Goal: Transaction & Acquisition: Purchase product/service

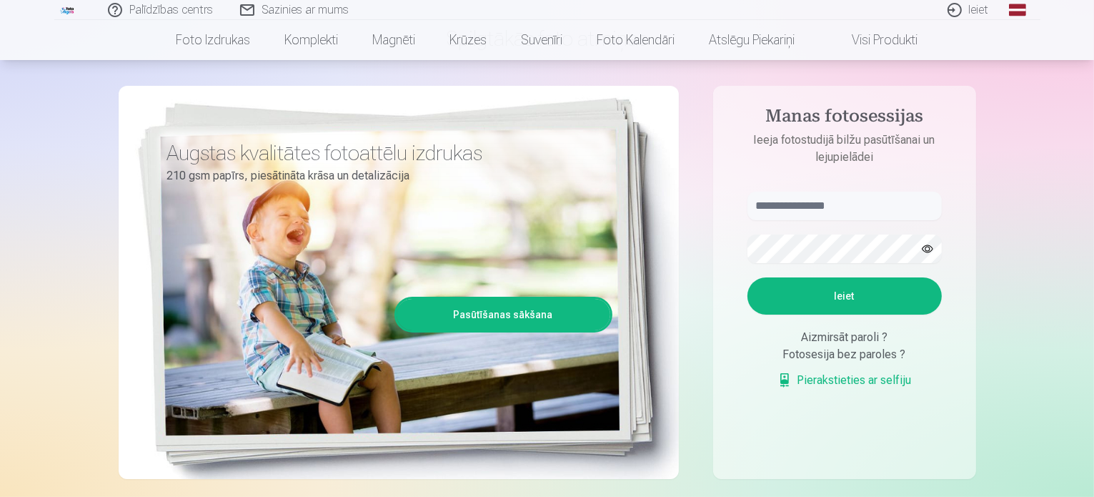
scroll to position [71, 0]
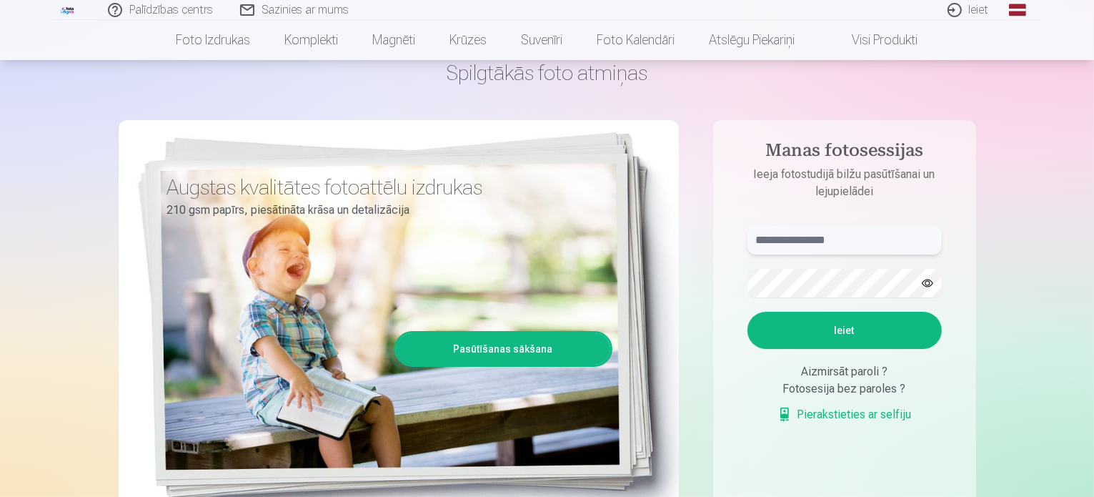
click at [808, 240] on input "text" at bounding box center [844, 240] width 194 height 29
type input "**********"
click at [856, 334] on button "Ieiet" at bounding box center [844, 330] width 194 height 37
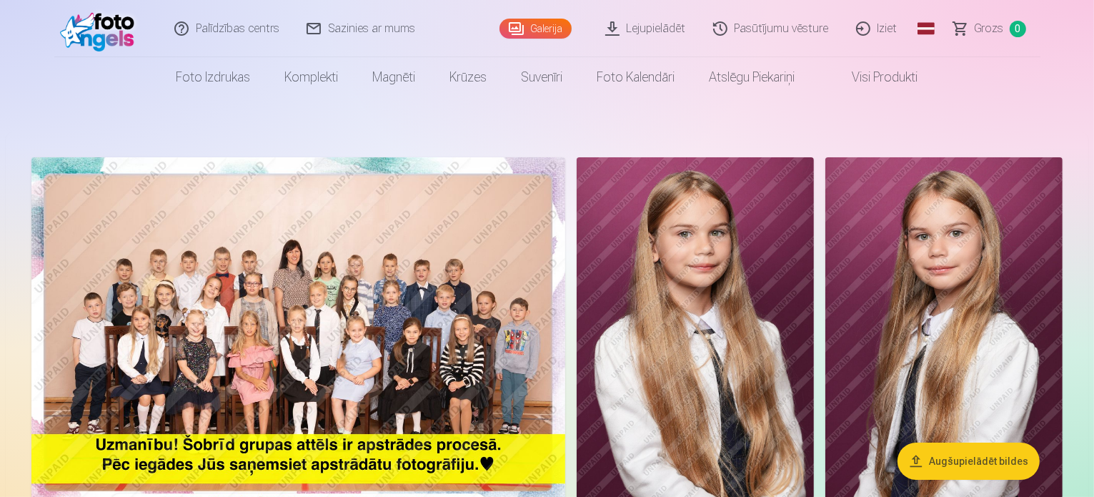
click at [541, 24] on link "Galerija" at bounding box center [535, 29] width 72 height 20
click at [389, 353] on img at bounding box center [298, 335] width 534 height 356
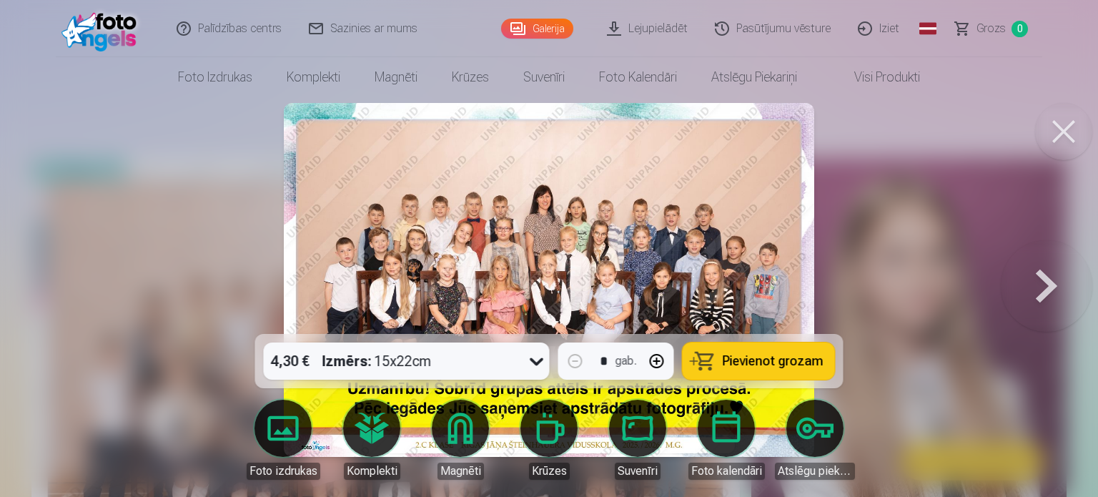
click at [534, 365] on icon at bounding box center [536, 360] width 23 height 23
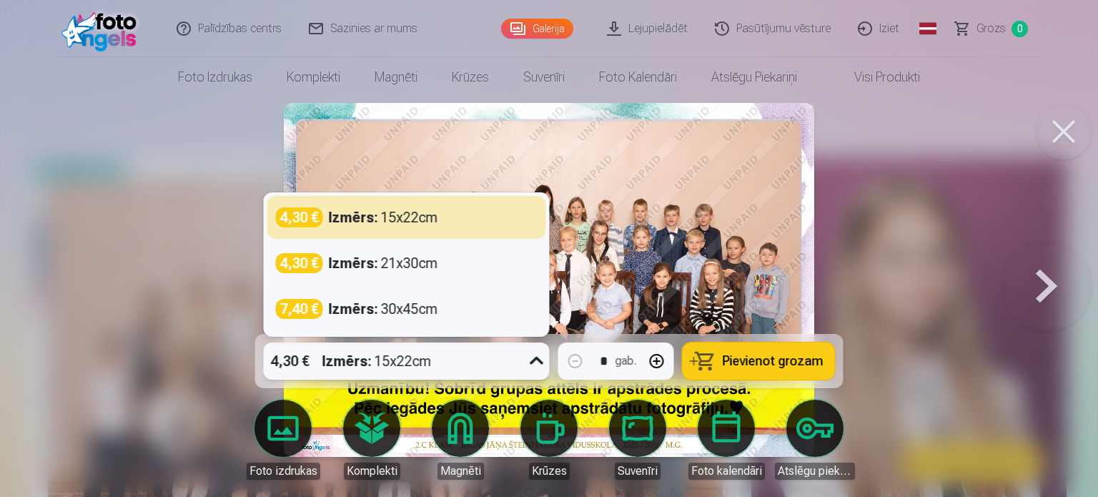
click at [534, 365] on icon at bounding box center [536, 360] width 23 height 23
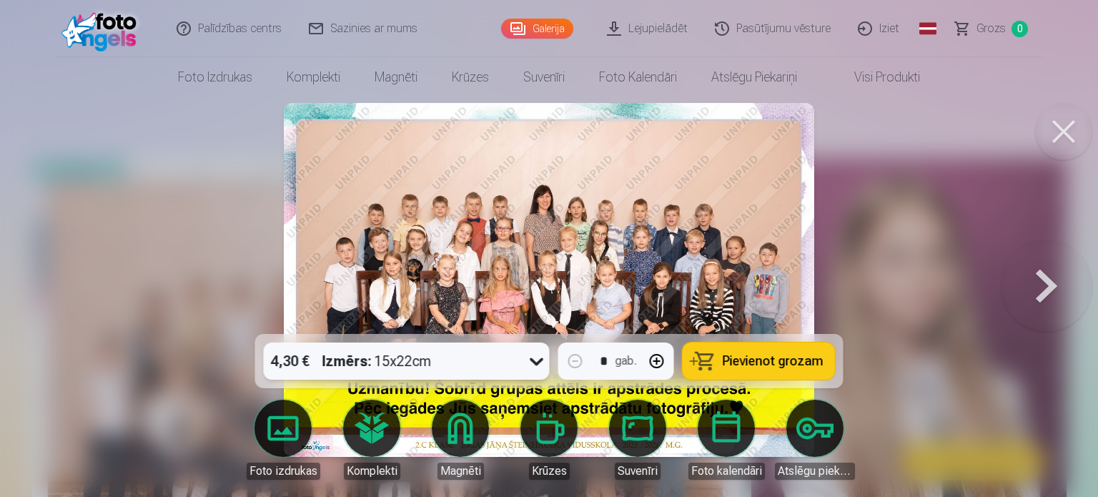
click at [101, 263] on div at bounding box center [549, 248] width 1098 height 497
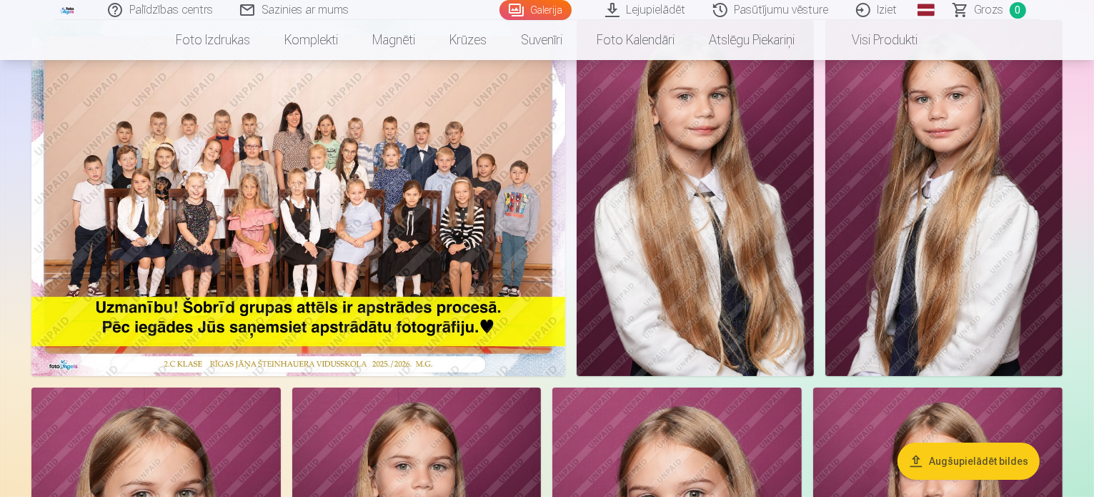
scroll to position [214, 0]
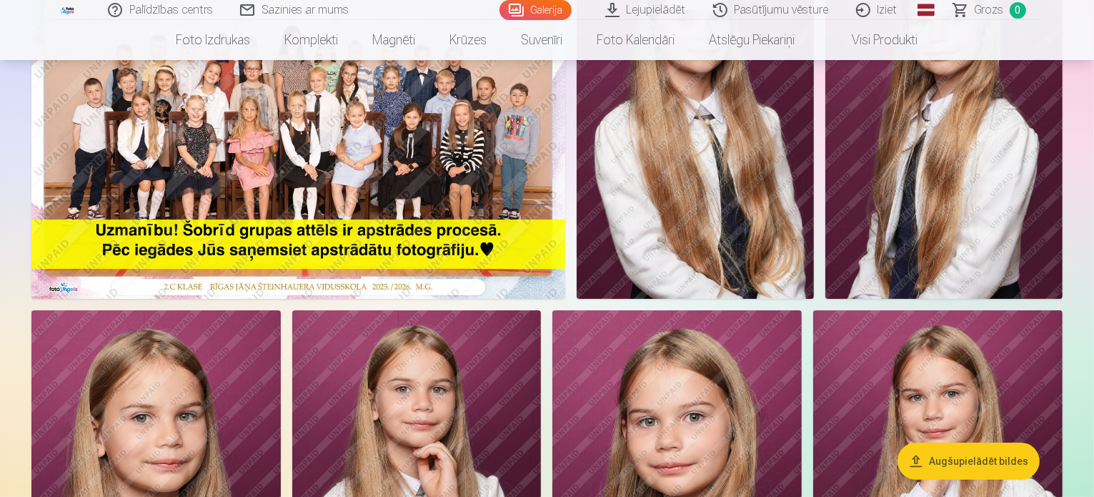
click at [409, 182] on img at bounding box center [298, 121] width 534 height 356
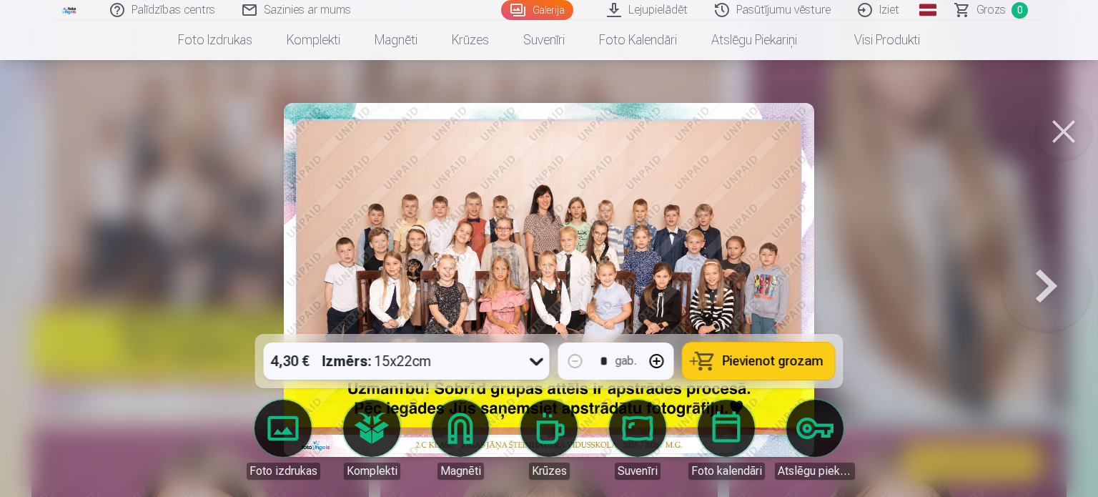
click at [1066, 131] on button at bounding box center [1063, 131] width 57 height 57
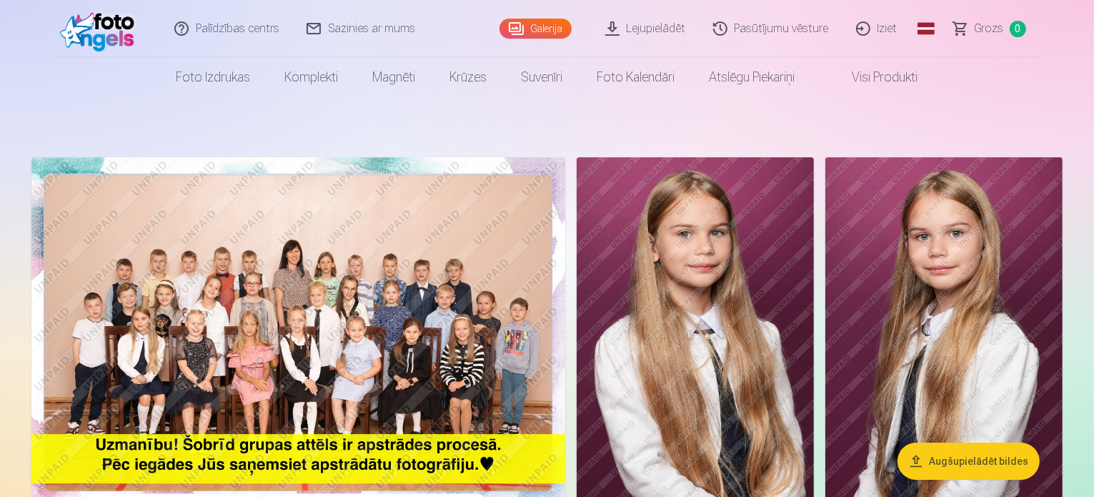
click at [989, 31] on span "Grozs" at bounding box center [989, 28] width 29 height 17
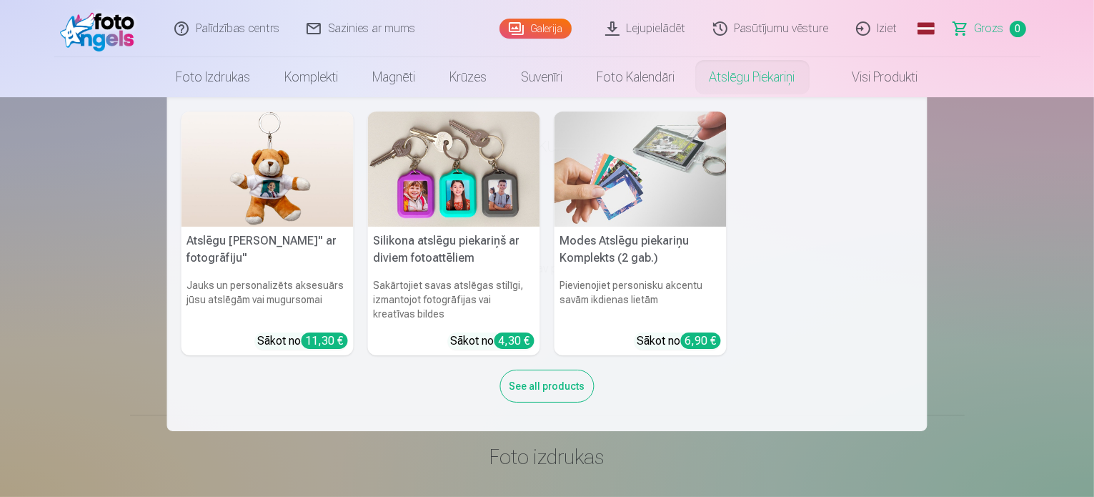
click at [555, 389] on div "See all products" at bounding box center [547, 385] width 94 height 33
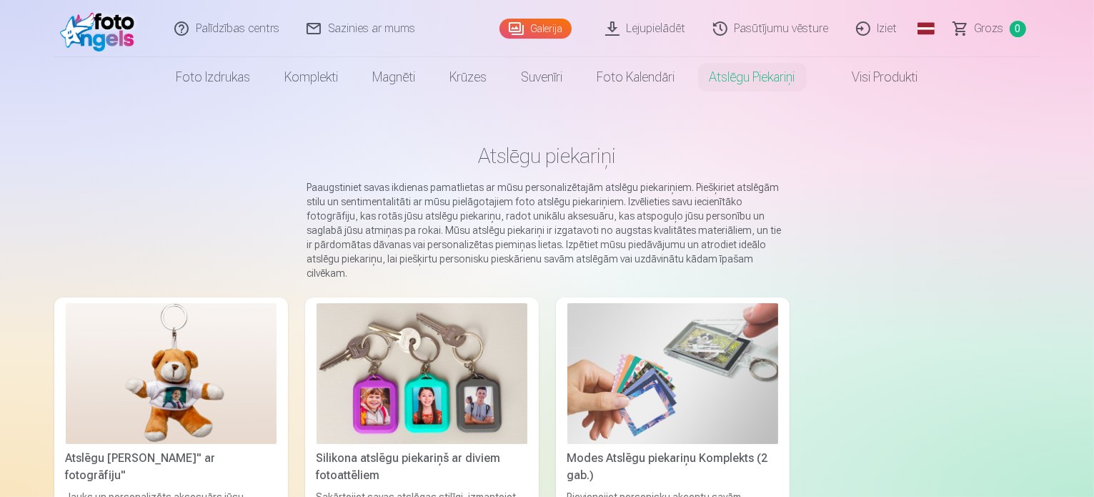
click at [526, 32] on link "Galerija" at bounding box center [535, 29] width 72 height 20
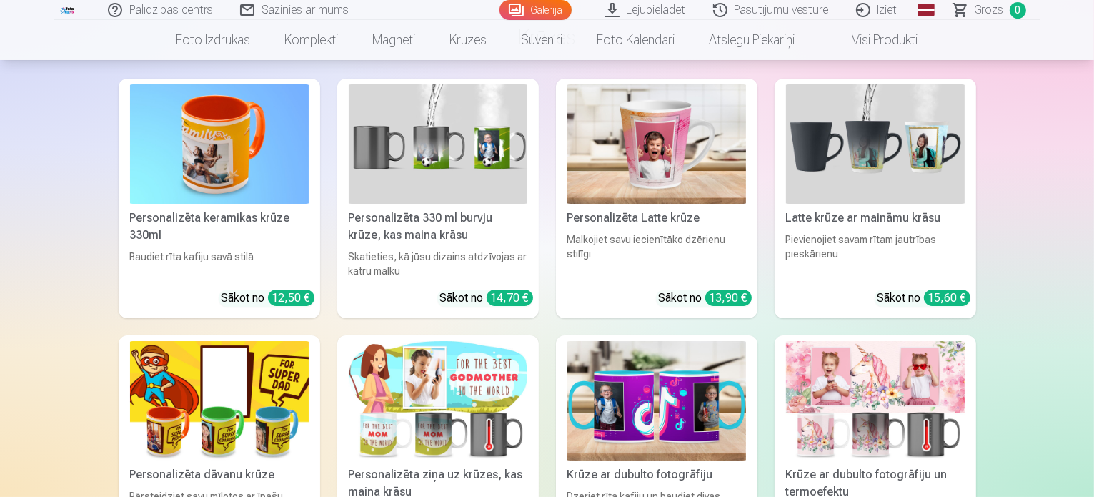
scroll to position [5288, 0]
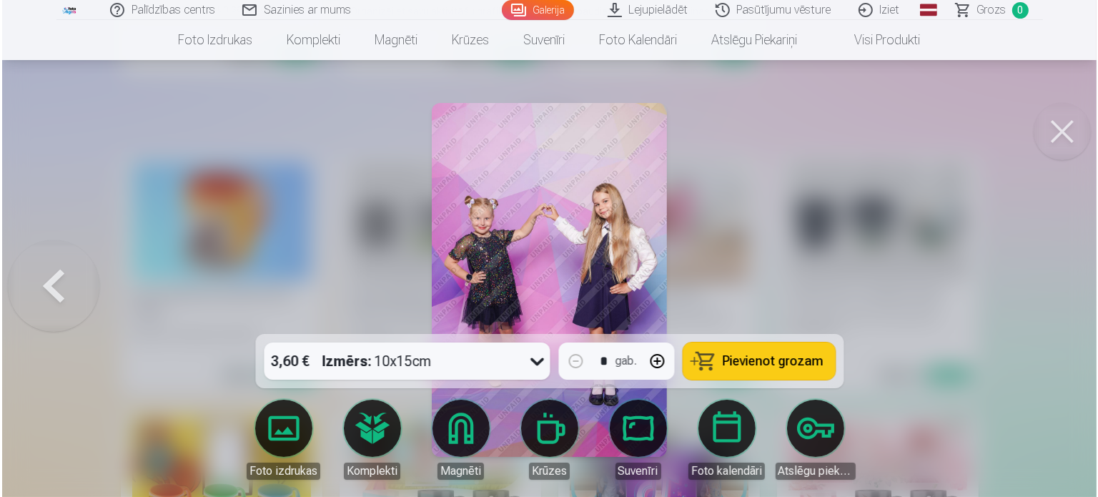
scroll to position [5304, 0]
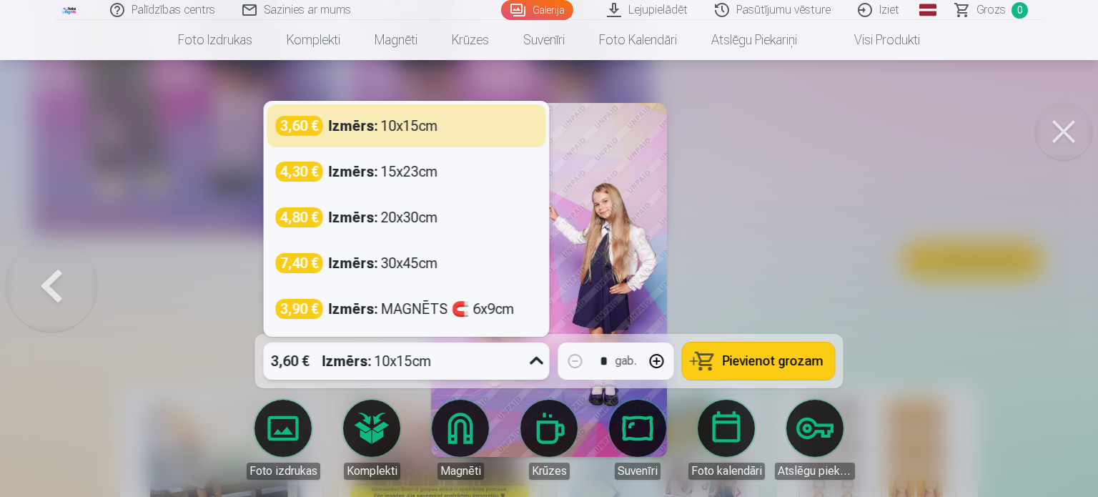
click at [542, 368] on icon at bounding box center [536, 360] width 23 height 23
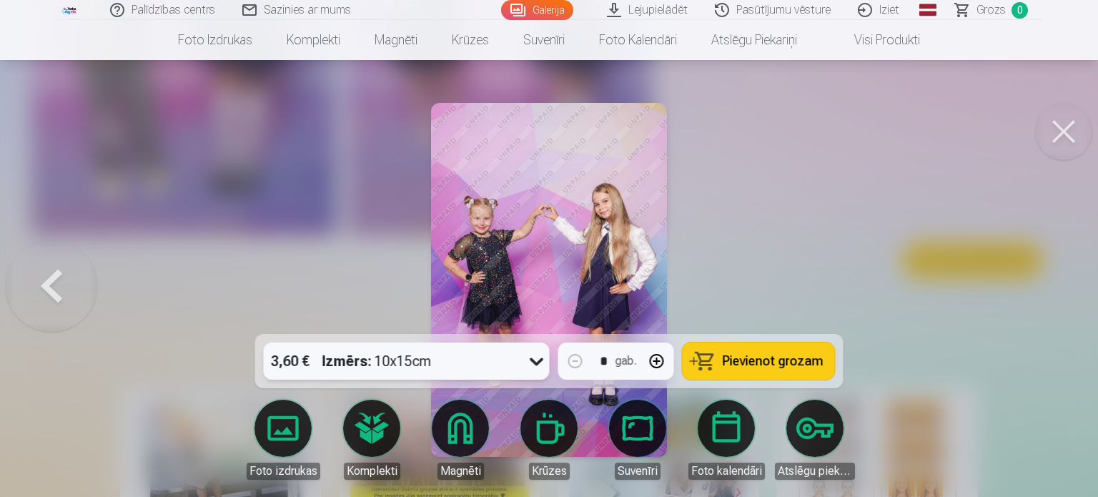
click at [540, 363] on icon at bounding box center [536, 360] width 23 height 23
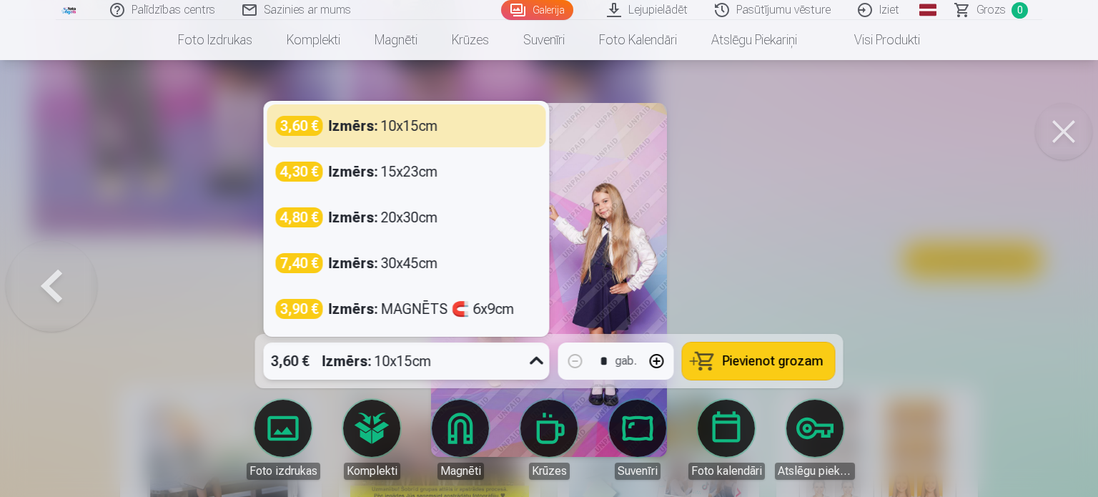
click at [540, 363] on icon at bounding box center [536, 360] width 23 height 23
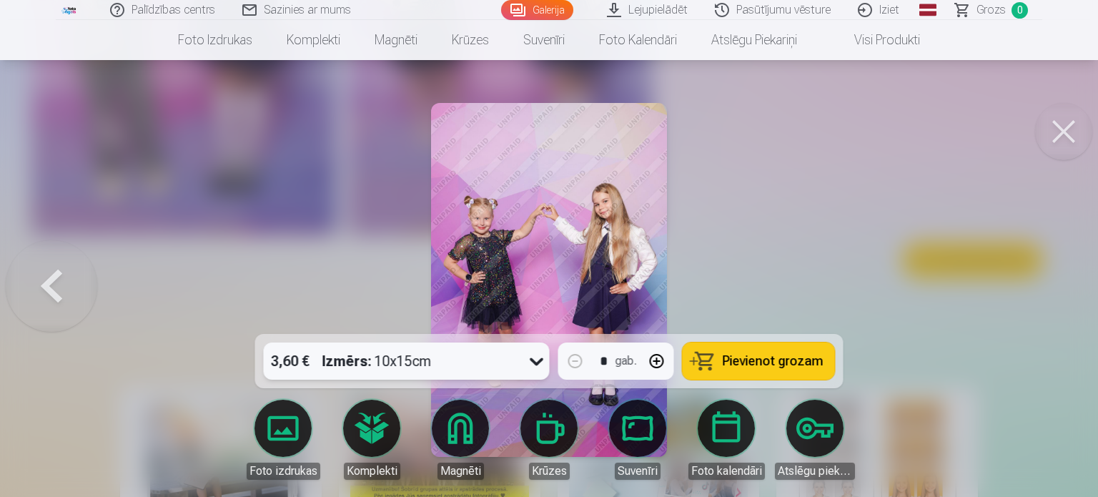
click at [1053, 124] on button at bounding box center [1063, 131] width 57 height 57
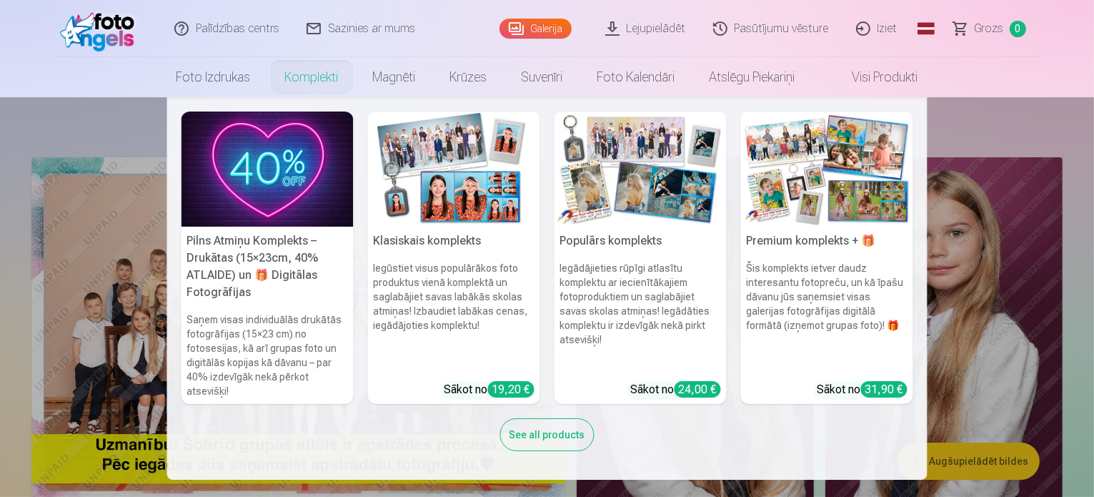
click at [314, 79] on link "Komplekti" at bounding box center [312, 77] width 88 height 40
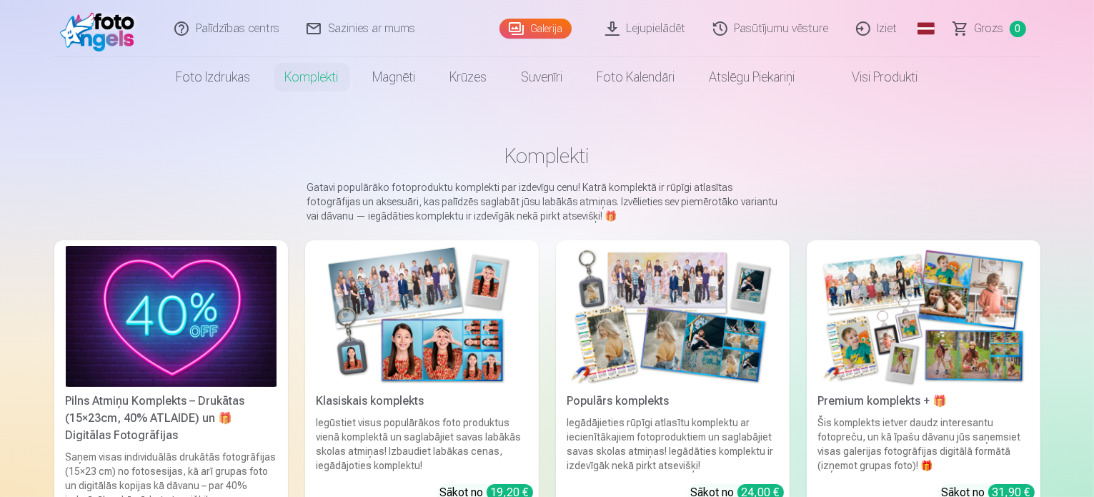
click at [462, 387] on img at bounding box center [422, 316] width 211 height 141
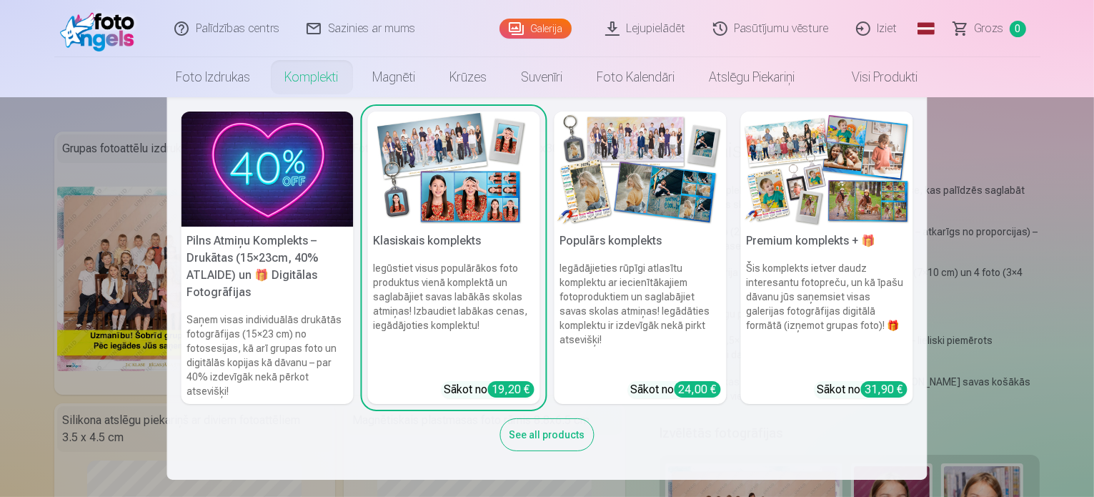
click at [268, 187] on img at bounding box center [268, 168] width 172 height 115
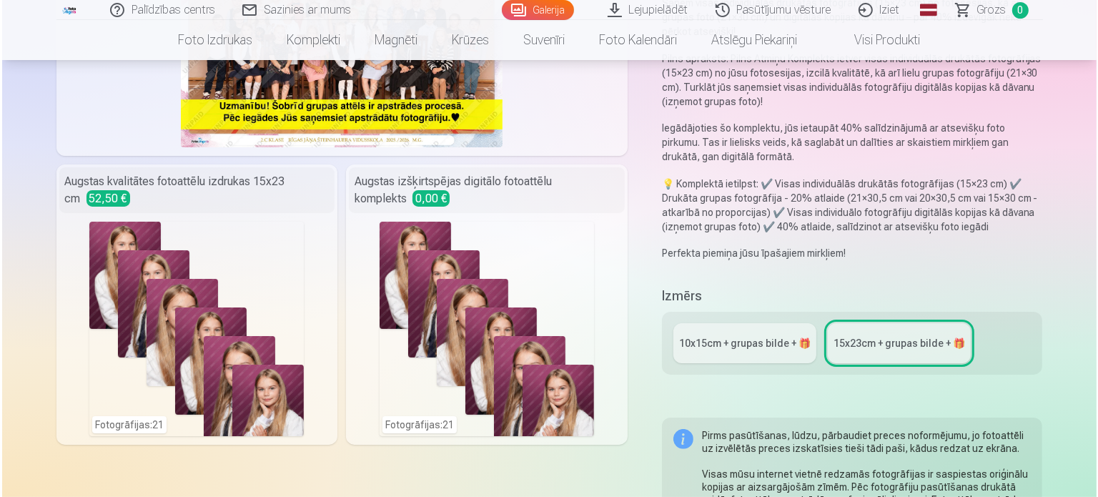
scroll to position [214, 0]
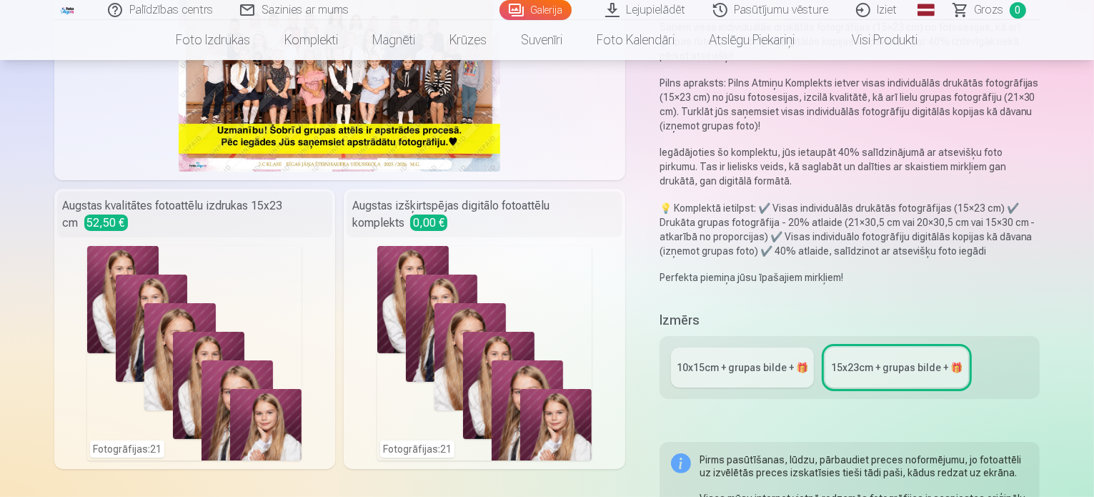
click at [189, 338] on div "Fotogrāfijas : 21" at bounding box center [194, 353] width 214 height 214
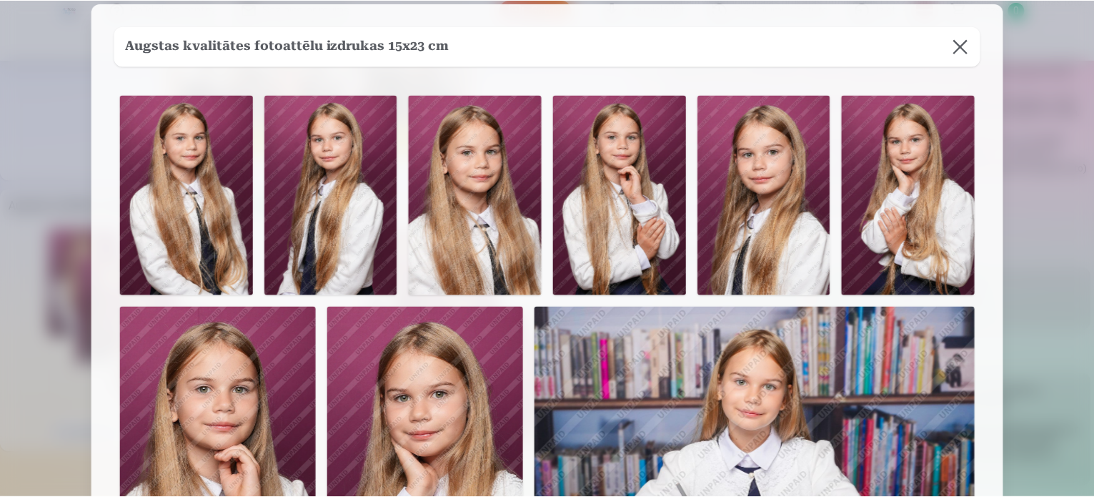
scroll to position [0, 0]
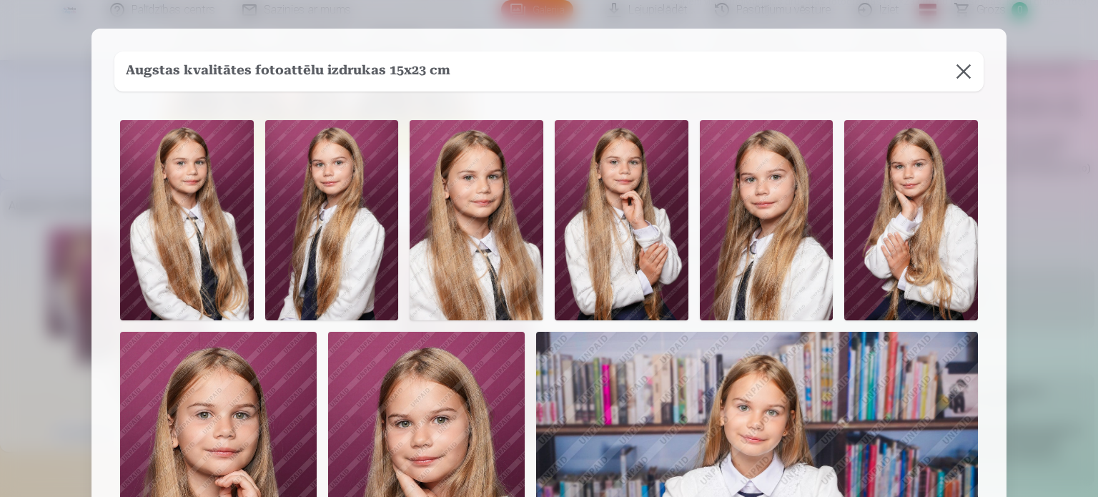
click at [956, 72] on button at bounding box center [963, 71] width 40 height 40
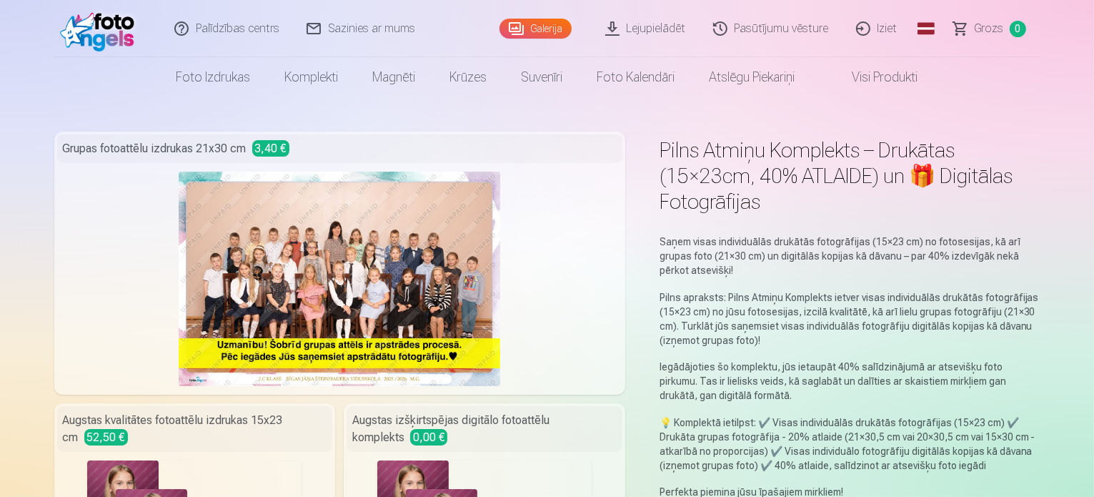
click at [252, 226] on img at bounding box center [340, 278] width 322 height 214
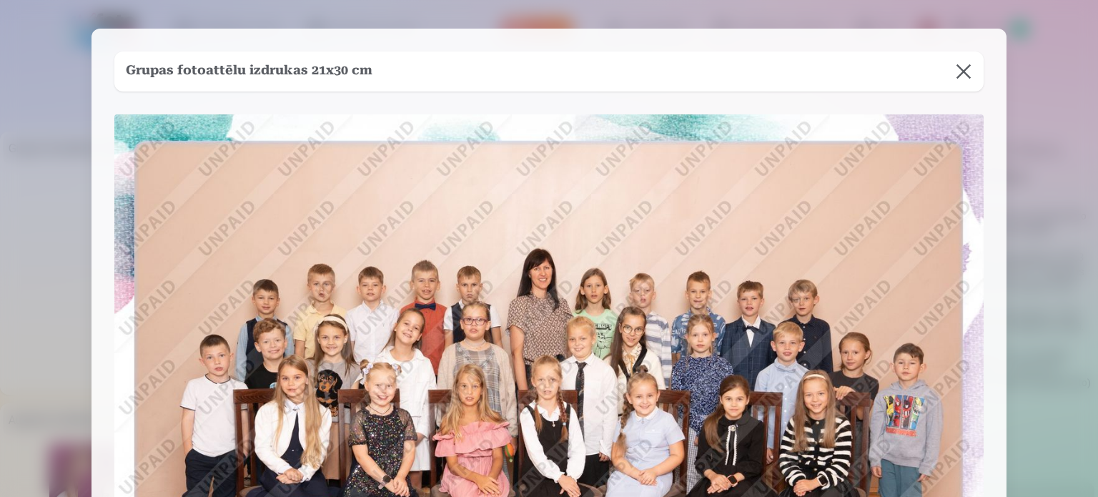
click at [961, 70] on button at bounding box center [963, 71] width 40 height 40
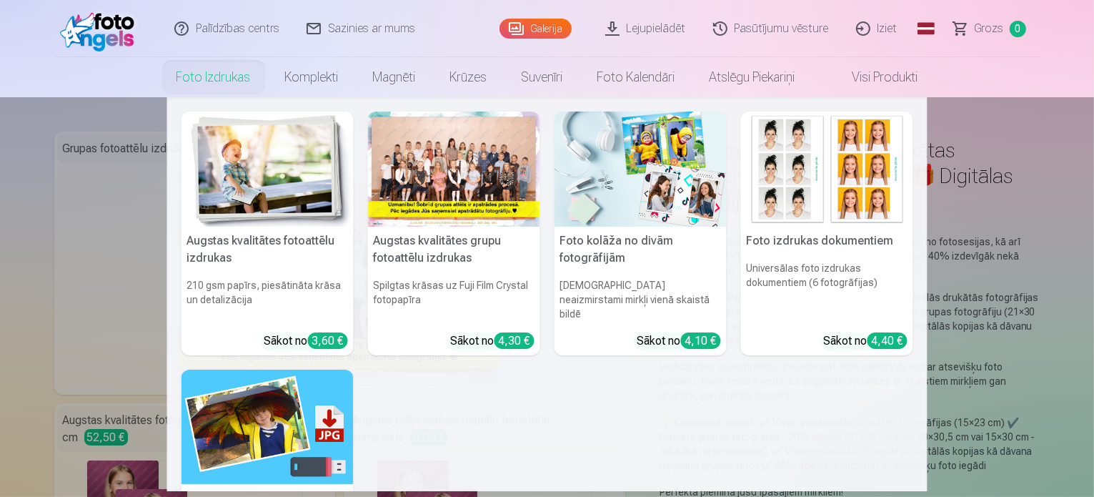
click at [146, 149] on nav "Augstas kvalitātes fotoattēlu izdrukas 210 gsm papīrs, piesātināta krāsa un det…" at bounding box center [547, 294] width 1094 height 394
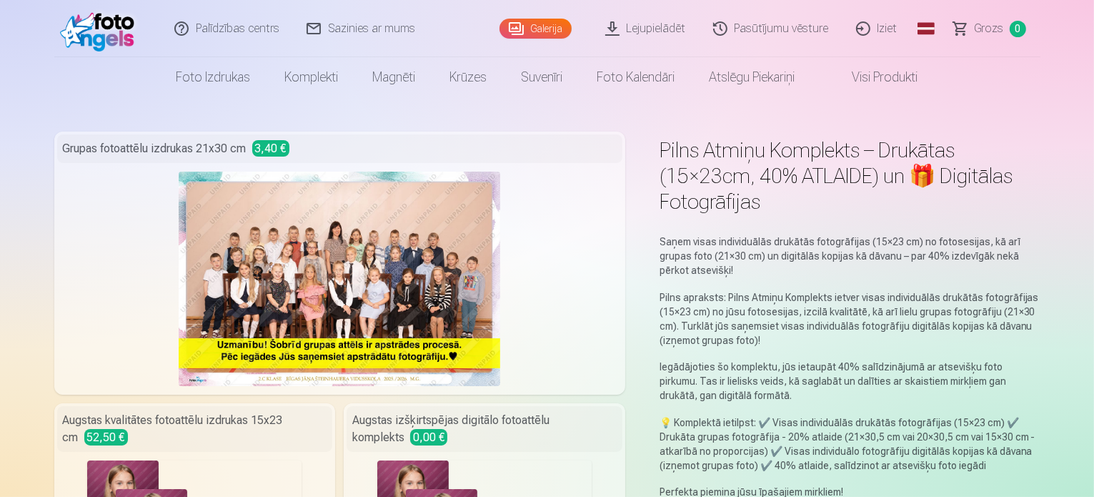
click at [344, 399] on div "Grupas fotoattēlu izdrukas 21x30 cm 3,40 € Augstas kvalitātes fotoattēlu izdruk…" at bounding box center [339, 407] width 571 height 552
click at [300, 292] on img at bounding box center [340, 278] width 322 height 214
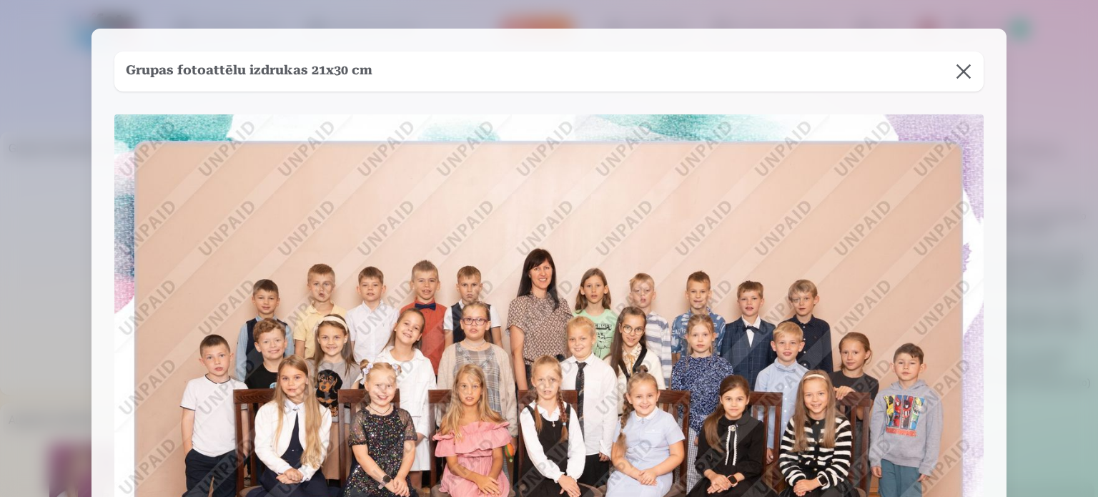
click at [388, 69] on div "Grupas fotoattēlu izdrukas 21x30 cm" at bounding box center [548, 71] width 869 height 40
click at [960, 70] on button at bounding box center [963, 71] width 40 height 40
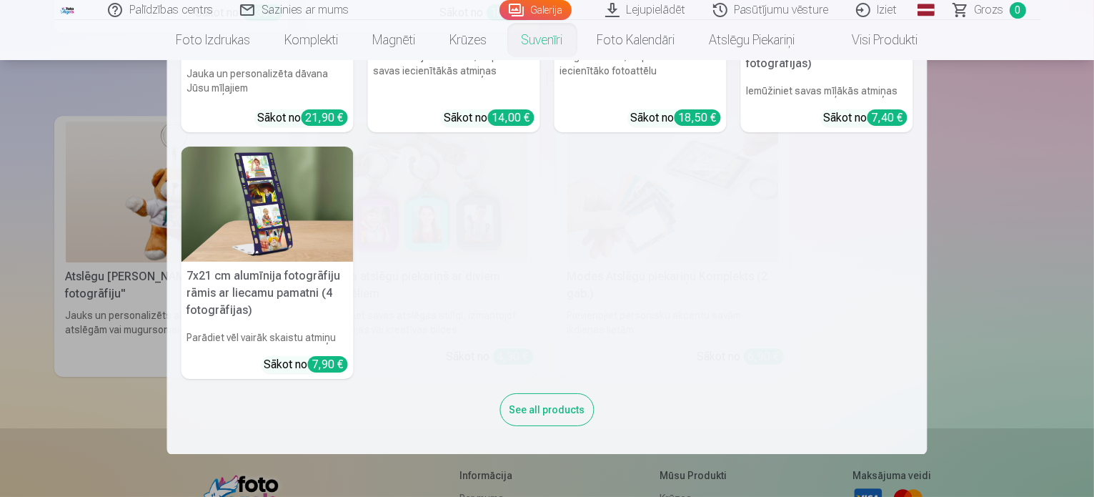
scroll to position [4645, 0]
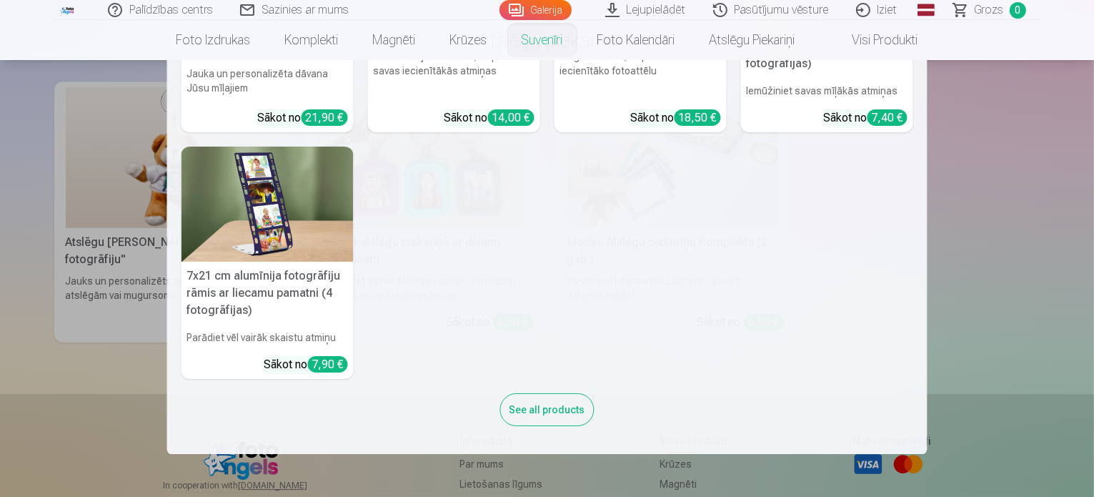
click at [545, 417] on div "See all products" at bounding box center [547, 409] width 94 height 33
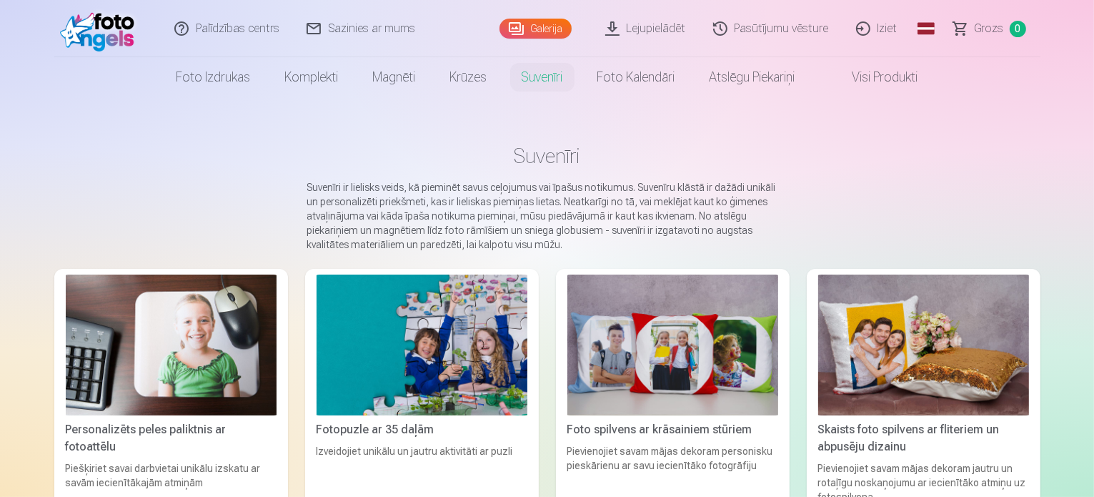
click at [542, 33] on link "Galerija" at bounding box center [535, 29] width 72 height 20
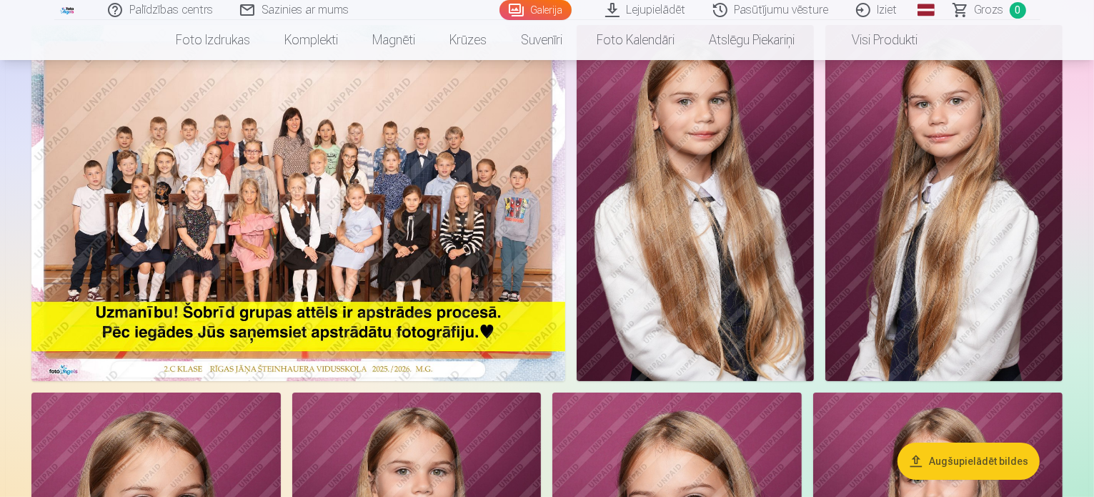
scroll to position [214, 0]
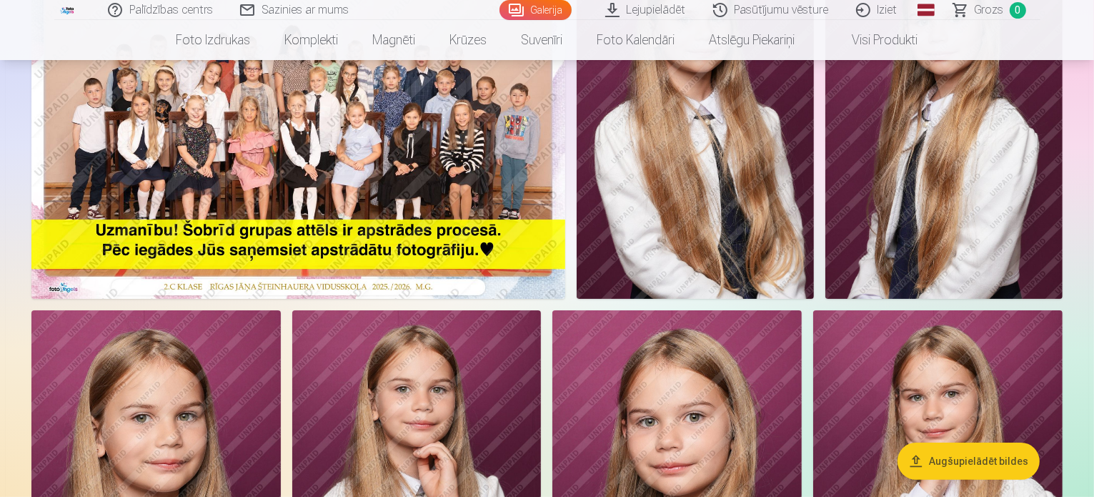
click at [375, 168] on img at bounding box center [298, 121] width 534 height 356
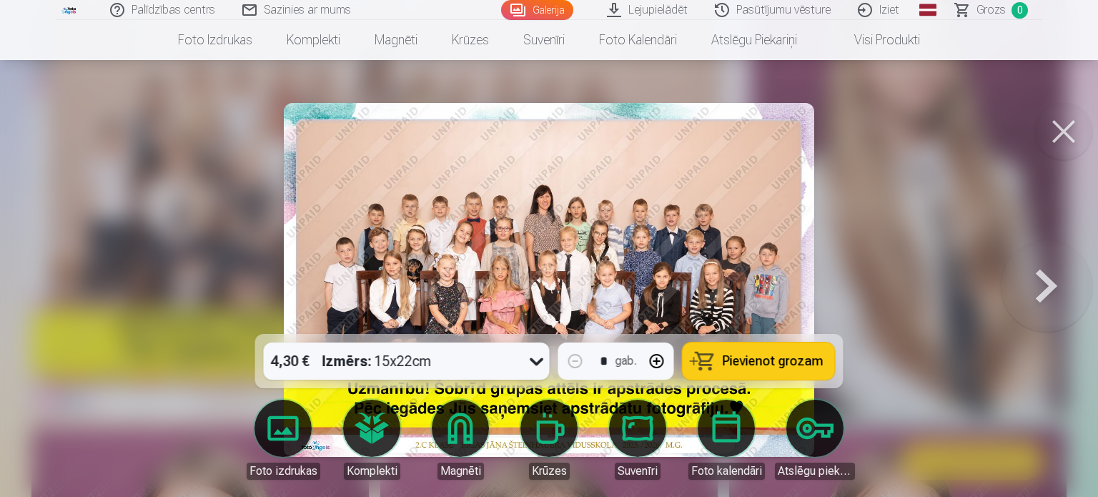
click at [532, 359] on icon at bounding box center [536, 360] width 23 height 23
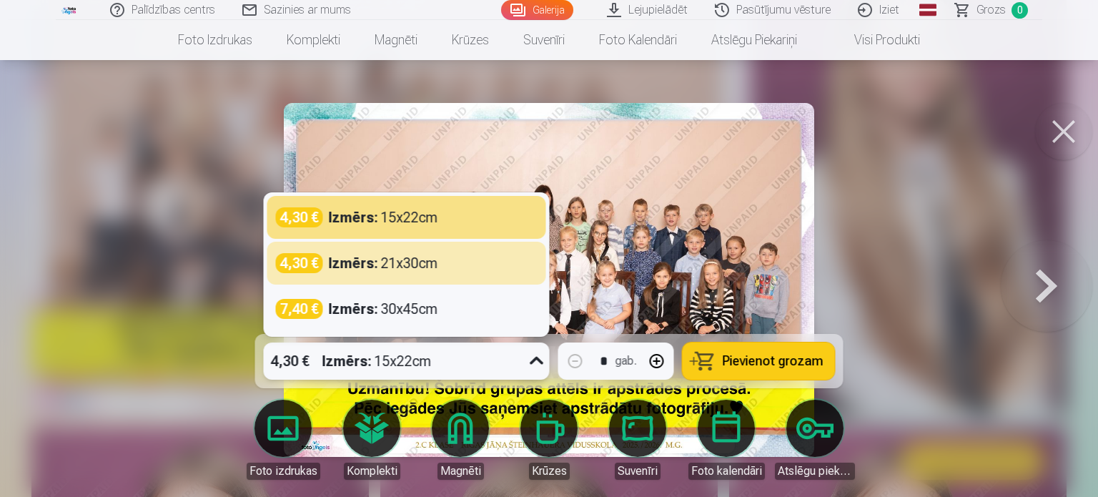
click at [1040, 277] on button at bounding box center [1045, 279] width 91 height 79
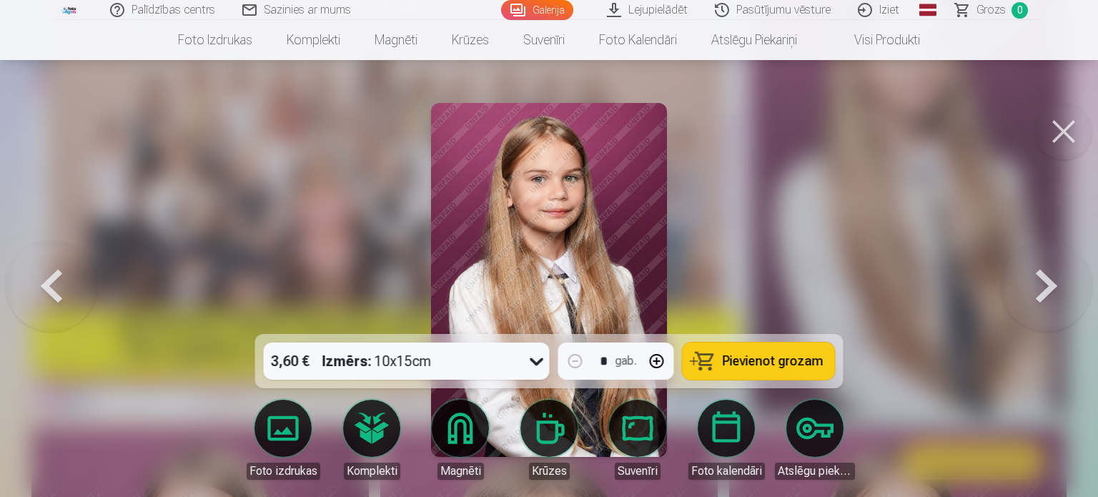
click at [1040, 277] on button at bounding box center [1045, 279] width 91 height 79
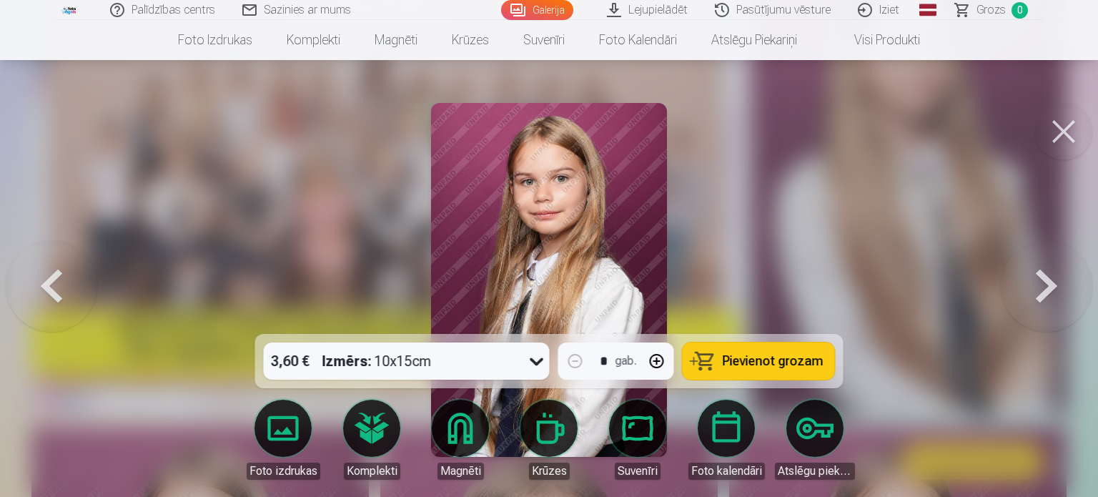
click at [1040, 277] on button at bounding box center [1045, 279] width 91 height 79
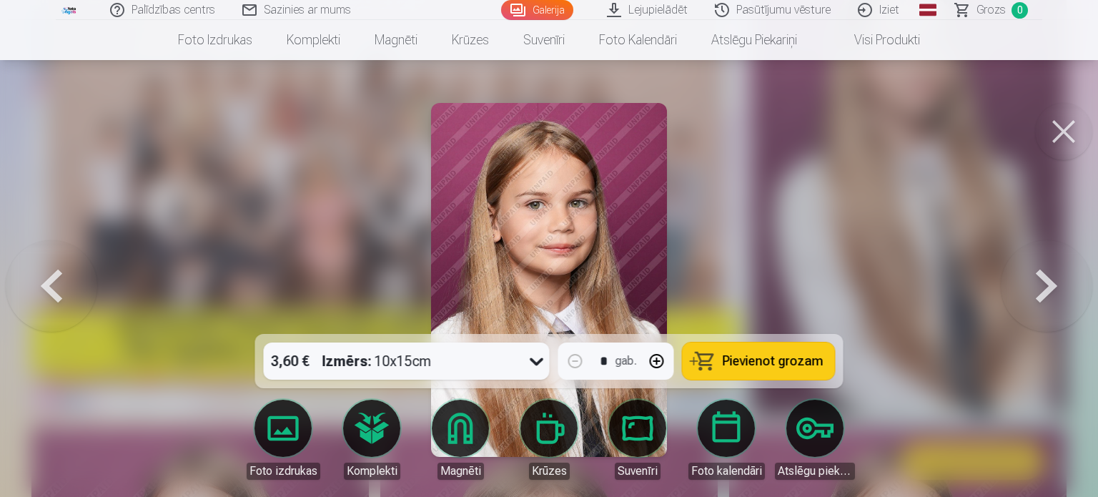
click at [1040, 277] on button at bounding box center [1045, 279] width 91 height 79
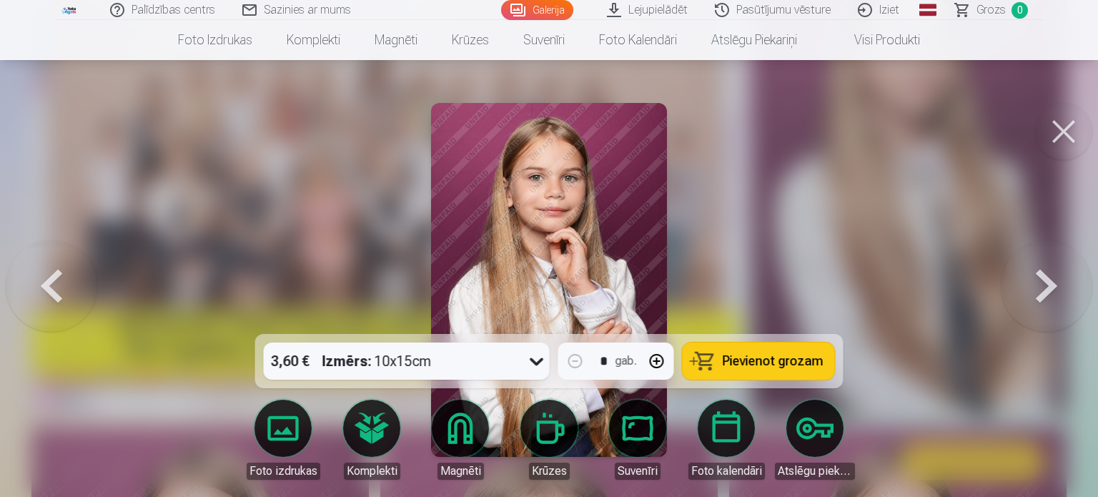
click at [1040, 277] on button at bounding box center [1045, 279] width 91 height 79
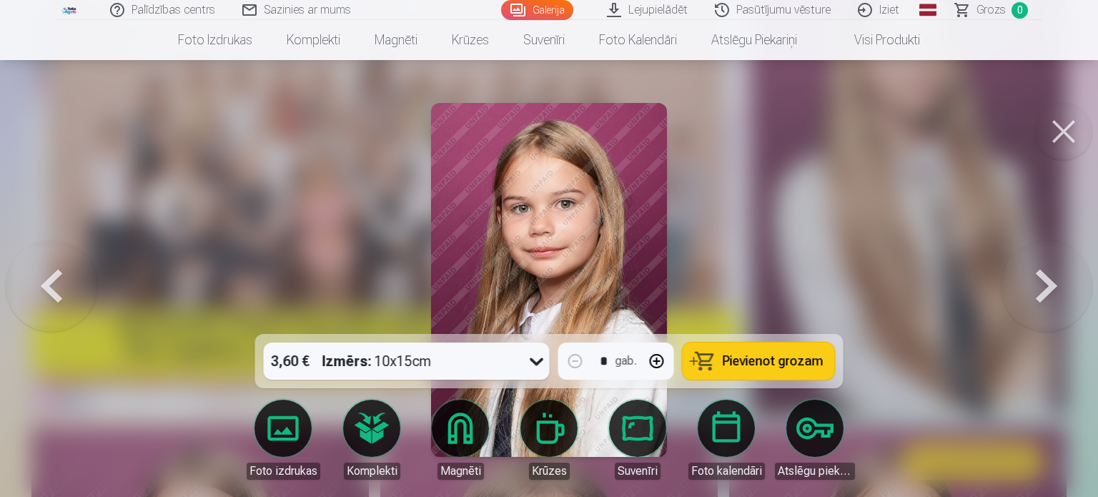
click at [1040, 277] on button at bounding box center [1045, 279] width 91 height 79
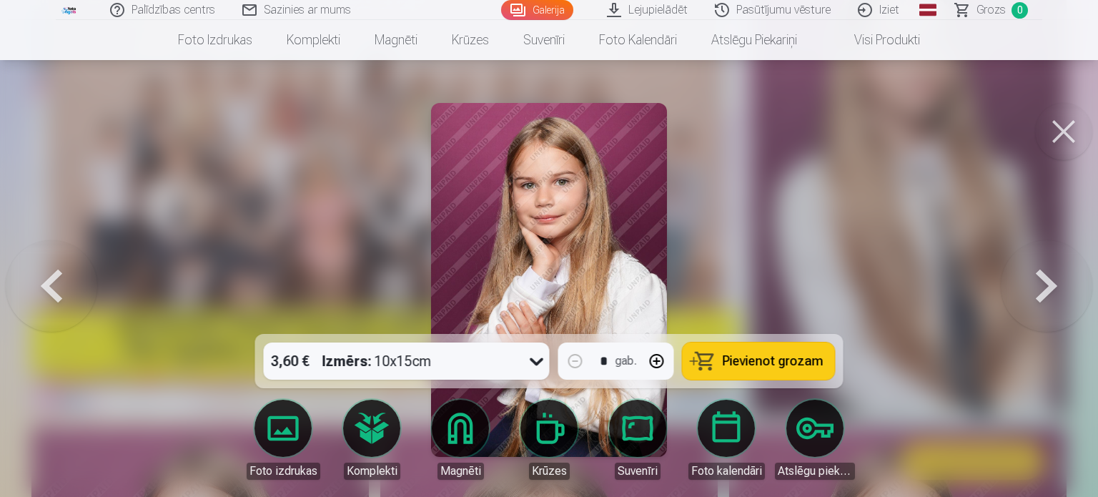
click at [531, 364] on icon at bounding box center [536, 360] width 23 height 23
click at [1053, 294] on button at bounding box center [1045, 279] width 91 height 79
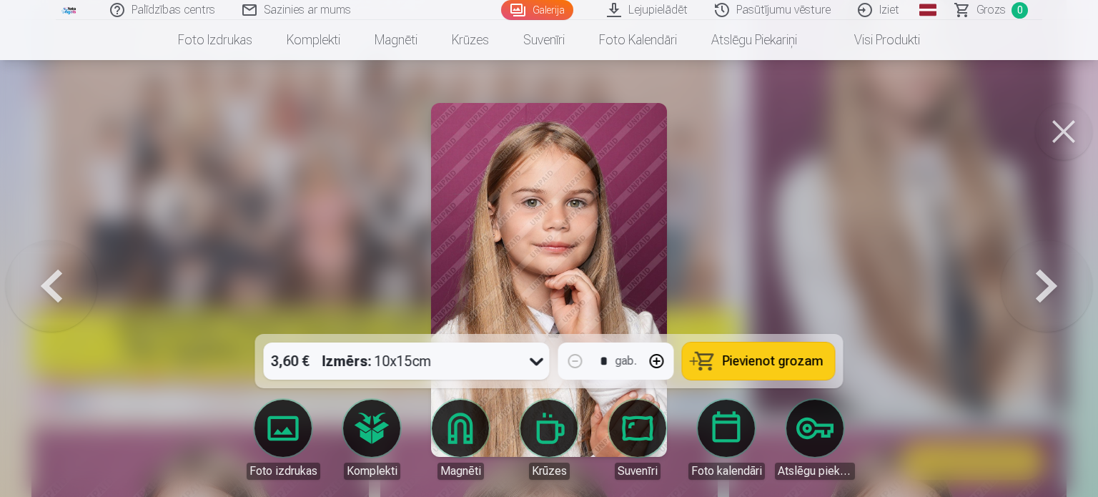
click at [1053, 294] on button at bounding box center [1045, 279] width 91 height 79
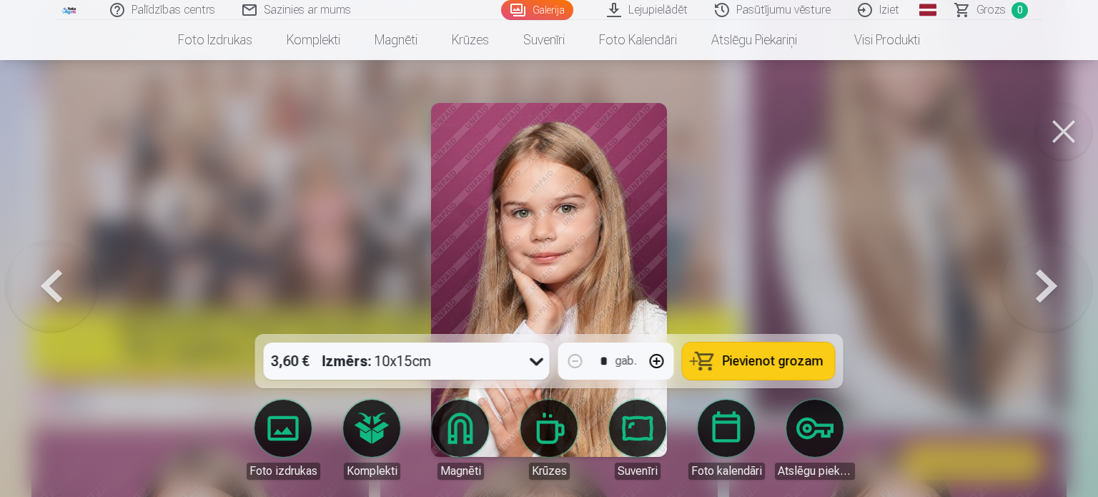
click at [1053, 294] on button at bounding box center [1045, 279] width 91 height 79
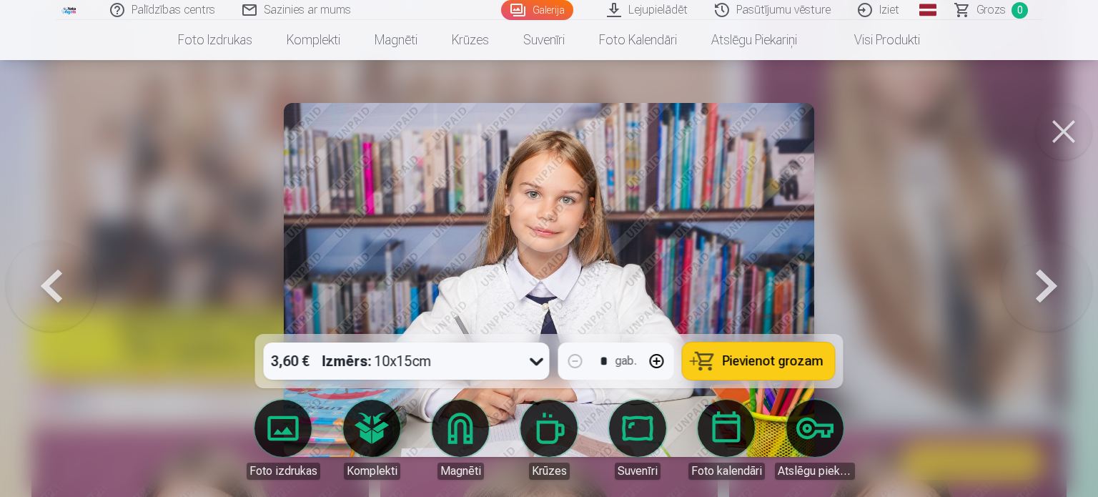
click at [1053, 294] on button at bounding box center [1045, 279] width 91 height 79
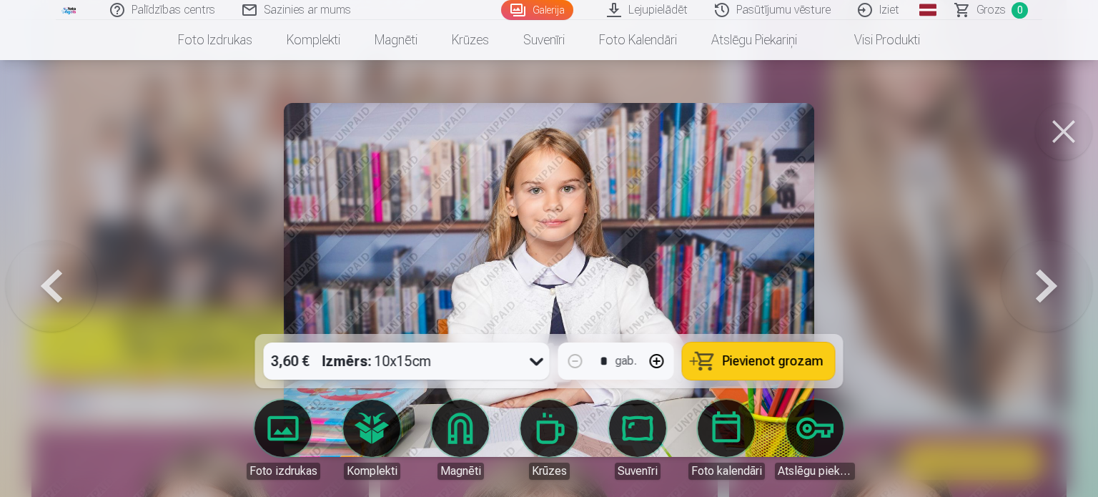
click at [1053, 294] on button at bounding box center [1045, 279] width 91 height 79
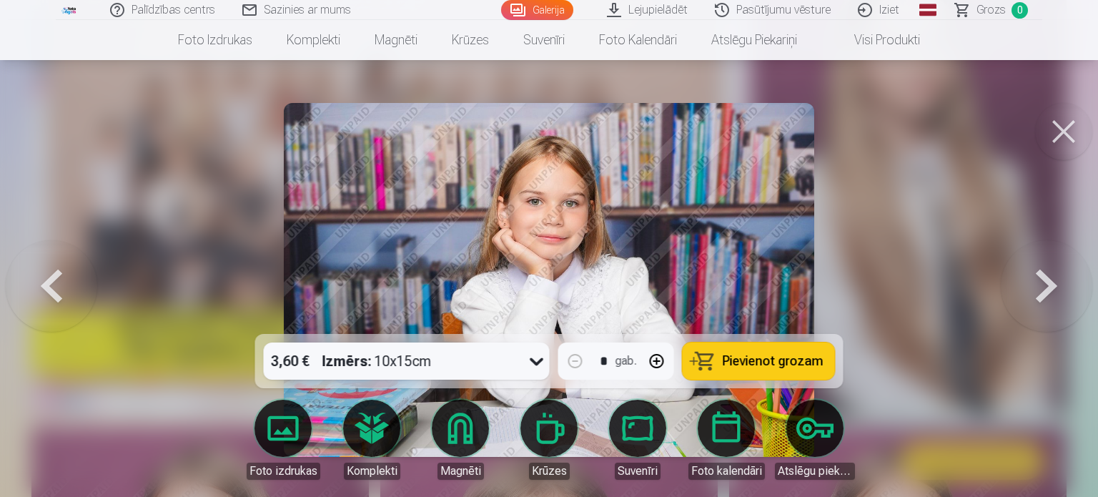
click at [1053, 294] on button at bounding box center [1045, 279] width 91 height 79
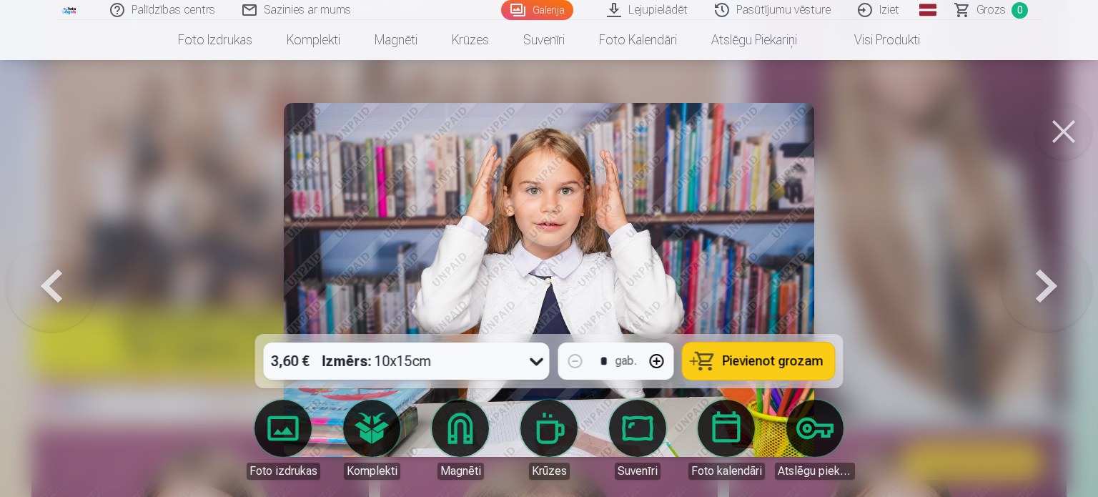
click at [1053, 294] on button at bounding box center [1045, 279] width 91 height 79
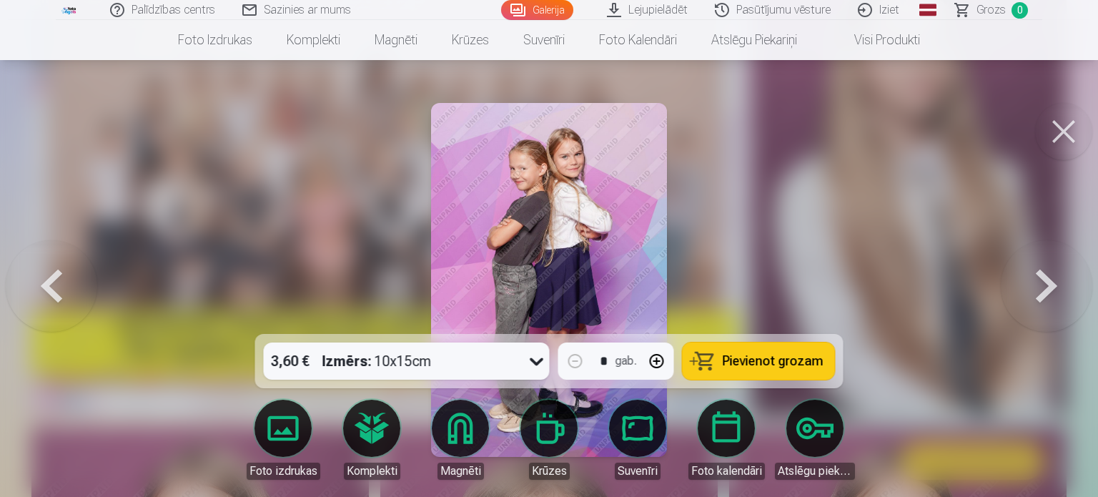
click at [1053, 294] on button at bounding box center [1045, 279] width 91 height 79
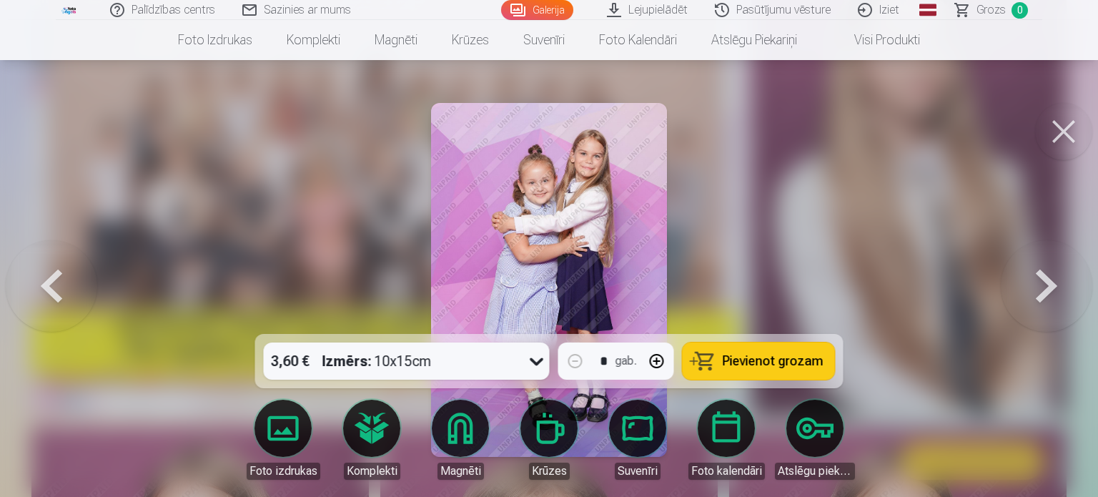
click at [1053, 294] on button at bounding box center [1045, 279] width 91 height 79
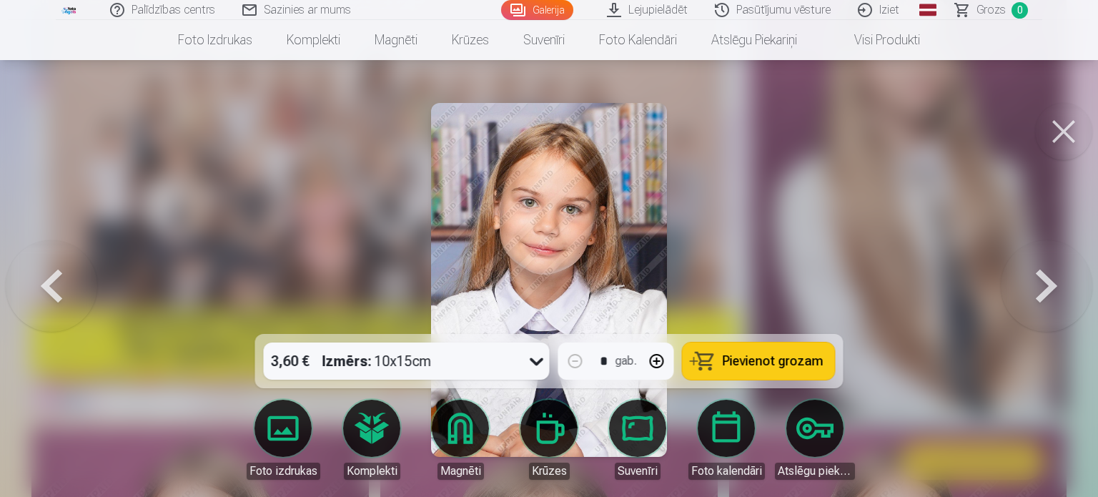
click at [1053, 294] on button at bounding box center [1045, 279] width 91 height 79
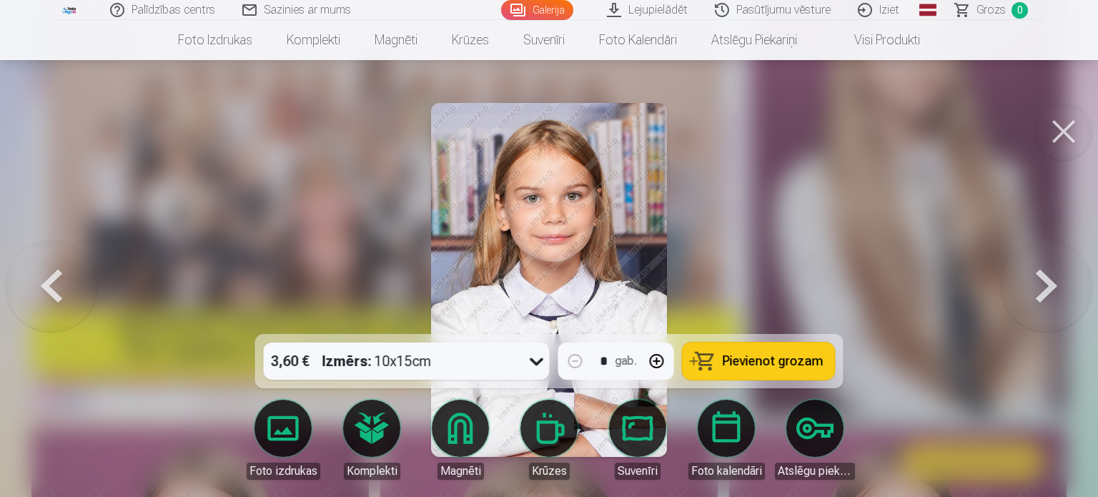
click at [1053, 294] on button at bounding box center [1045, 279] width 91 height 79
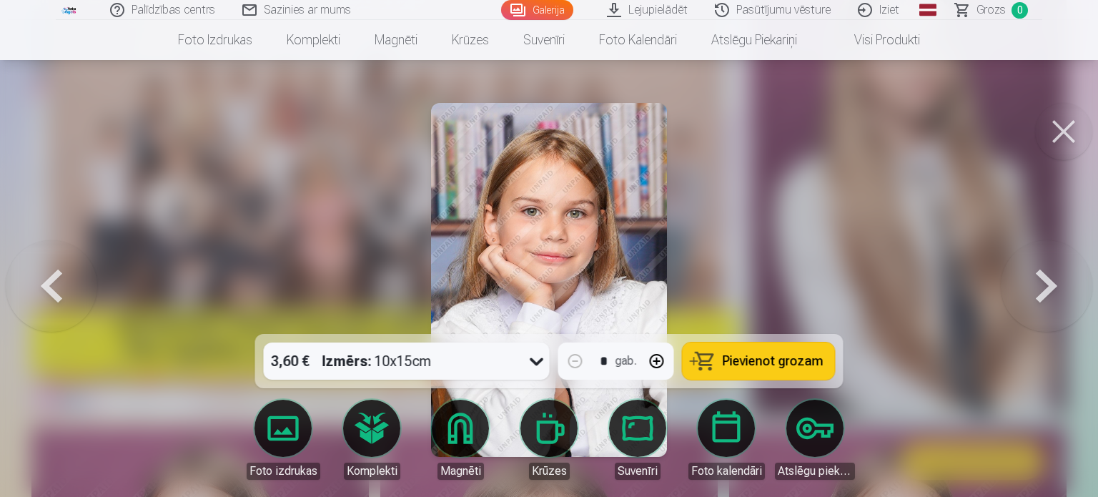
click at [1053, 294] on button at bounding box center [1045, 279] width 91 height 79
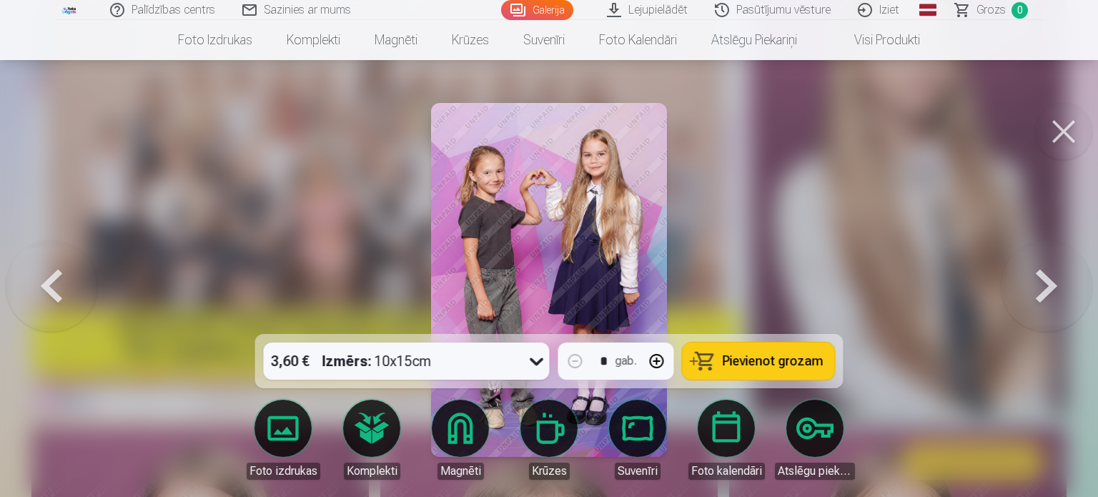
click at [1053, 294] on button at bounding box center [1045, 279] width 91 height 79
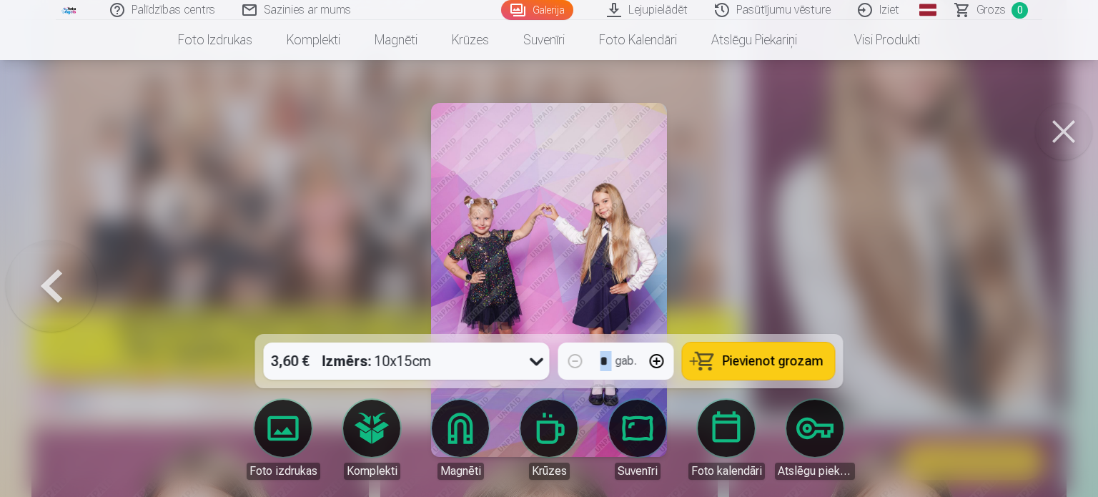
click at [1053, 294] on div at bounding box center [549, 248] width 1098 height 497
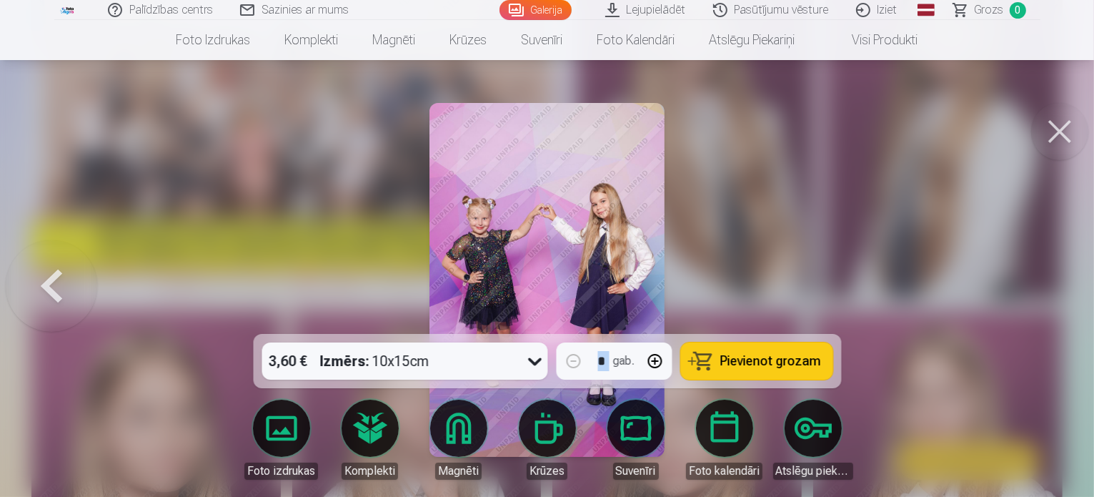
click at [814, 294] on img at bounding box center [695, 121] width 237 height 356
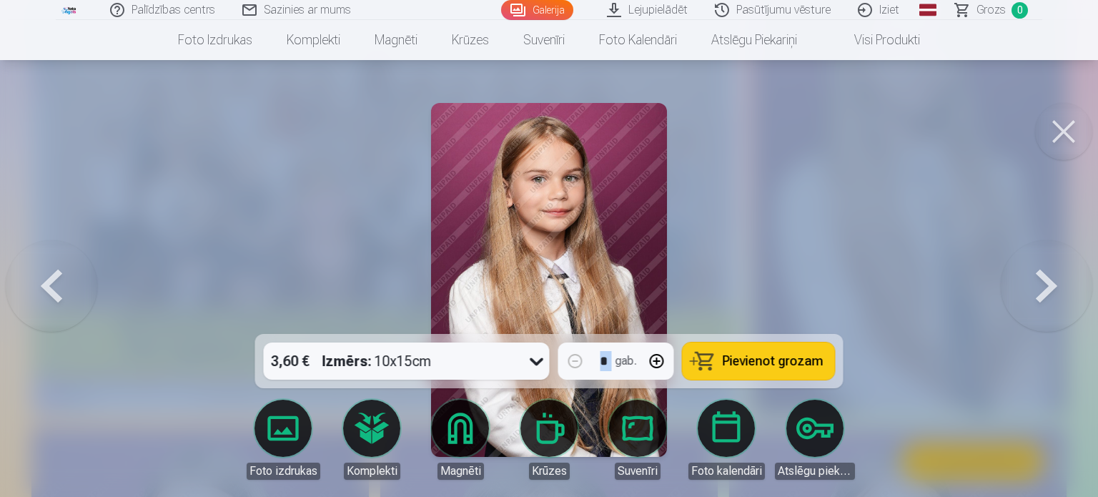
click at [1053, 294] on button at bounding box center [1045, 279] width 91 height 79
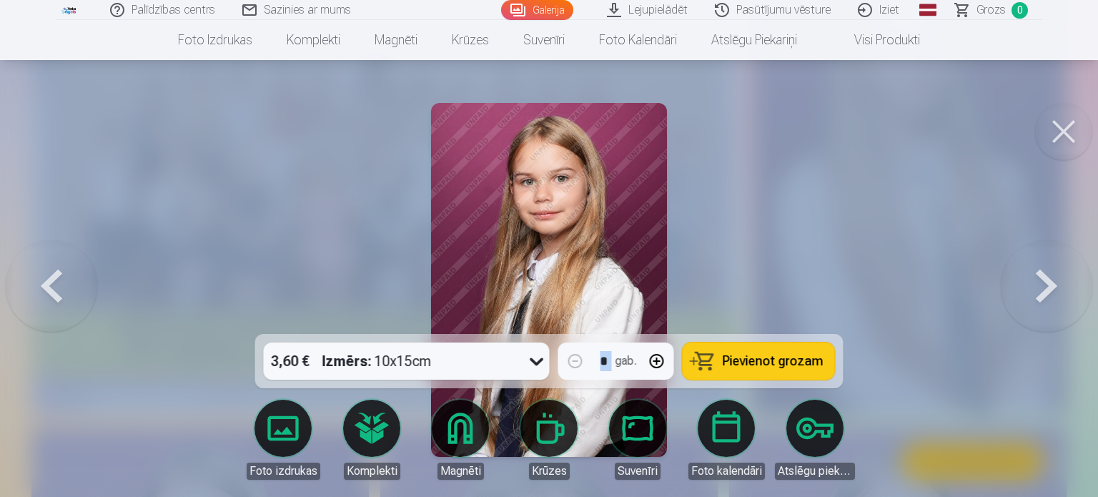
click at [1053, 294] on button at bounding box center [1045, 279] width 91 height 79
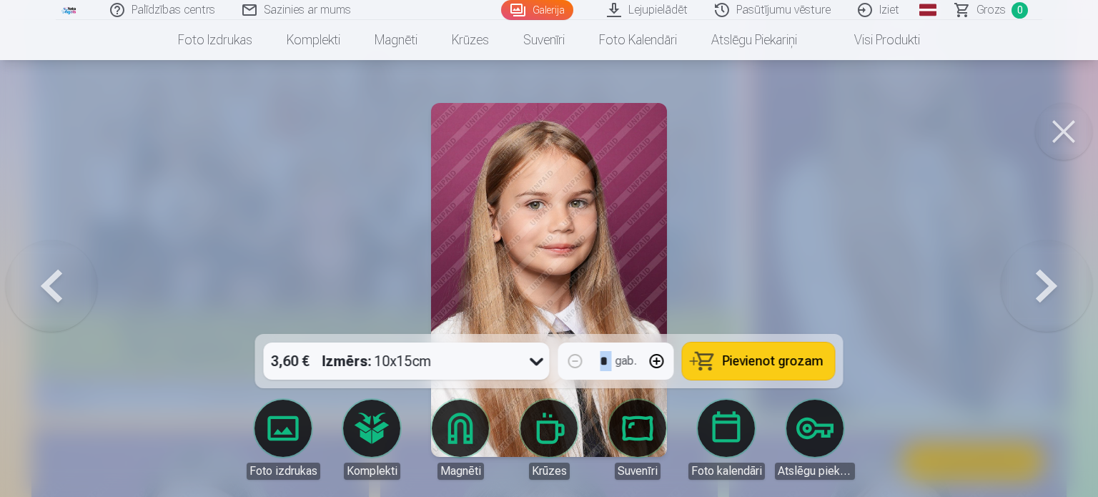
click at [1053, 294] on button at bounding box center [1045, 279] width 91 height 79
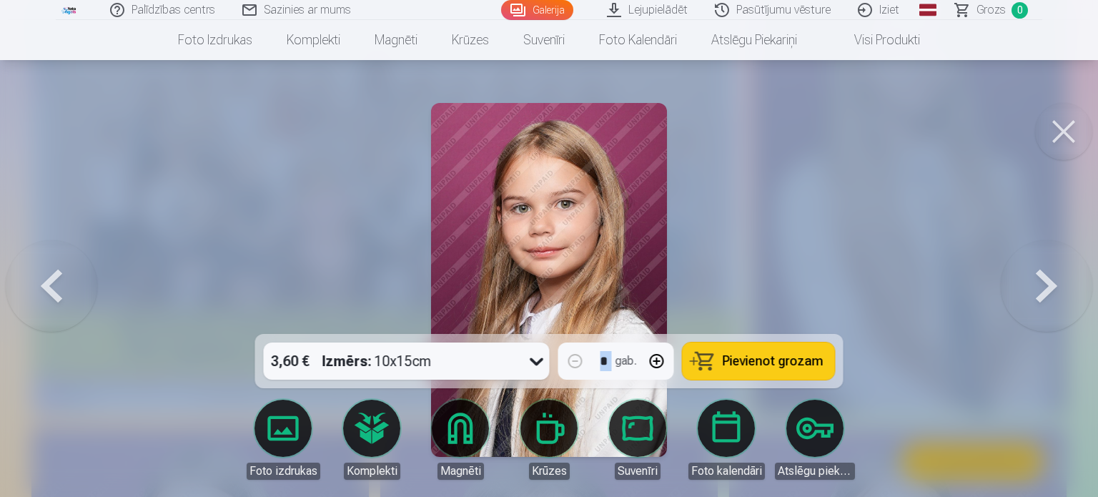
click at [1053, 294] on button at bounding box center [1045, 279] width 91 height 79
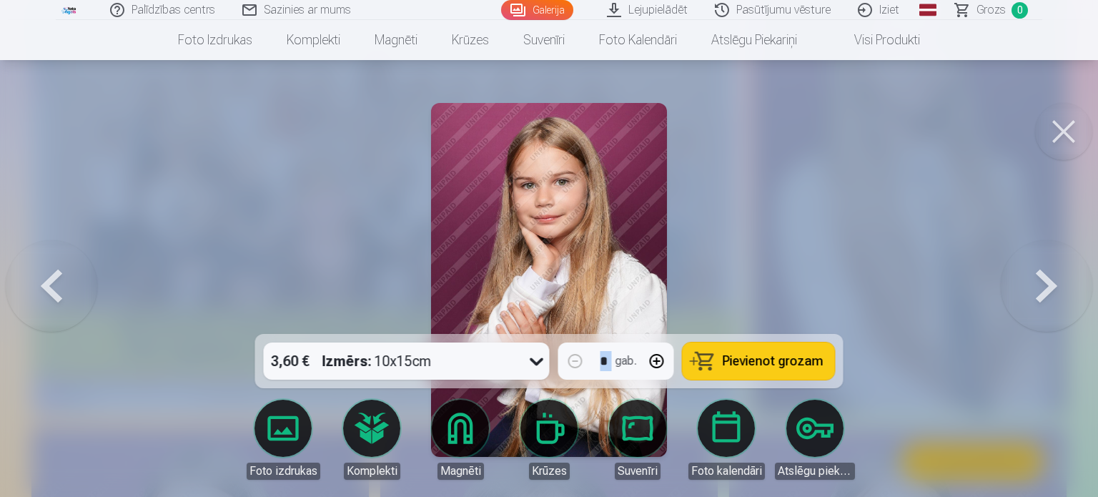
click at [1053, 294] on button at bounding box center [1045, 279] width 91 height 79
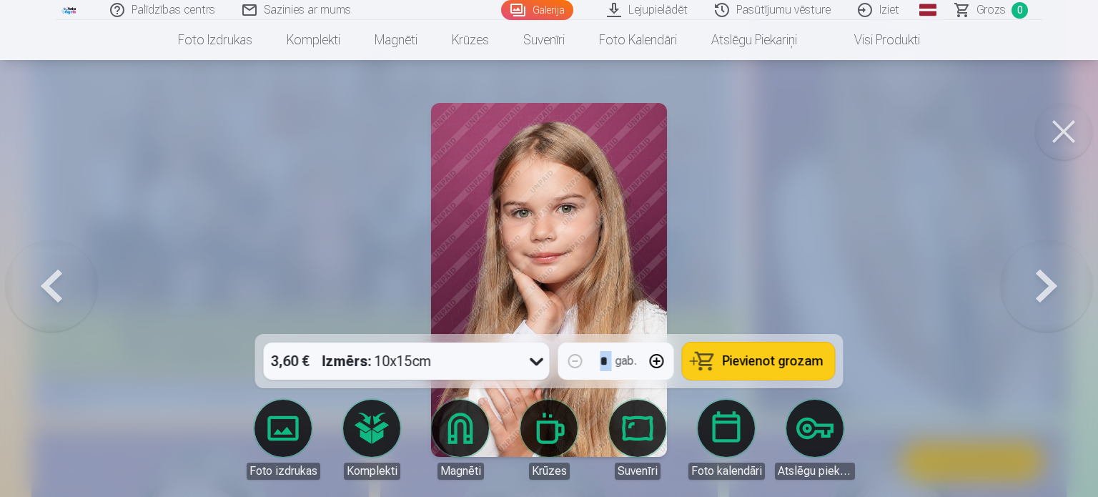
click at [1053, 294] on button at bounding box center [1045, 279] width 91 height 79
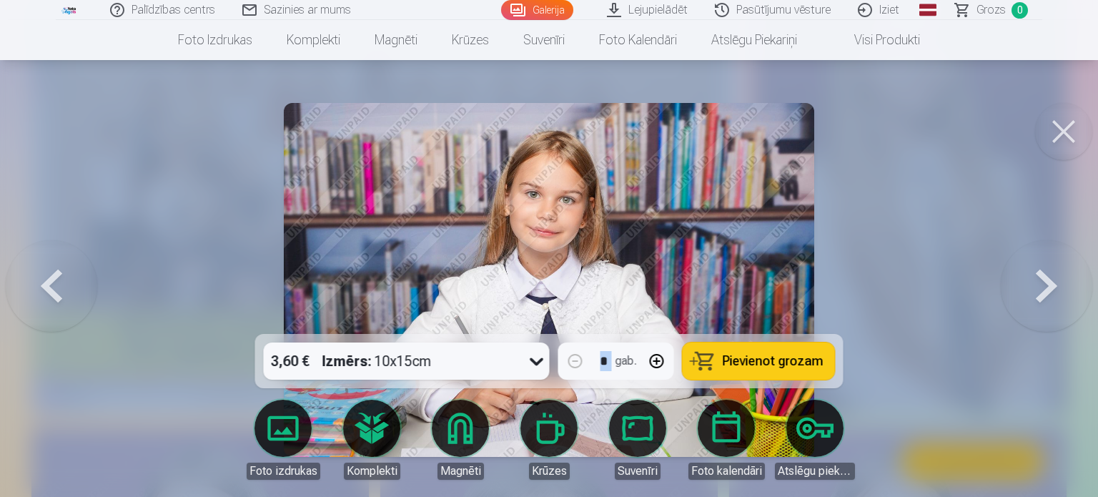
click at [1053, 294] on button at bounding box center [1045, 279] width 91 height 79
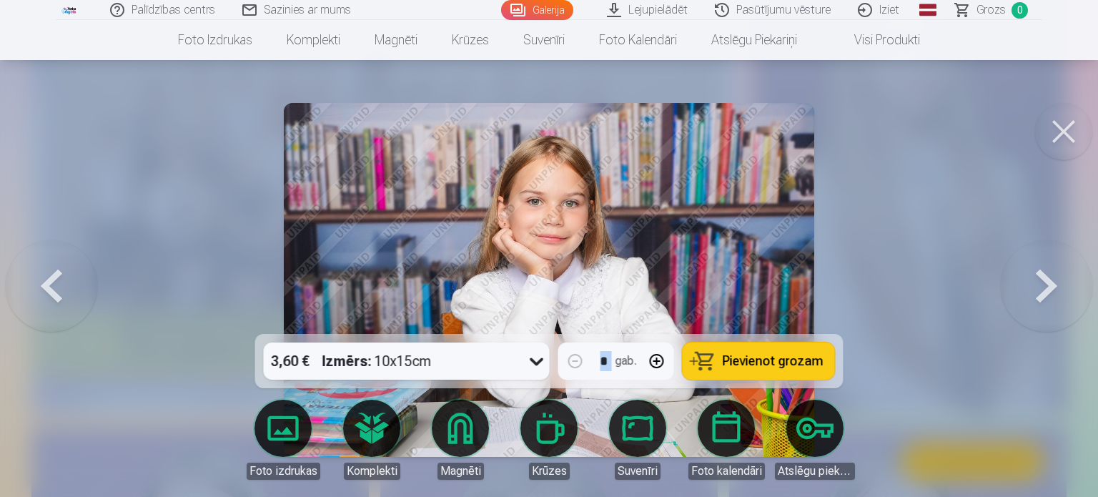
click at [1053, 294] on button at bounding box center [1045, 279] width 91 height 79
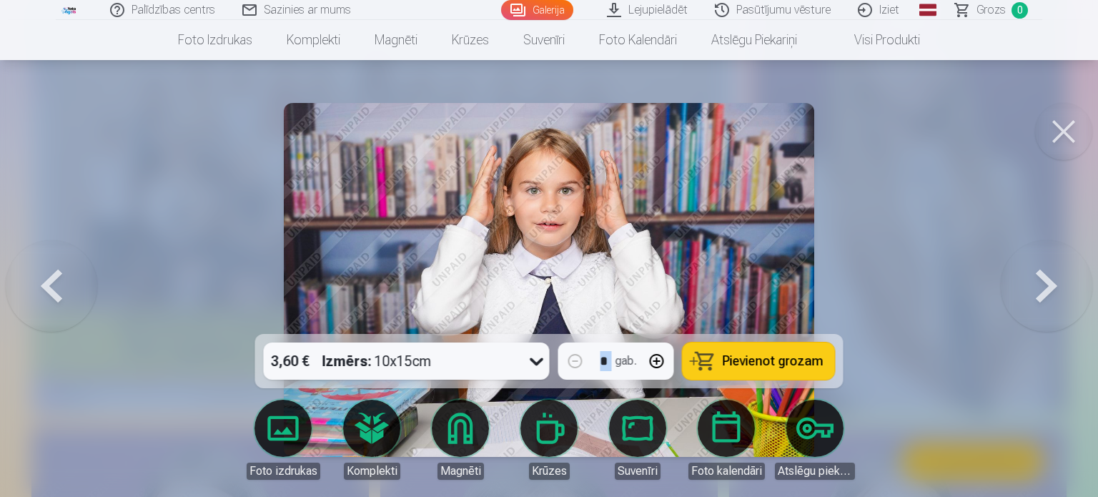
click at [1053, 294] on button at bounding box center [1045, 279] width 91 height 79
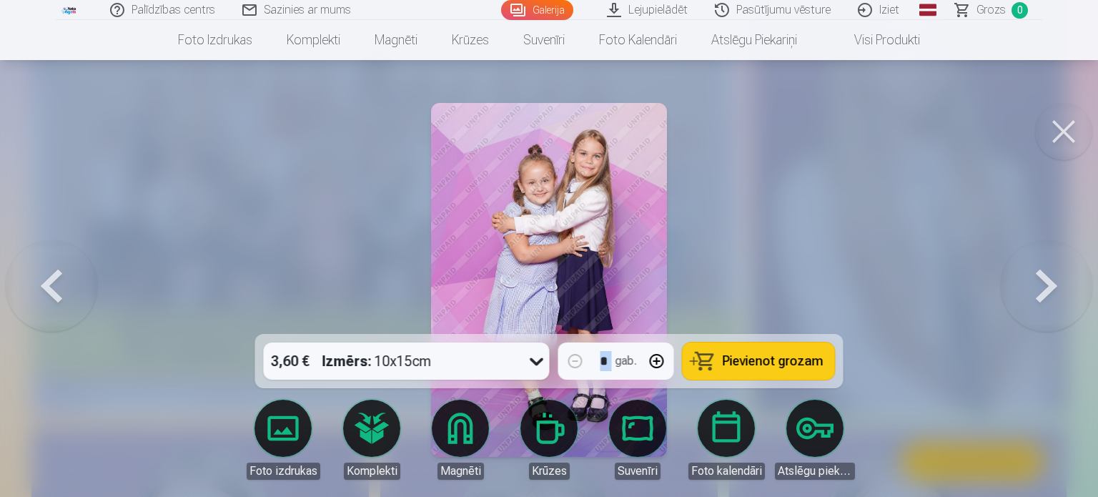
click at [1053, 294] on button at bounding box center [1045, 279] width 91 height 79
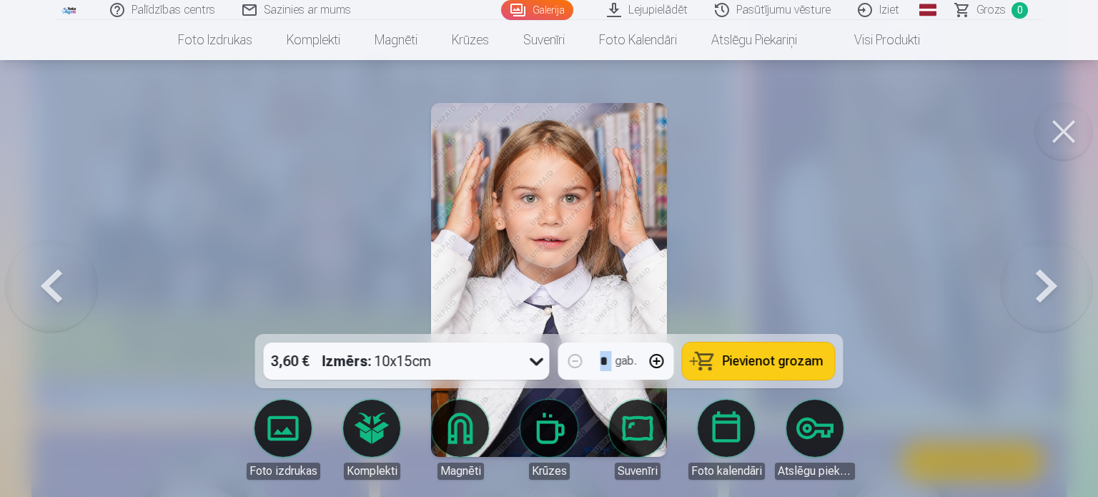
click at [1053, 294] on button at bounding box center [1045, 279] width 91 height 79
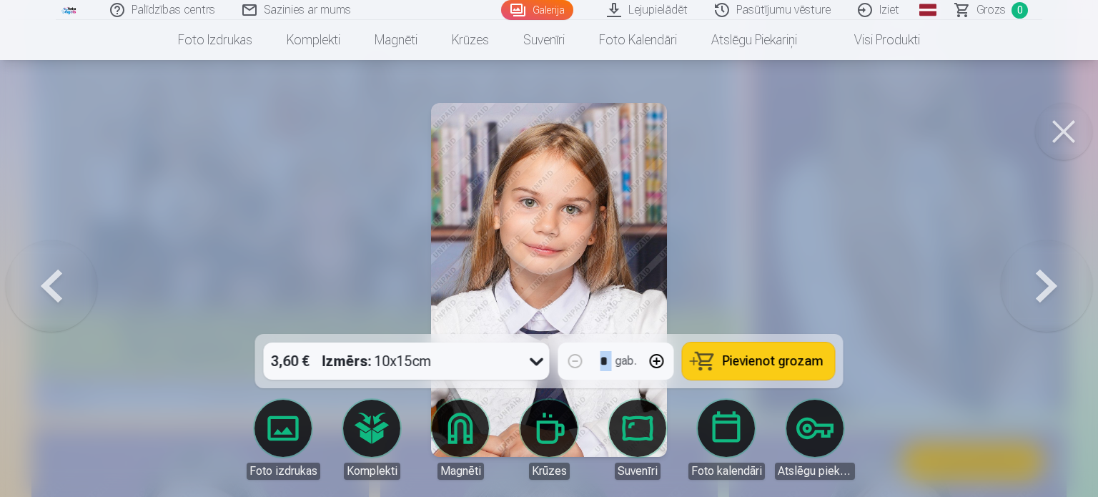
click at [1053, 294] on button at bounding box center [1045, 279] width 91 height 79
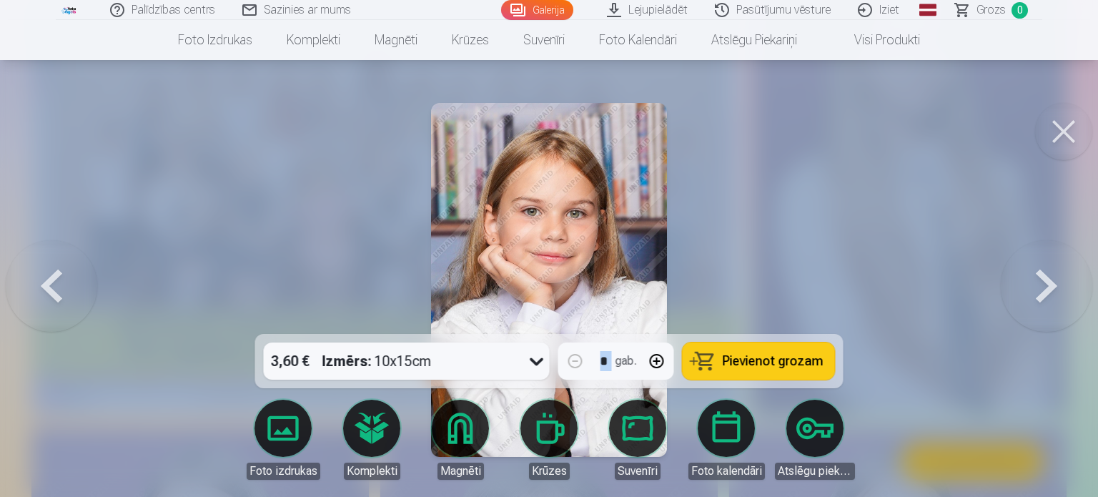
click at [1053, 294] on button at bounding box center [1045, 279] width 91 height 79
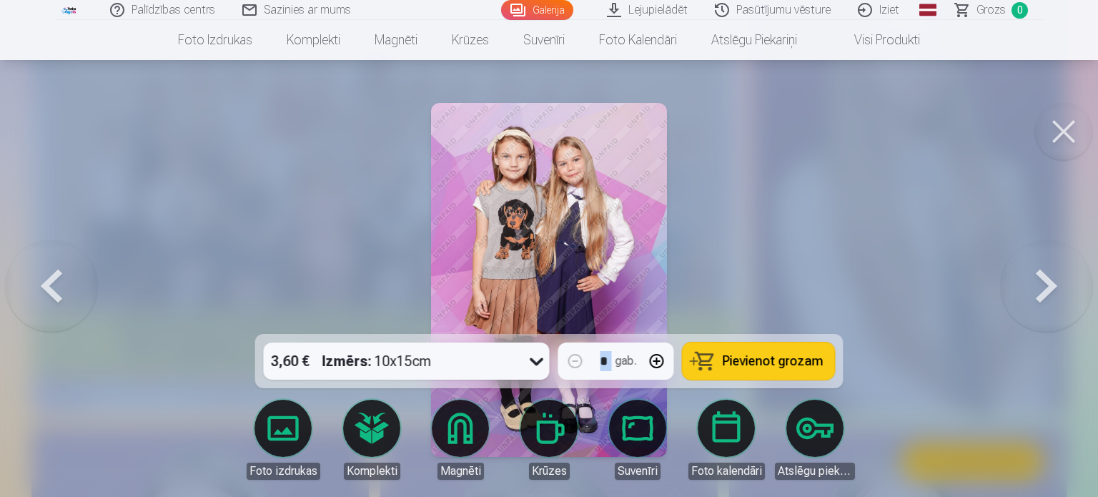
click at [1053, 294] on button at bounding box center [1045, 279] width 91 height 79
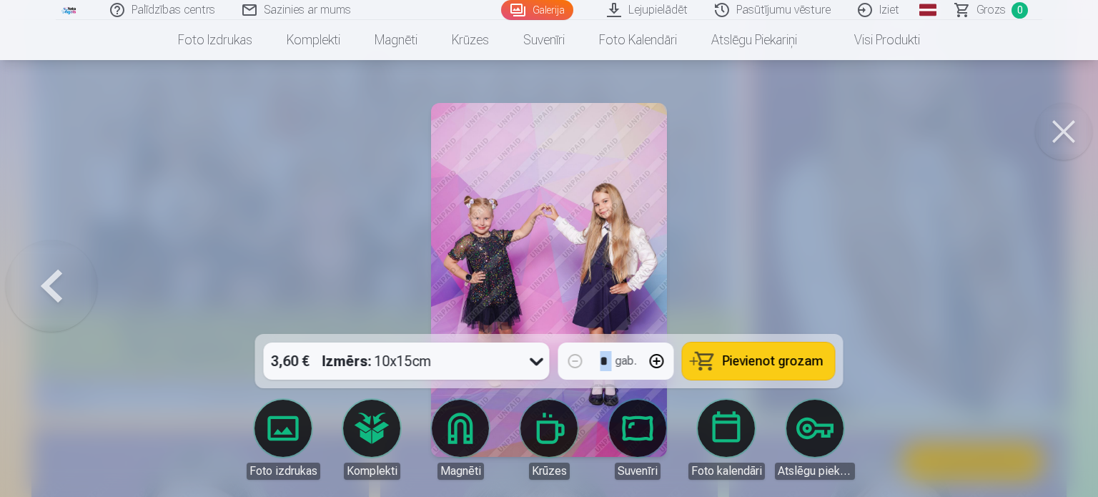
click at [1053, 294] on div at bounding box center [549, 248] width 1098 height 497
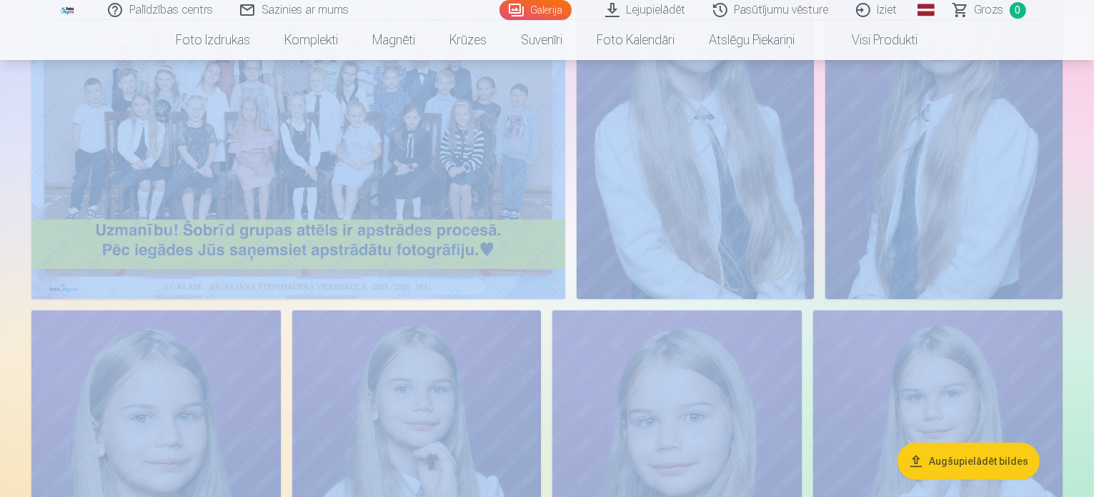
click at [814, 294] on img at bounding box center [695, 121] width 237 height 356
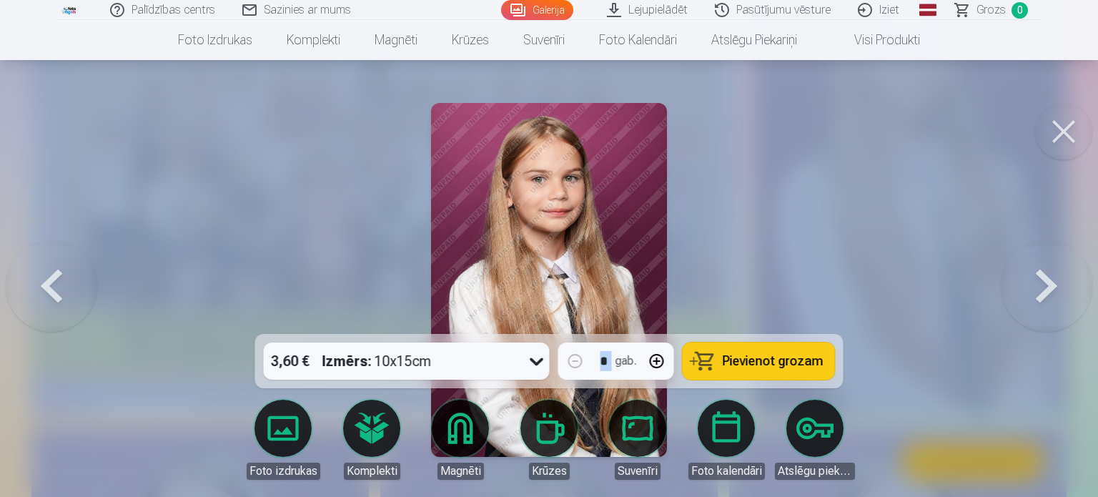
click at [1053, 294] on button at bounding box center [1045, 279] width 91 height 79
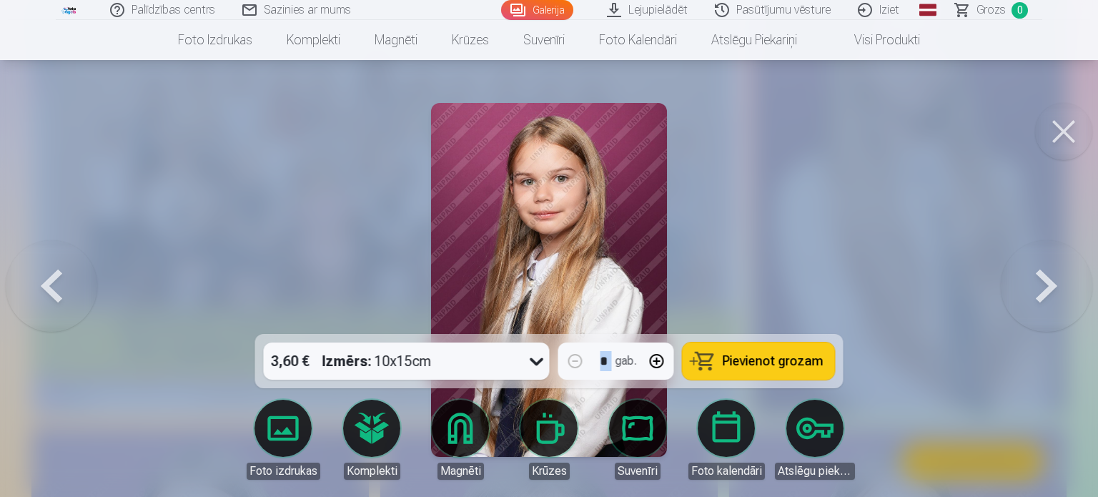
click at [1053, 294] on button at bounding box center [1045, 279] width 91 height 79
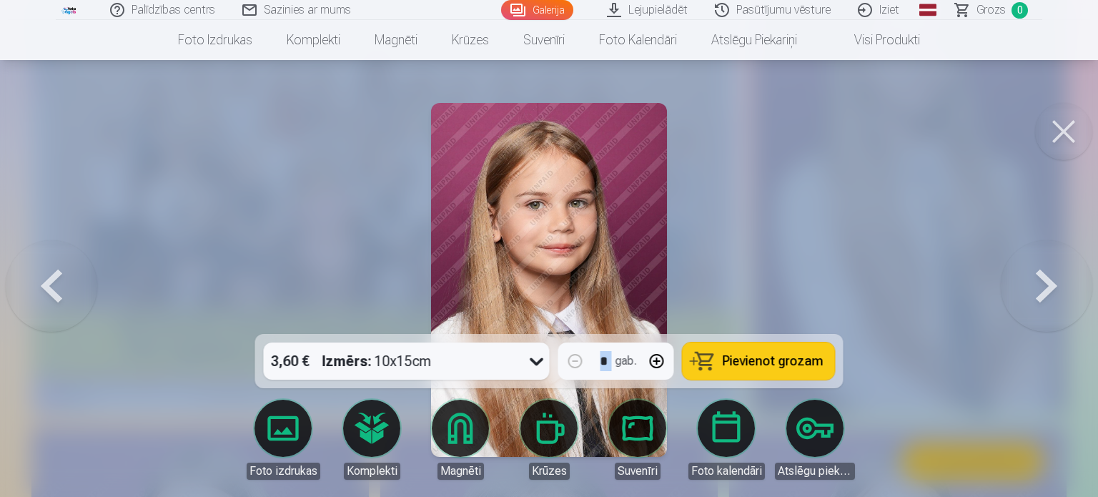
click at [1053, 294] on button at bounding box center [1045, 279] width 91 height 79
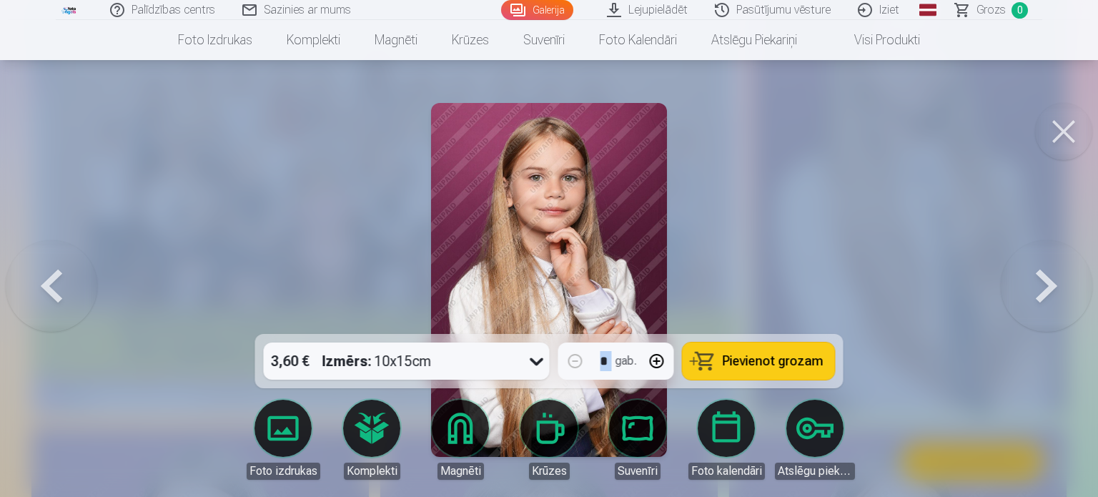
click at [1053, 294] on button at bounding box center [1045, 279] width 91 height 79
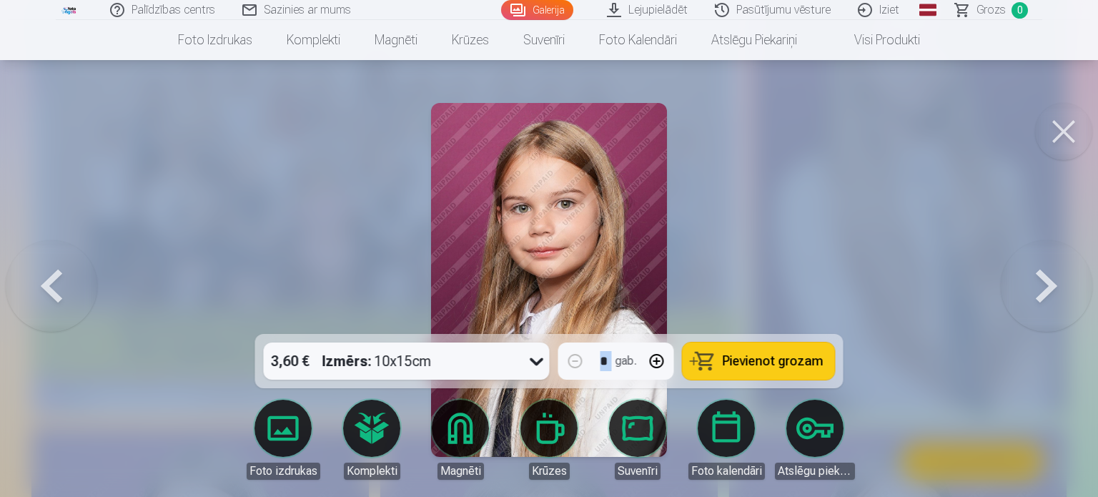
click at [1053, 294] on button at bounding box center [1045, 279] width 91 height 79
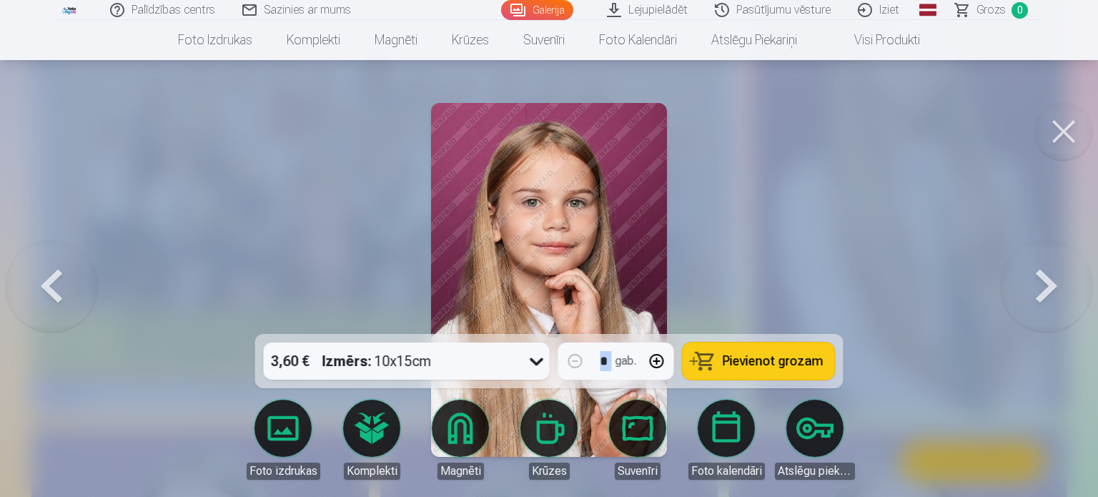
click at [1053, 294] on button at bounding box center [1045, 279] width 91 height 79
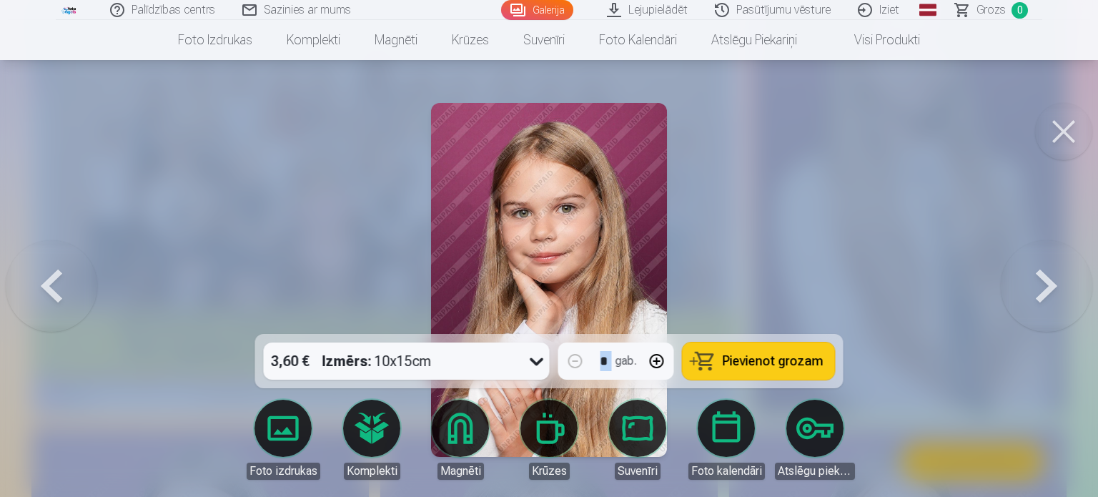
click at [1053, 294] on button at bounding box center [1045, 279] width 91 height 79
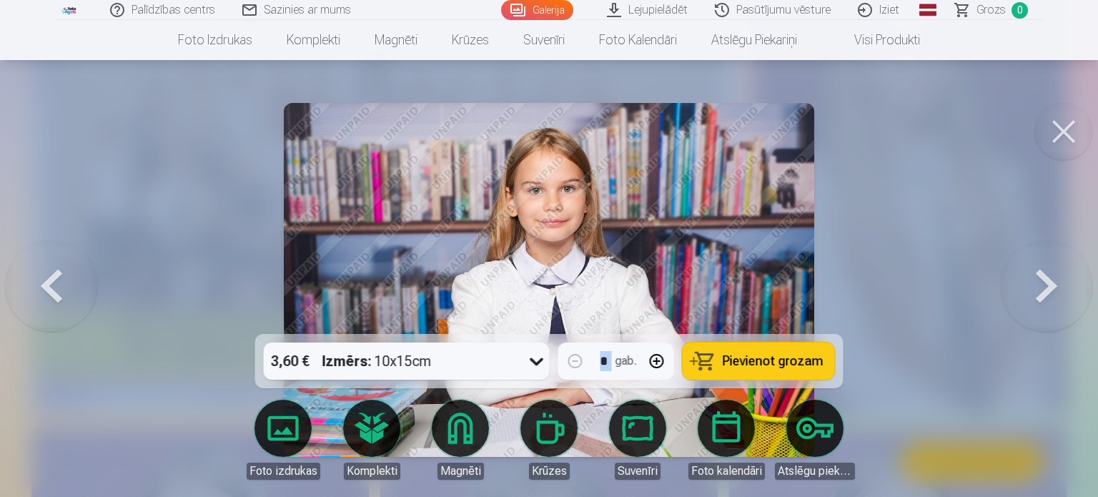
click at [1053, 294] on button at bounding box center [1045, 279] width 91 height 79
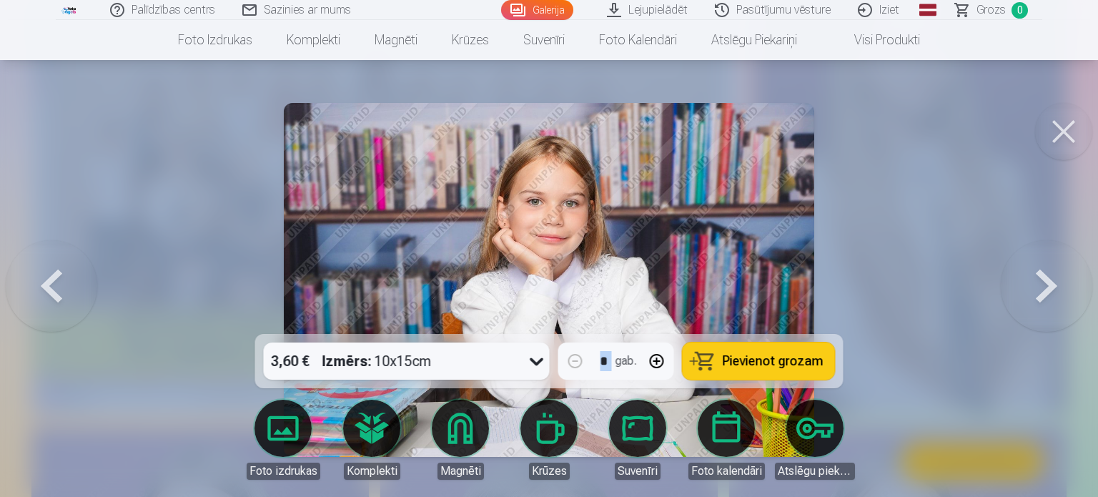
click at [1053, 294] on button at bounding box center [1045, 279] width 91 height 79
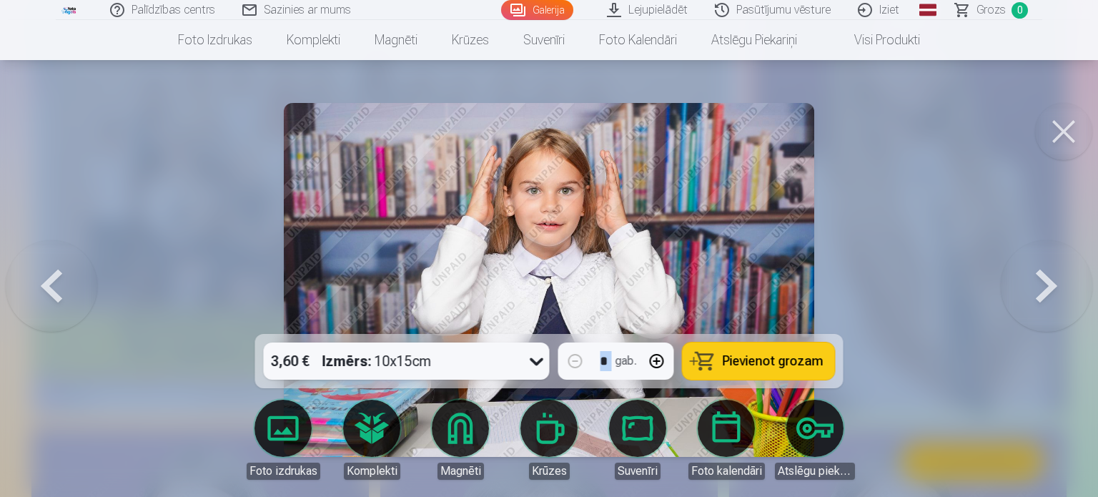
click at [1053, 294] on button at bounding box center [1045, 279] width 91 height 79
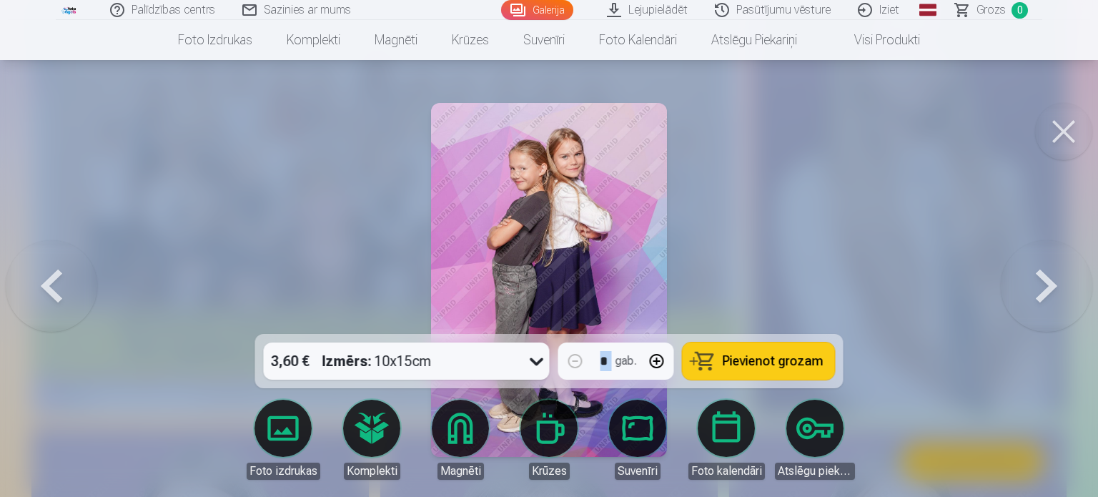
click at [1053, 120] on button at bounding box center [1063, 131] width 57 height 57
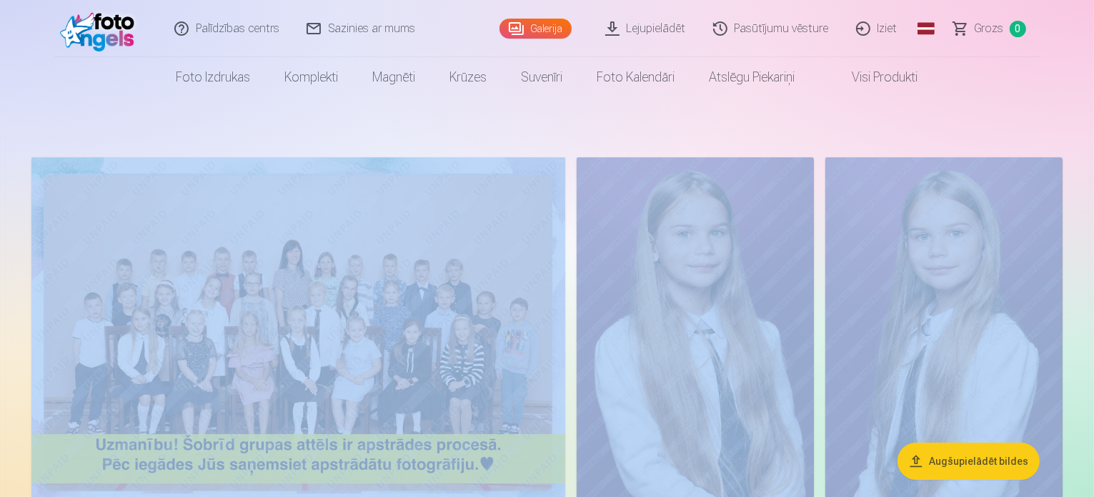
click at [659, 26] on link "Lejupielādēt" at bounding box center [646, 28] width 108 height 57
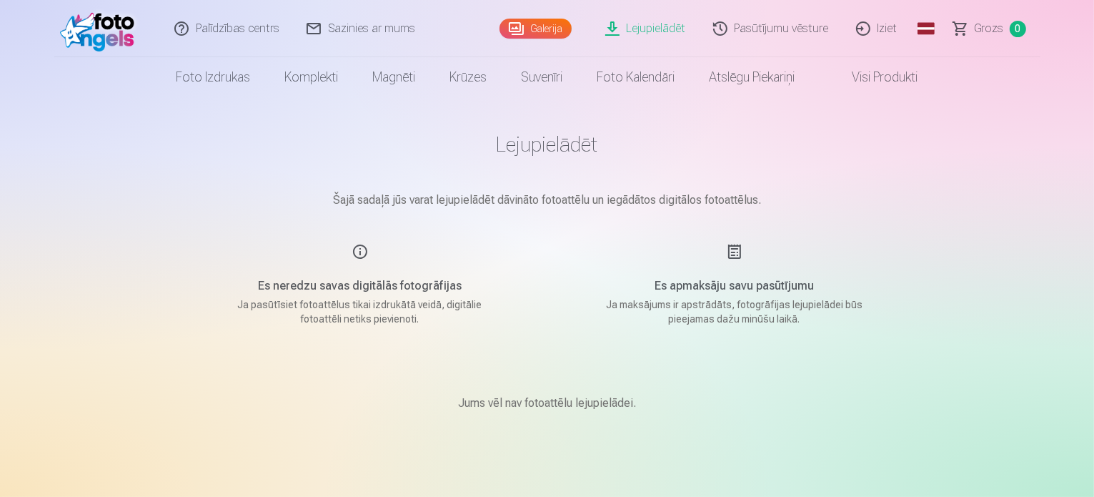
click at [245, 27] on link "Palīdzības centrs" at bounding box center [227, 28] width 132 height 57
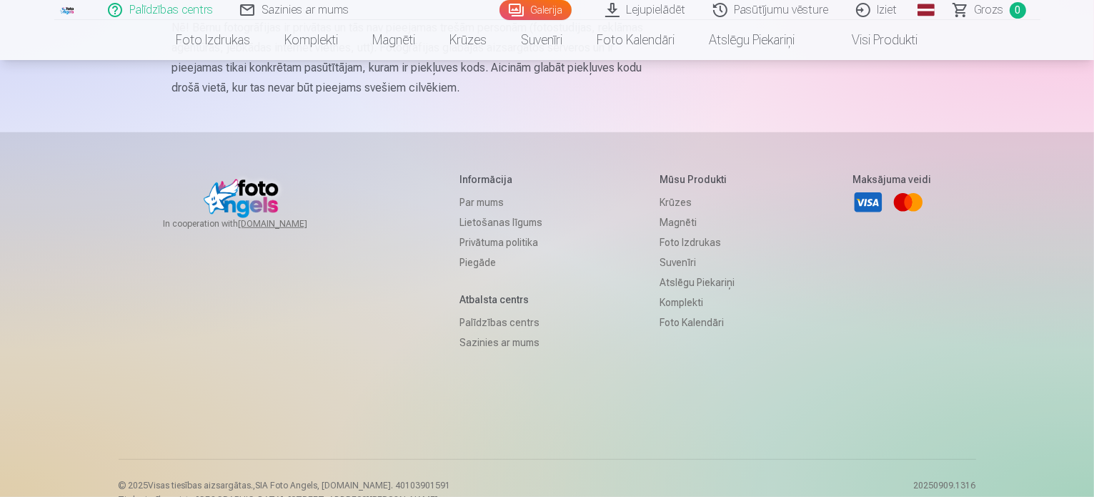
scroll to position [1045, 0]
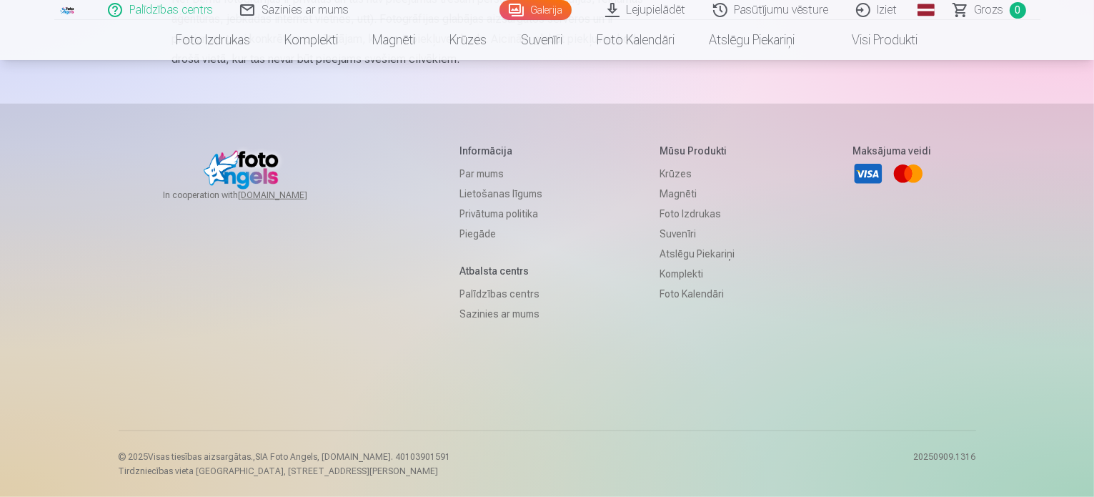
click at [677, 359] on div "Mūsu produkti Krūzes Magnēti Foto izdrukas Suvenīri Atslēgu piekariņi Komplekti…" at bounding box center [697, 277] width 75 height 267
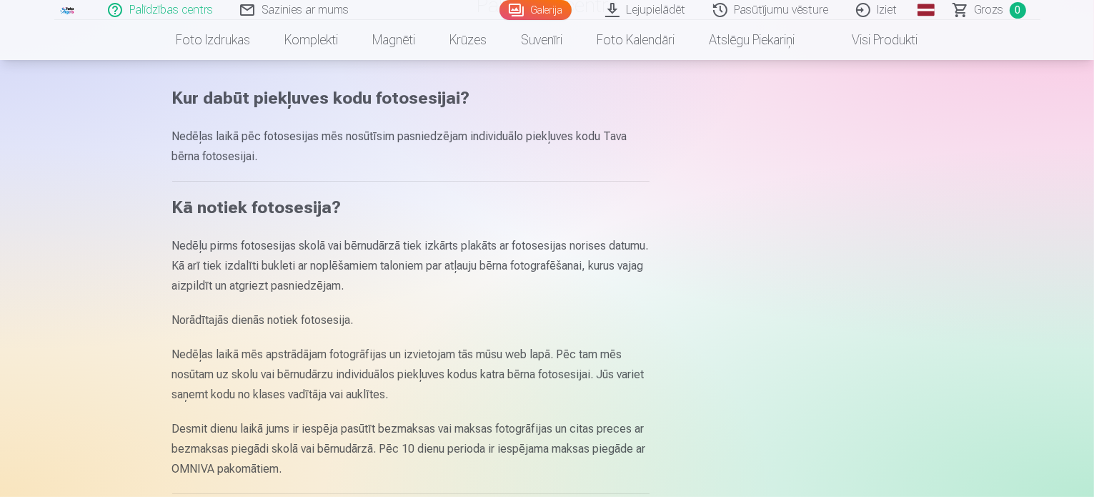
scroll to position [0, 0]
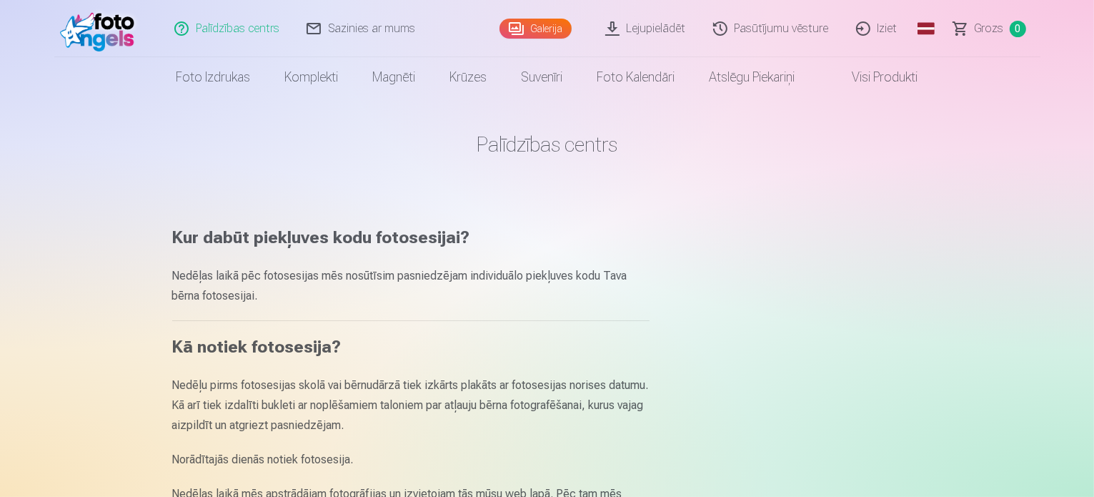
click at [547, 33] on link "Galerija" at bounding box center [535, 29] width 72 height 20
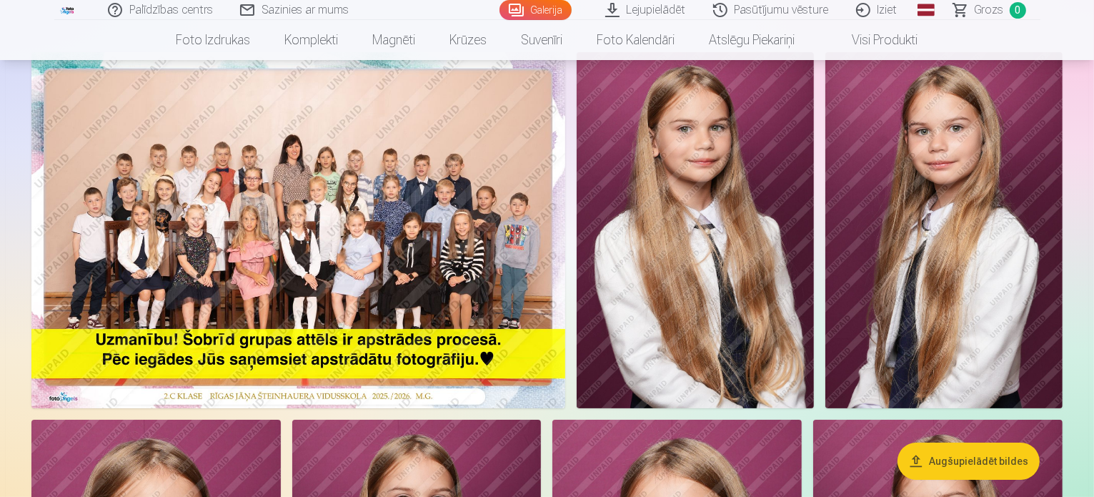
scroll to position [71, 0]
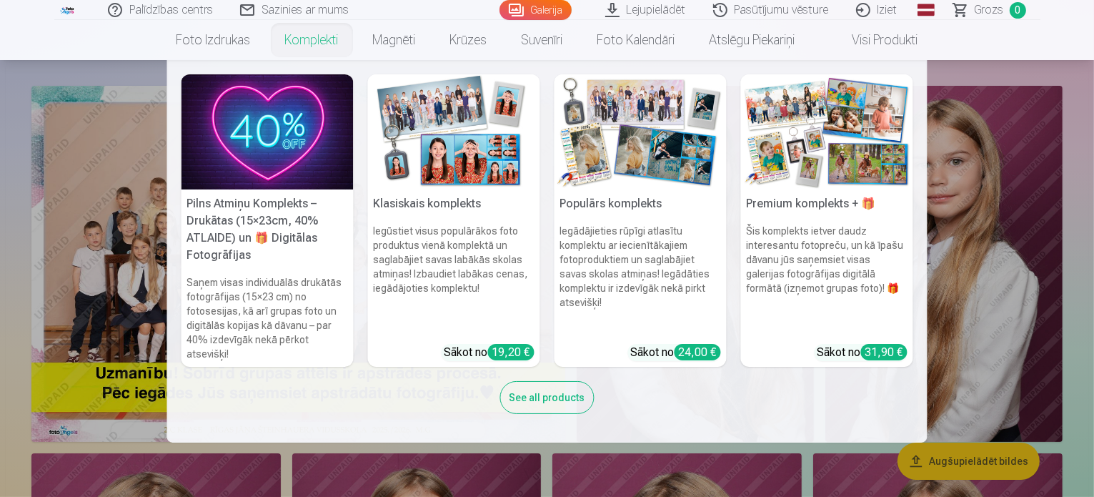
click at [280, 125] on img at bounding box center [268, 131] width 172 height 115
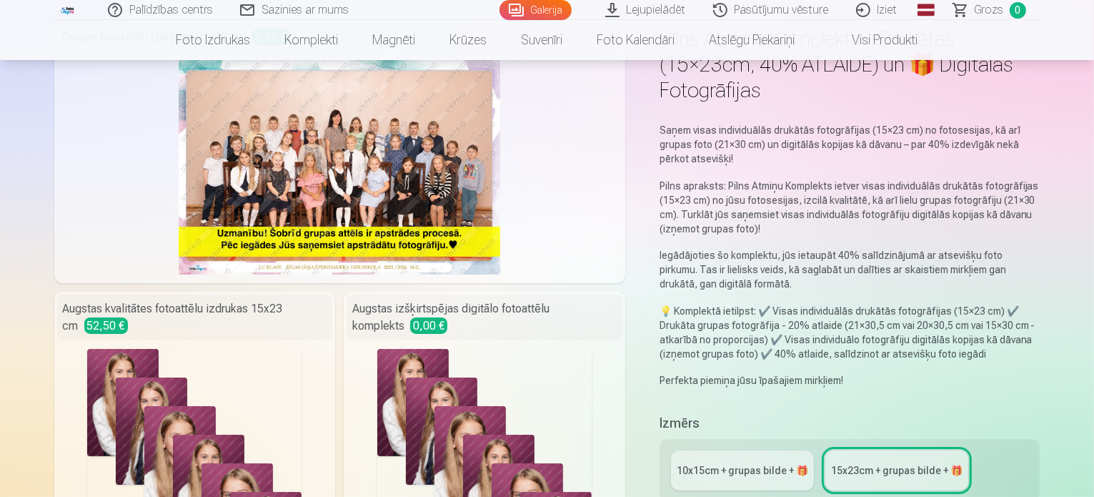
scroll to position [143, 0]
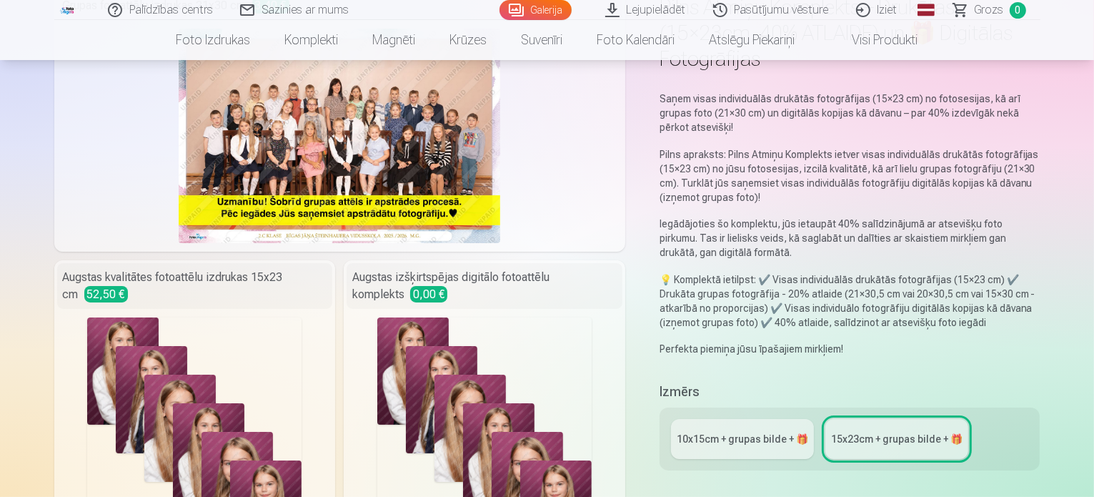
click at [770, 432] on div "10x15сm + grupas bilde + 🎁" at bounding box center [742, 439] width 131 height 14
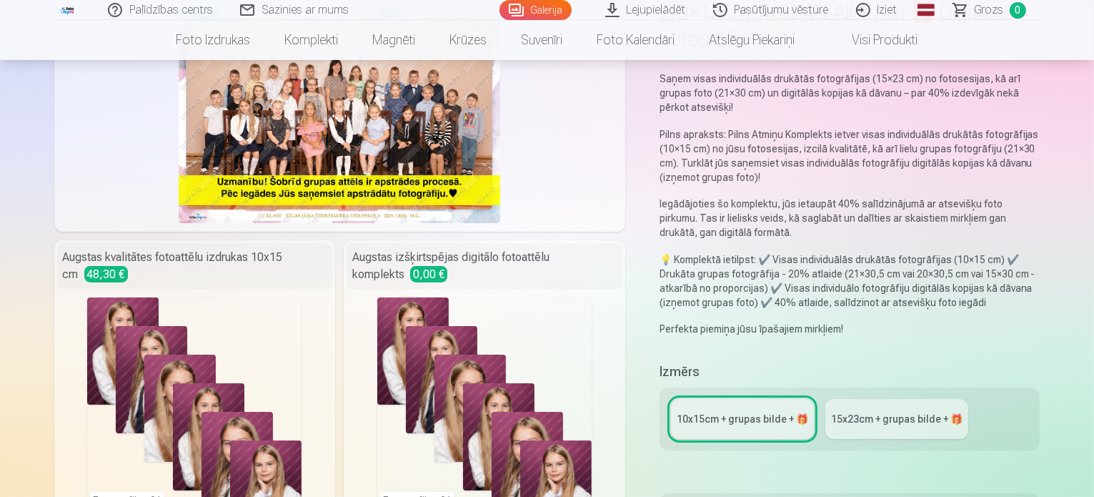
scroll to position [143, 0]
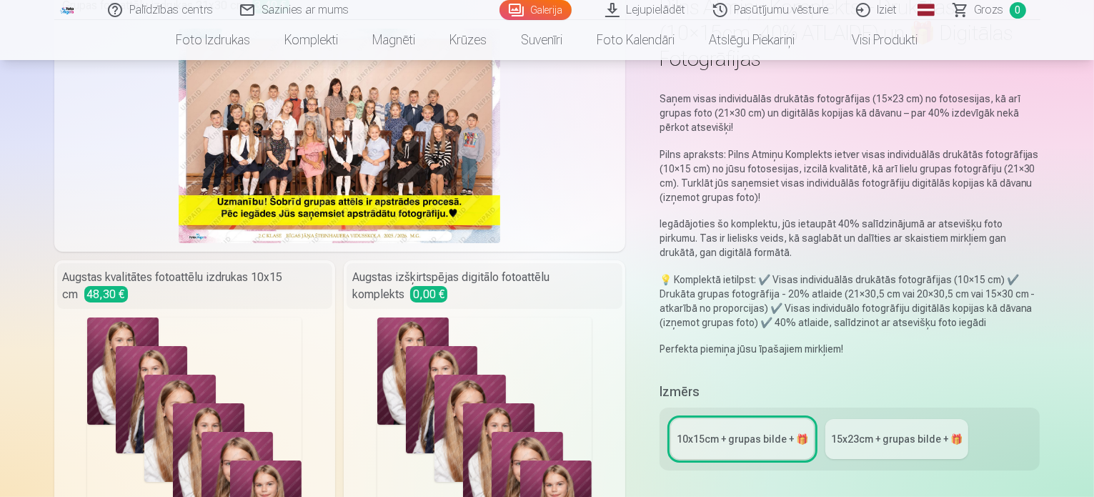
click at [886, 432] on div "15x23сm + grupas bilde + 🎁" at bounding box center [896, 439] width 131 height 14
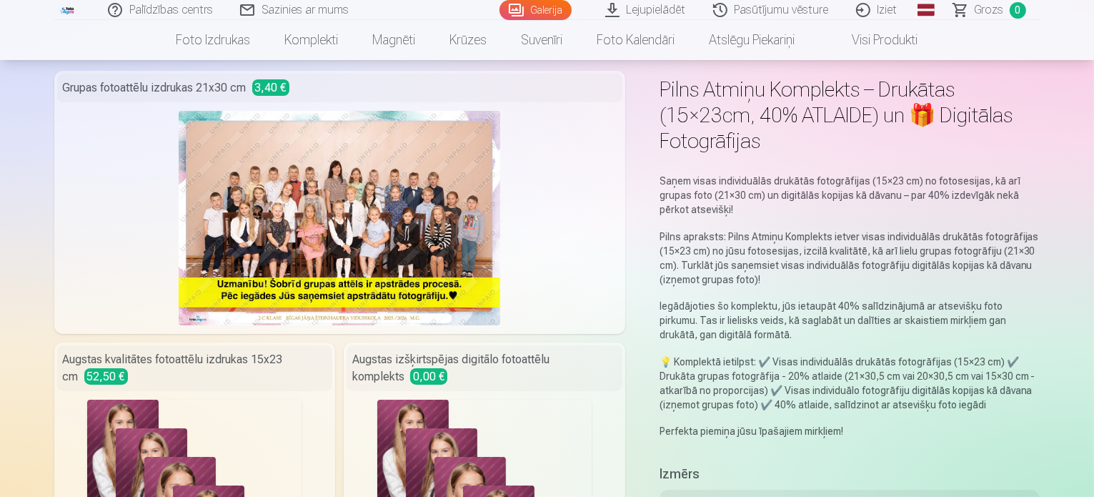
scroll to position [143, 0]
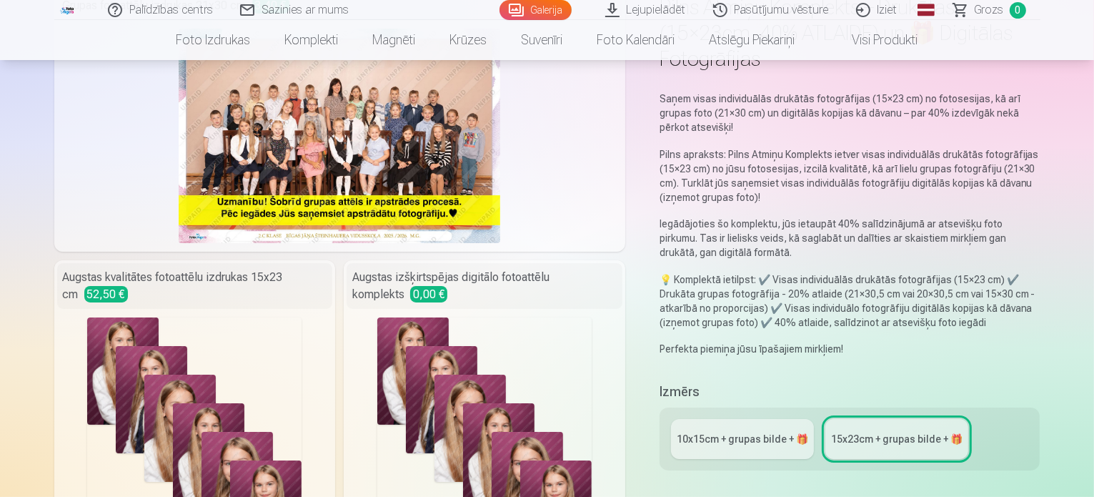
click at [735, 432] on div "10x15сm + grupas bilde + 🎁" at bounding box center [742, 439] width 131 height 14
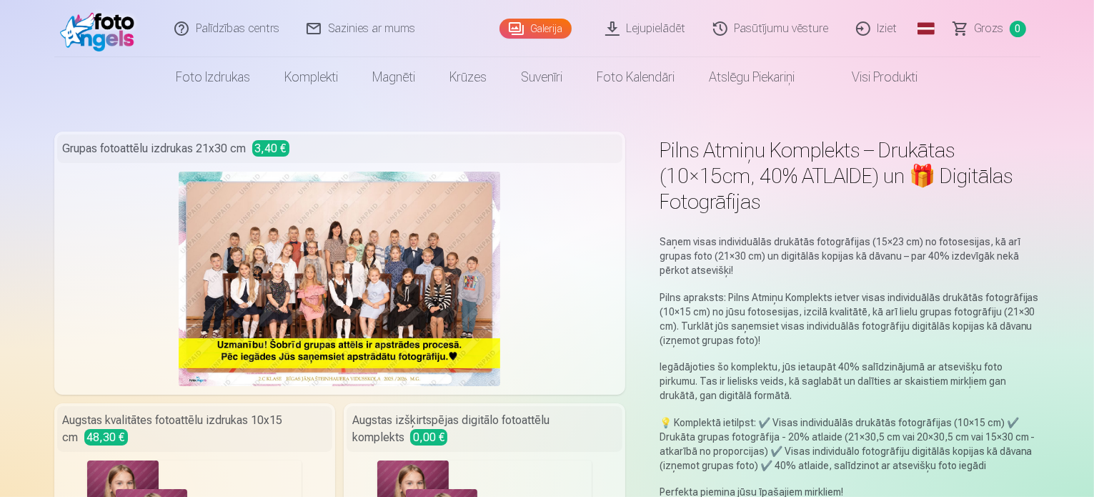
click at [300, 271] on img at bounding box center [340, 278] width 322 height 214
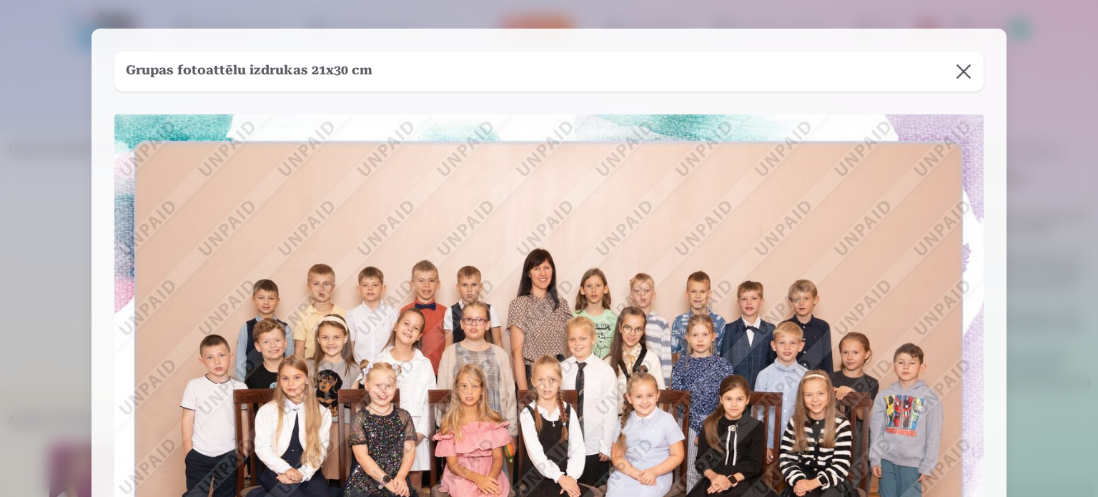
click at [967, 71] on button at bounding box center [963, 71] width 40 height 40
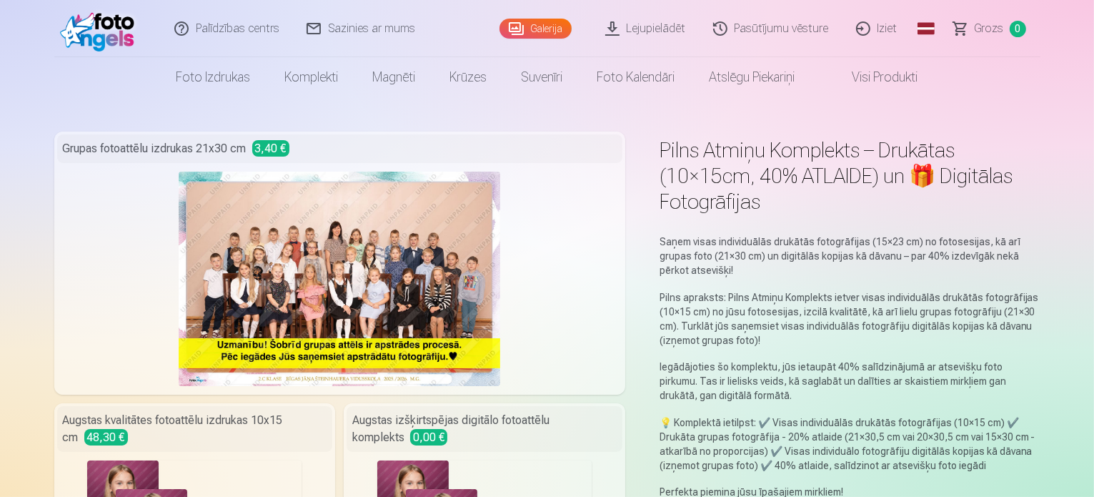
click at [534, 27] on link "Galerija" at bounding box center [535, 29] width 72 height 20
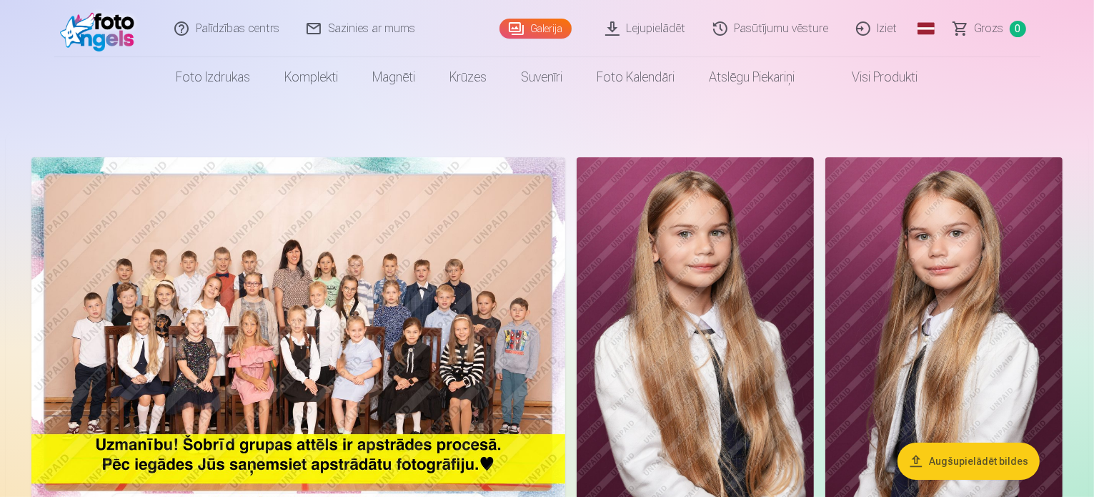
click at [454, 349] on img at bounding box center [298, 335] width 534 height 356
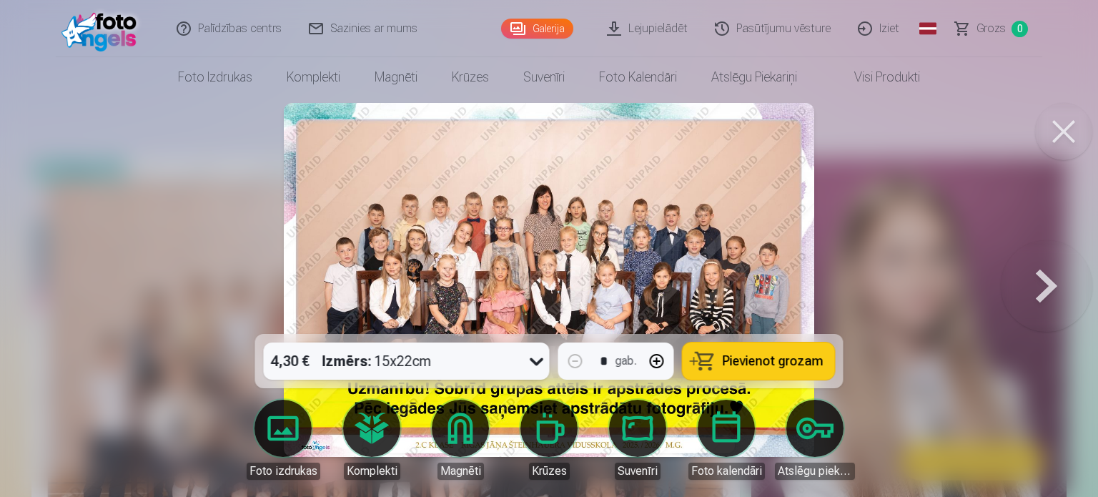
click at [536, 359] on icon at bounding box center [536, 360] width 23 height 23
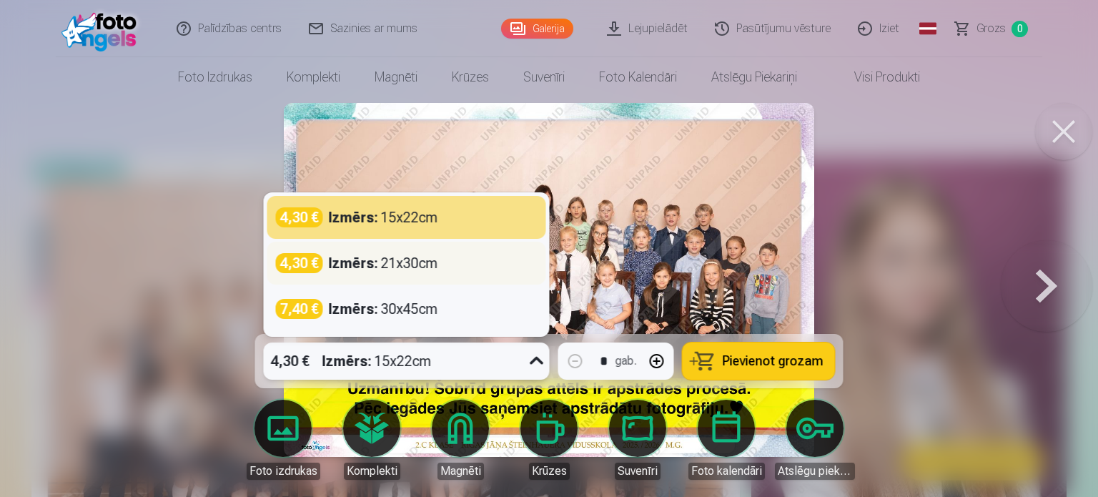
click at [394, 270] on div "Izmērs : 21x30cm" at bounding box center [383, 263] width 109 height 20
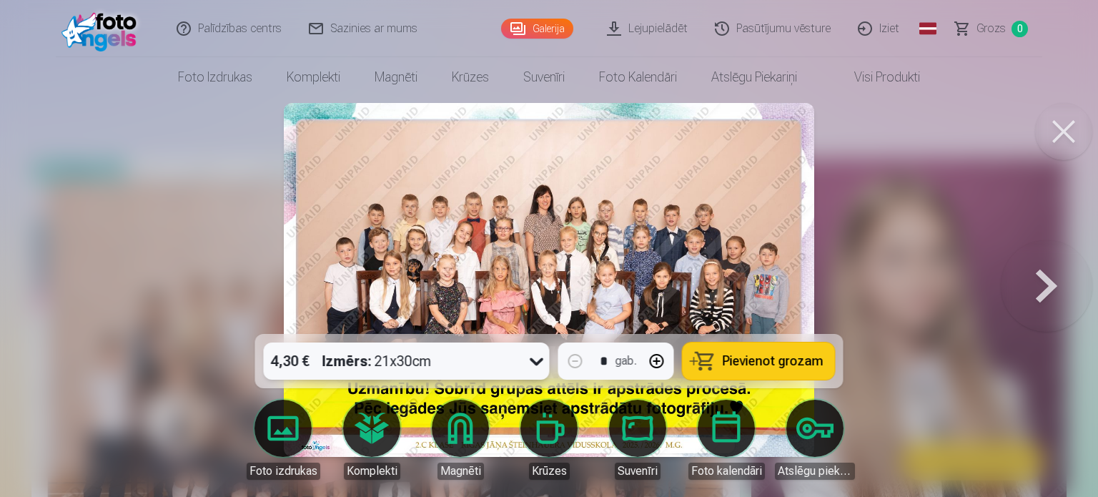
click at [529, 359] on icon at bounding box center [536, 360] width 23 height 23
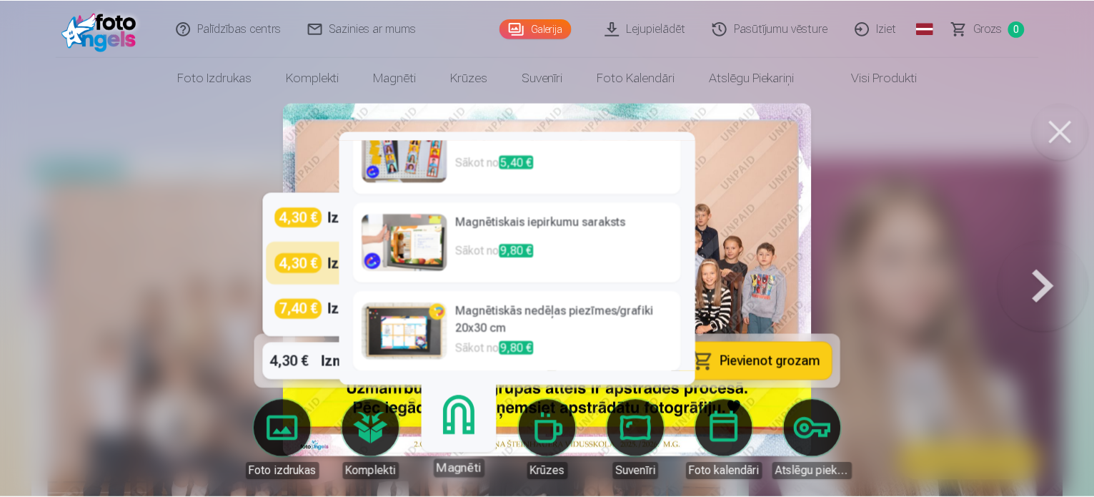
scroll to position [386, 0]
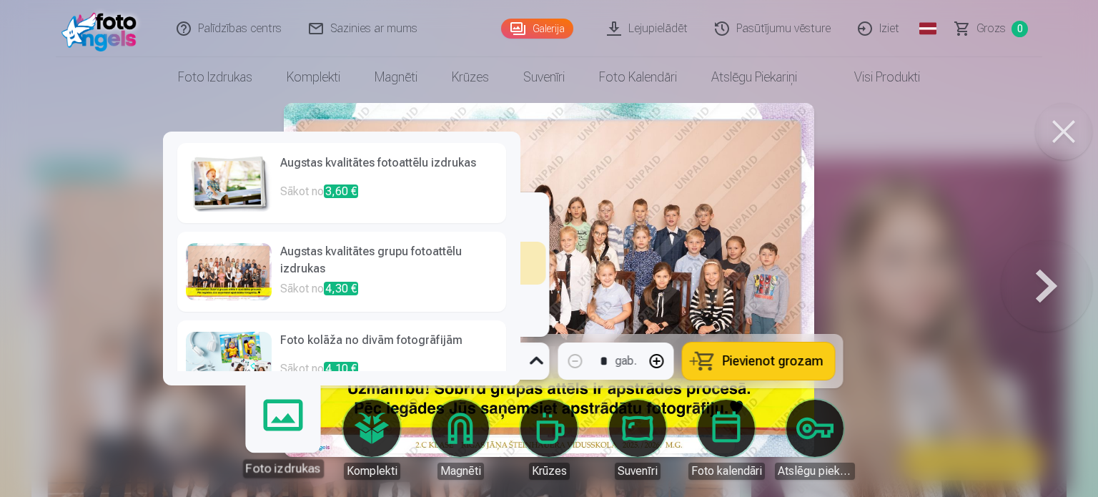
click at [223, 174] on img at bounding box center [229, 182] width 86 height 57
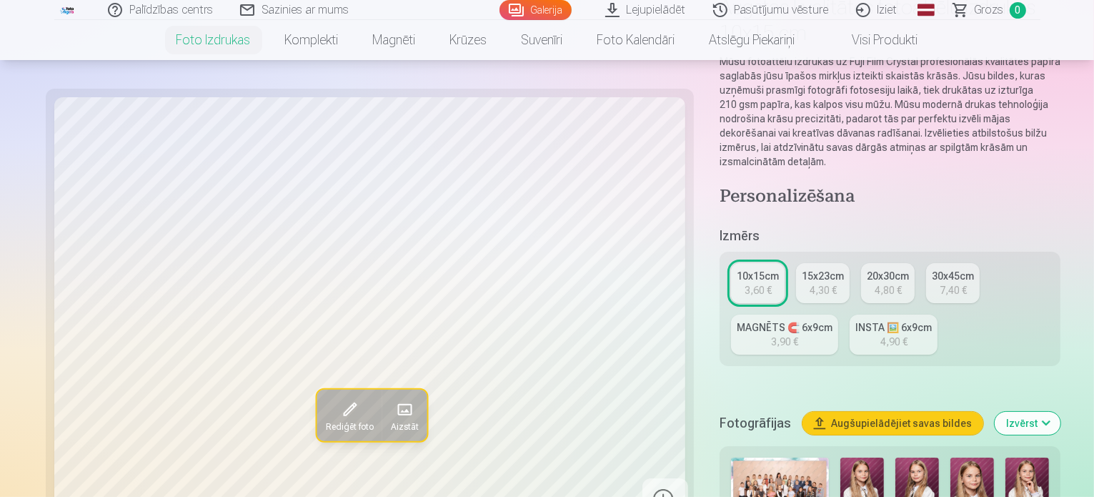
scroll to position [214, 0]
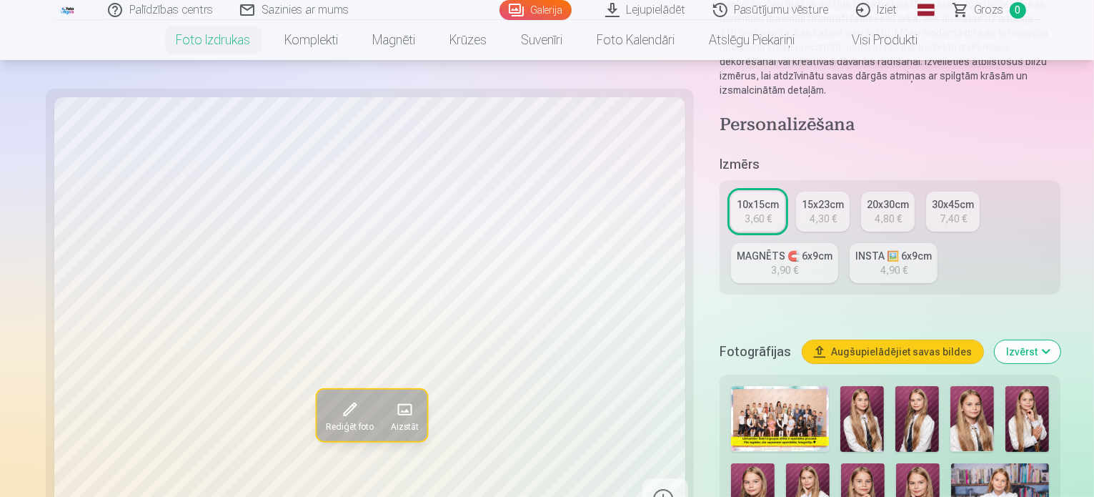
click at [1056, 340] on button "Izvērst" at bounding box center [1028, 351] width 66 height 23
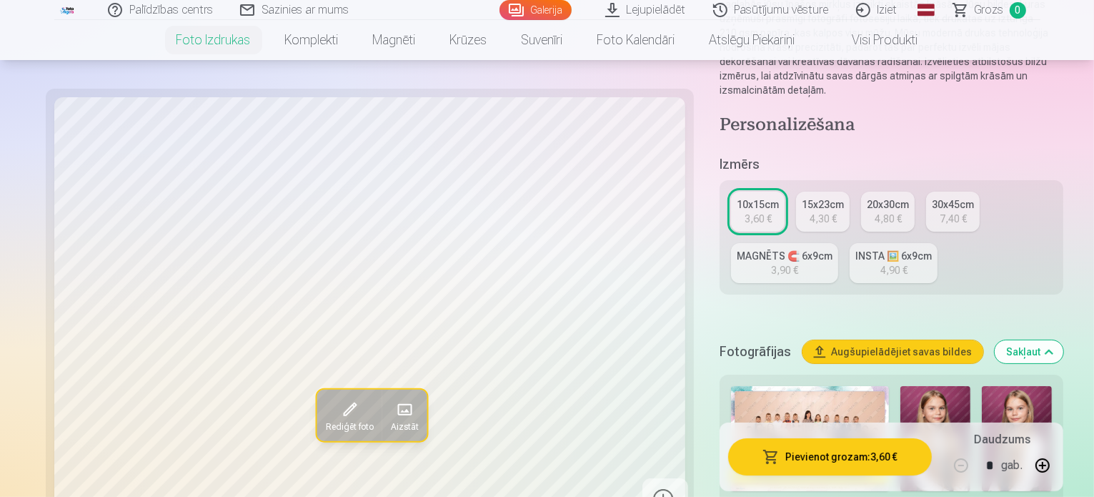
click at [1063, 340] on button "Sakļaut" at bounding box center [1029, 351] width 69 height 23
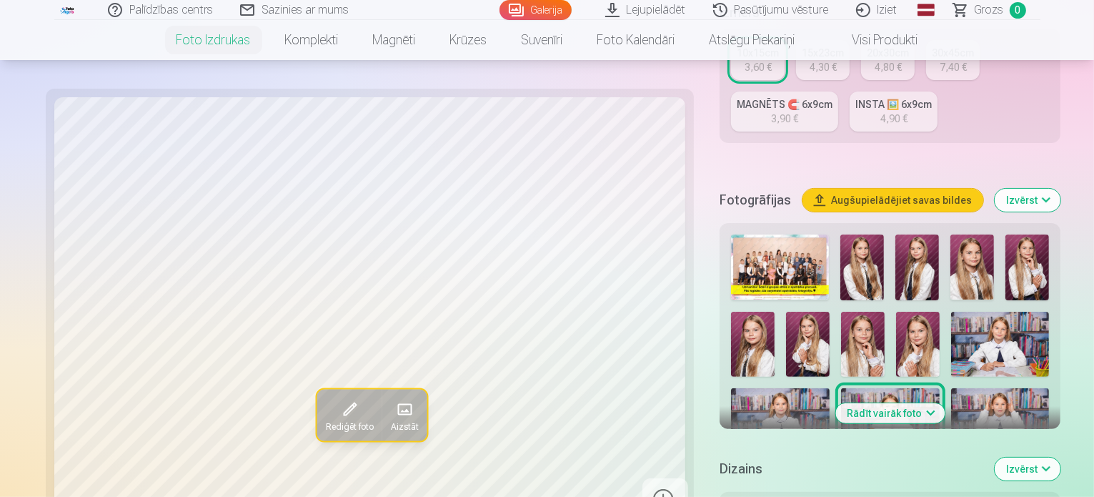
scroll to position [366, 0]
click at [1050, 189] on button "Izvērst" at bounding box center [1028, 200] width 66 height 23
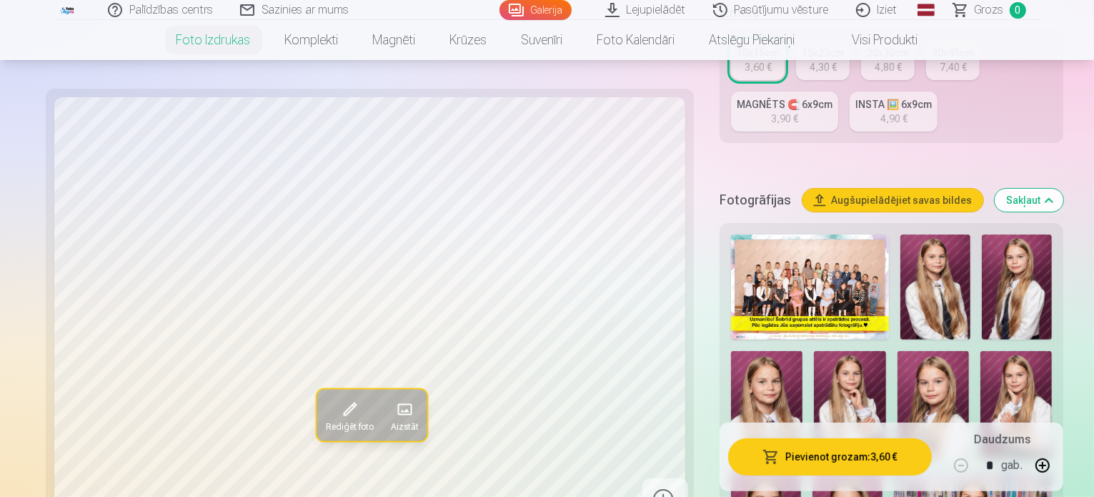
click at [797, 235] on img at bounding box center [810, 286] width 158 height 105
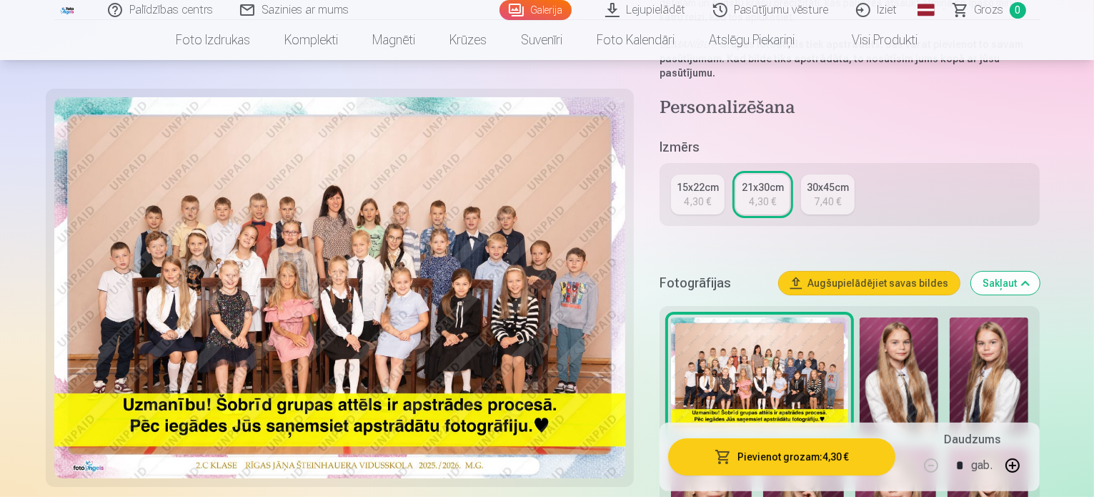
scroll to position [286, 0]
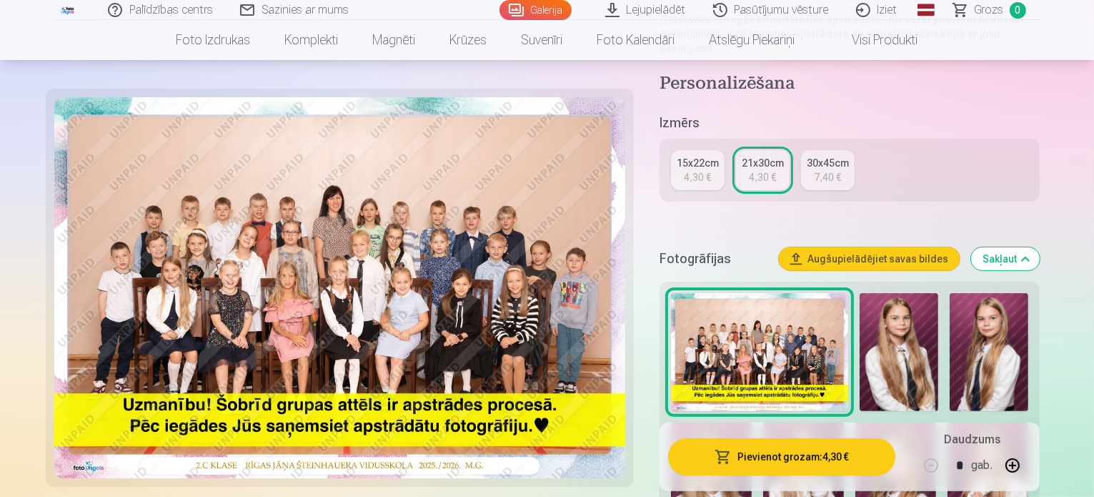
click at [875, 325] on img at bounding box center [899, 352] width 79 height 119
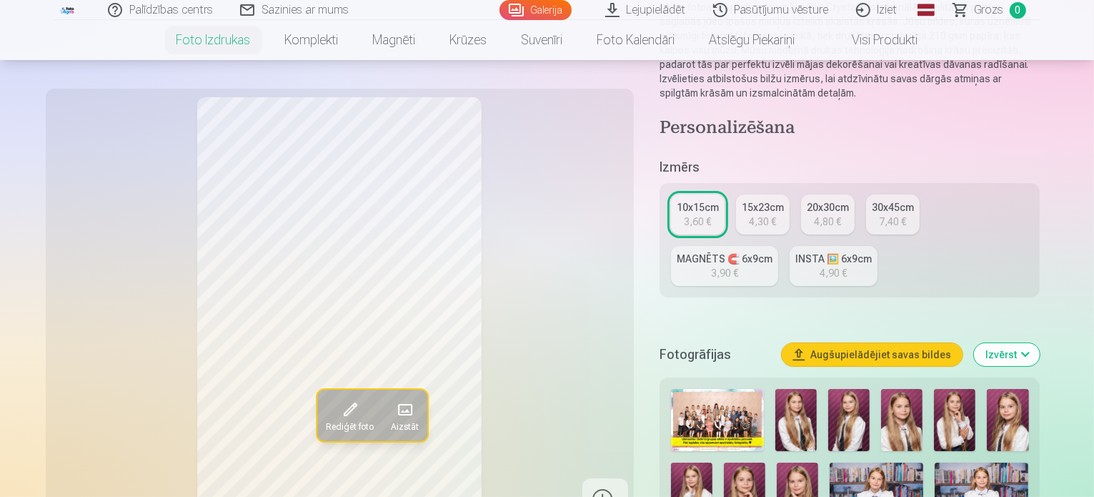
scroll to position [214, 0]
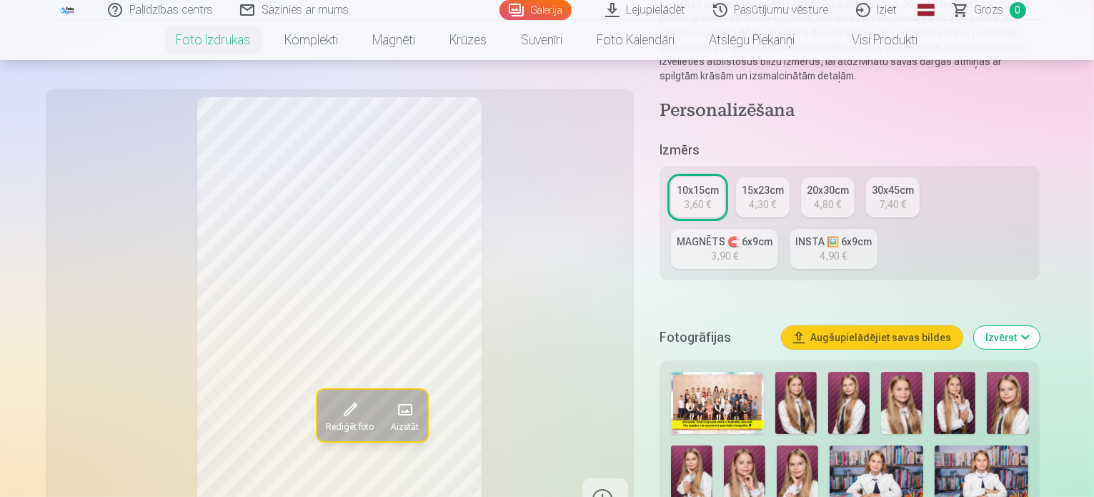
click at [811, 372] on img at bounding box center [795, 403] width 41 height 62
click at [850, 374] on img at bounding box center [848, 403] width 41 height 62
click at [906, 380] on img at bounding box center [901, 403] width 41 height 62
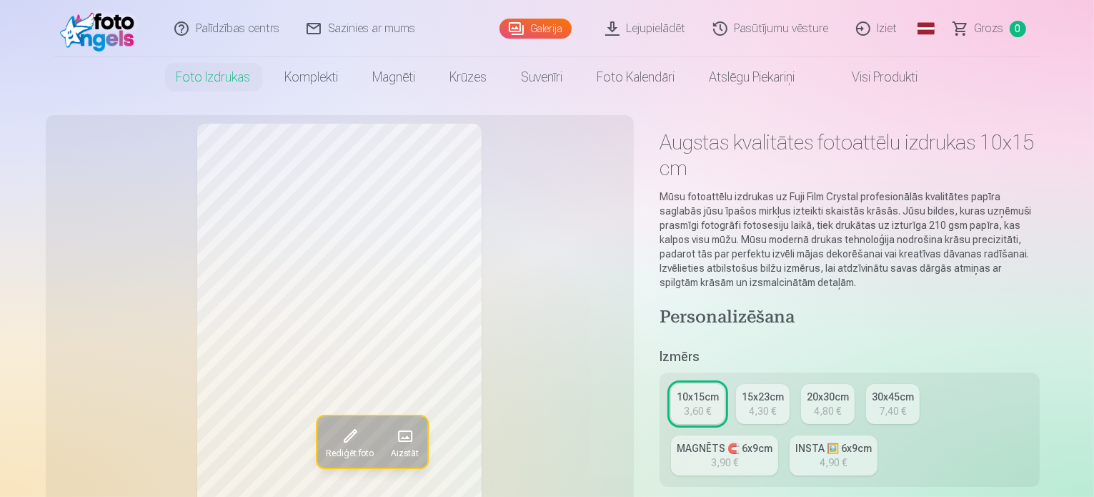
scroll to position [0, 0]
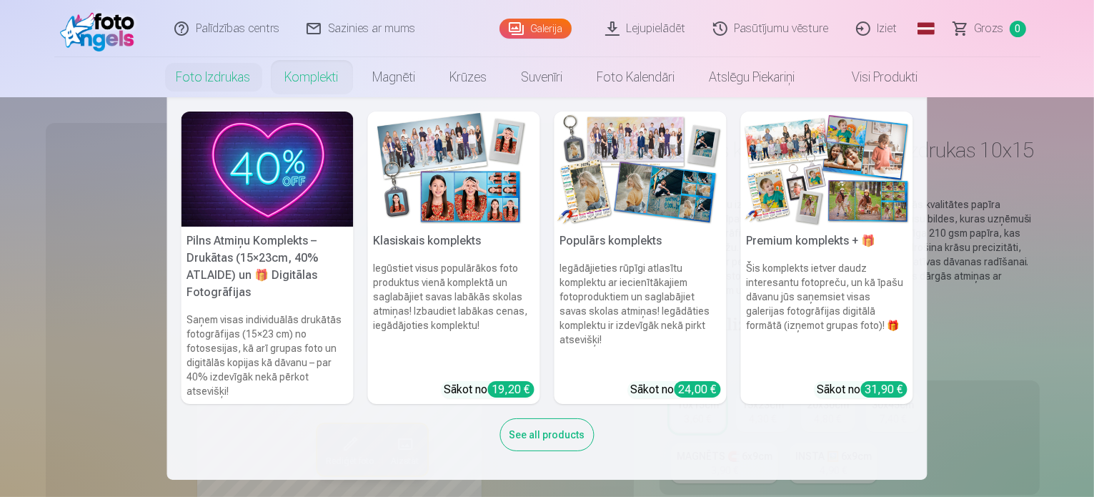
click at [294, 82] on link "Komplekti" at bounding box center [312, 77] width 88 height 40
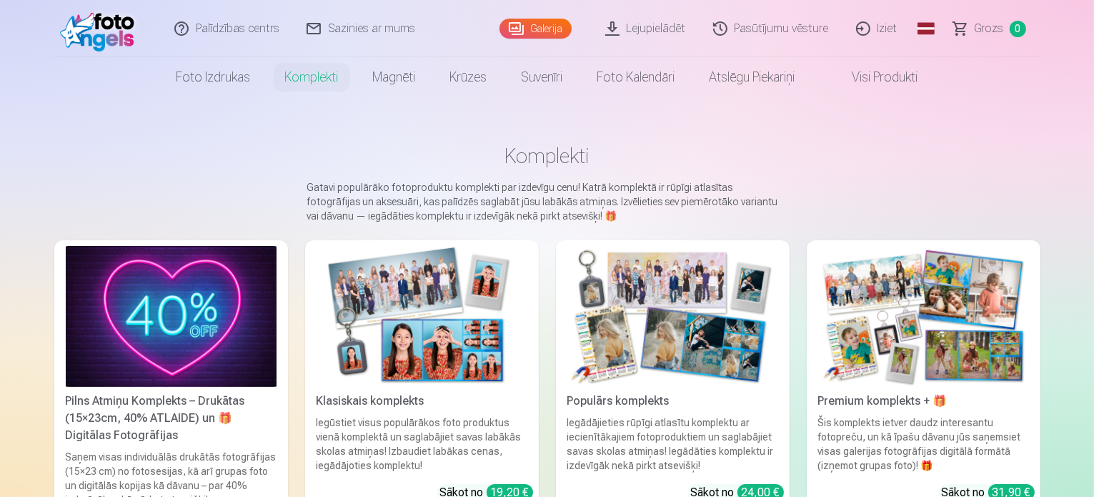
click at [202, 297] on img at bounding box center [171, 316] width 211 height 141
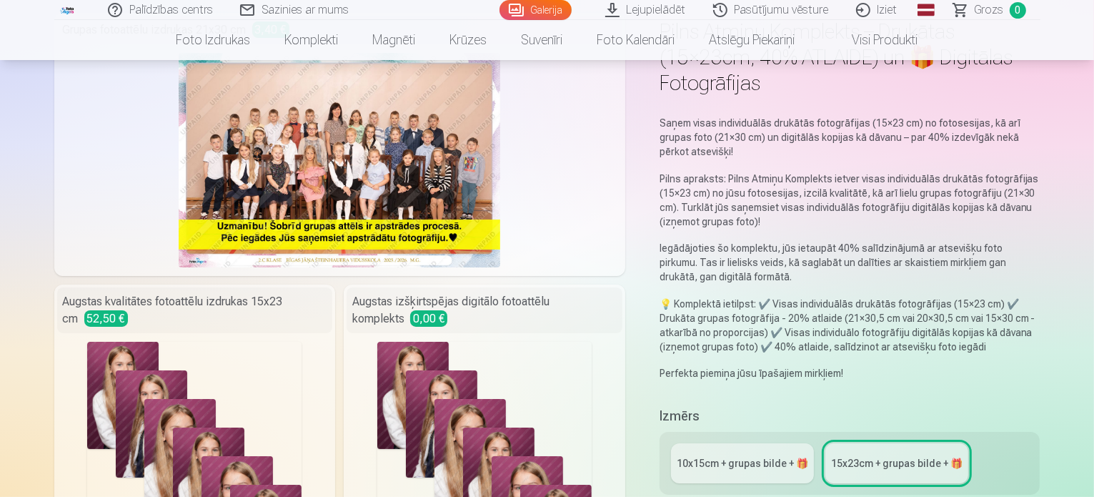
scroll to position [143, 0]
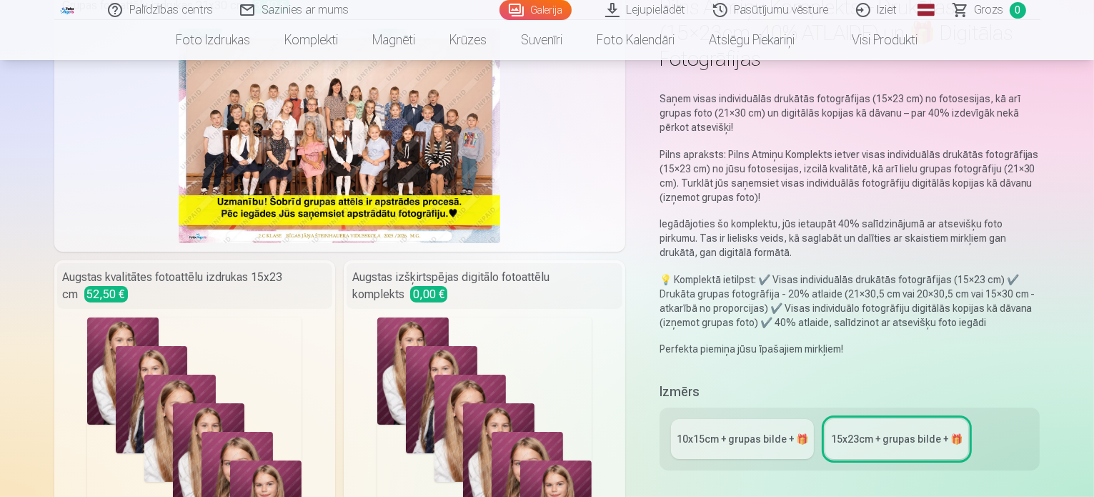
click at [727, 432] on div "10x15сm + grupas bilde + 🎁" at bounding box center [742, 439] width 131 height 14
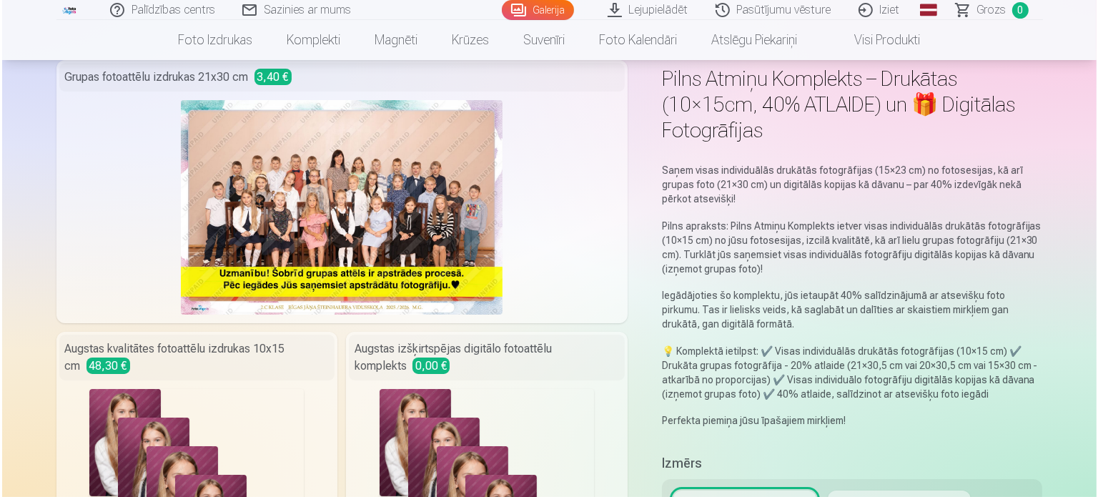
scroll to position [357, 0]
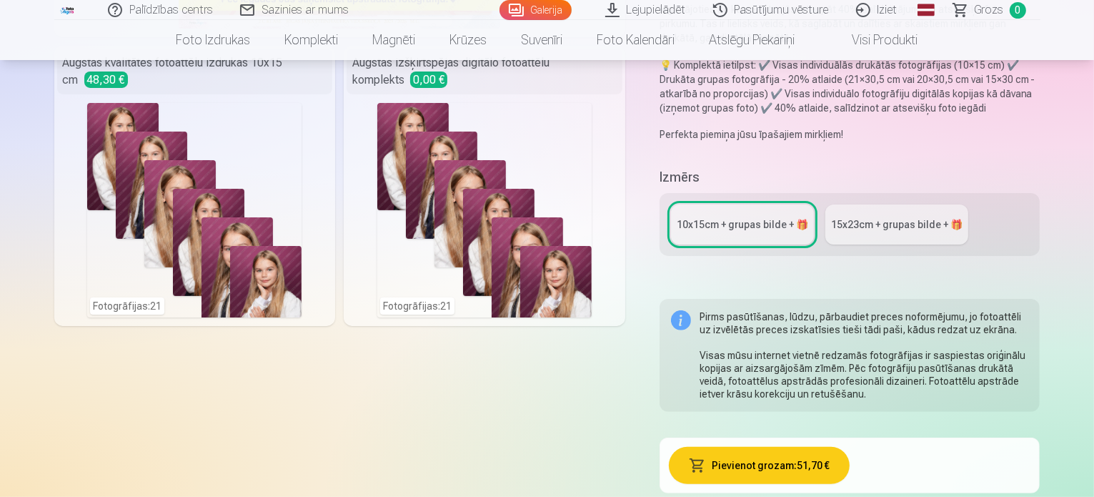
click at [744, 447] on button "Pievienot grozam : 51,70 €" at bounding box center [759, 465] width 181 height 37
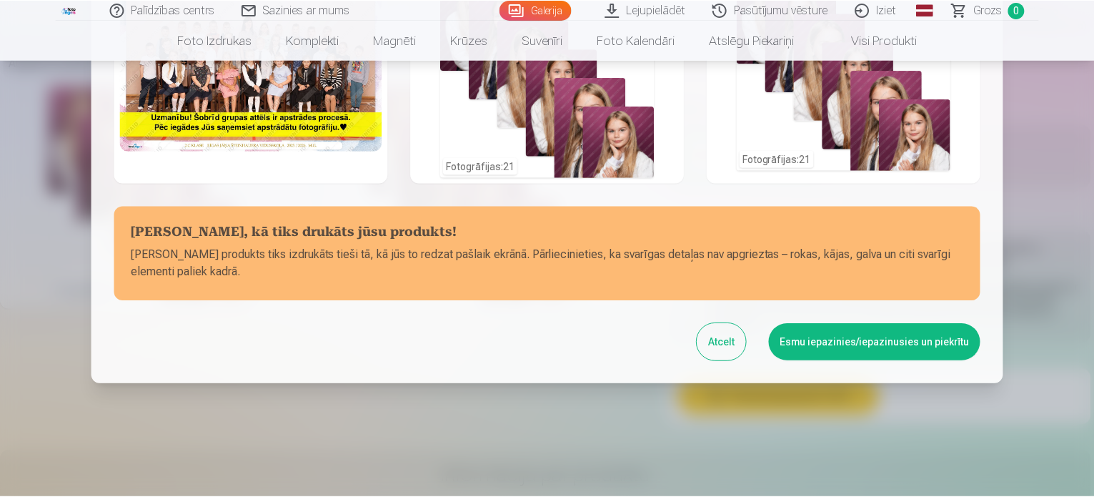
scroll to position [0, 0]
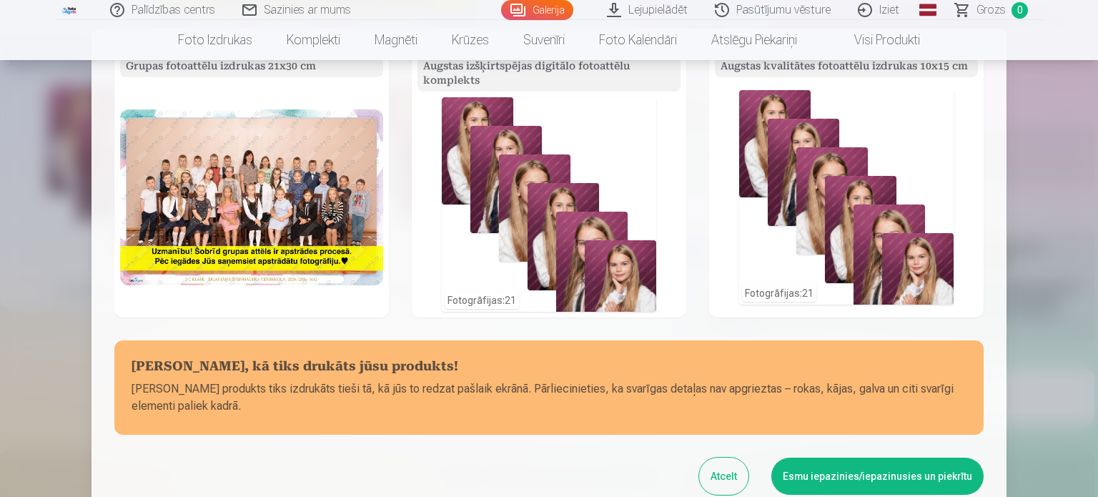
click at [230, 41] on div "Grupas fotoattēlu izdrukas 21x30 cm Augstas izšķirtspējas digitālo fotoattēlu k…" at bounding box center [548, 273] width 915 height 489
click at [297, 45] on div "Grupas fotoattēlu izdrukas 21x30 cm Augstas izšķirtspējas digitālo fotoattēlu k…" at bounding box center [548, 273] width 915 height 489
click at [720, 482] on button "Atcelt" at bounding box center [723, 475] width 49 height 37
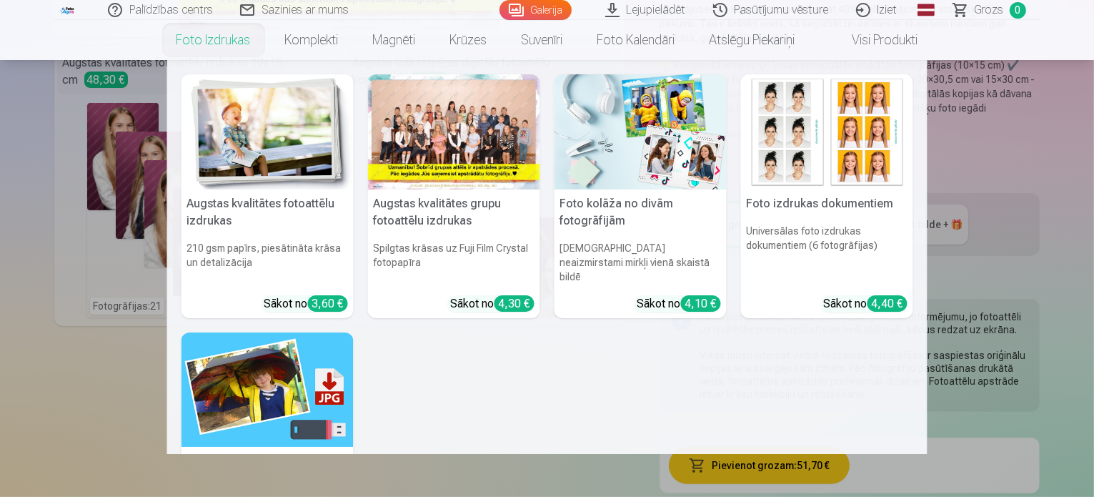
click at [229, 38] on link "Foto izdrukas" at bounding box center [213, 40] width 109 height 40
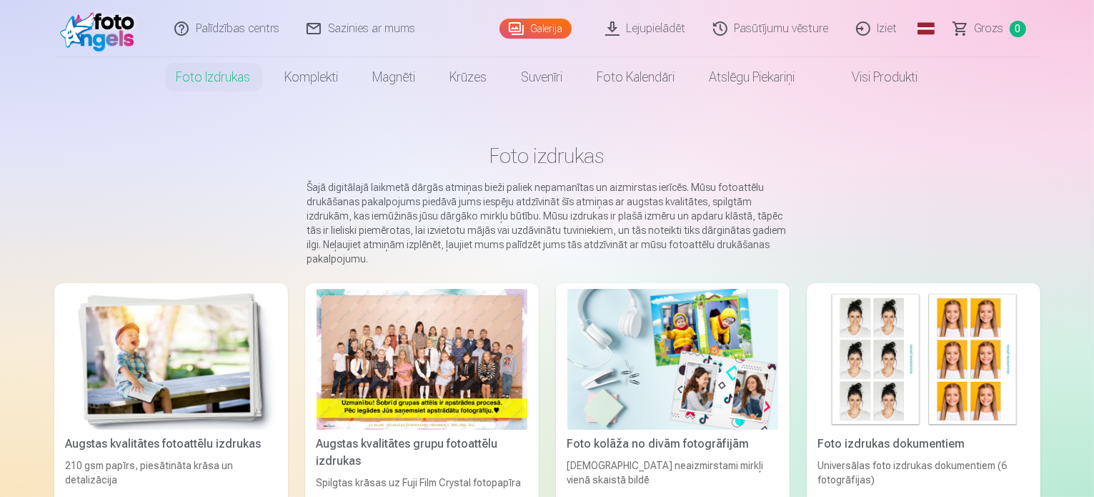
click at [389, 385] on div at bounding box center [422, 359] width 211 height 141
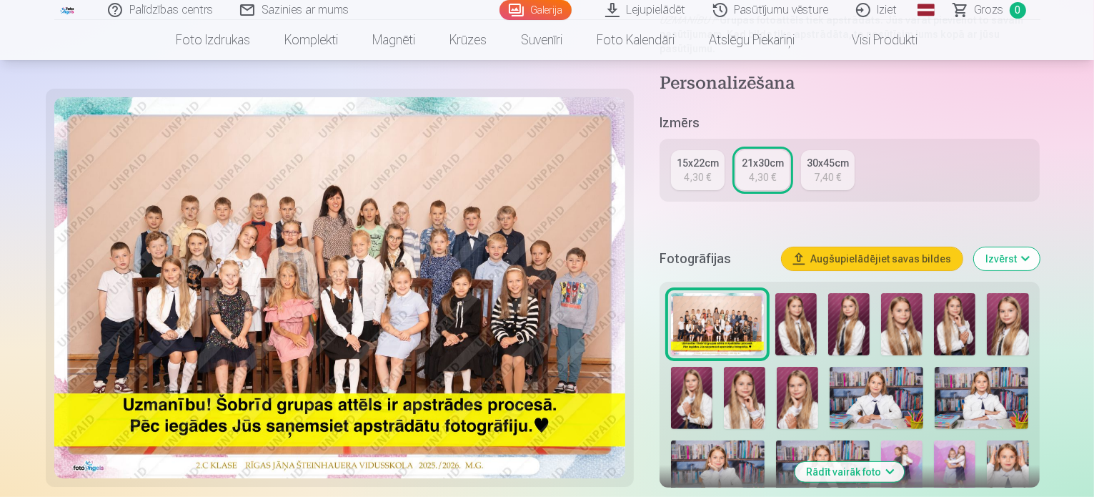
scroll to position [429, 0]
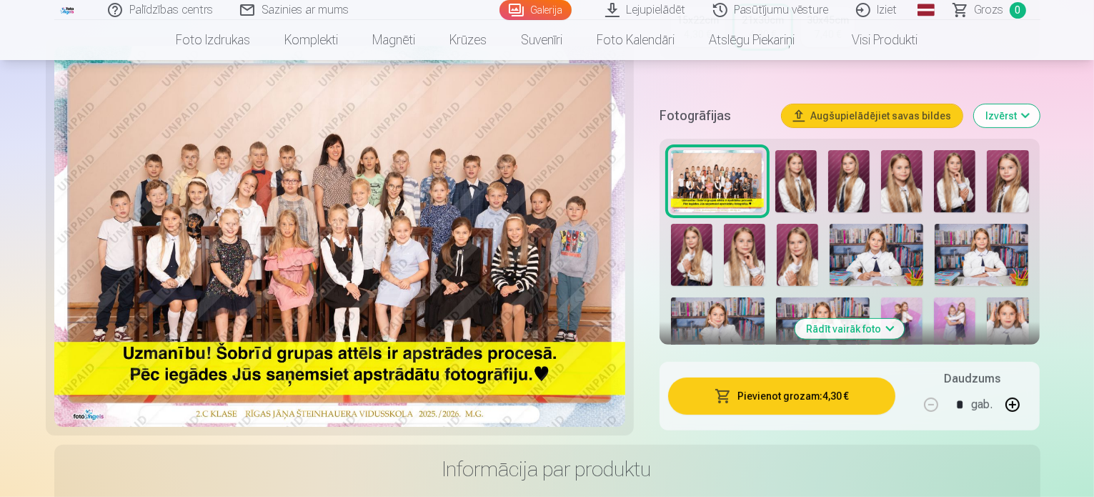
click at [811, 377] on button "Pievienot grozam : 4,30 €" at bounding box center [782, 395] width 228 height 37
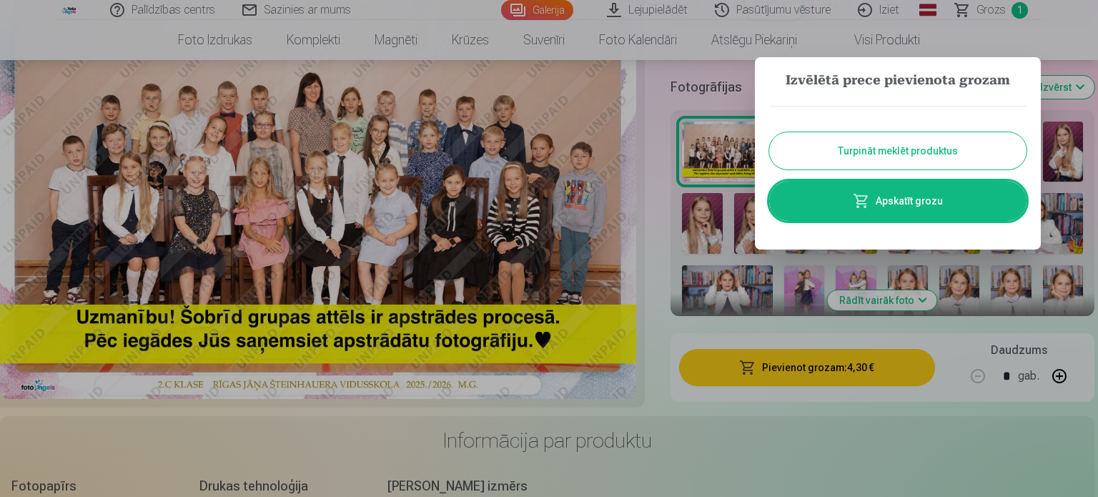
click at [892, 155] on button "Turpināt meklēt produktus" at bounding box center [897, 150] width 257 height 37
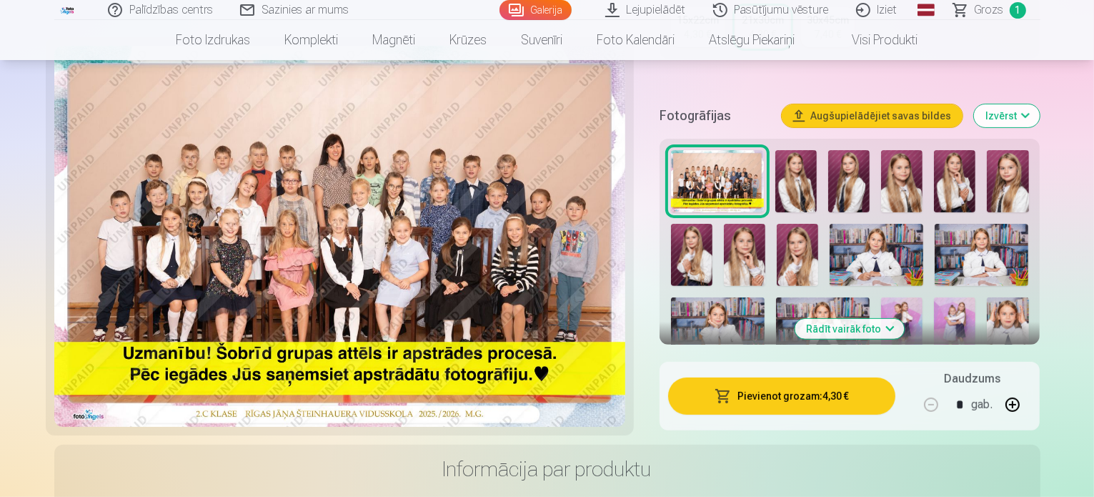
click at [837, 235] on img at bounding box center [877, 255] width 94 height 62
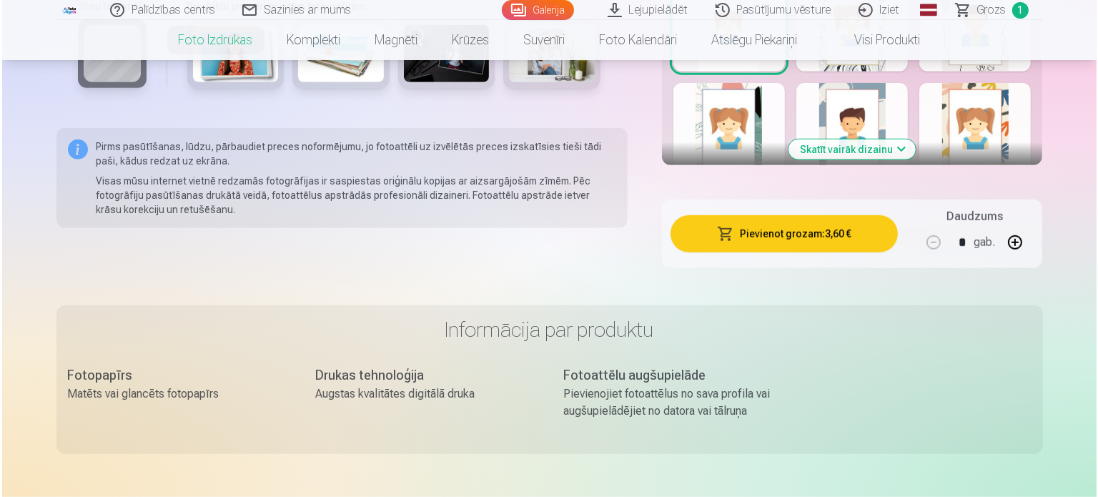
scroll to position [1000, 0]
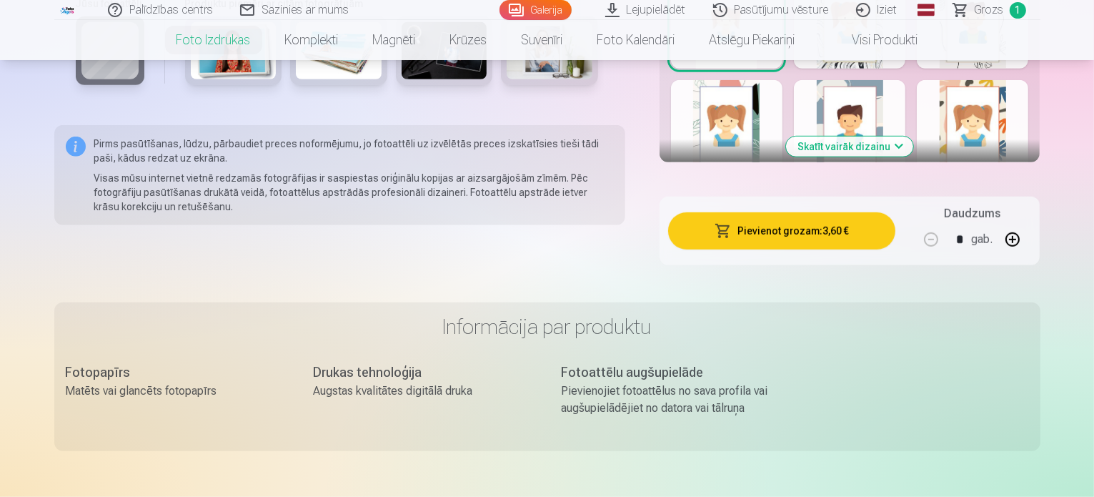
click at [803, 212] on button "Pievienot grozam : 3,60 €" at bounding box center [782, 230] width 228 height 37
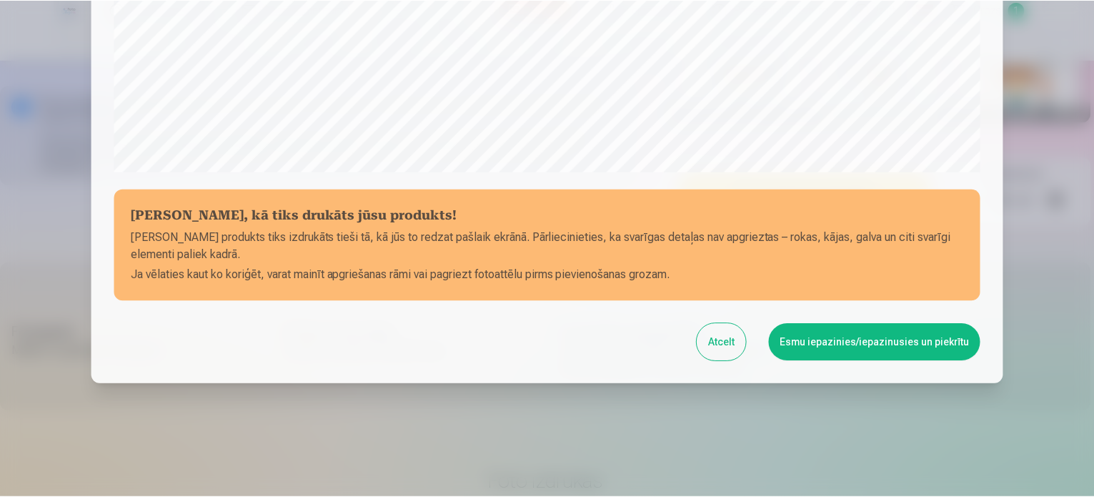
scroll to position [532, 0]
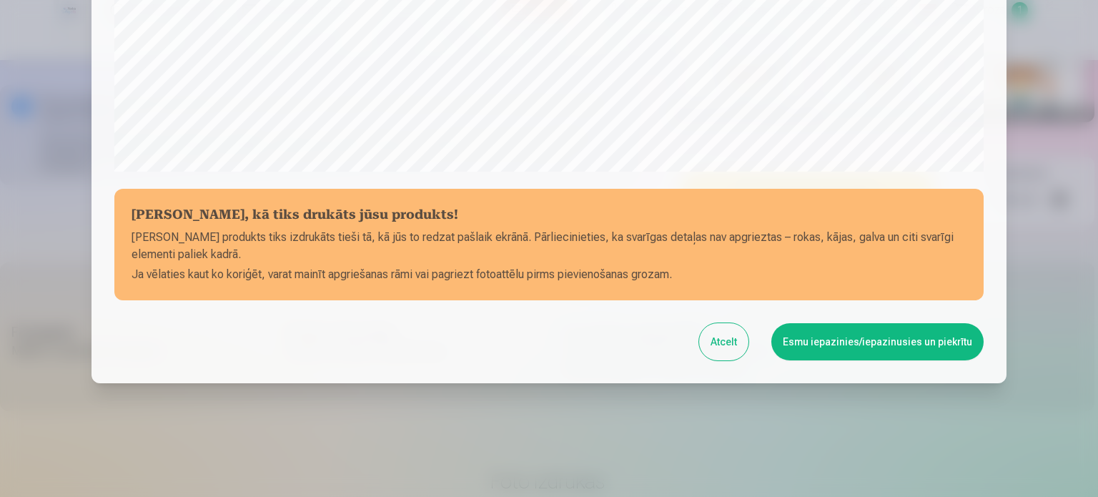
click at [811, 339] on button "Esmu iepazinies/iepazinusies un piekrītu" at bounding box center [877, 341] width 212 height 37
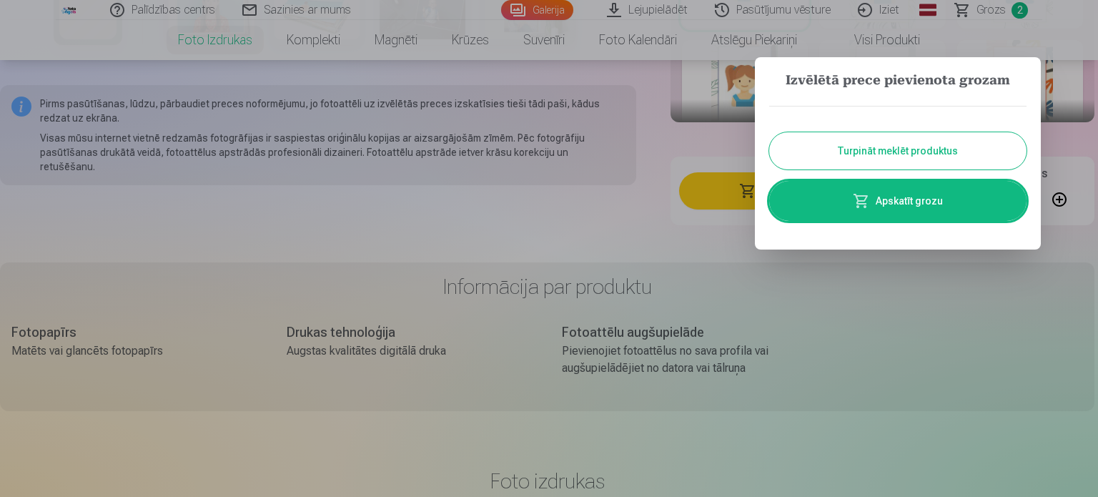
click at [846, 141] on button "Turpināt meklēt produktus" at bounding box center [897, 150] width 257 height 37
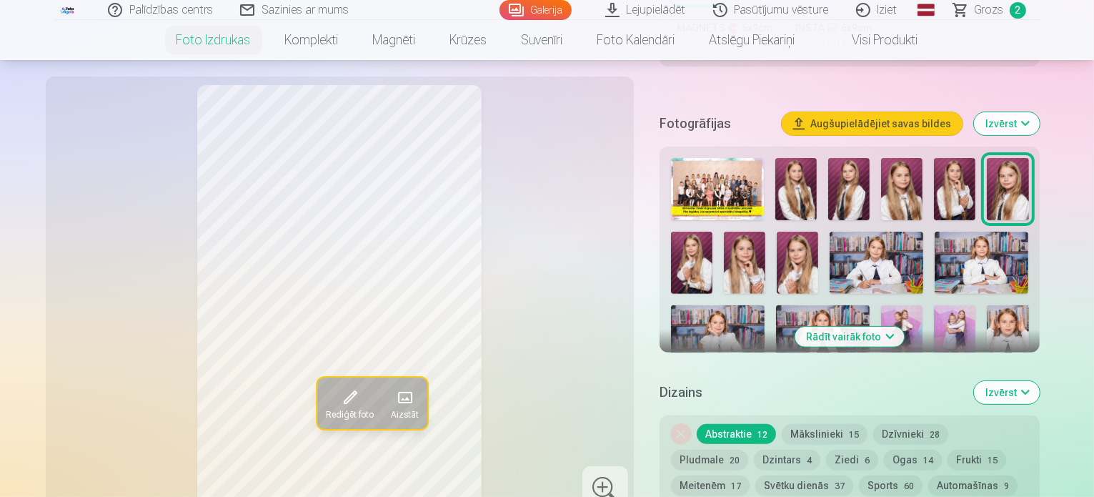
scroll to position [429, 0]
click at [776, 304] on img at bounding box center [823, 335] width 94 height 62
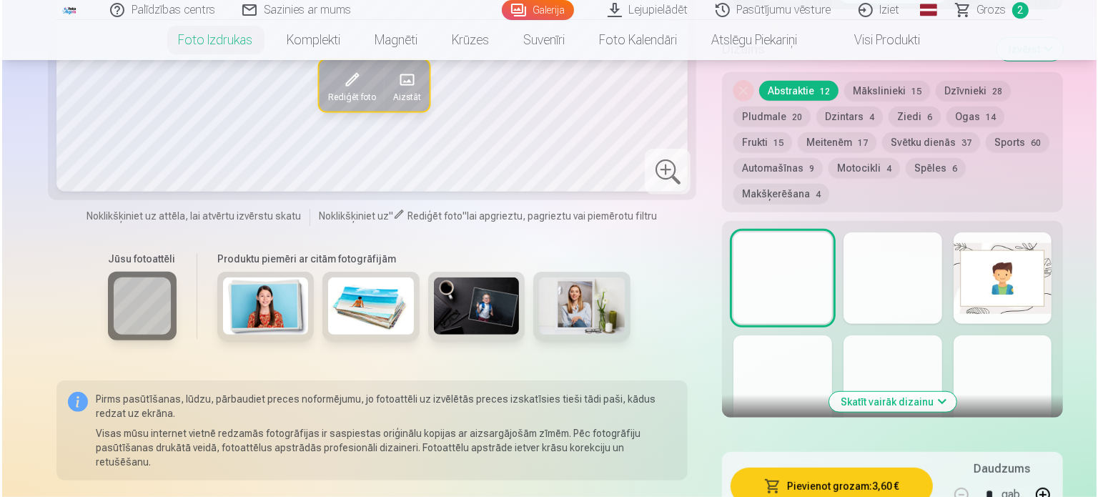
scroll to position [786, 0]
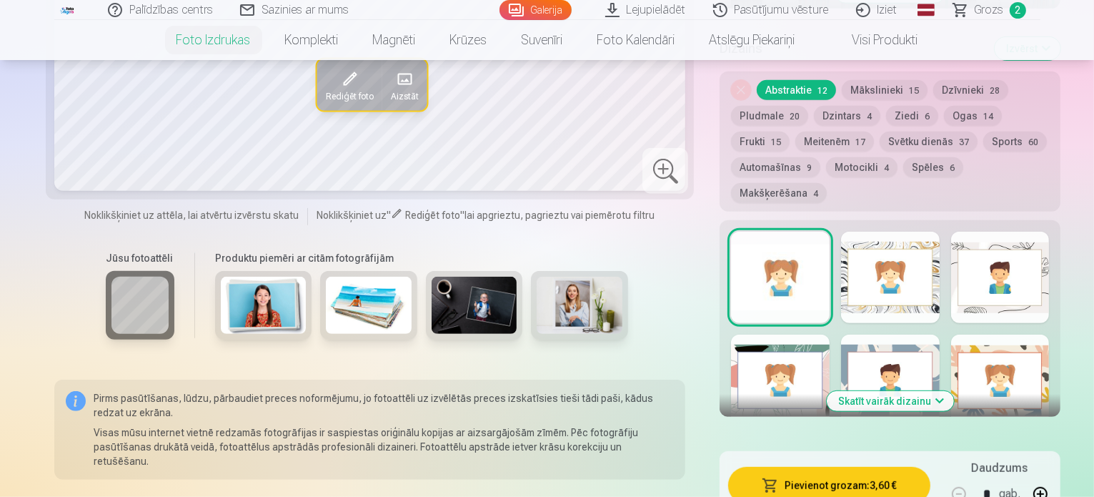
click at [829, 467] on button "Pievienot grozam : 3,60 €" at bounding box center [829, 485] width 202 height 37
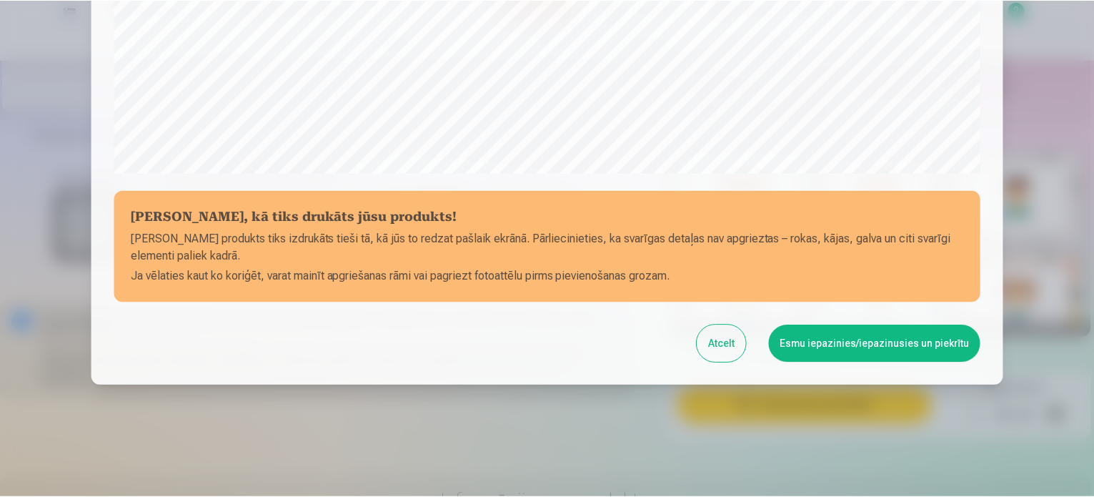
scroll to position [532, 0]
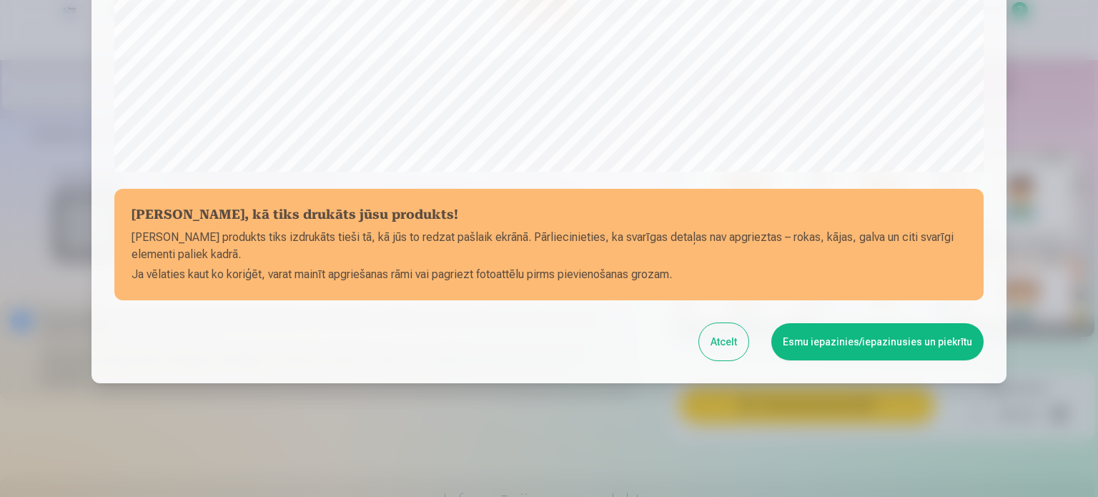
click at [875, 339] on button "Esmu iepazinies/iepazinusies un piekrītu" at bounding box center [877, 341] width 212 height 37
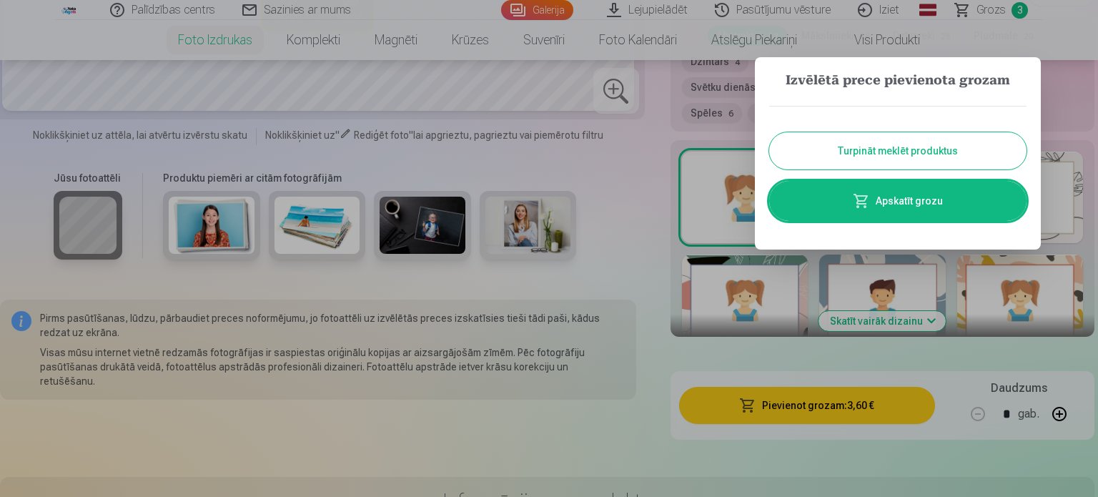
click at [857, 154] on button "Turpināt meklēt produktus" at bounding box center [897, 150] width 257 height 37
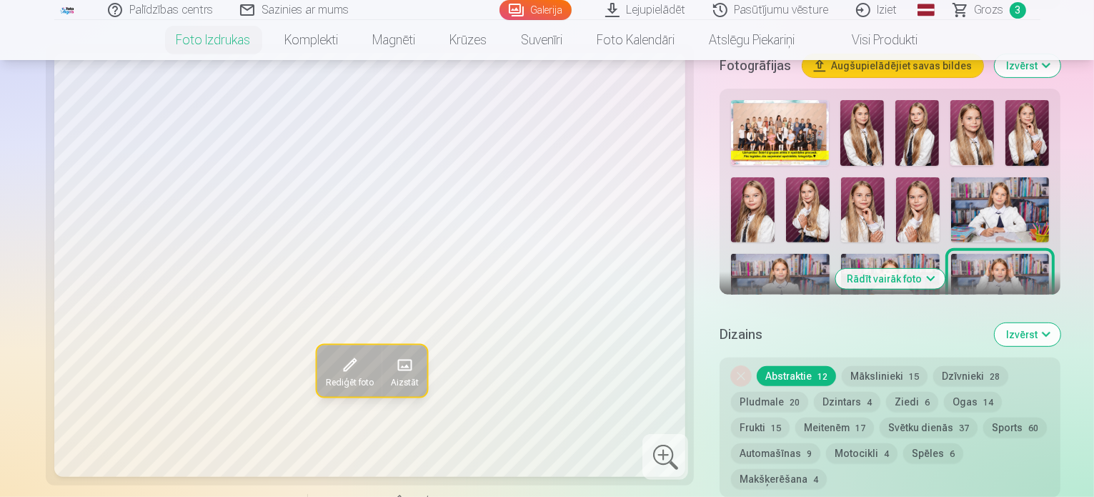
scroll to position [429, 0]
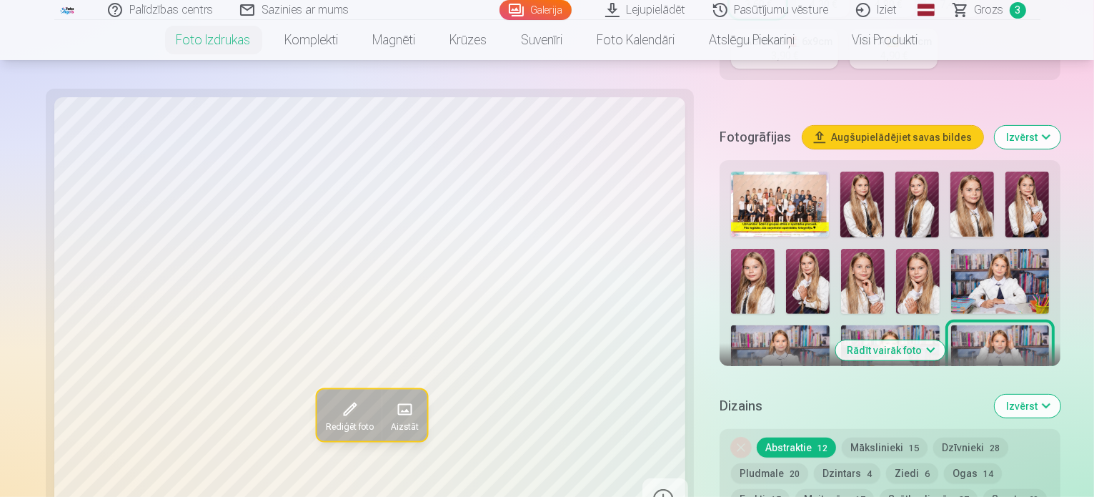
click at [775, 402] on img at bounding box center [753, 434] width 44 height 65
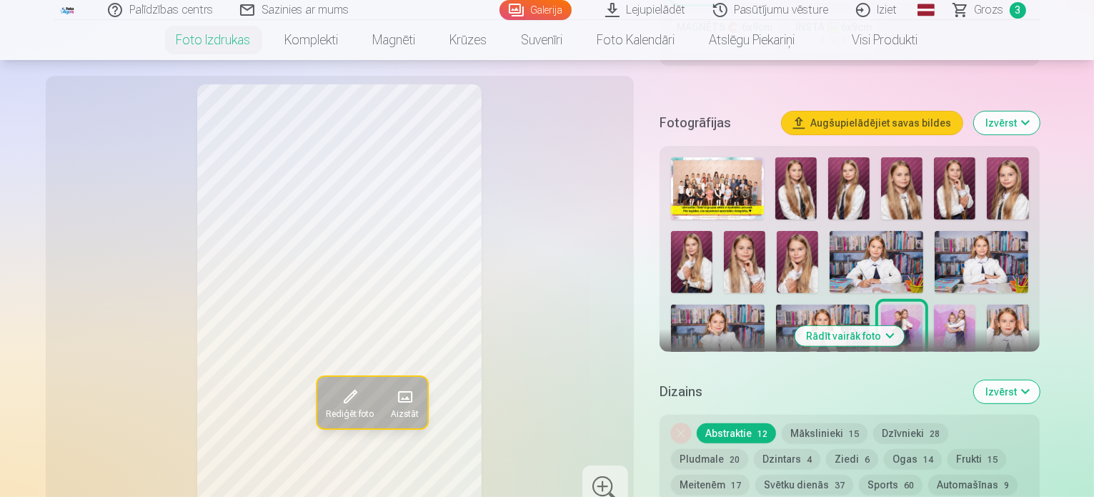
click at [934, 304] on img at bounding box center [954, 335] width 41 height 62
click at [881, 304] on img at bounding box center [901, 335] width 41 height 62
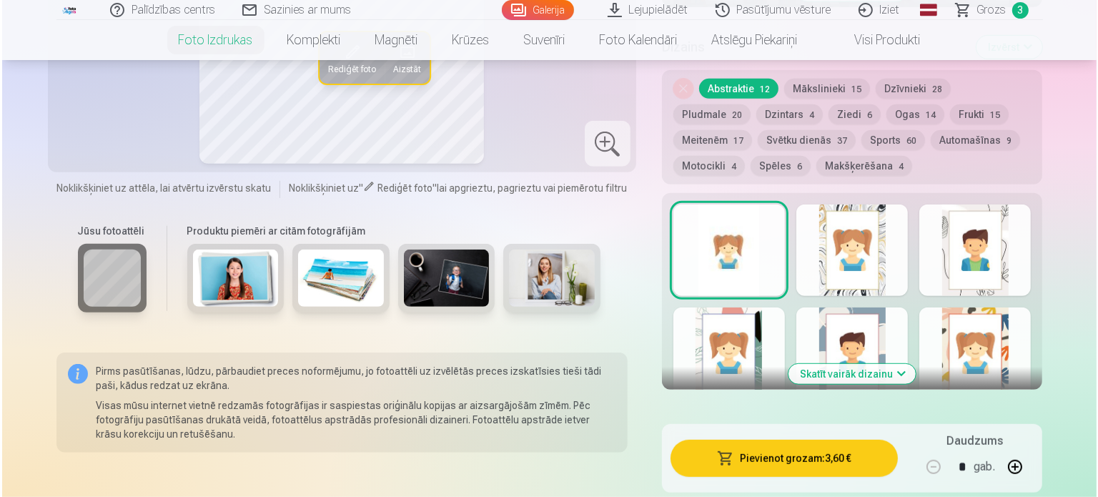
scroll to position [786, 0]
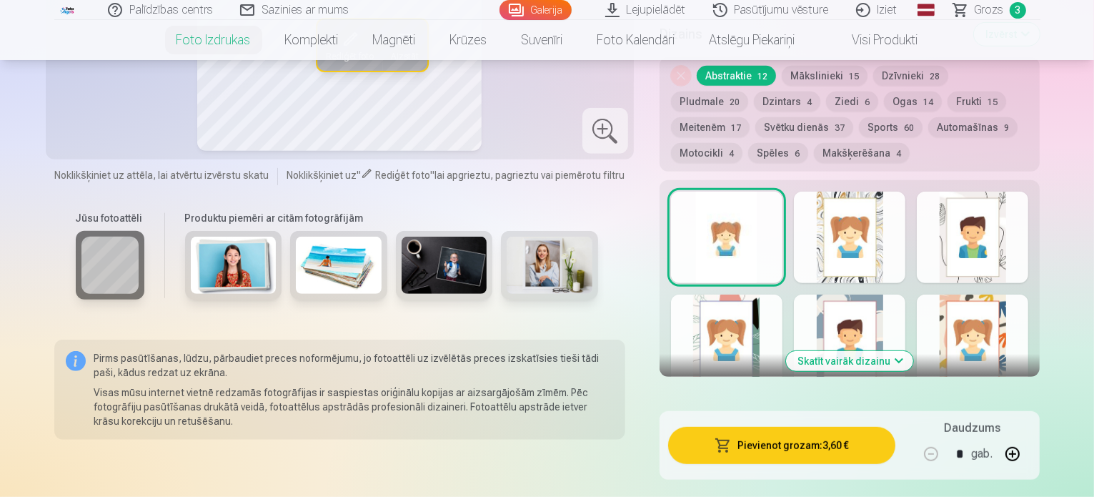
click at [802, 427] on button "Pievienot grozam : 3,60 €" at bounding box center [782, 445] width 228 height 37
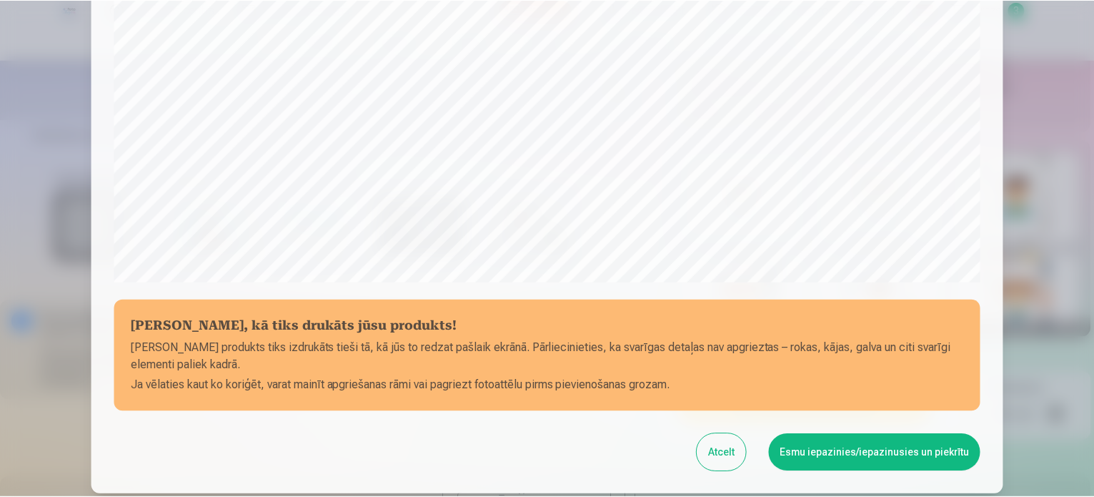
scroll to position [429, 0]
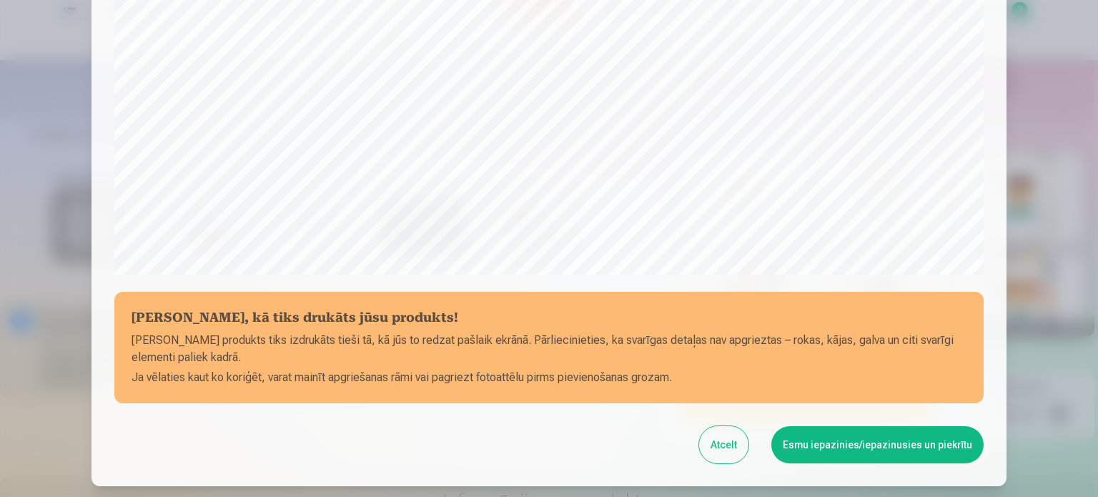
click at [885, 449] on button "Esmu iepazinies/iepazinusies un piekrītu" at bounding box center [877, 444] width 212 height 37
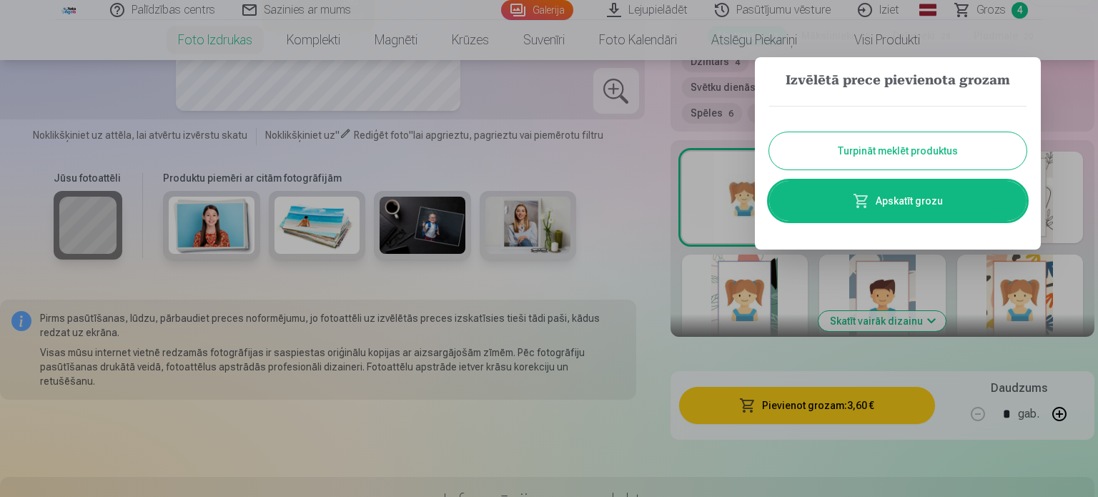
click at [846, 155] on button "Turpināt meklēt produktus" at bounding box center [897, 150] width 257 height 37
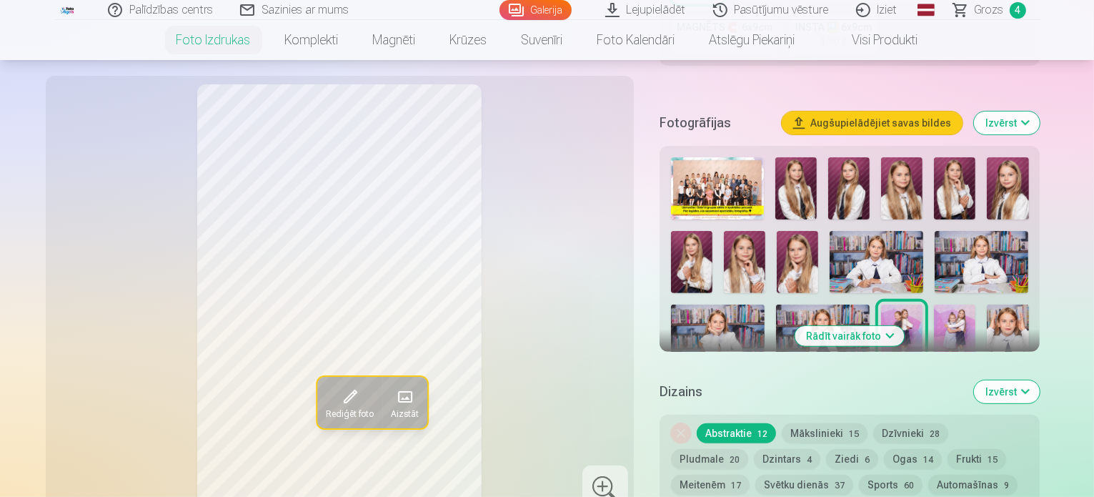
scroll to position [572, 0]
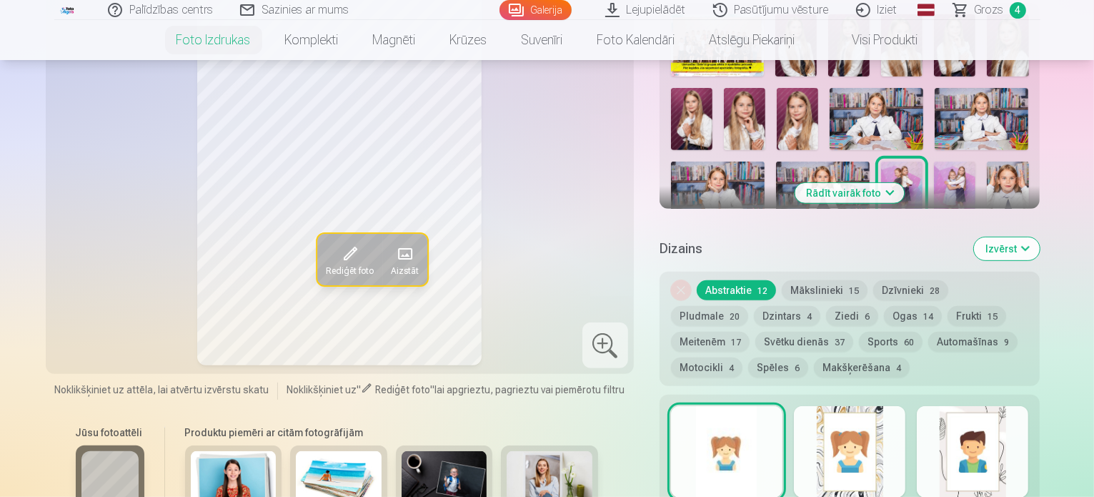
click at [934, 161] on img at bounding box center [954, 192] width 41 height 62
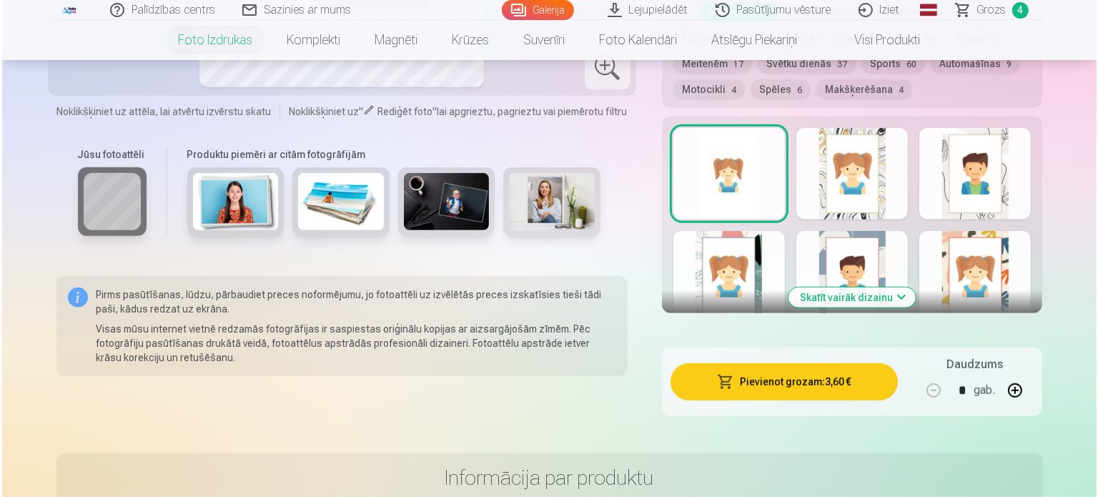
scroll to position [857, 0]
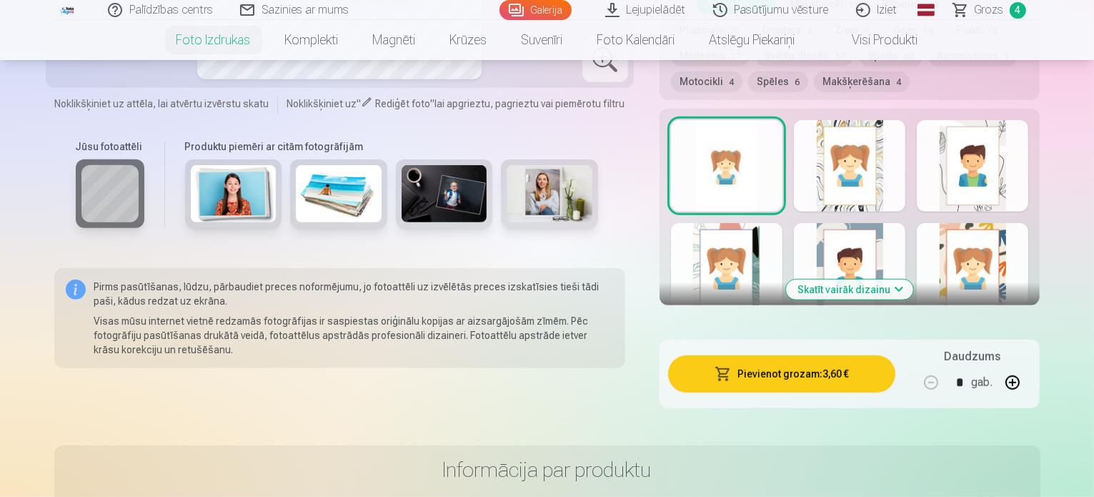
click at [807, 355] on button "Pievienot grozam : 3,60 €" at bounding box center [782, 373] width 228 height 37
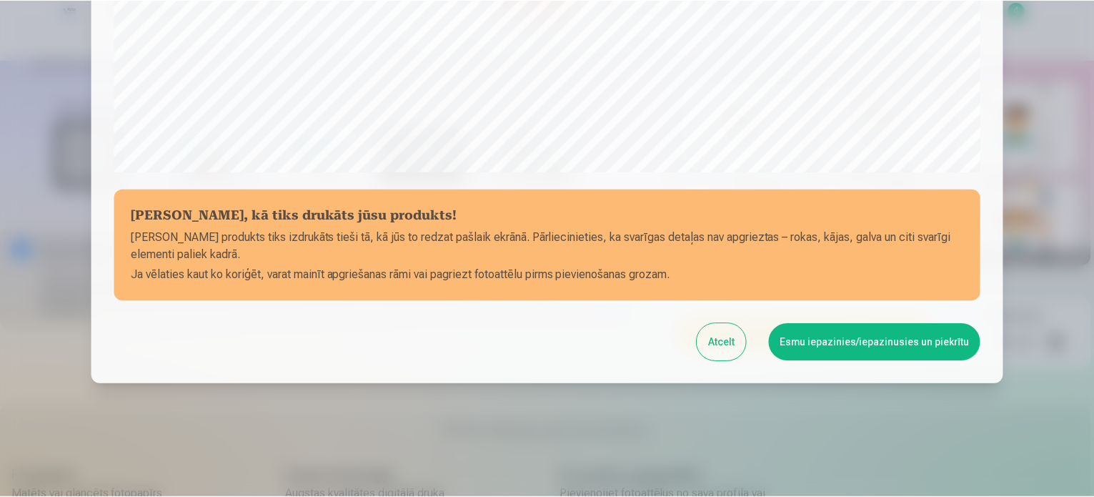
scroll to position [532, 0]
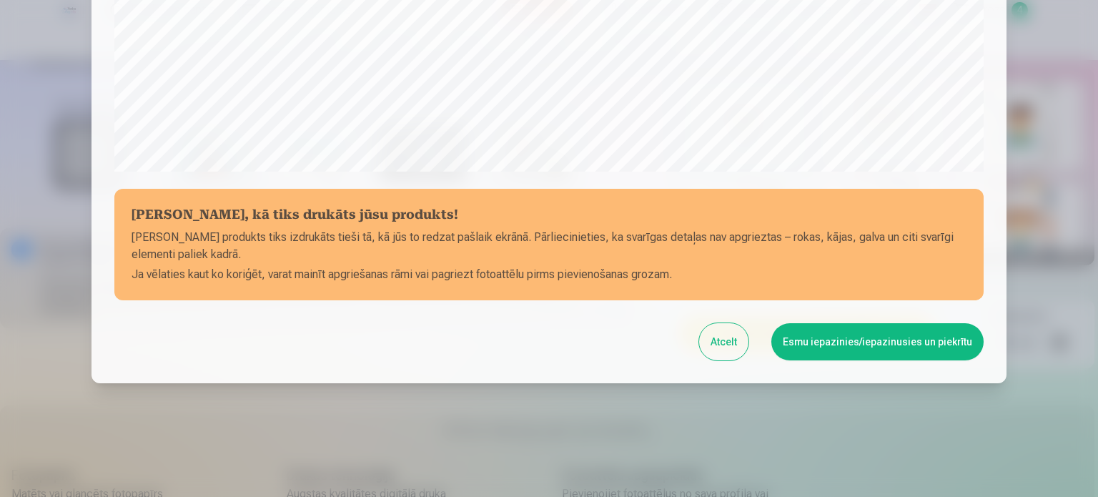
click at [847, 337] on button "Esmu iepazinies/iepazinusies un piekrītu" at bounding box center [877, 341] width 212 height 37
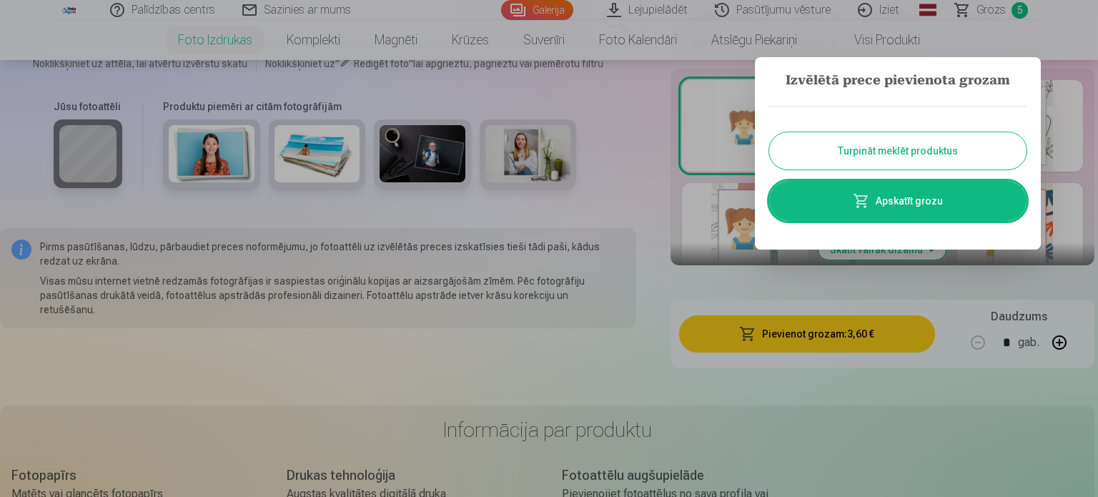
click at [872, 147] on button "Turpināt meklēt produktus" at bounding box center [897, 150] width 257 height 37
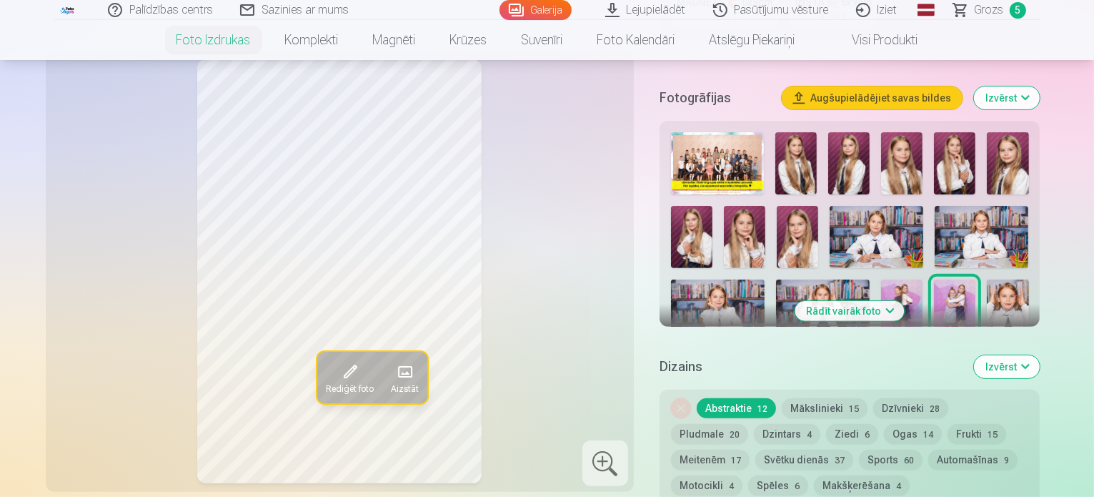
scroll to position [357, 0]
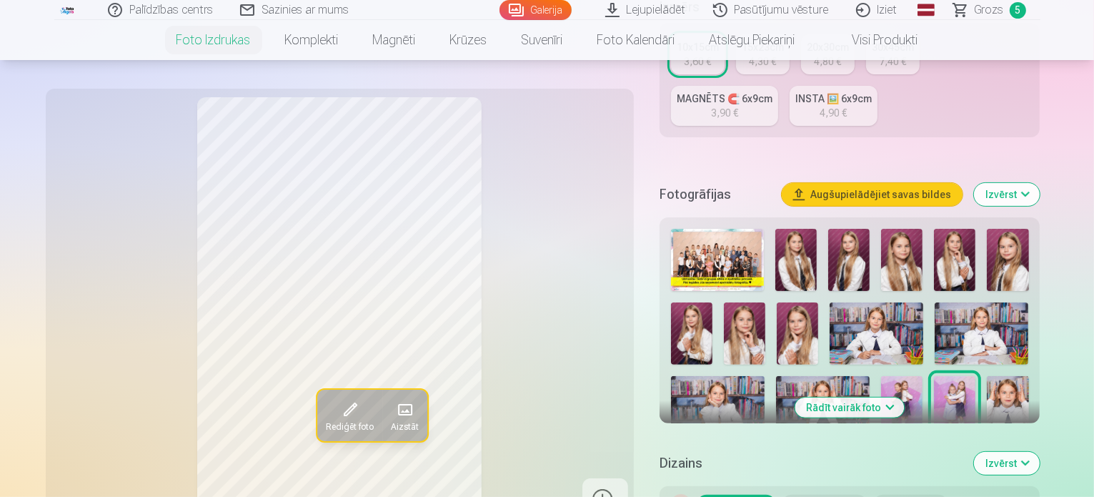
click at [1040, 183] on button "Izvērst" at bounding box center [1007, 194] width 66 height 23
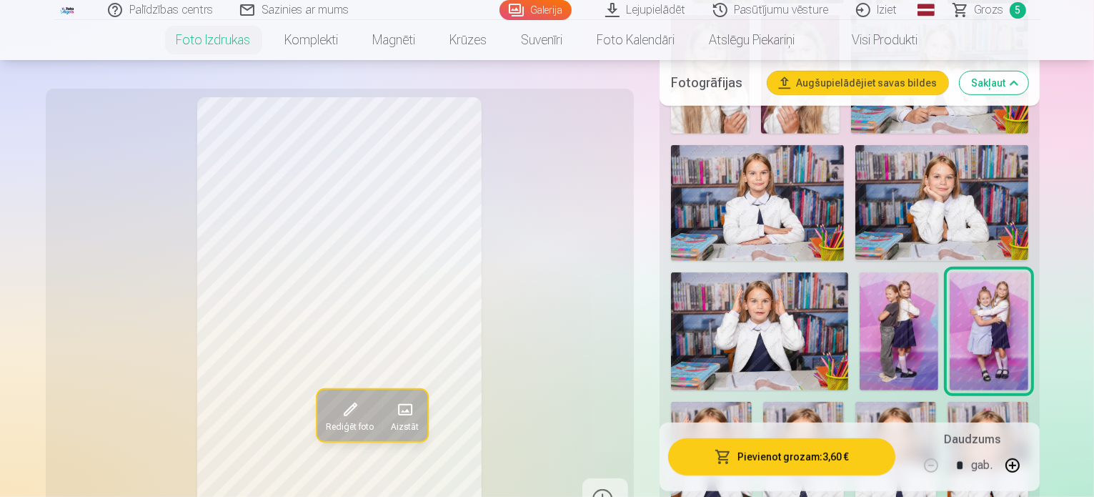
scroll to position [857, 0]
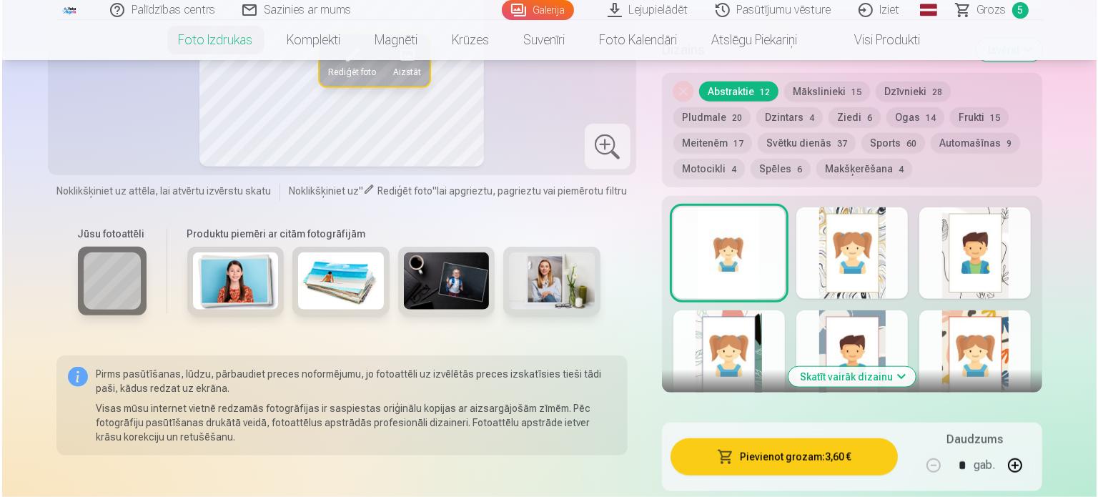
scroll to position [1501, 0]
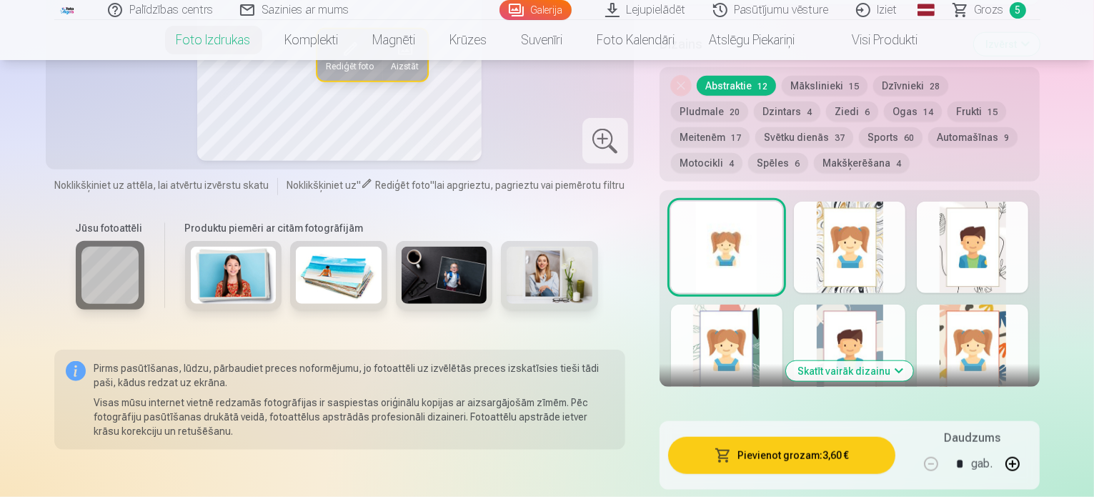
click at [806, 437] on button "Pievienot grozam : 3,60 €" at bounding box center [782, 455] width 228 height 37
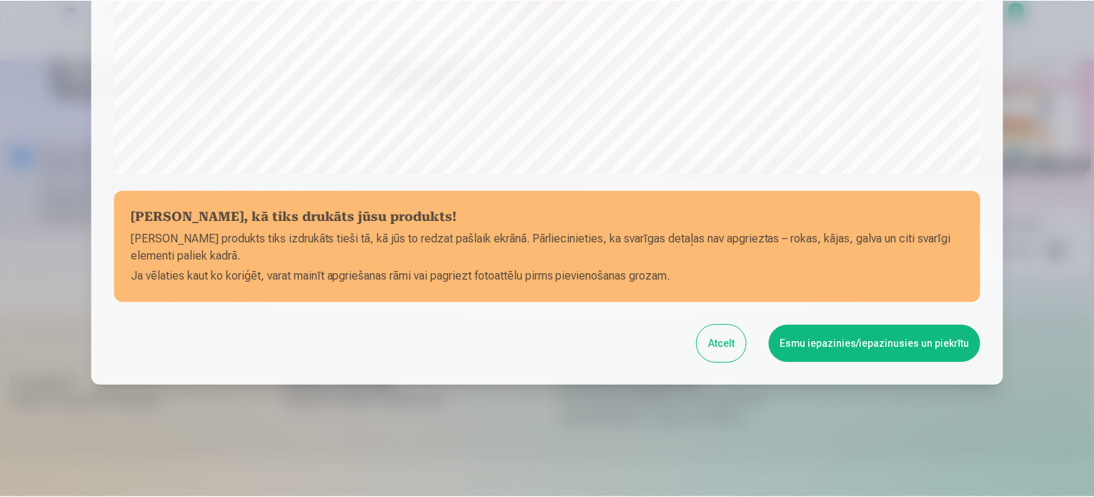
scroll to position [532, 0]
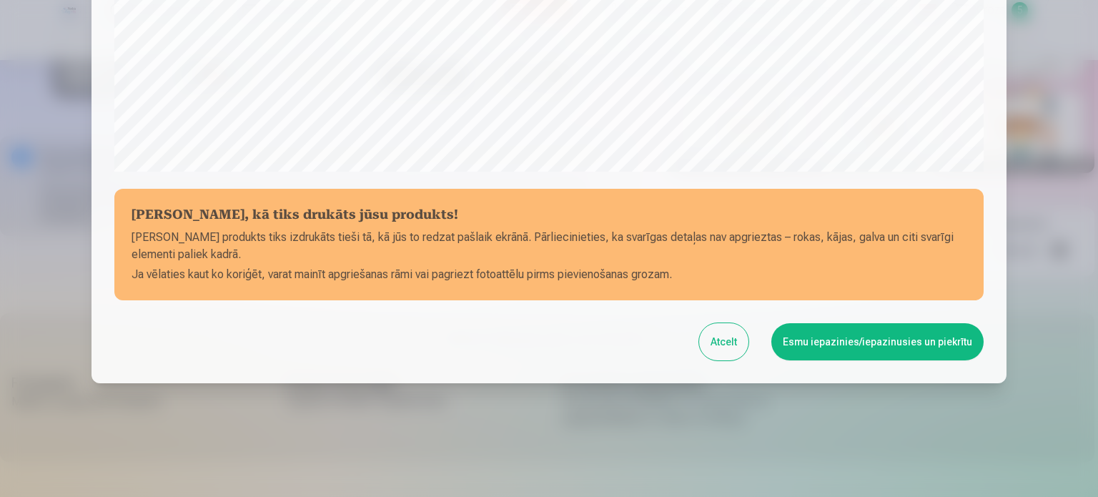
click at [845, 340] on button "Esmu iepazinies/iepazinusies un piekrītu" at bounding box center [877, 341] width 212 height 37
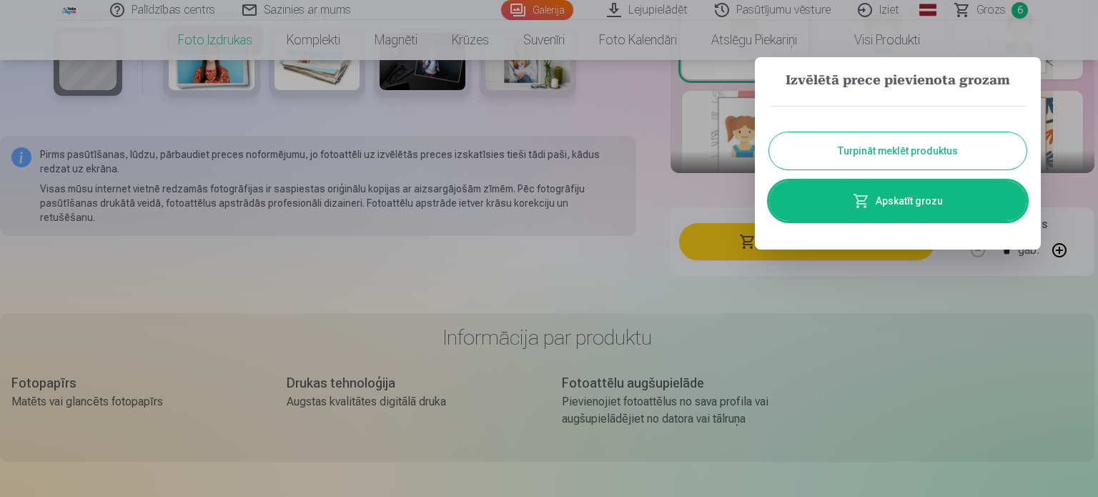
click at [888, 155] on button "Turpināt meklēt produktus" at bounding box center [897, 150] width 257 height 37
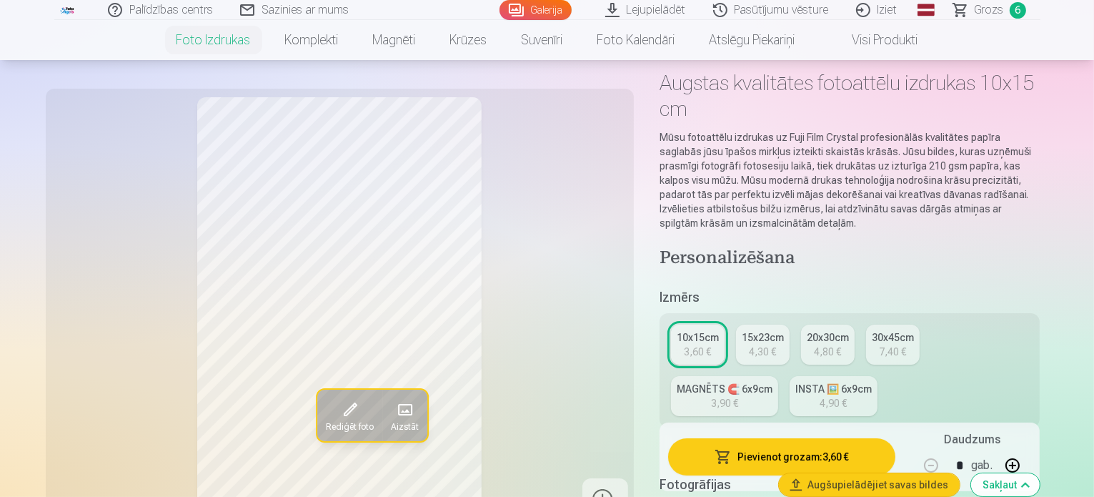
scroll to position [0, 0]
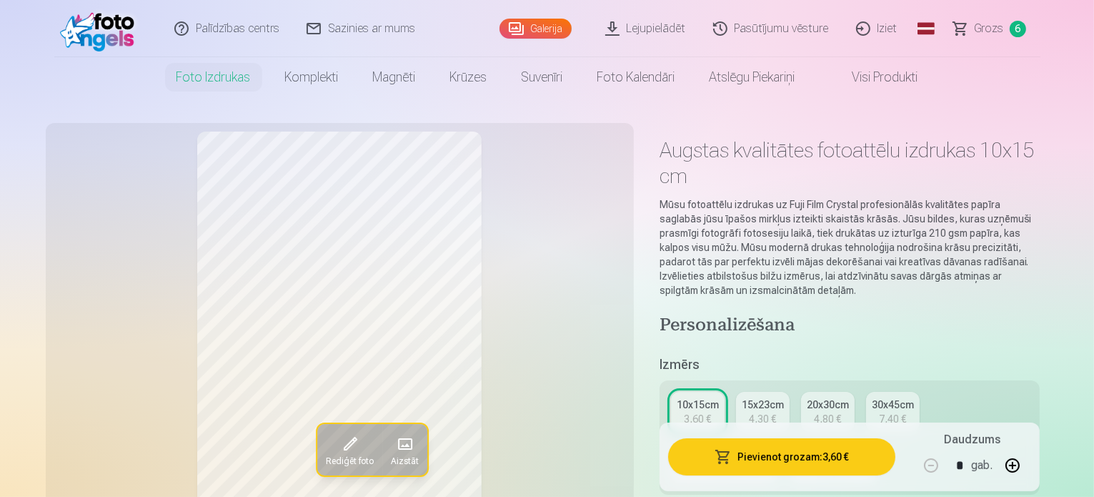
click at [991, 36] on span "Grozs" at bounding box center [989, 28] width 29 height 17
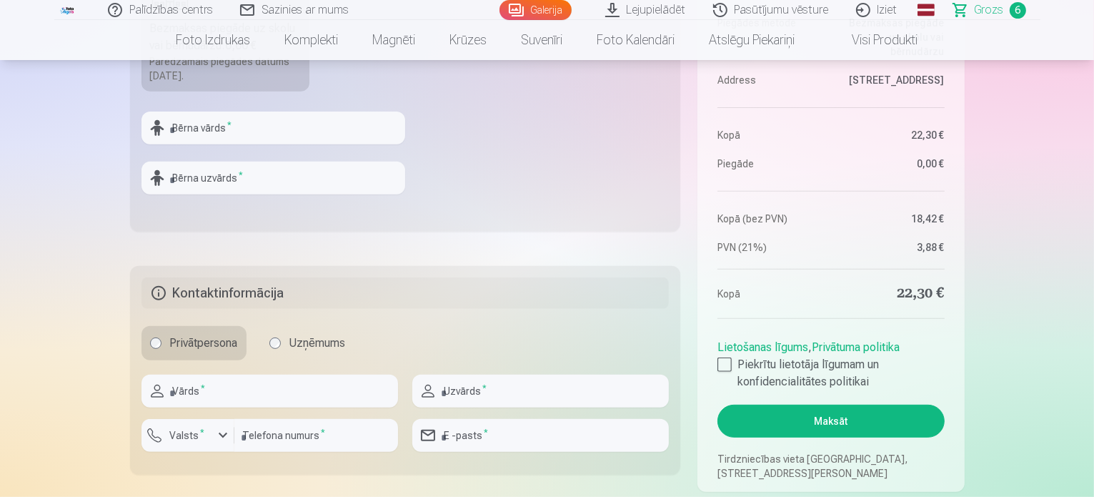
scroll to position [572, 0]
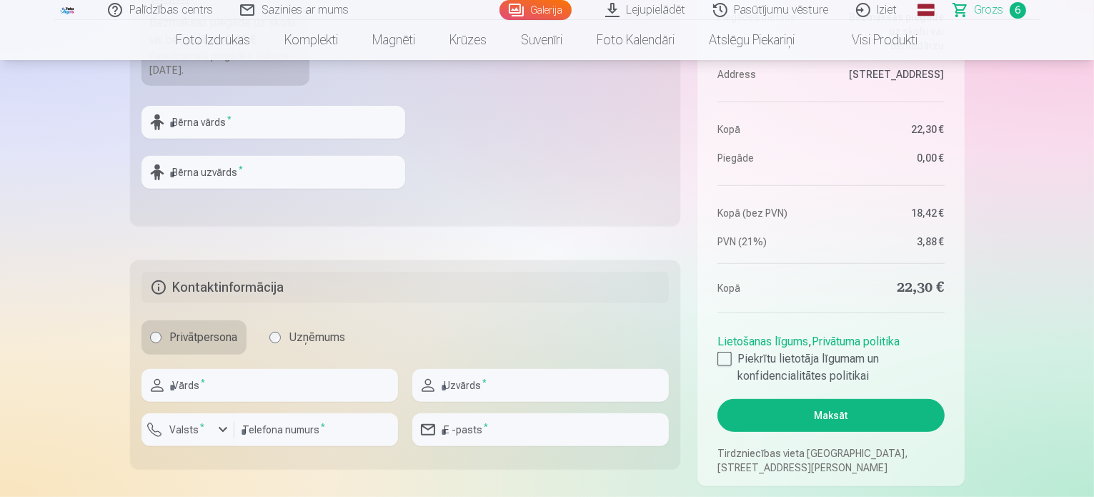
click at [865, 338] on link "Privātuma politika" at bounding box center [856, 341] width 88 height 14
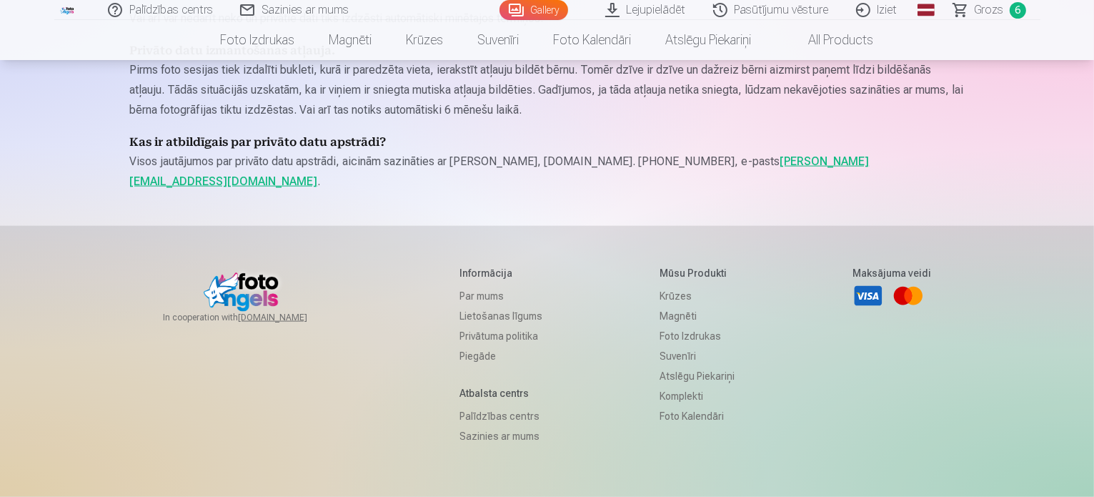
scroll to position [2072, 0]
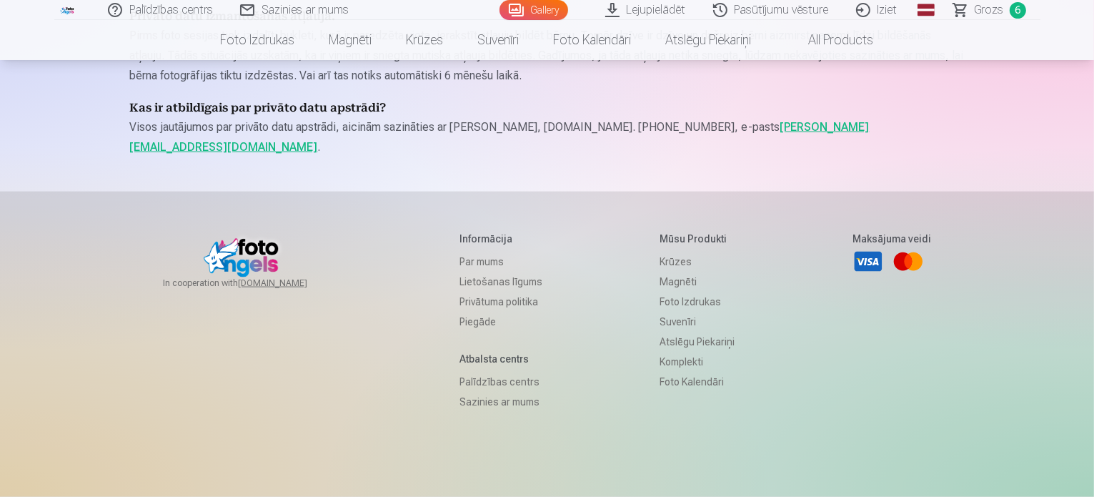
click at [482, 372] on link "Palīdzības centrs" at bounding box center [500, 382] width 83 height 20
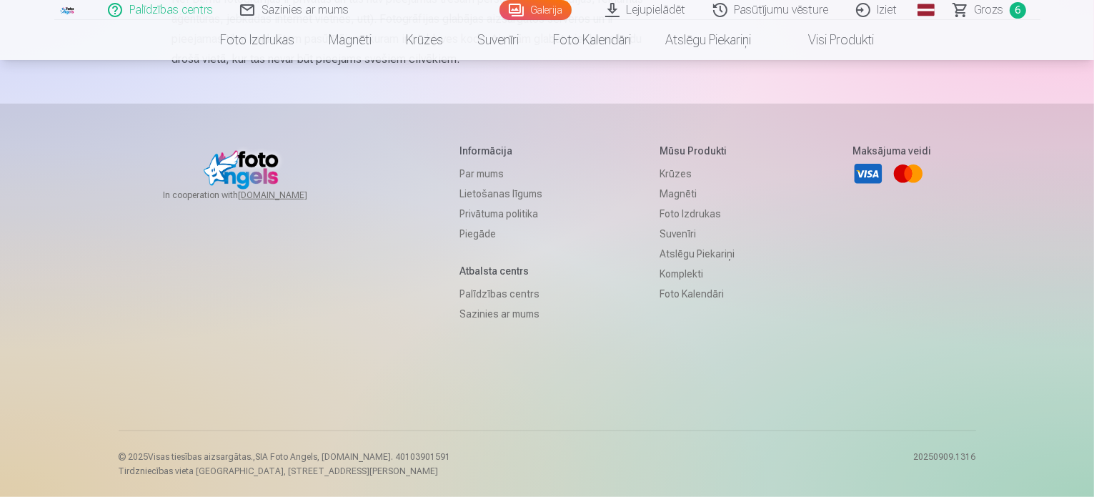
scroll to position [1045, 0]
click at [471, 292] on link "Palīdzības centrs" at bounding box center [500, 294] width 83 height 20
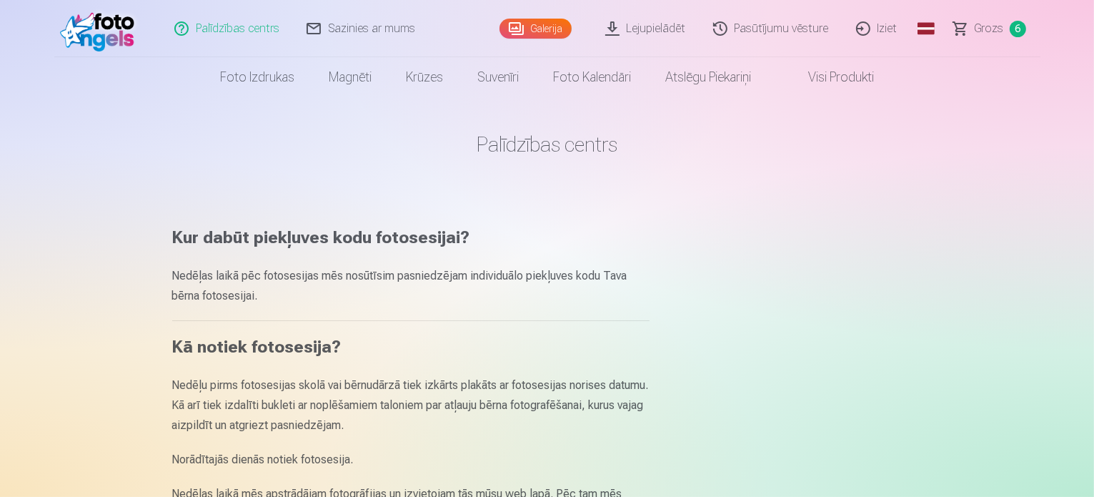
click at [541, 31] on link "Galerija" at bounding box center [535, 29] width 72 height 20
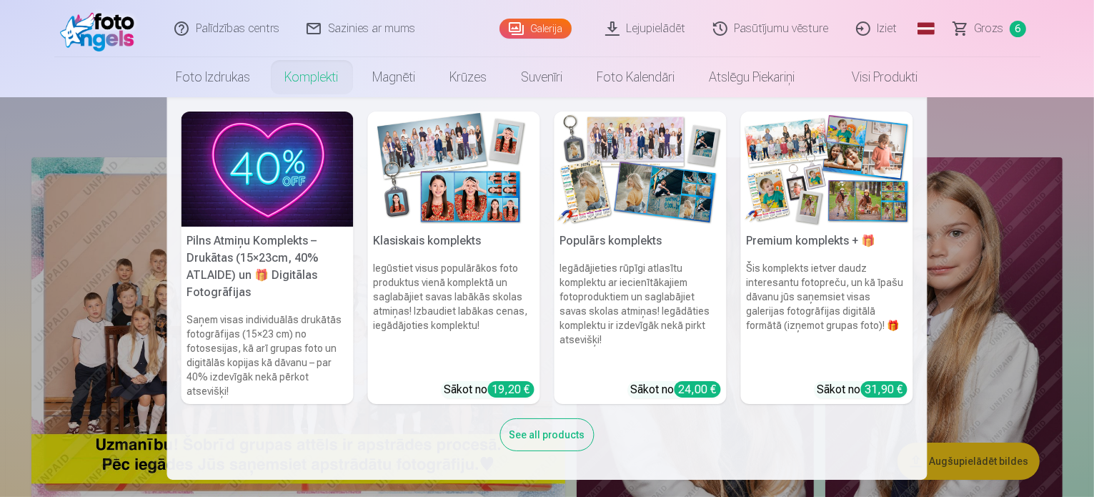
click at [328, 81] on link "Komplekti" at bounding box center [312, 77] width 88 height 40
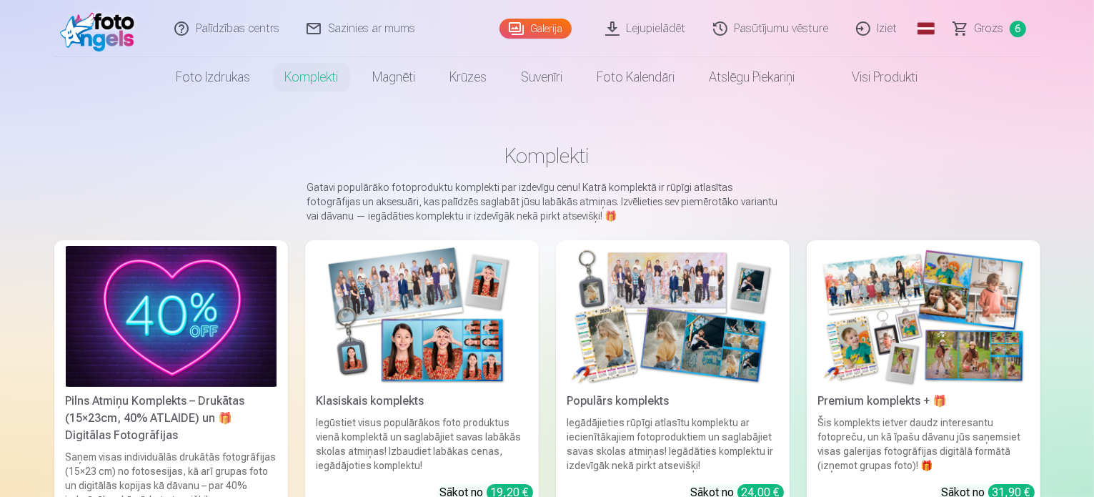
click at [163, 308] on img at bounding box center [171, 316] width 211 height 141
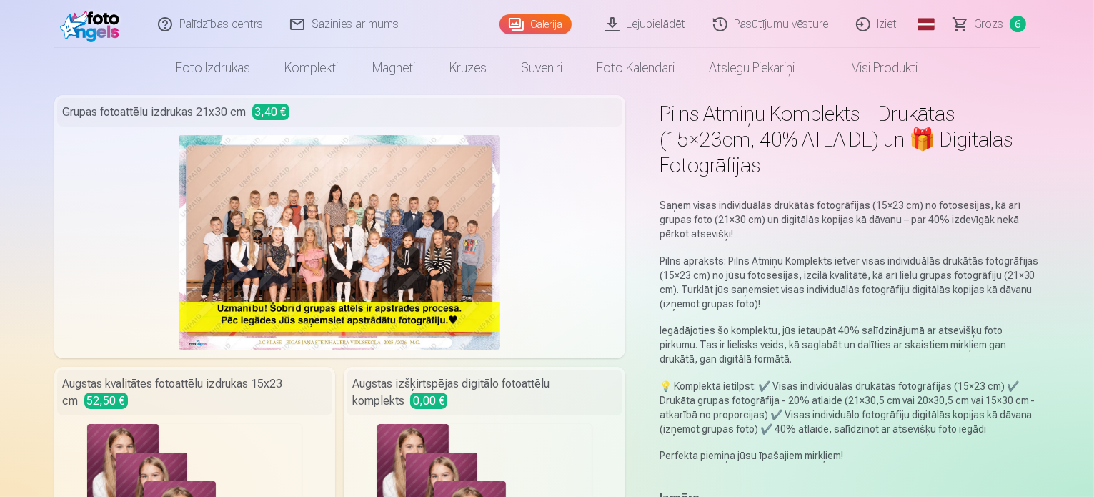
scroll to position [71, 0]
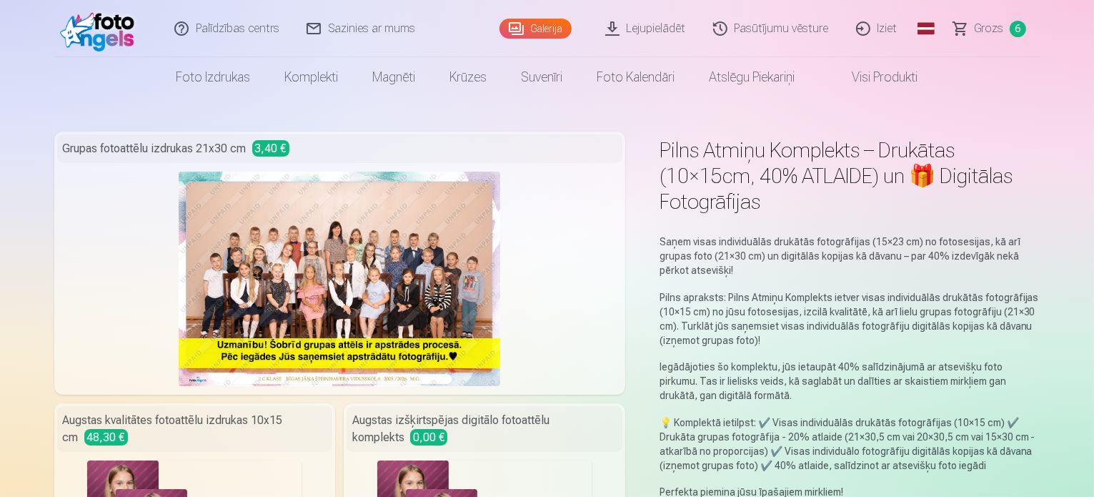
click at [990, 29] on span "Grozs" at bounding box center [989, 28] width 29 height 17
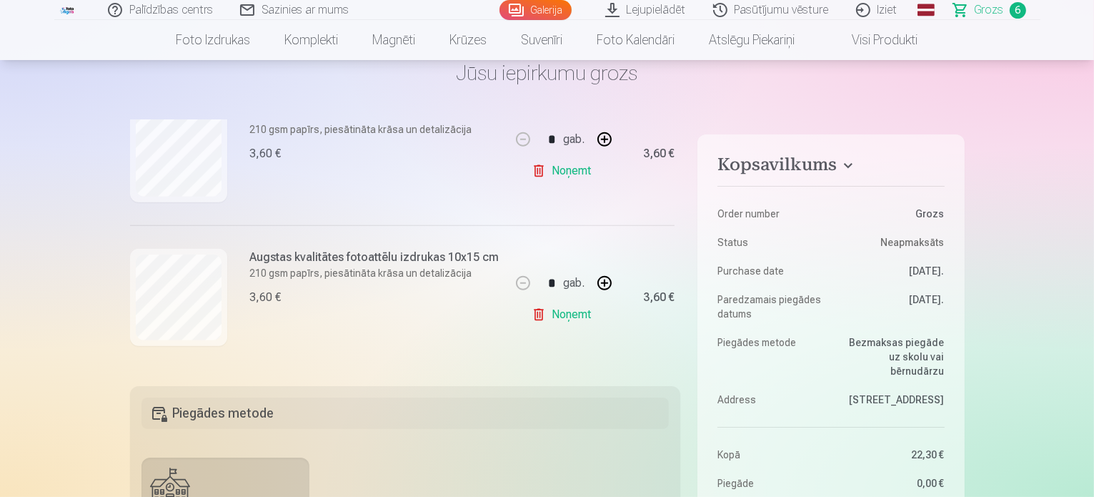
scroll to position [790, 0]
click at [562, 314] on link "Noņemt" at bounding box center [564, 314] width 65 height 29
click at [566, 311] on link "Noņemt" at bounding box center [564, 314] width 65 height 29
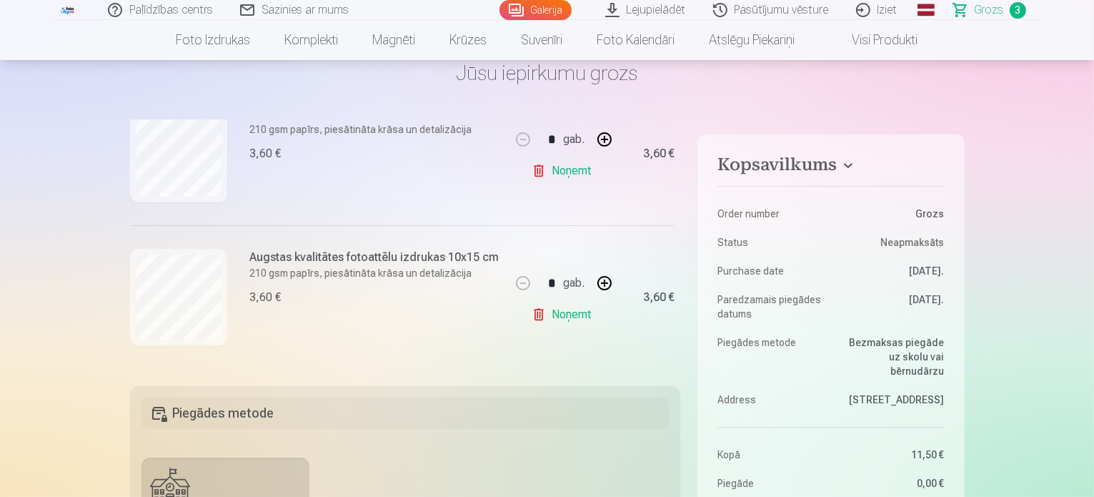
click at [566, 311] on link "Noņemt" at bounding box center [564, 314] width 65 height 29
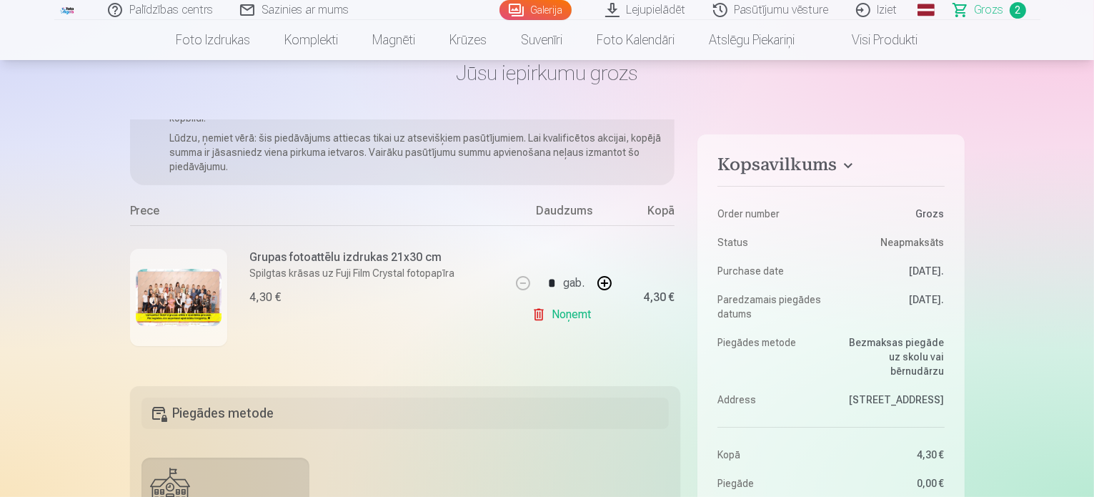
scroll to position [72, 0]
click at [566, 311] on link "Noņemt" at bounding box center [564, 314] width 65 height 29
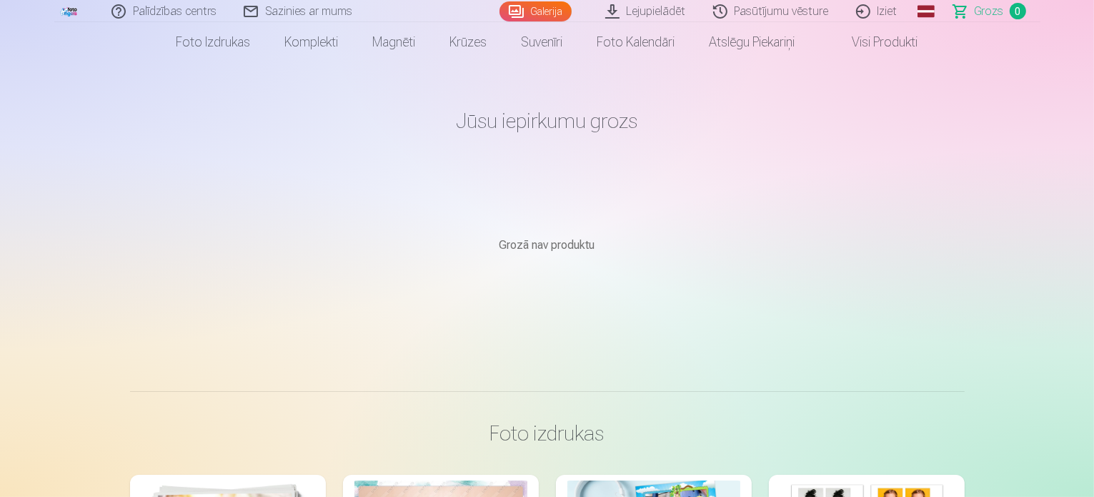
scroll to position [0, 0]
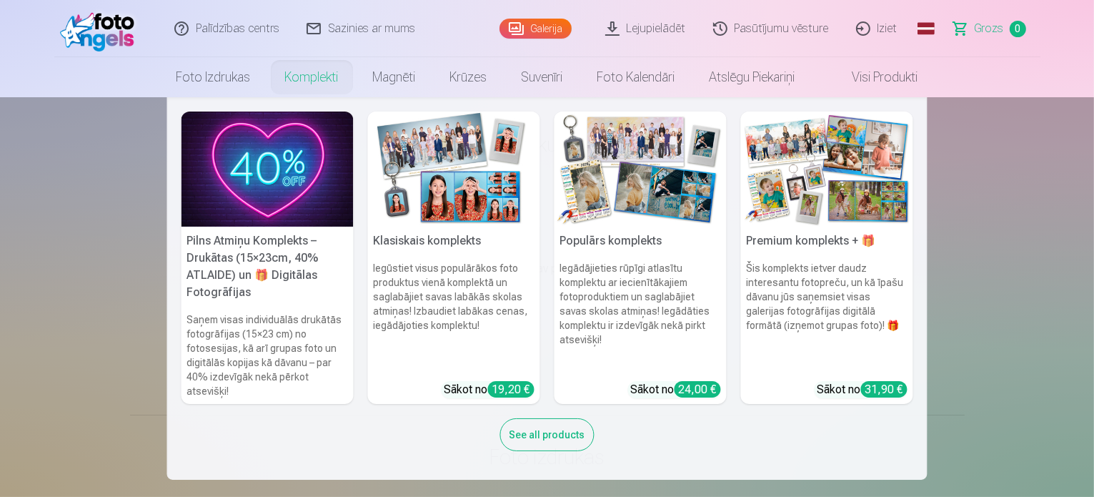
click at [327, 79] on link "Komplekti" at bounding box center [312, 77] width 88 height 40
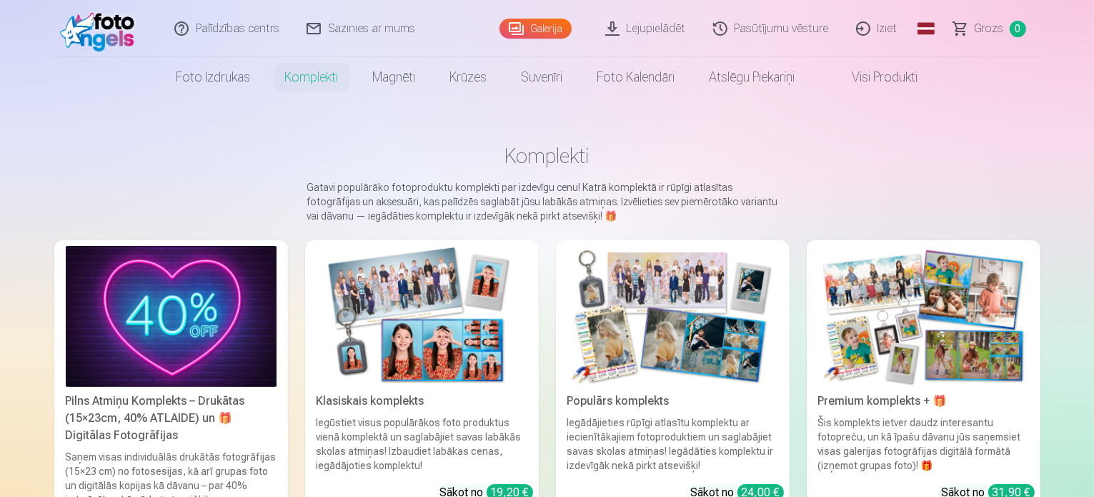
click at [147, 334] on img at bounding box center [171, 316] width 211 height 141
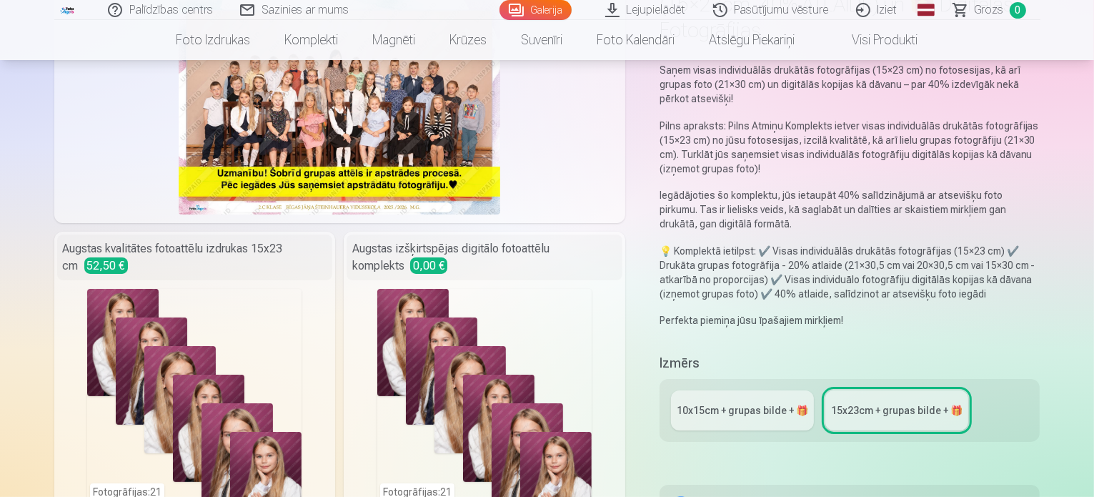
scroll to position [214, 0]
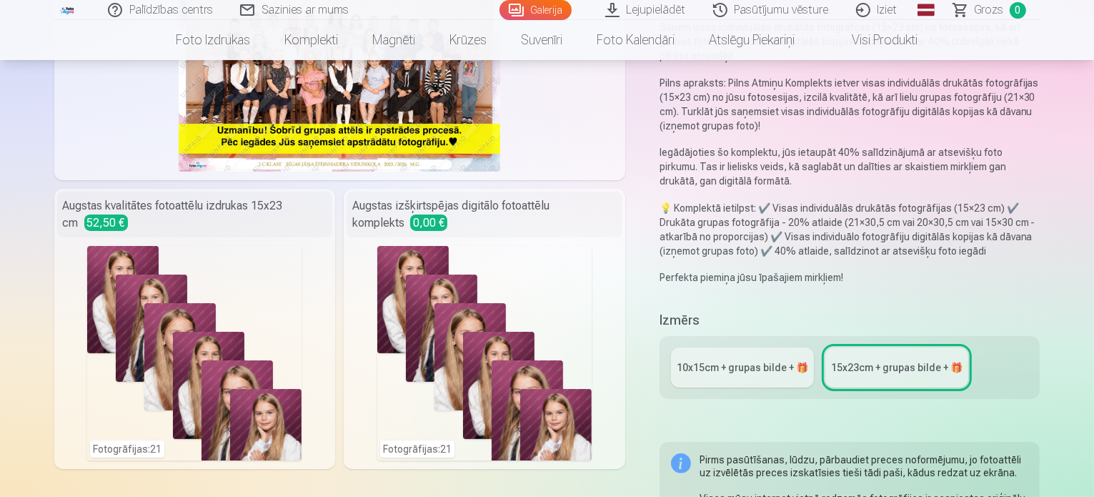
click at [737, 360] on div "10x15сm + grupas bilde + 🎁" at bounding box center [742, 367] width 131 height 14
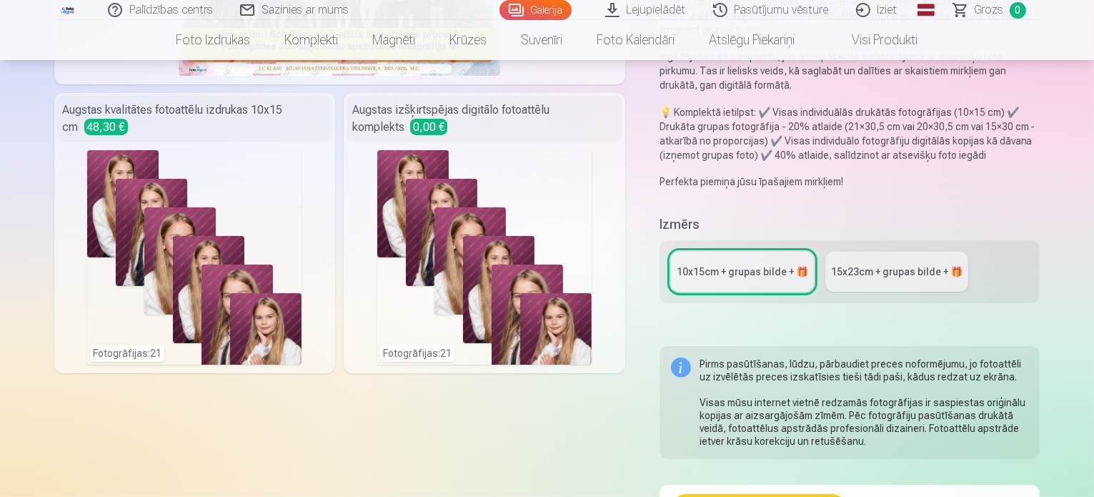
scroll to position [286, 0]
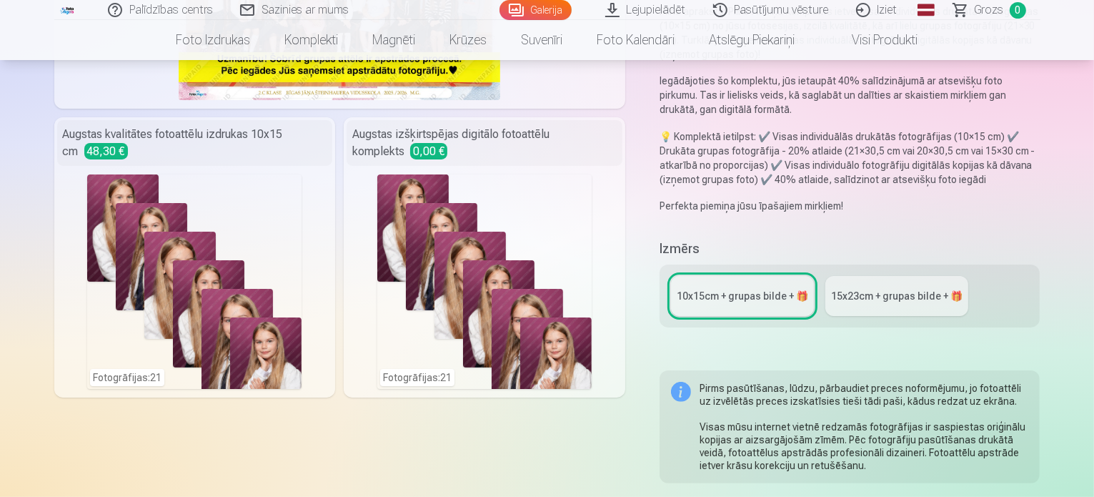
click at [879, 289] on div "15x23сm + grupas bilde + 🎁" at bounding box center [896, 296] width 131 height 14
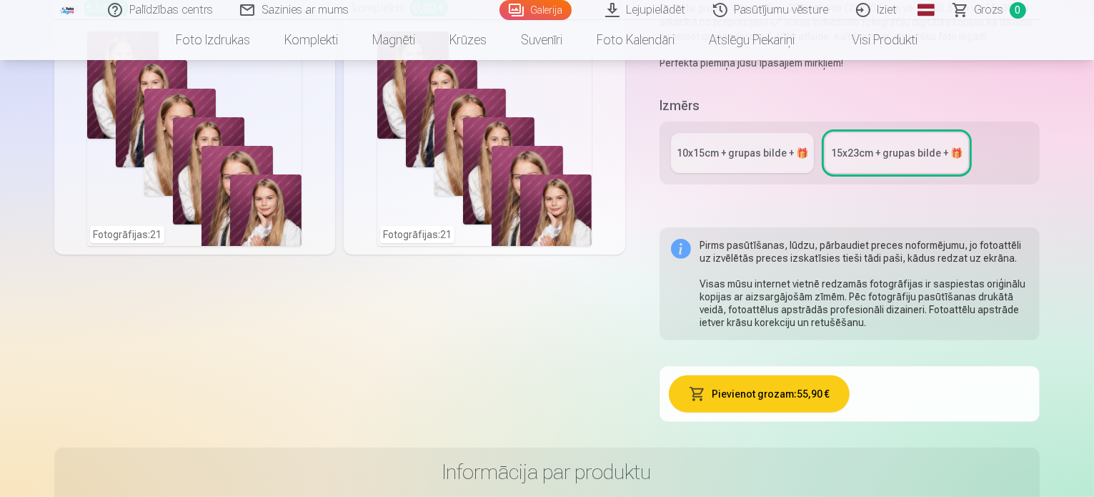
scroll to position [286, 0]
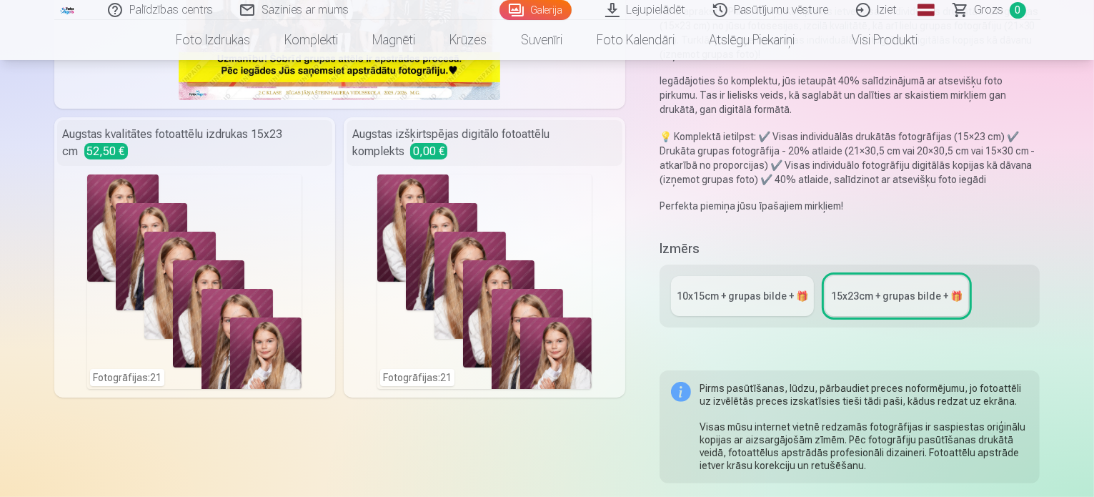
click at [717, 289] on div "10x15сm + grupas bilde + 🎁" at bounding box center [742, 296] width 131 height 14
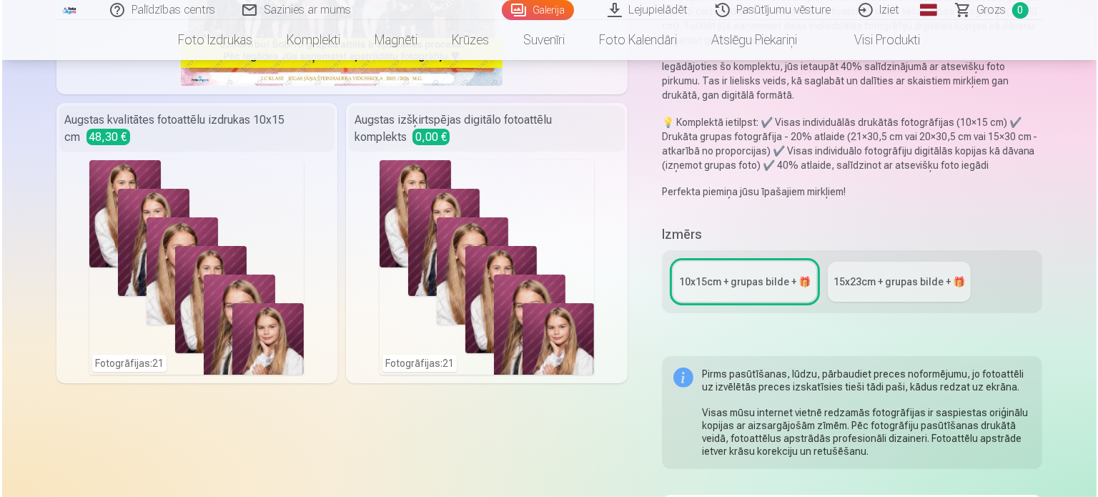
scroll to position [429, 0]
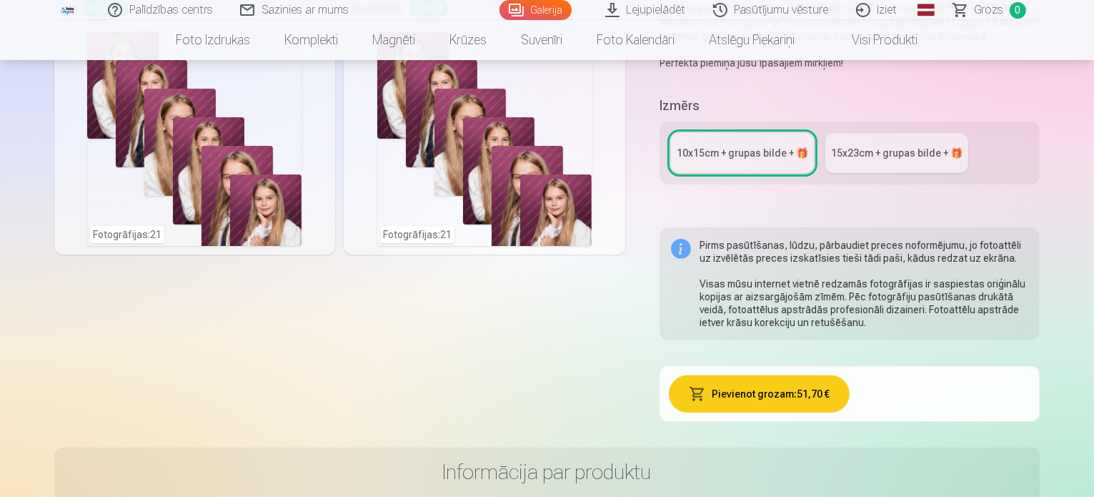
click at [771, 375] on button "Pievienot grozam : 51,70 €" at bounding box center [759, 393] width 181 height 37
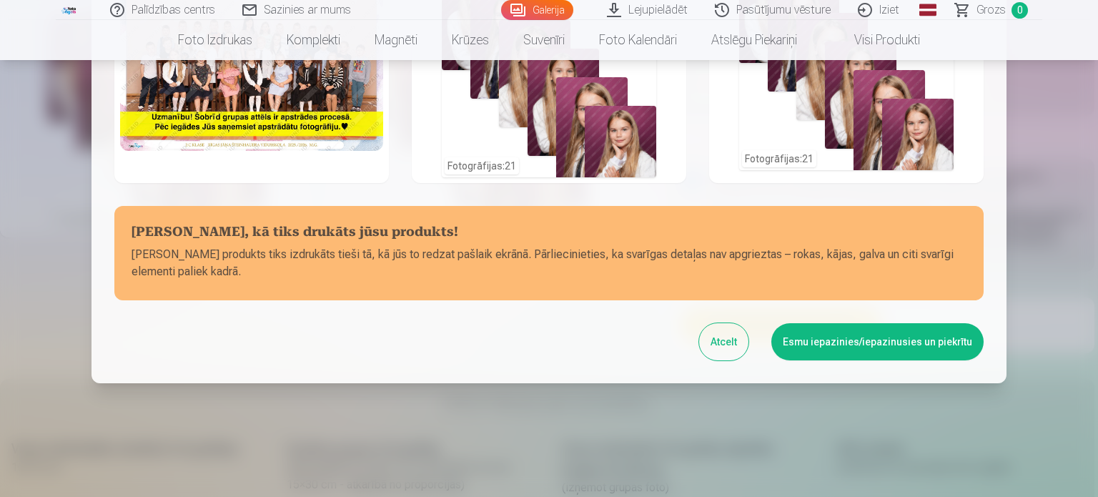
scroll to position [0, 0]
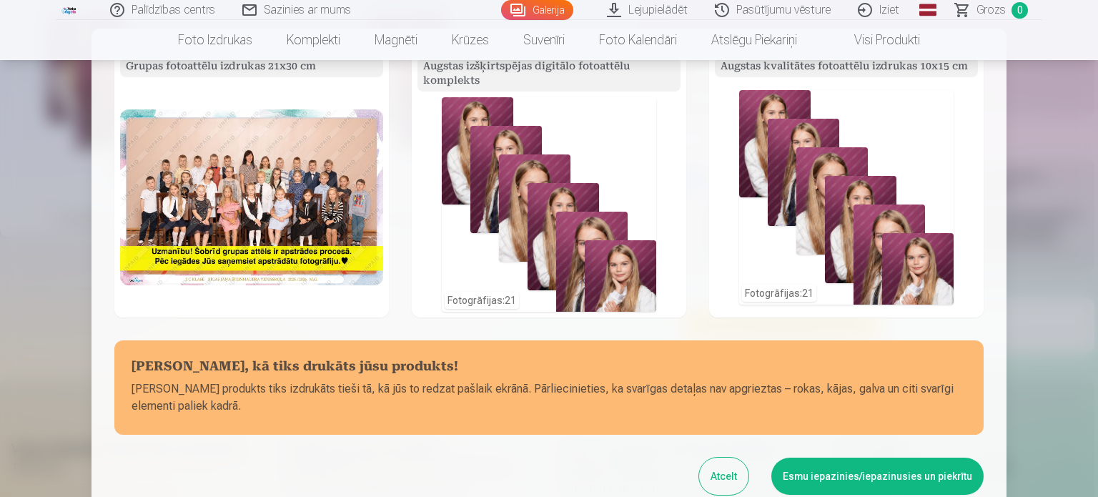
click at [877, 474] on button "Esmu iepazinies/iepazinusies un piekrītu" at bounding box center [877, 475] width 212 height 37
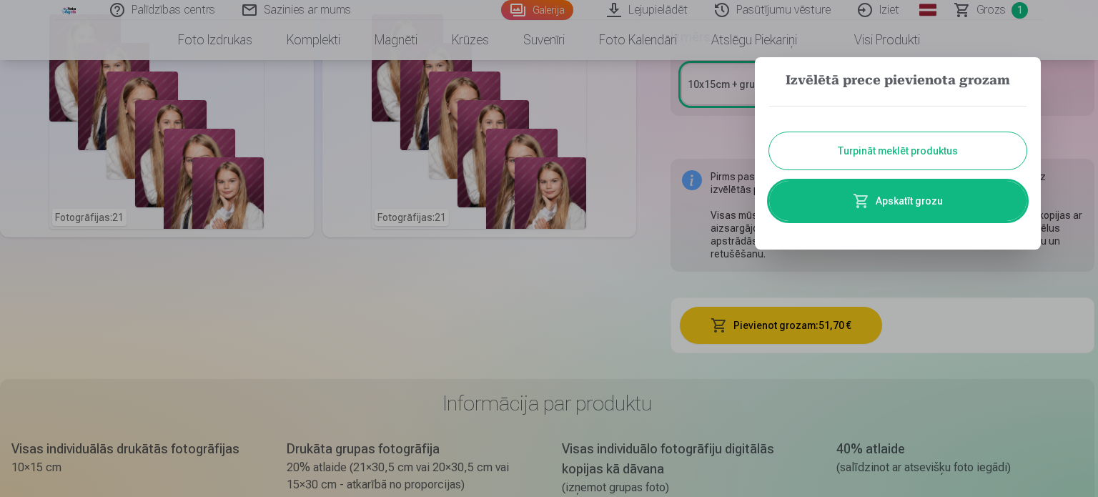
click at [901, 202] on link "Apskatīt grozu" at bounding box center [897, 201] width 257 height 40
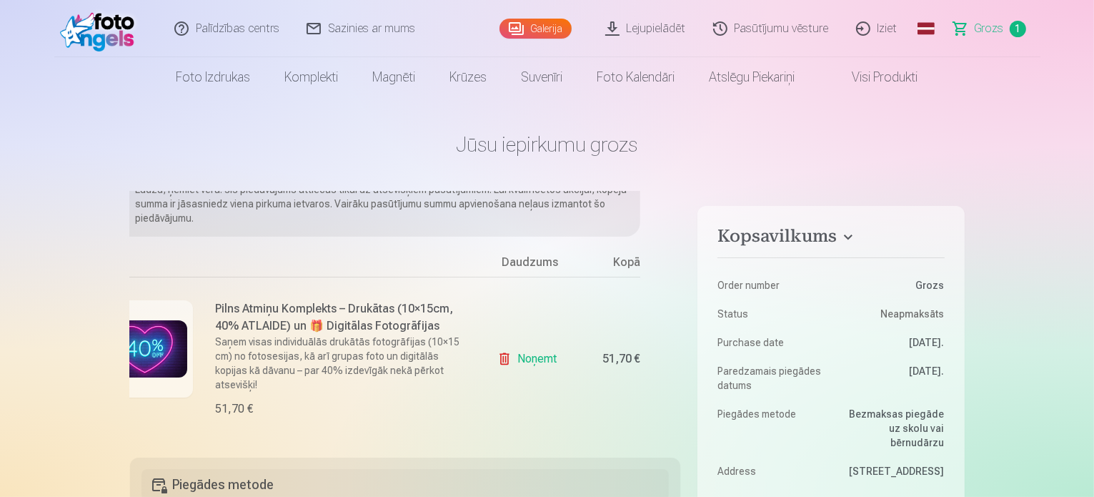
scroll to position [6, 34]
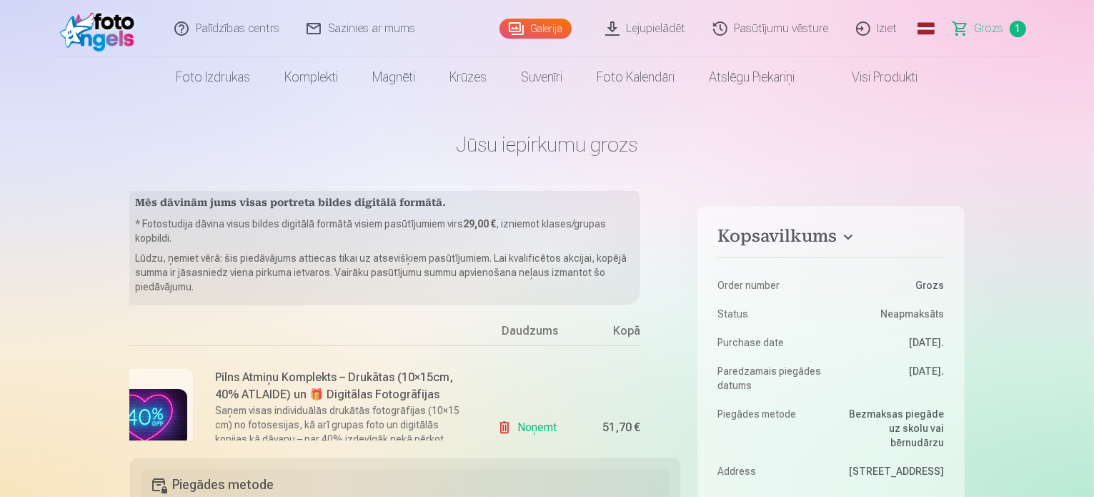
click at [980, 28] on span "Grozs" at bounding box center [989, 28] width 29 height 17
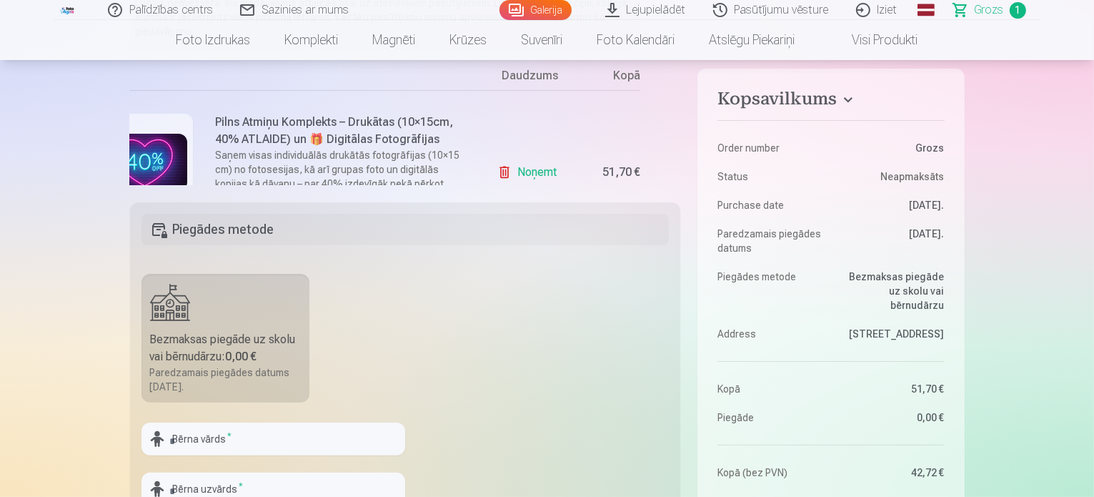
scroll to position [71, 0]
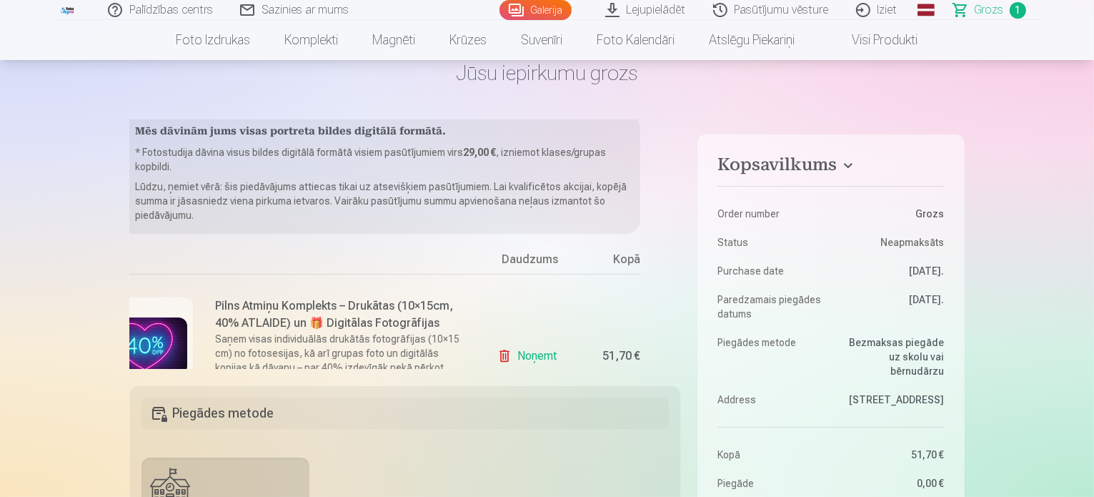
click at [535, 352] on link "Noņemt" at bounding box center [529, 356] width 65 height 29
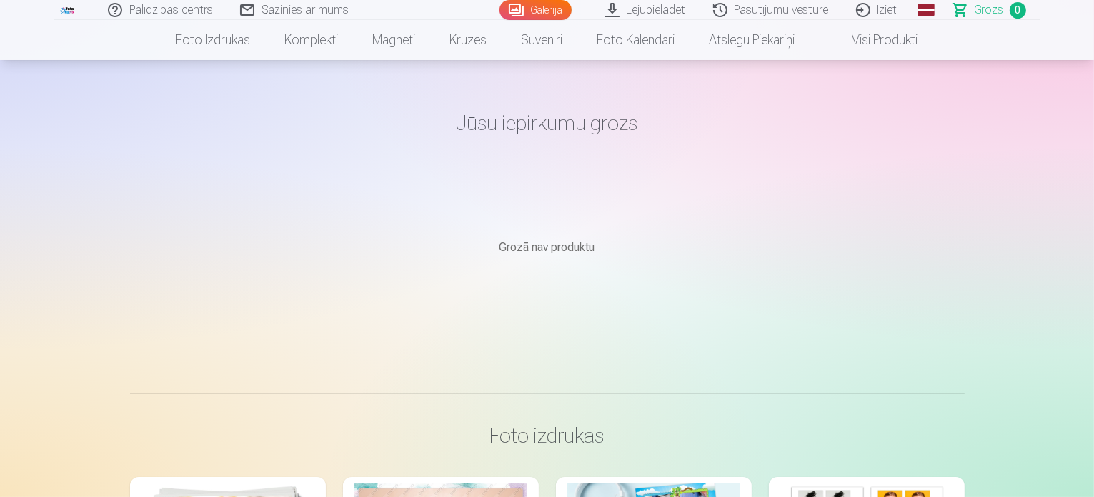
scroll to position [0, 0]
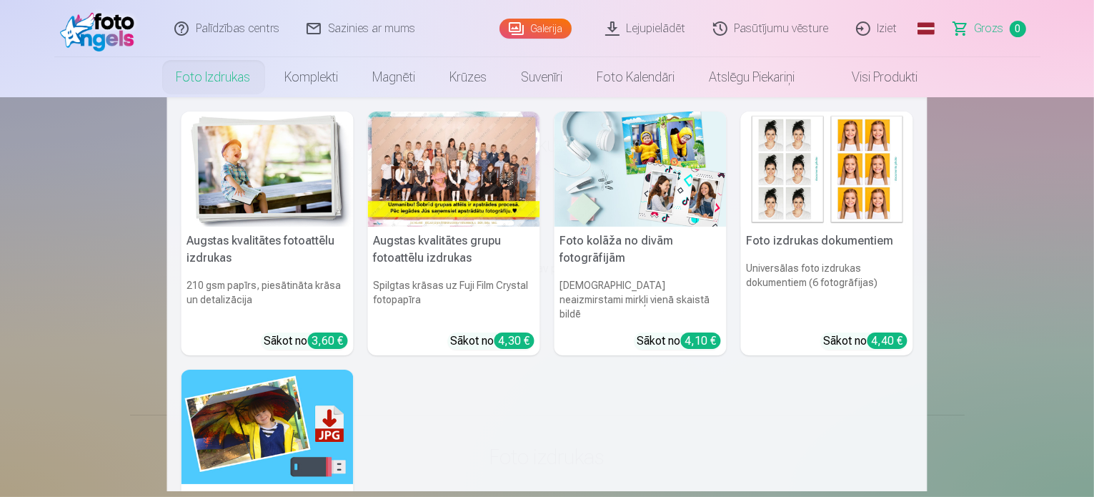
click at [220, 81] on link "Foto izdrukas" at bounding box center [213, 77] width 109 height 40
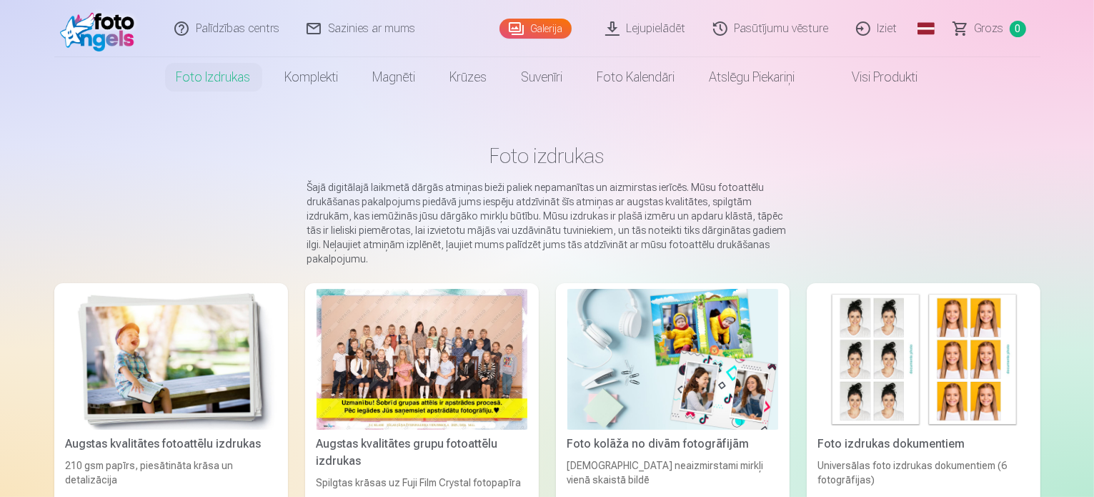
click at [477, 467] on div "Augstas kvalitātes grupu fotoattēlu izdrukas" at bounding box center [422, 452] width 222 height 34
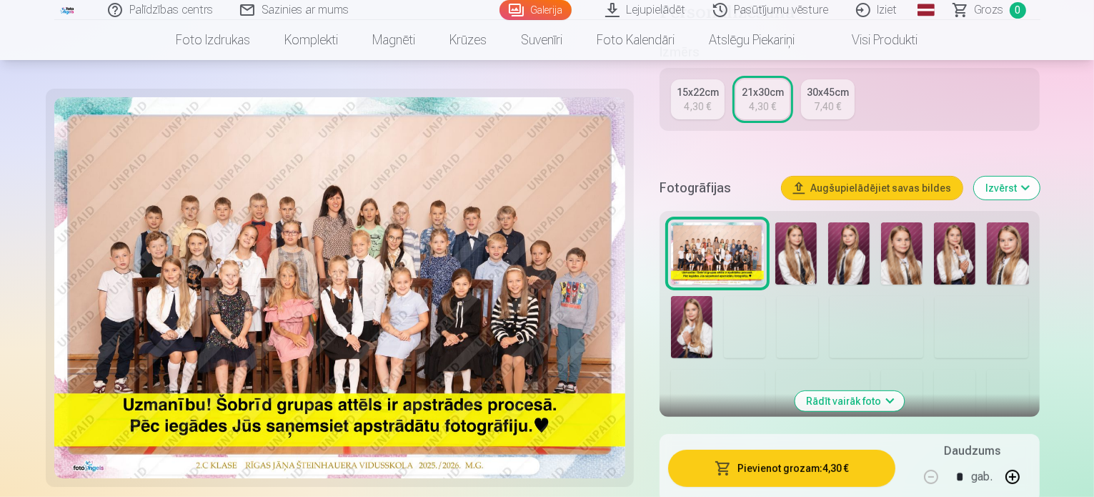
scroll to position [357, 0]
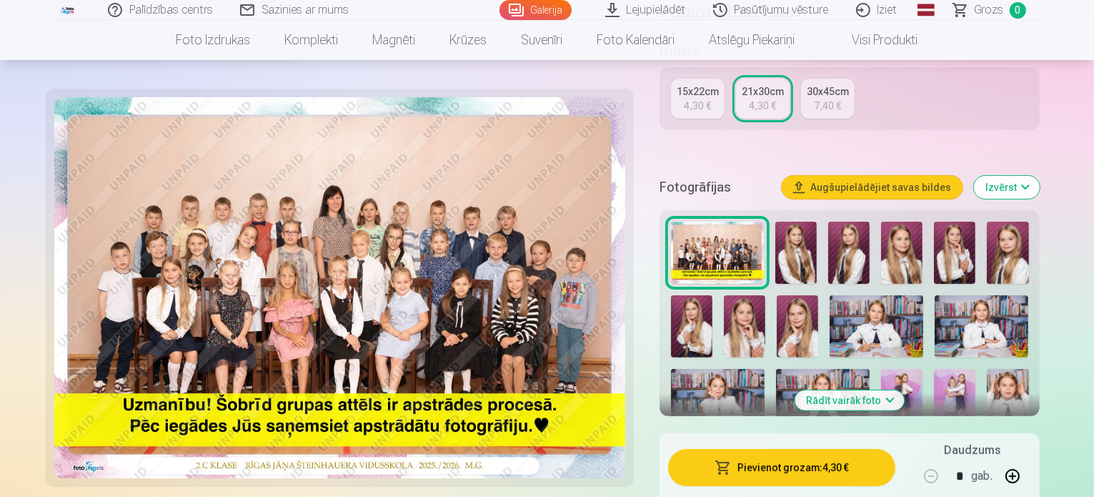
click at [816, 449] on button "Pievienot grozam : 4,30 €" at bounding box center [782, 467] width 228 height 37
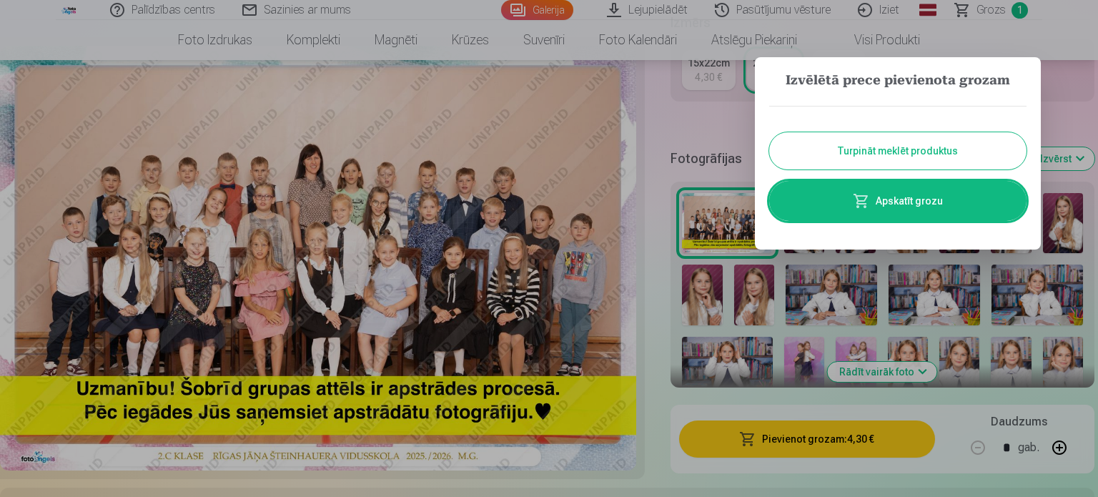
click at [885, 150] on button "Turpināt meklēt produktus" at bounding box center [897, 150] width 257 height 37
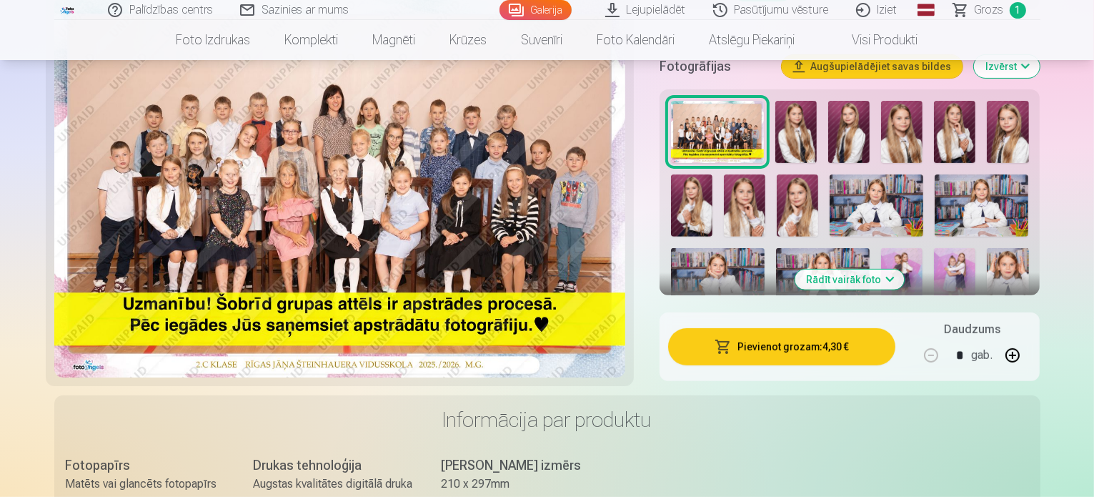
scroll to position [500, 0]
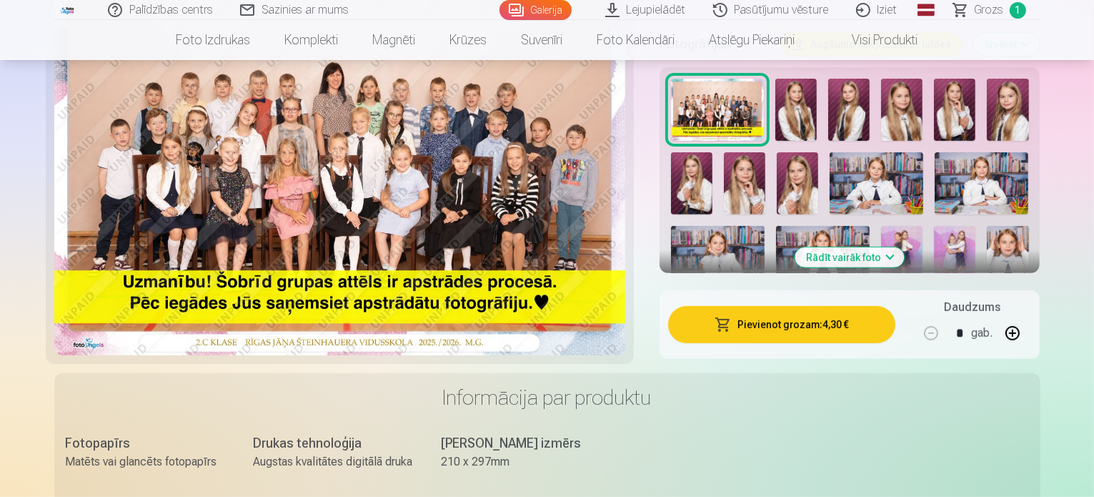
click at [797, 89] on img at bounding box center [795, 110] width 41 height 62
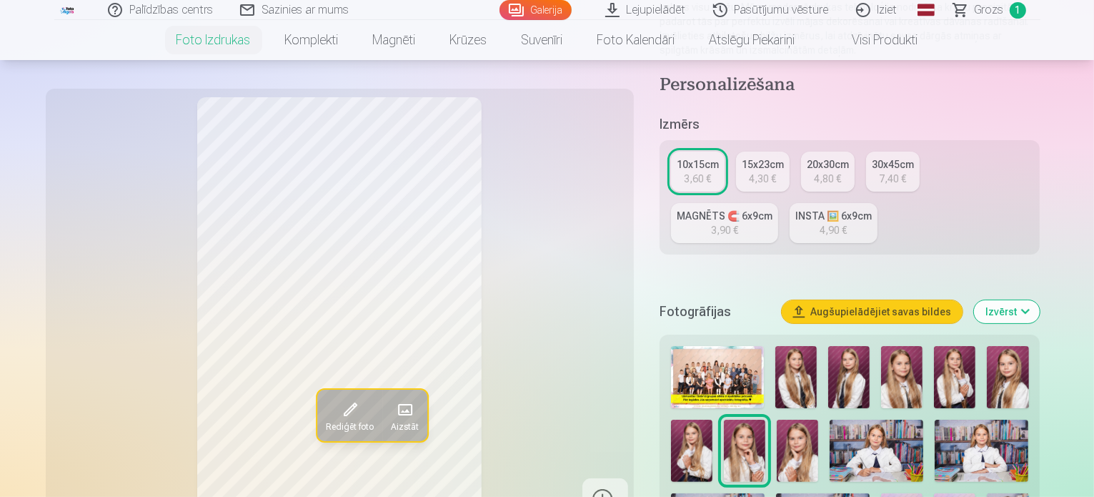
scroll to position [286, 0]
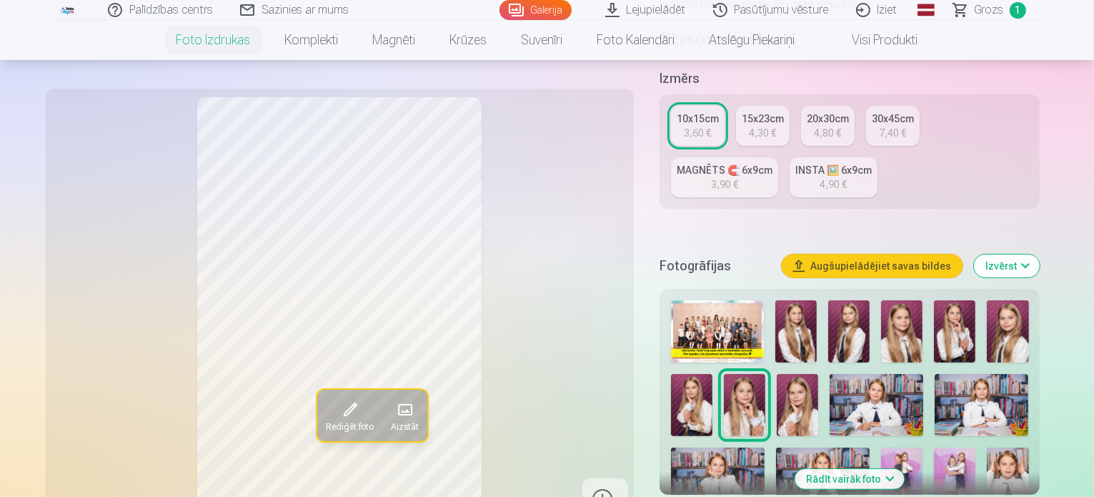
click at [830, 374] on img at bounding box center [877, 405] width 94 height 62
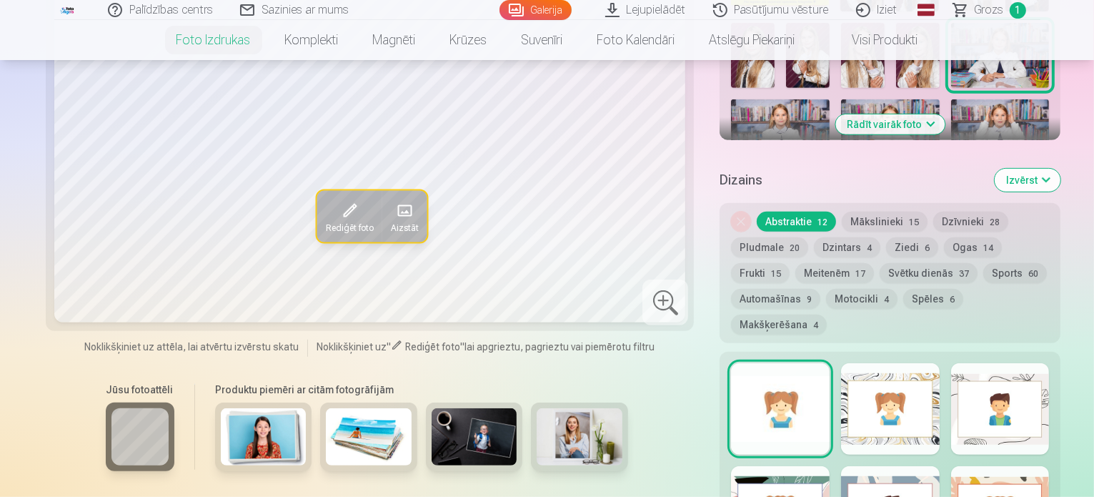
scroll to position [357, 0]
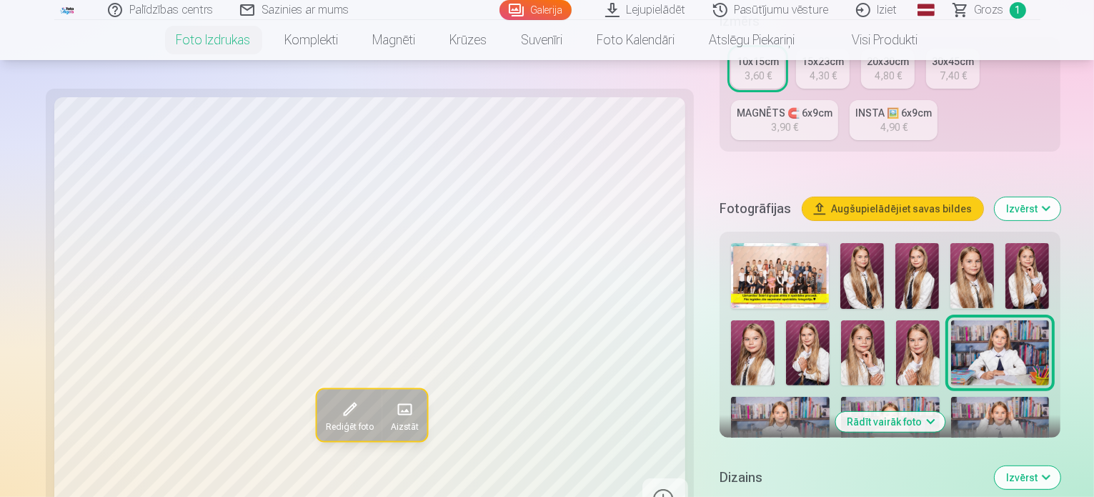
click at [775, 474] on img at bounding box center [753, 506] width 44 height 65
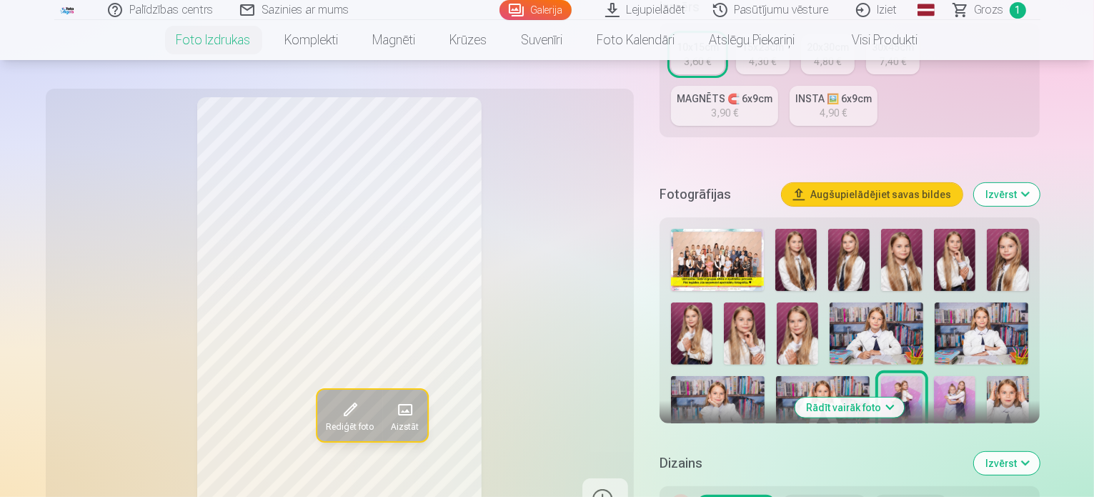
click at [983, 6] on span "Grozs" at bounding box center [989, 9] width 29 height 17
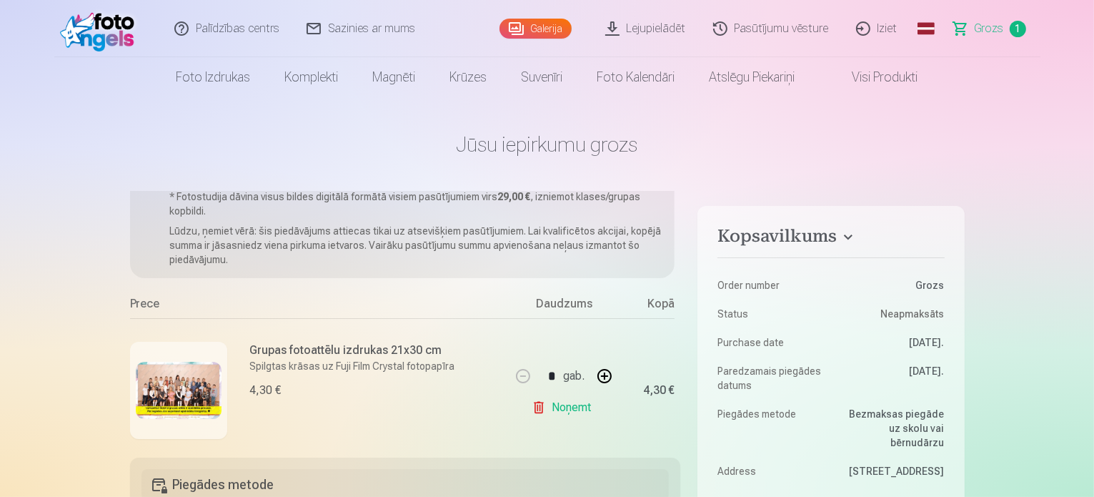
scroll to position [72, 0]
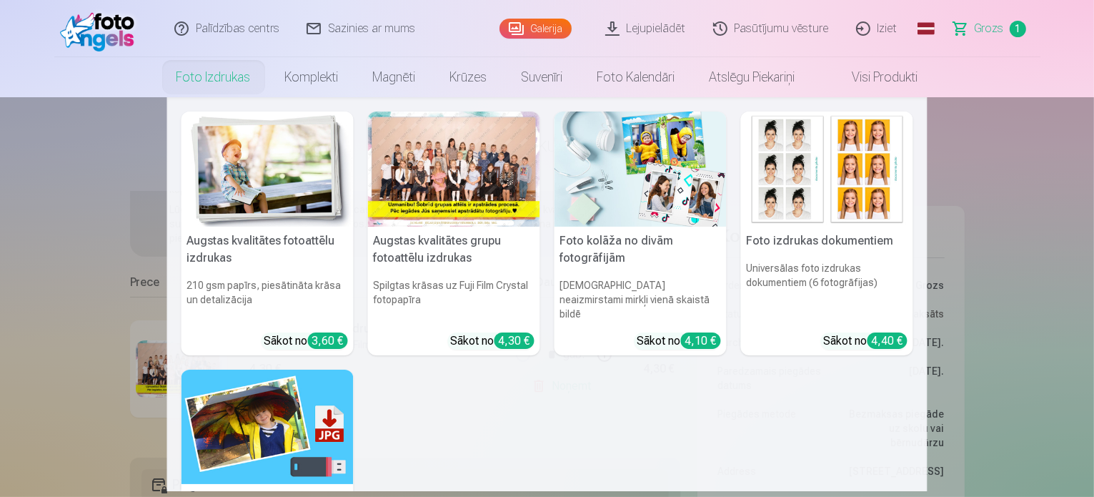
click at [189, 79] on link "Foto izdrukas" at bounding box center [213, 77] width 109 height 40
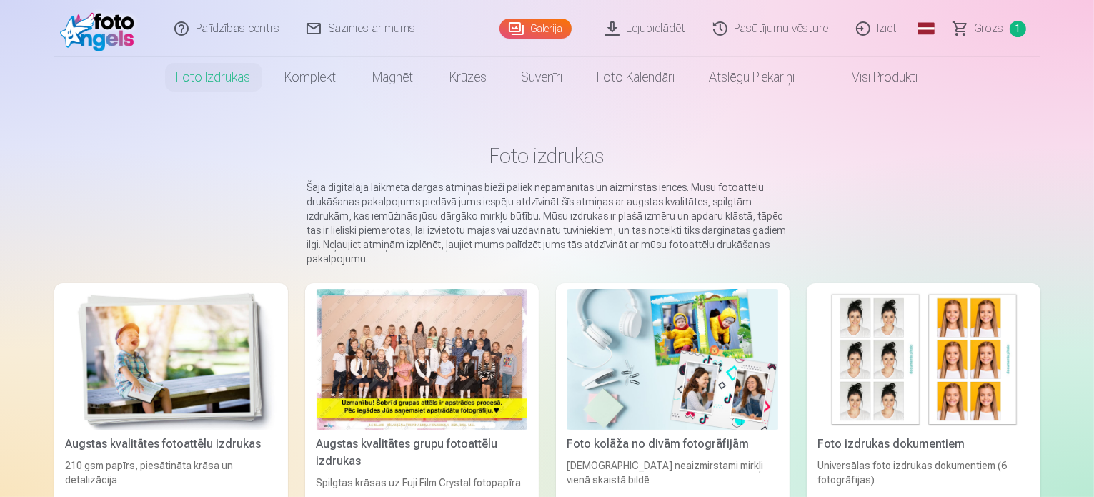
click at [374, 357] on div at bounding box center [422, 359] width 211 height 141
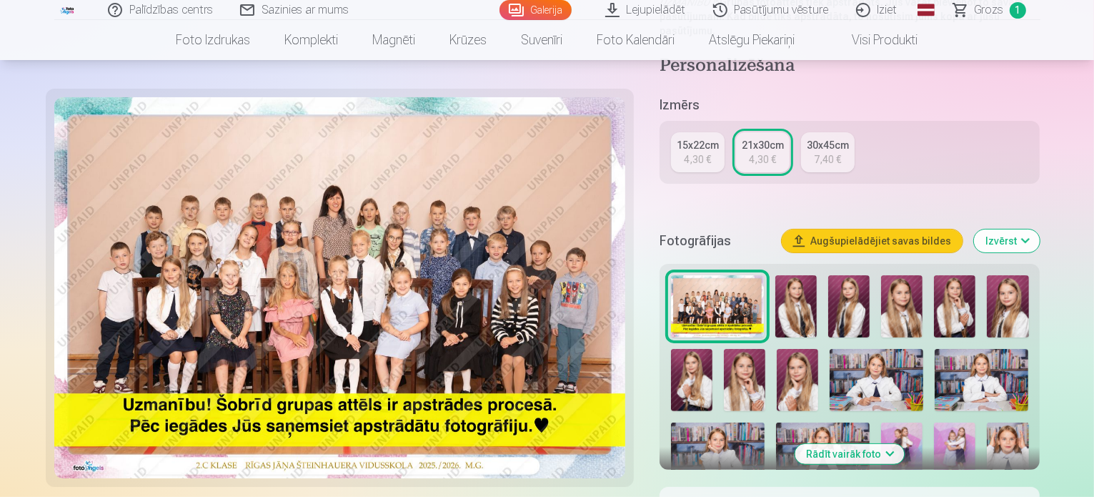
scroll to position [357, 0]
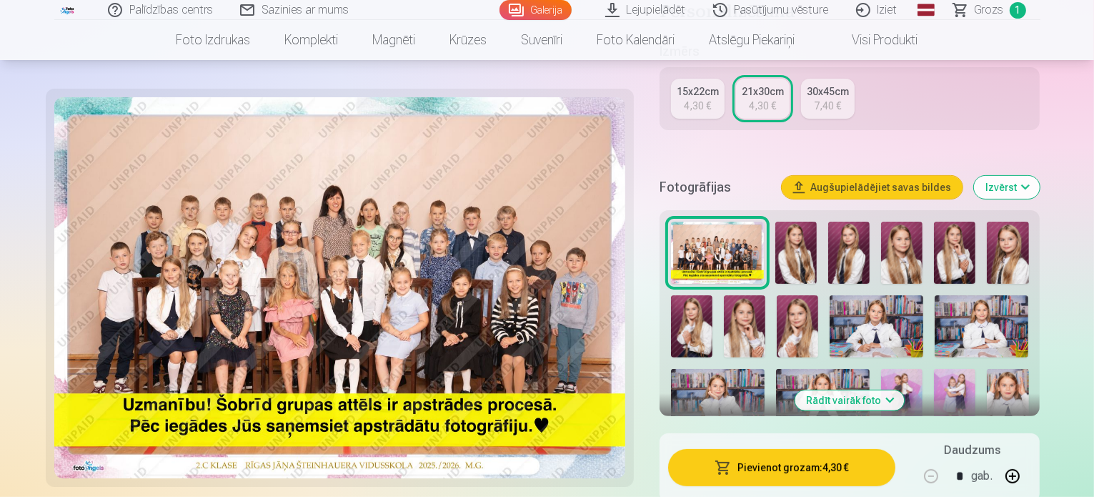
click at [830, 295] on img at bounding box center [877, 326] width 94 height 62
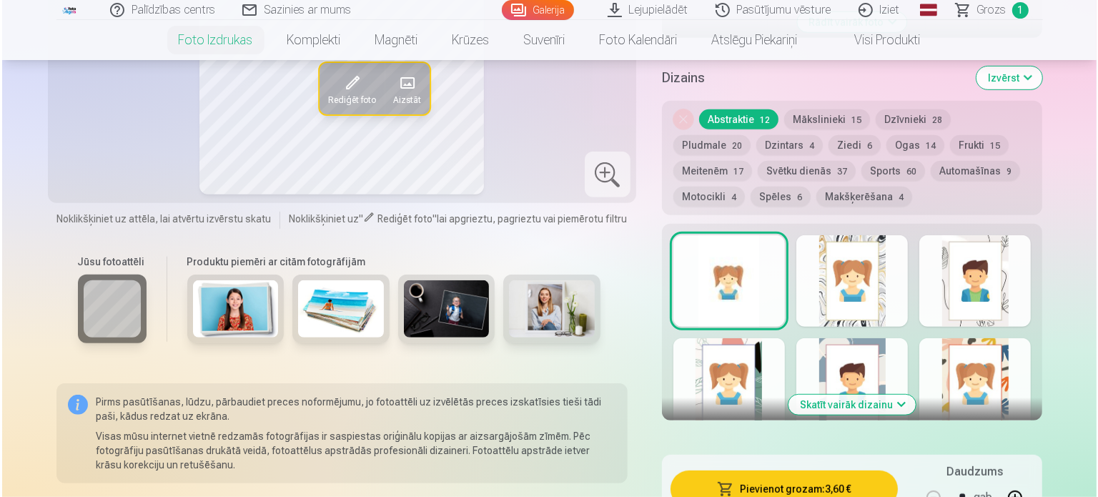
scroll to position [929, 0]
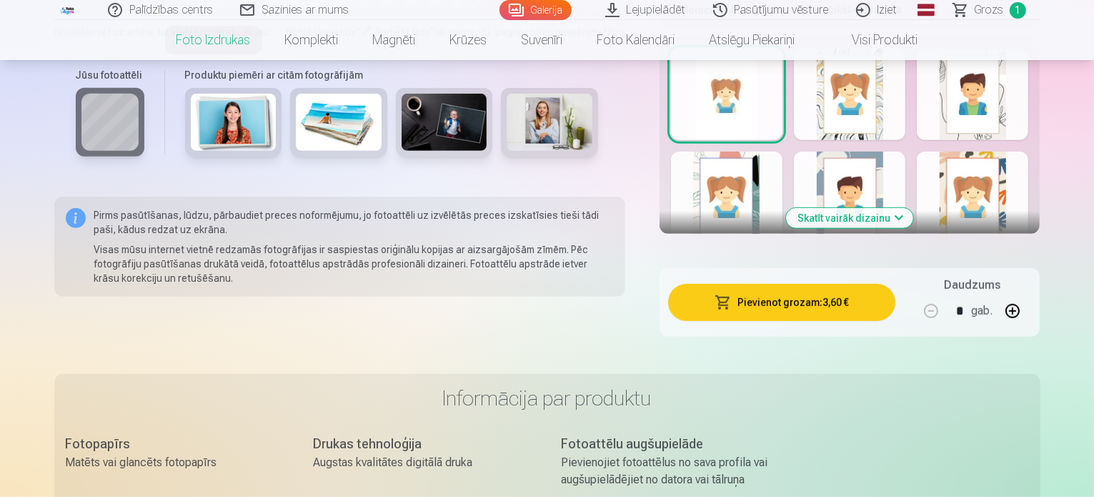
click at [786, 284] on button "Pievienot grozam : 3,60 €" at bounding box center [782, 302] width 228 height 37
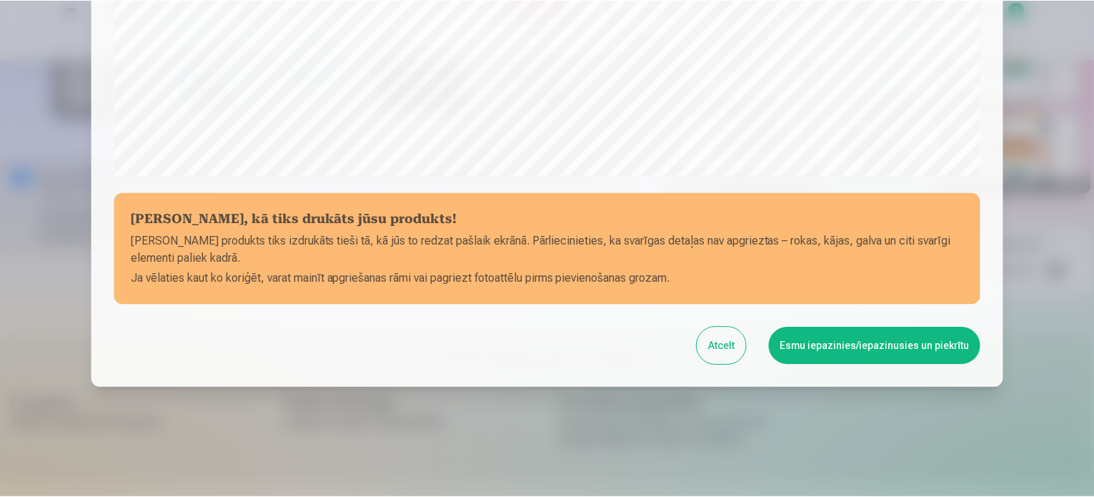
scroll to position [532, 0]
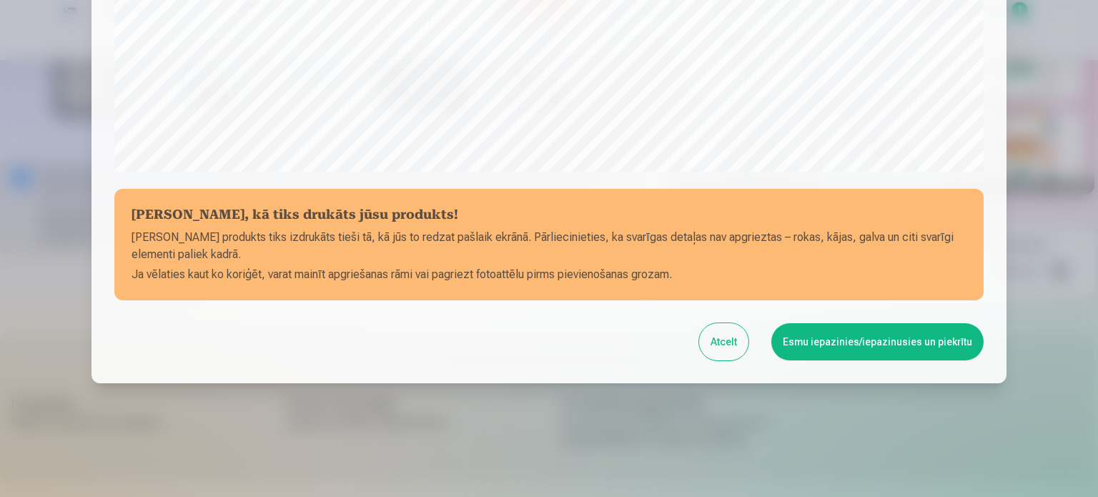
click at [852, 337] on button "Esmu iepazinies/iepazinusies un piekrītu" at bounding box center [877, 341] width 212 height 37
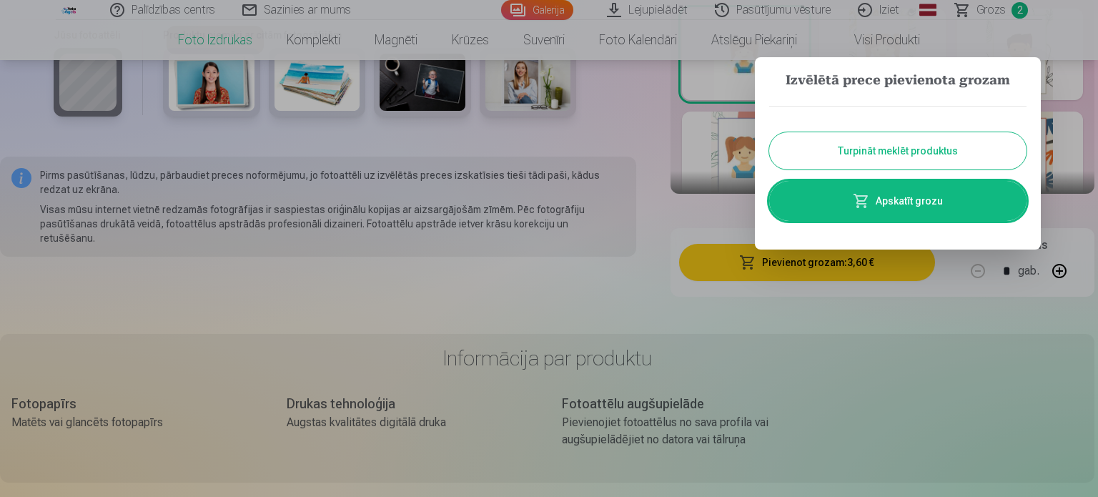
click at [866, 146] on button "Turpināt meklēt produktus" at bounding box center [897, 150] width 257 height 37
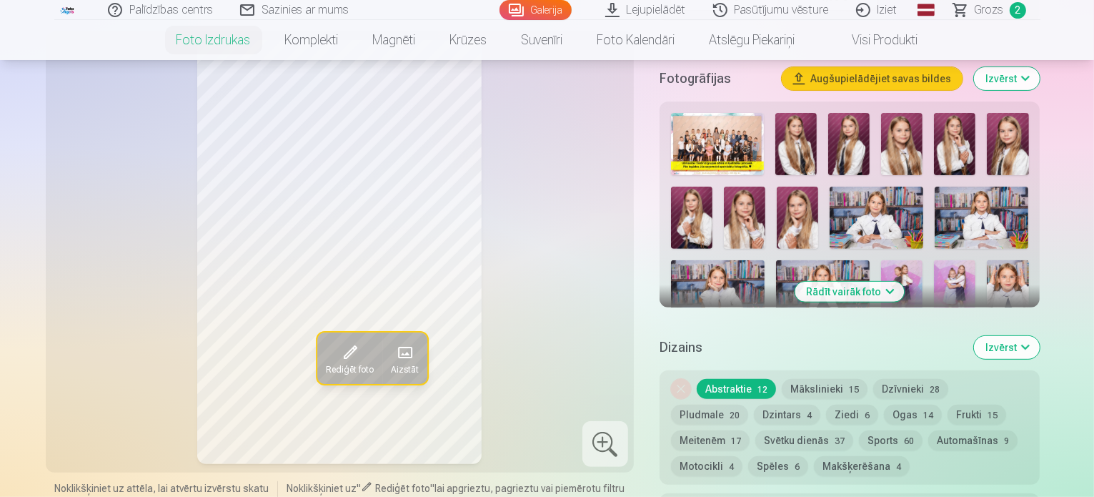
scroll to position [357, 0]
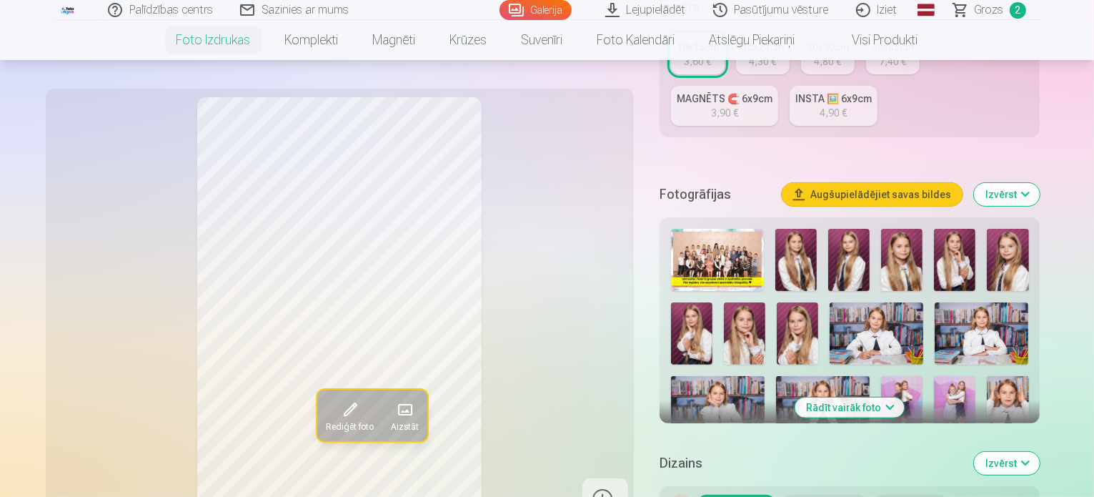
click at [935, 302] on img at bounding box center [982, 333] width 94 height 62
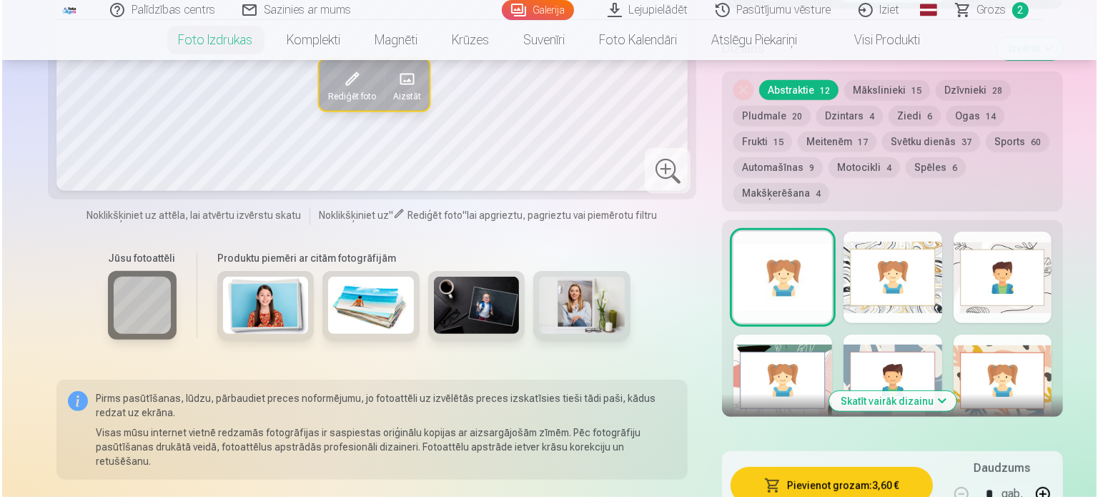
scroll to position [929, 0]
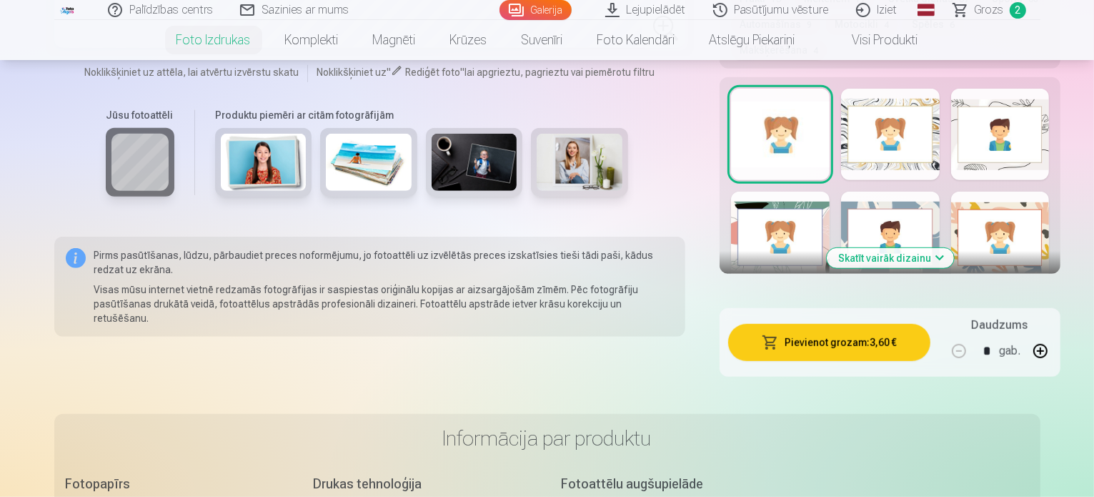
click at [802, 324] on button "Pievienot grozam : 3,60 €" at bounding box center [829, 342] width 202 height 37
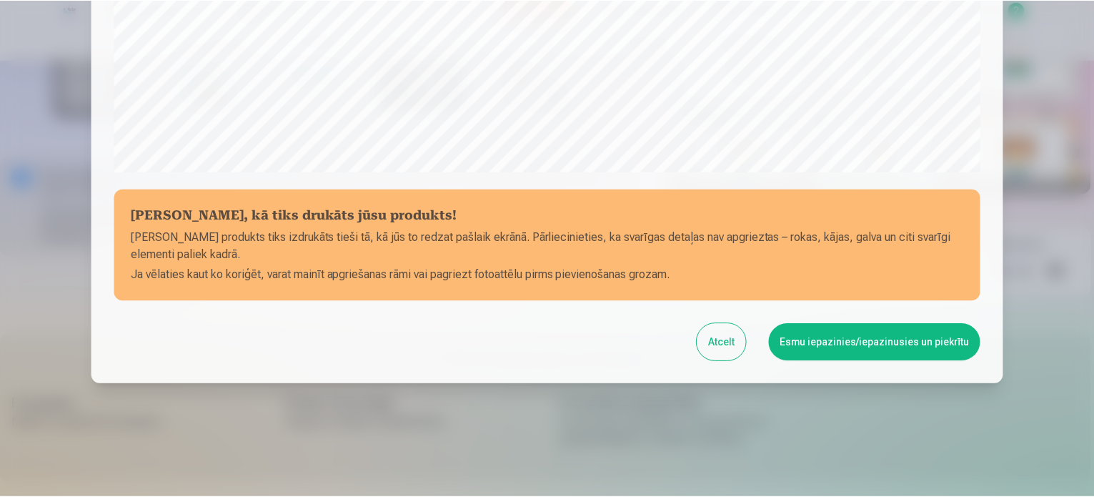
scroll to position [532, 0]
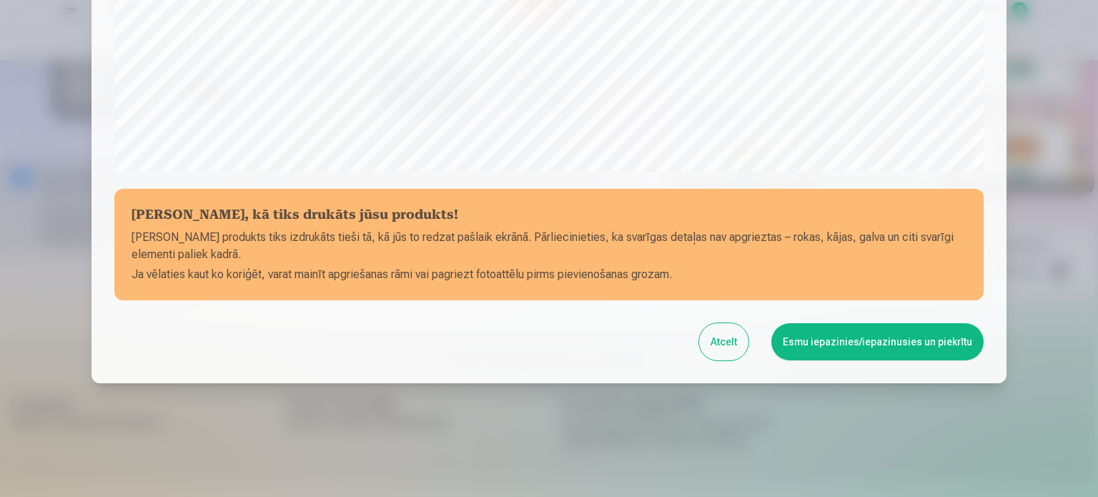
click at [855, 343] on button "Esmu iepazinies/iepazinusies un piekrītu" at bounding box center [877, 341] width 212 height 37
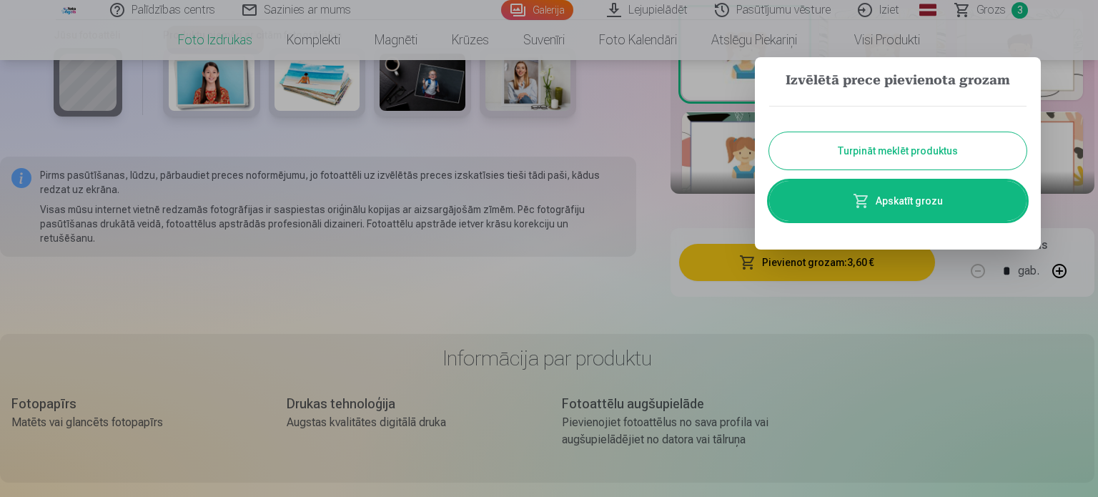
click at [864, 154] on button "Turpināt meklēt produktus" at bounding box center [897, 150] width 257 height 37
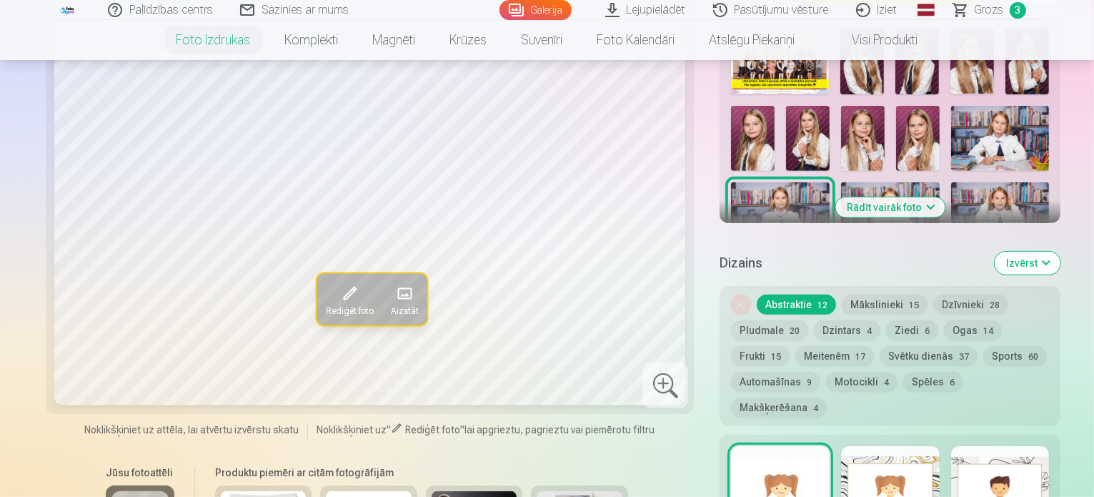
scroll to position [429, 0]
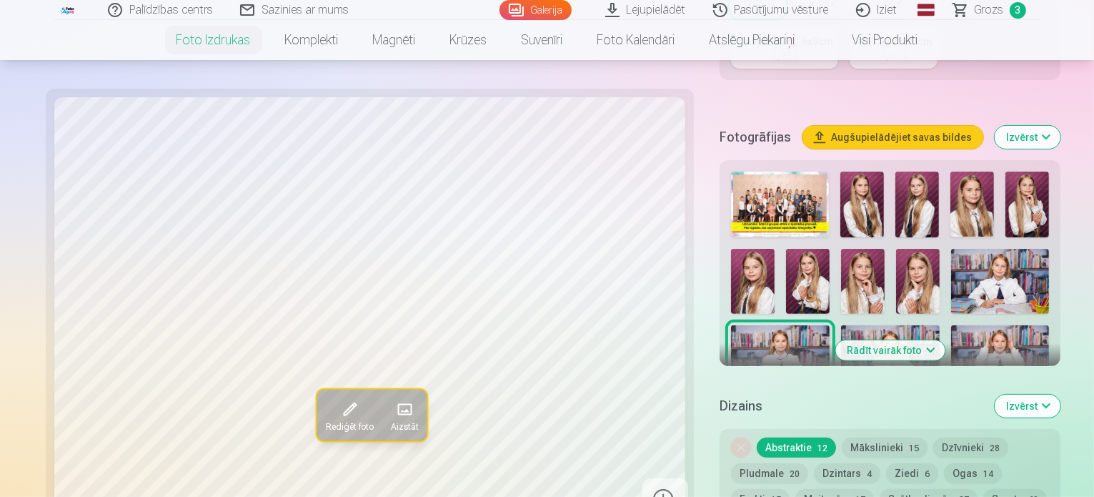
click at [940, 325] on img at bounding box center [890, 358] width 99 height 66
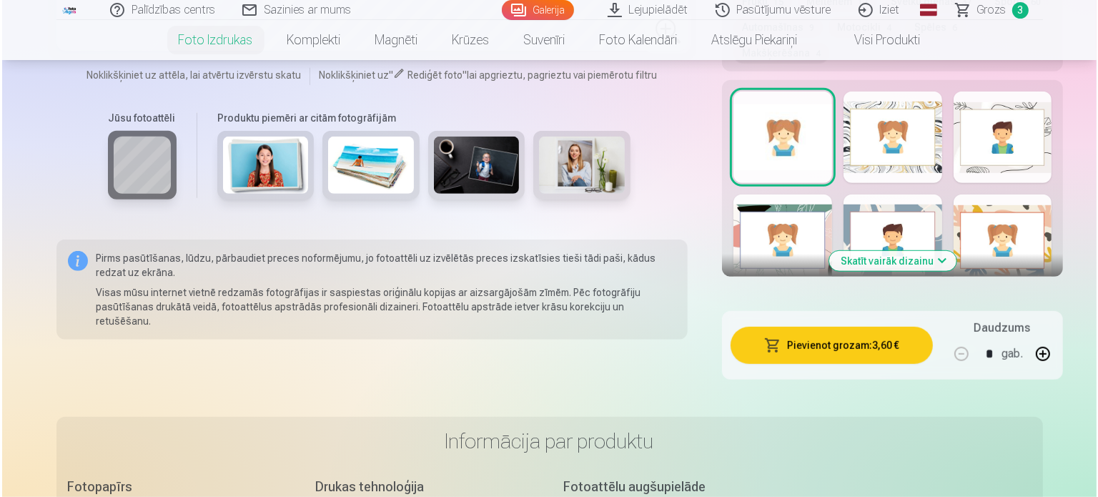
scroll to position [929, 0]
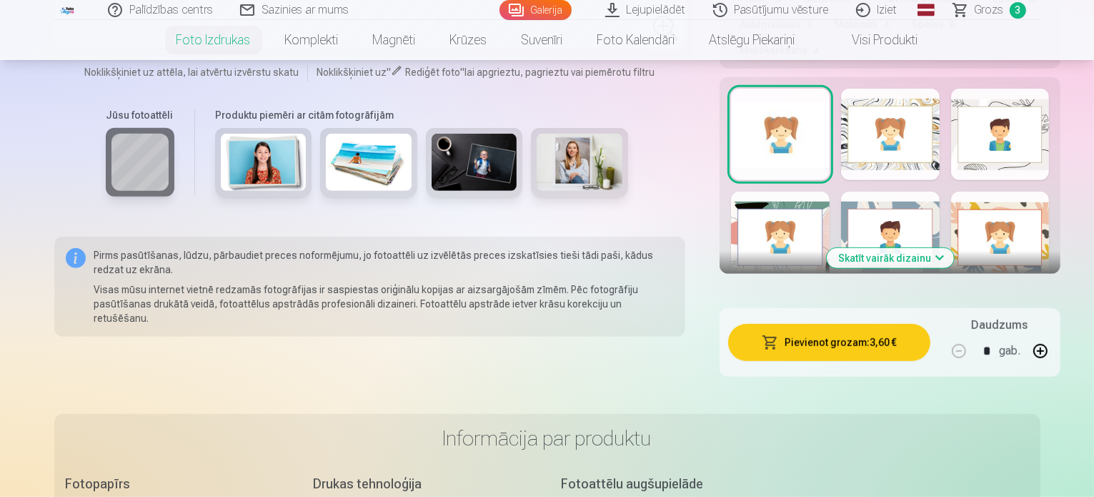
click at [800, 324] on button "Pievienot grozam : 3,60 €" at bounding box center [829, 342] width 202 height 37
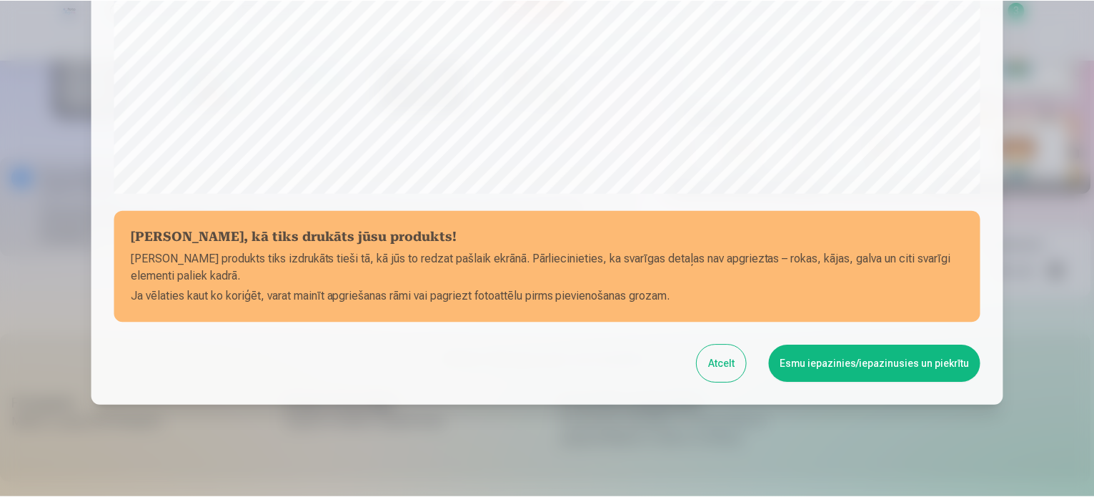
scroll to position [532, 0]
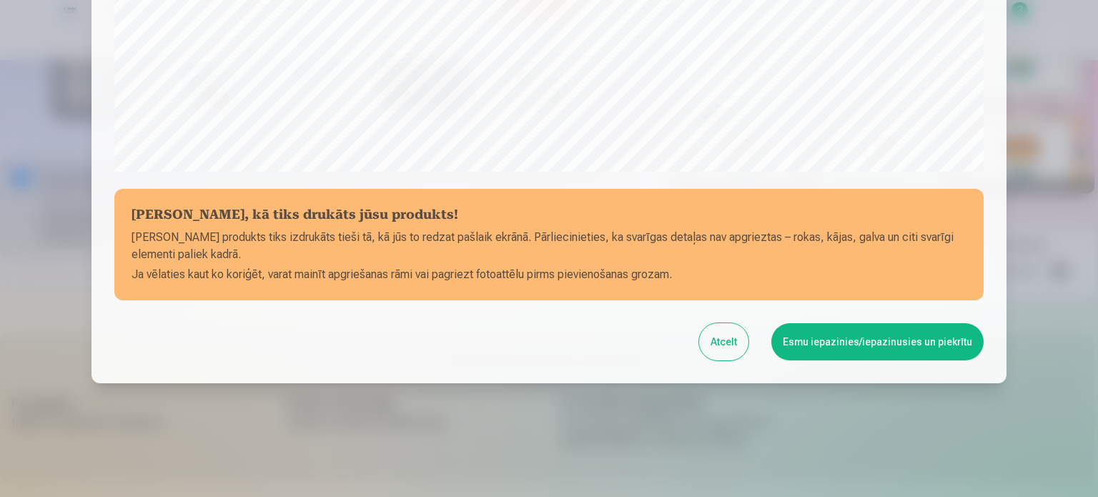
click at [833, 345] on button "Esmu iepazinies/iepazinusies un piekrītu" at bounding box center [877, 341] width 212 height 37
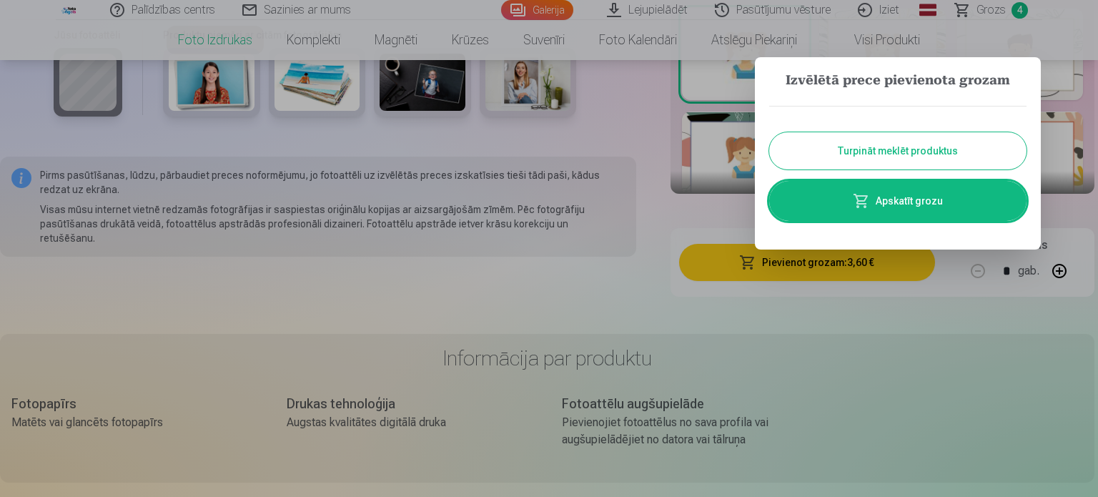
click at [854, 151] on button "Turpināt meklēt produktus" at bounding box center [897, 150] width 257 height 37
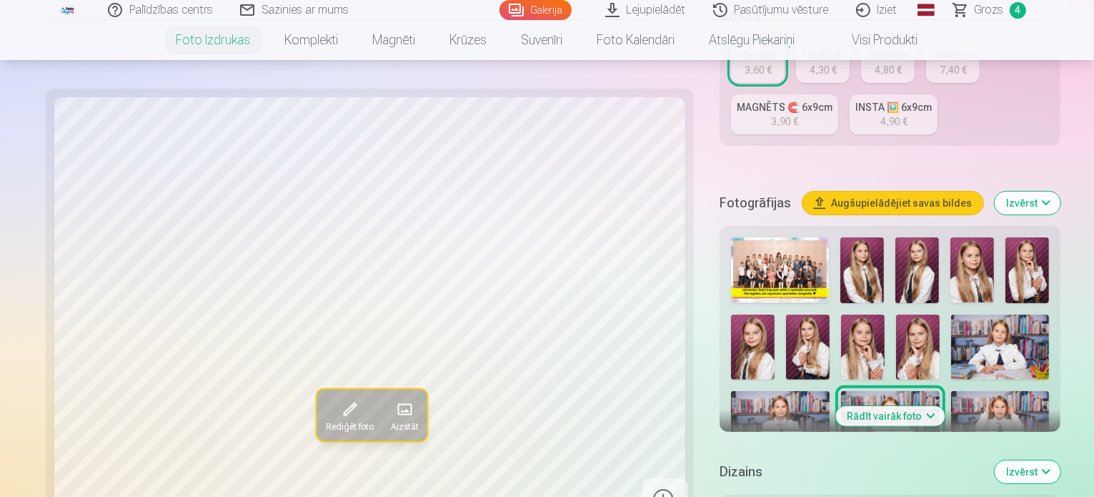
scroll to position [357, 0]
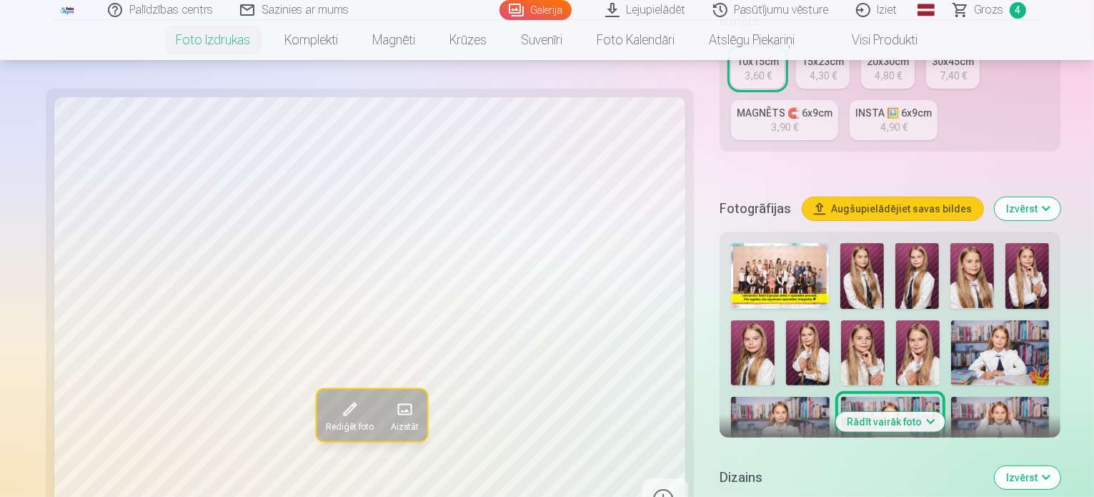
click at [951, 397] on img at bounding box center [1000, 430] width 99 height 66
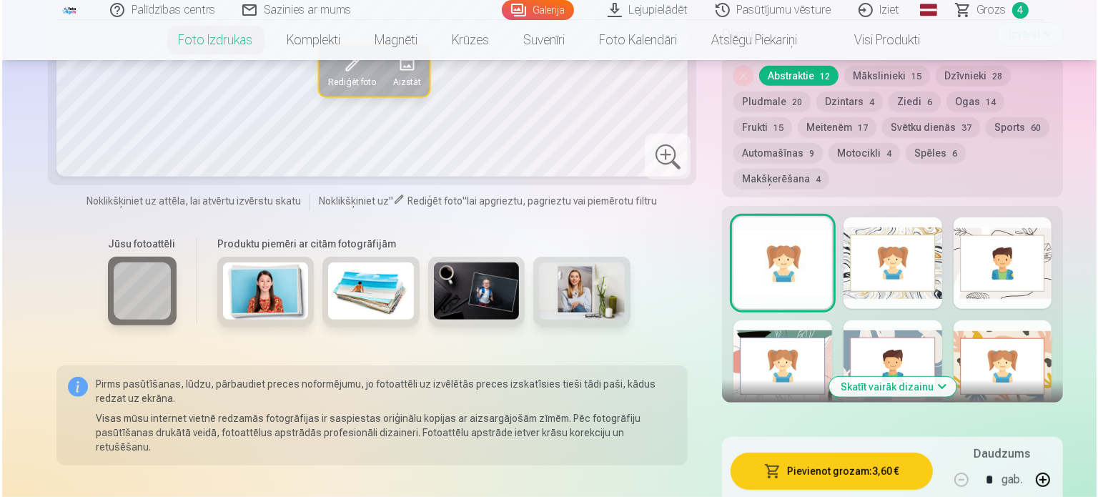
scroll to position [857, 0]
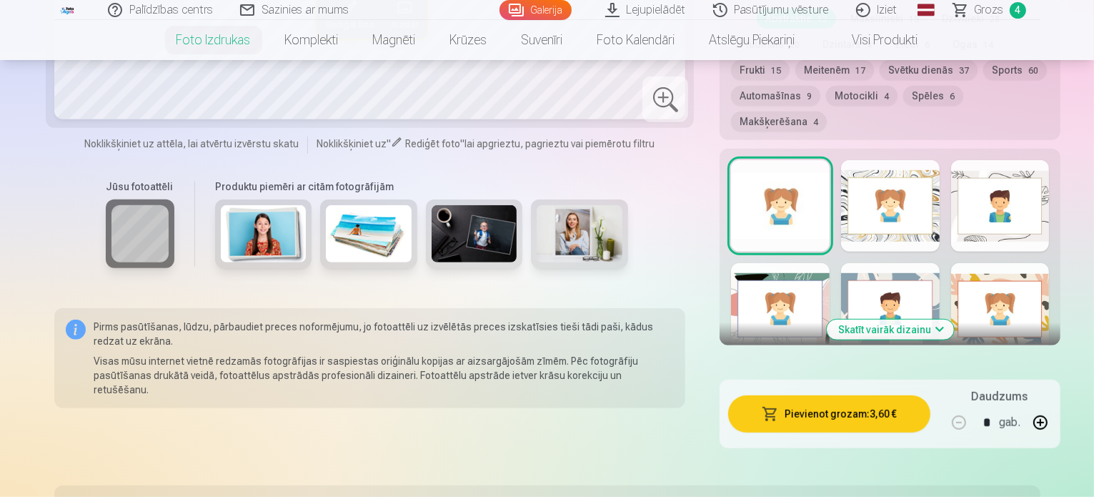
click at [784, 395] on button "Pievienot grozam : 3,60 €" at bounding box center [829, 413] width 202 height 37
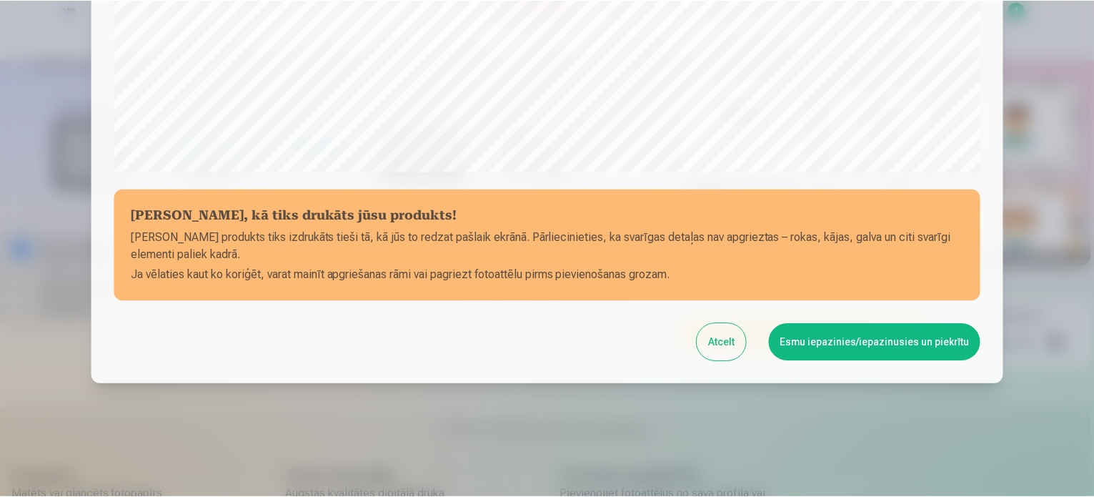
scroll to position [532, 0]
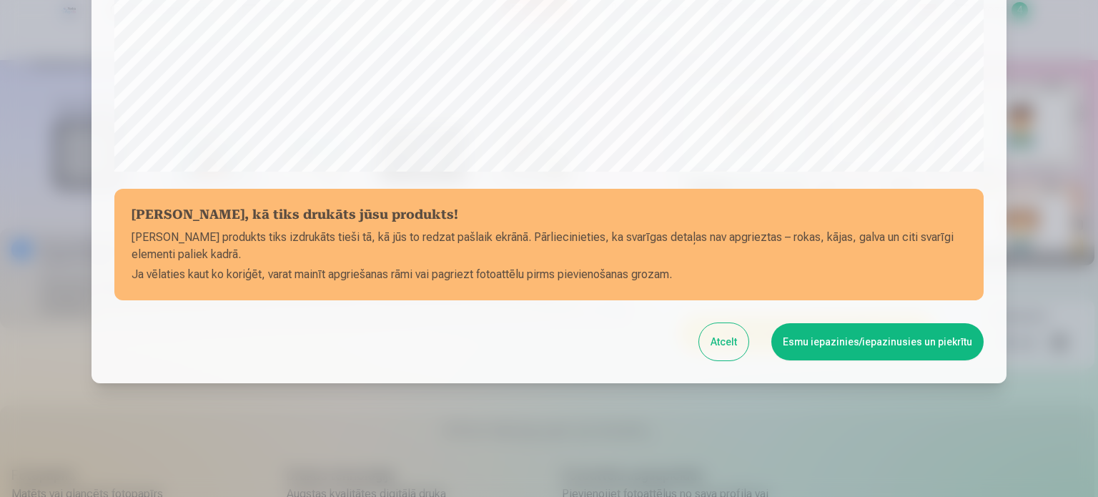
click at [826, 345] on button "Esmu iepazinies/iepazinusies un piekrītu" at bounding box center [877, 341] width 212 height 37
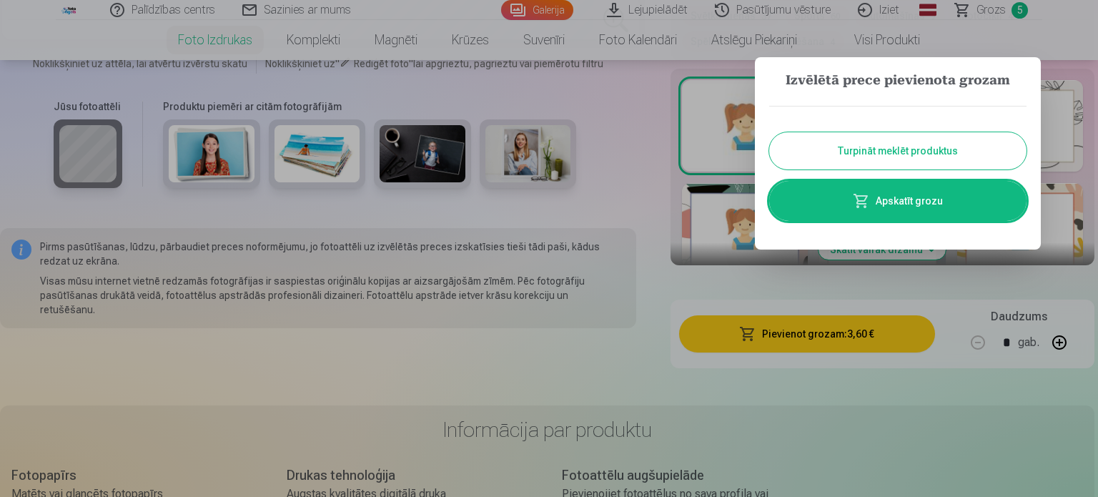
click at [858, 149] on button "Turpināt meklēt produktus" at bounding box center [897, 150] width 257 height 37
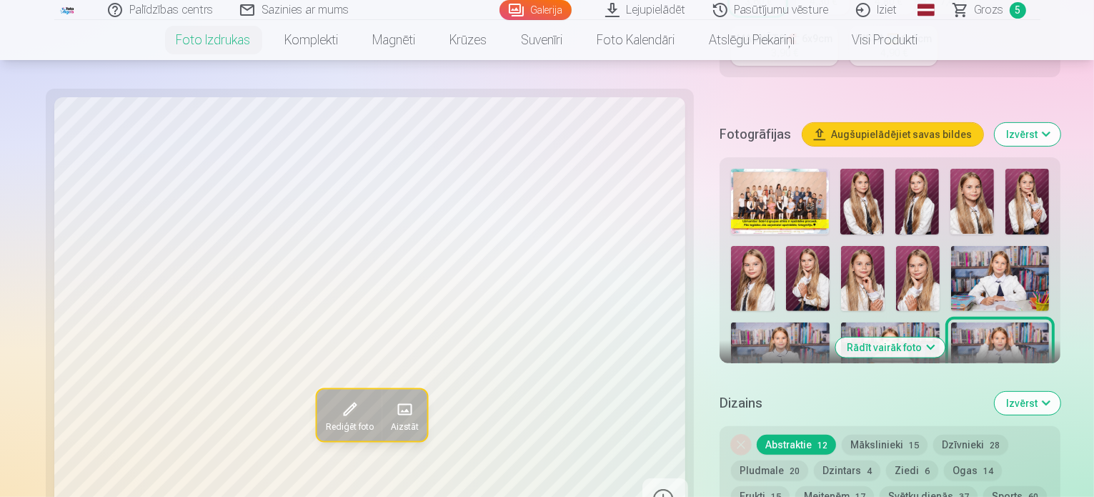
scroll to position [429, 0]
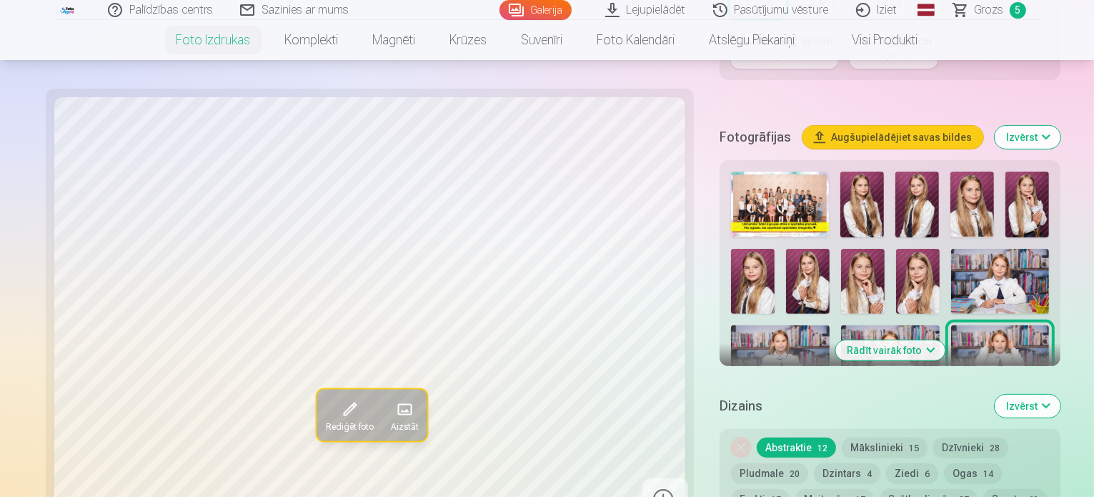
click at [775, 402] on img at bounding box center [753, 434] width 44 height 65
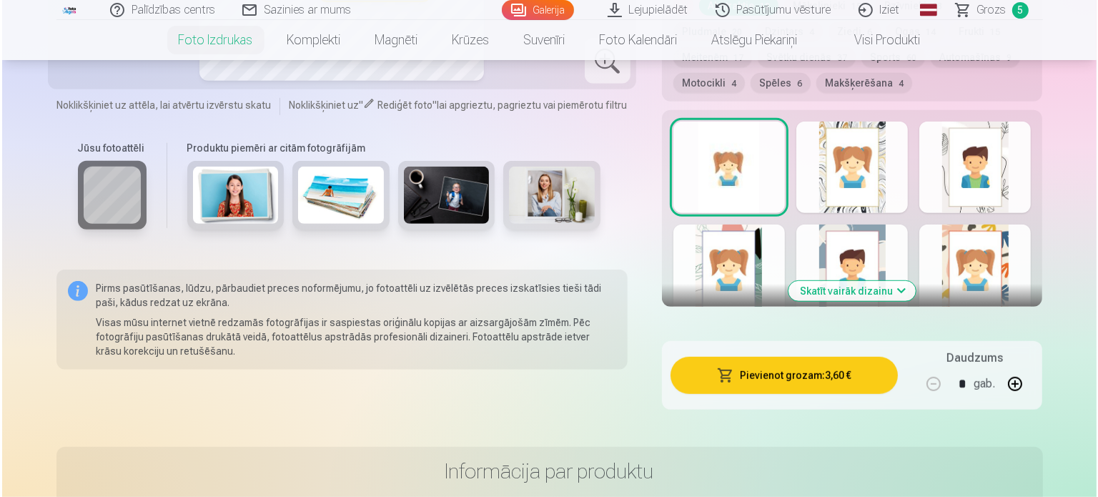
scroll to position [857, 0]
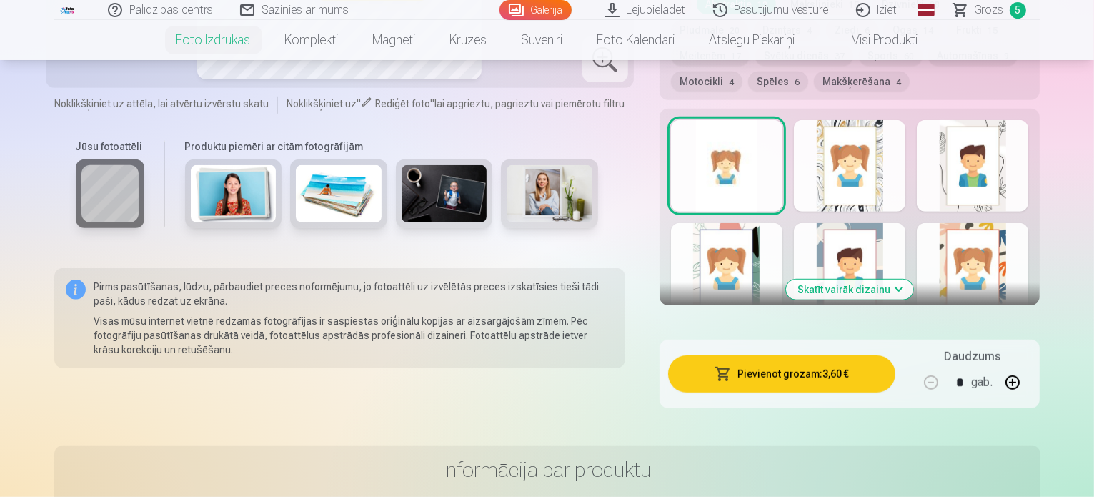
click at [788, 355] on button "Pievienot grozam : 3,60 €" at bounding box center [782, 373] width 228 height 37
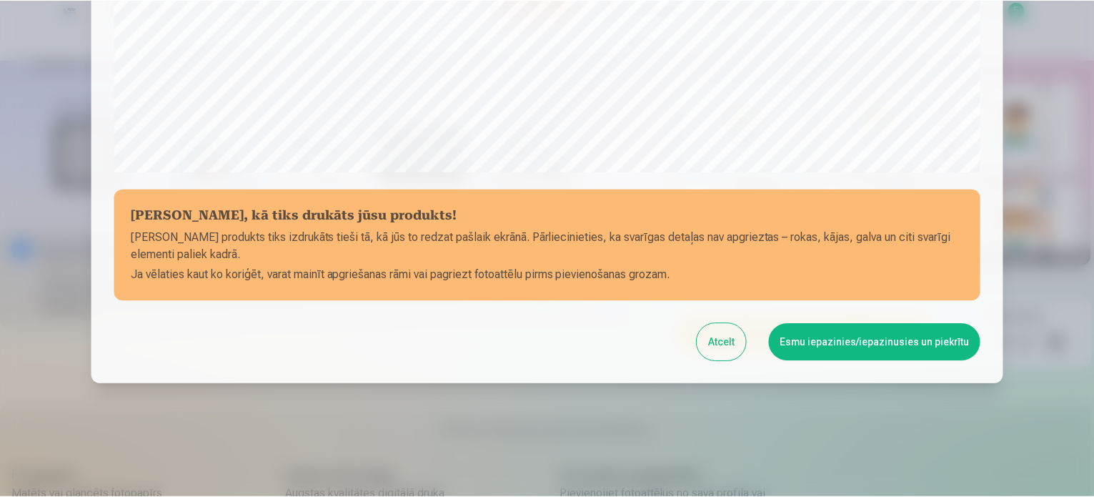
scroll to position [532, 0]
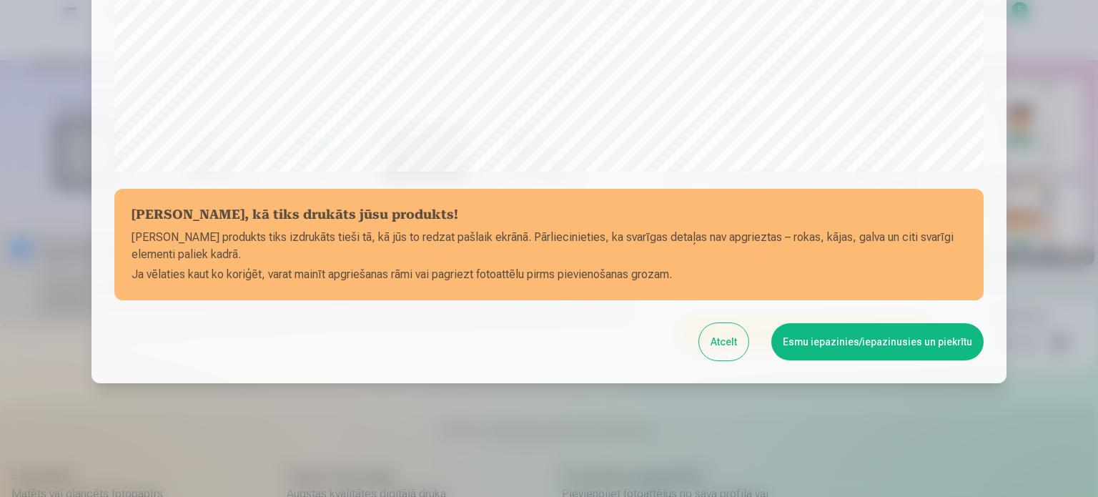
click at [833, 335] on button "Esmu iepazinies/iepazinusies un piekrītu" at bounding box center [877, 341] width 212 height 37
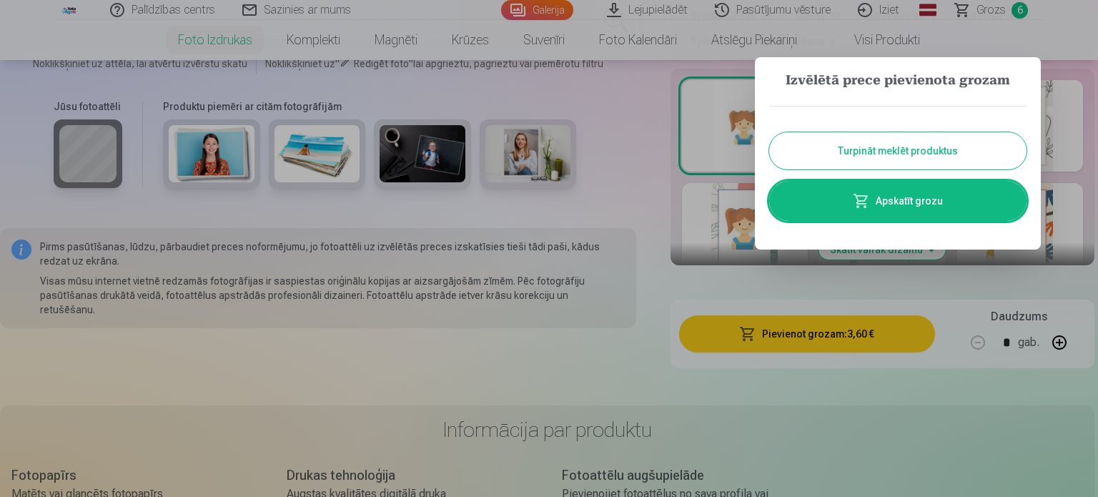
click at [865, 149] on button "Turpināt meklēt produktus" at bounding box center [897, 150] width 257 height 37
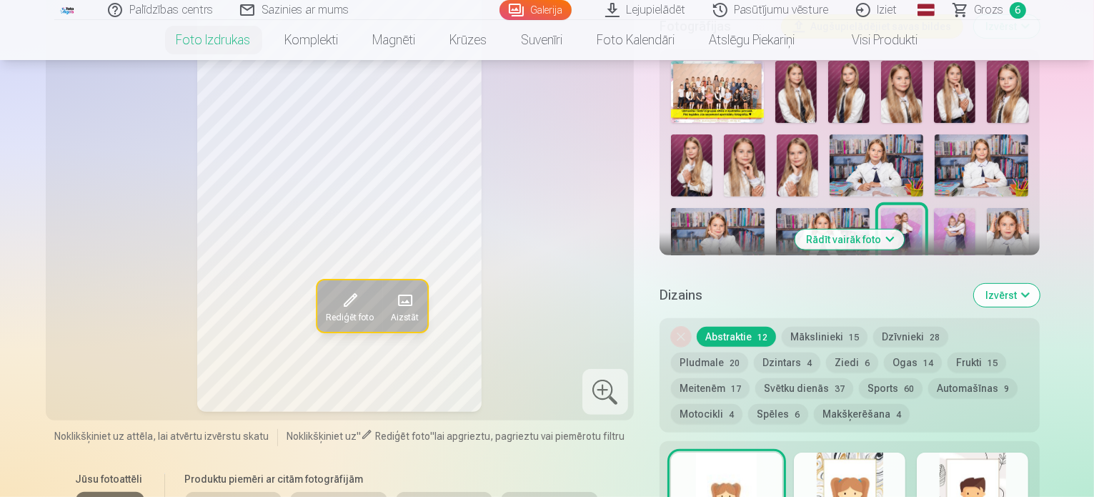
scroll to position [500, 0]
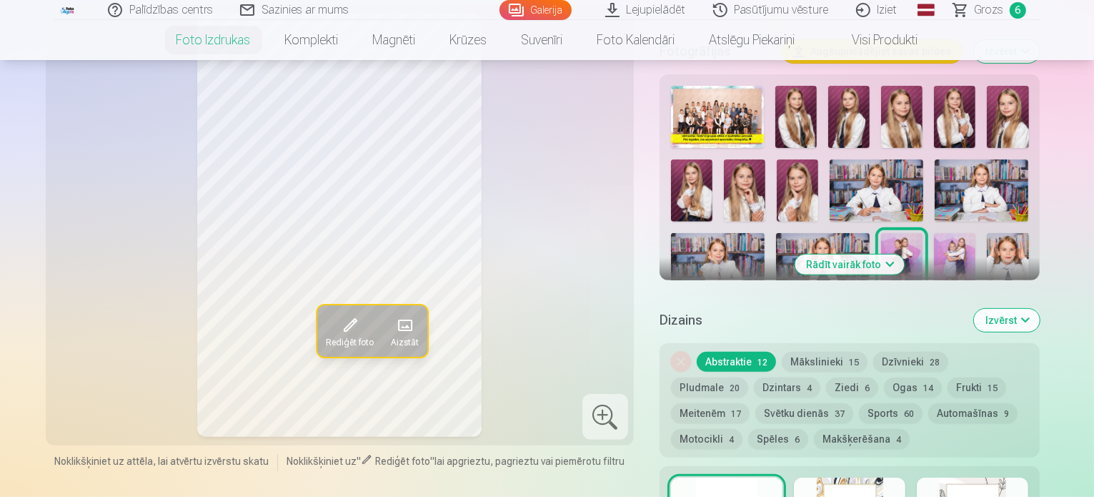
click at [934, 233] on img at bounding box center [954, 264] width 41 height 62
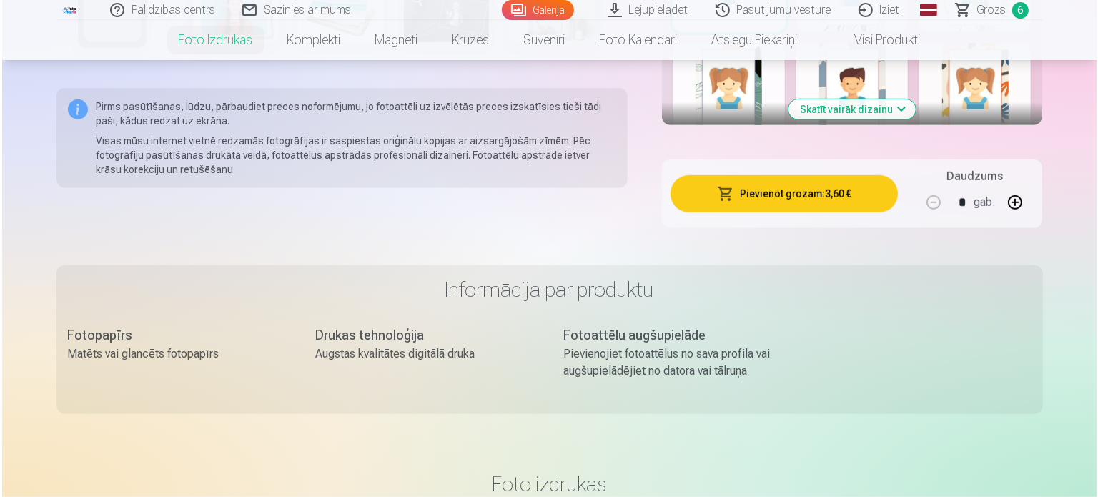
scroll to position [1072, 0]
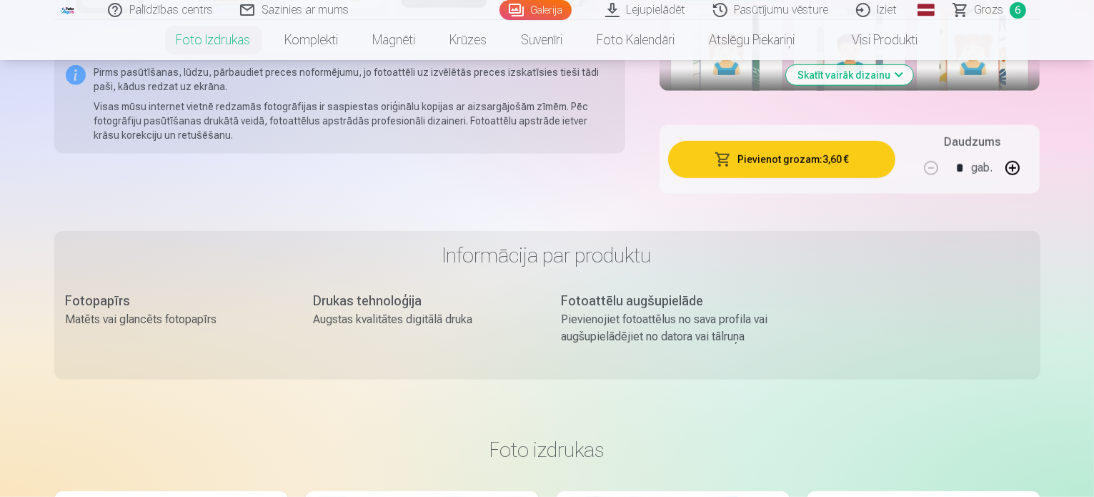
click at [785, 141] on button "Pievienot grozam : 3,60 €" at bounding box center [782, 159] width 228 height 37
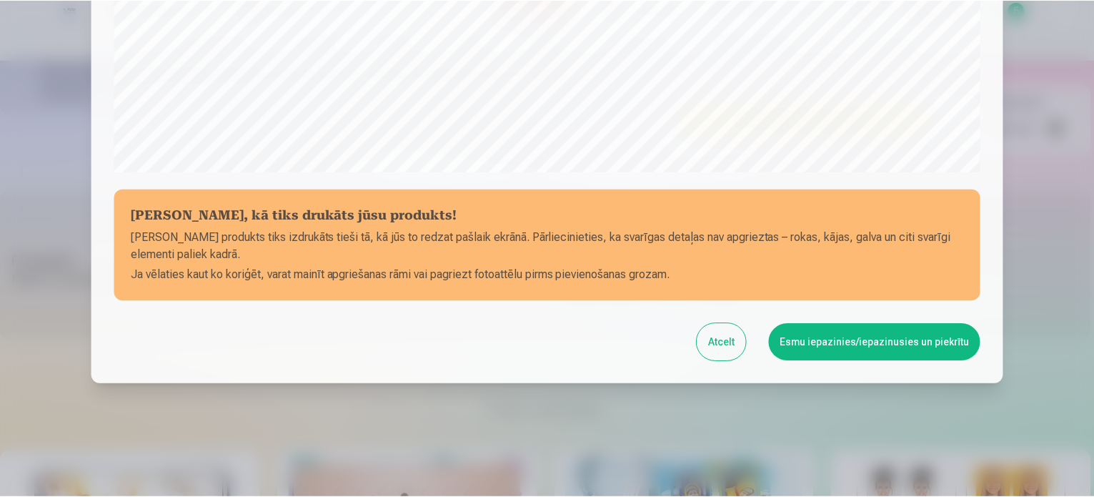
scroll to position [532, 0]
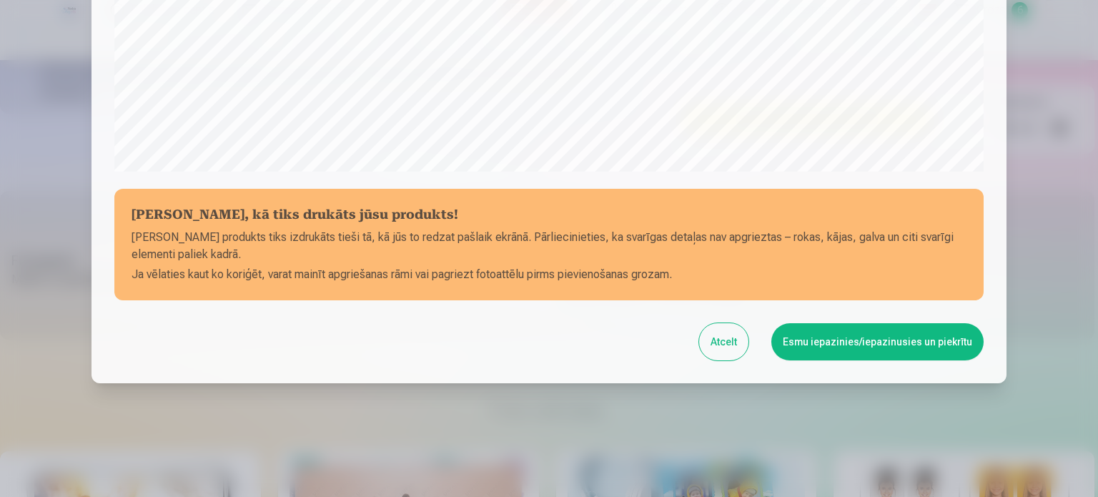
click at [852, 344] on button "Esmu iepazinies/iepazinusies un piekrītu" at bounding box center [877, 341] width 212 height 37
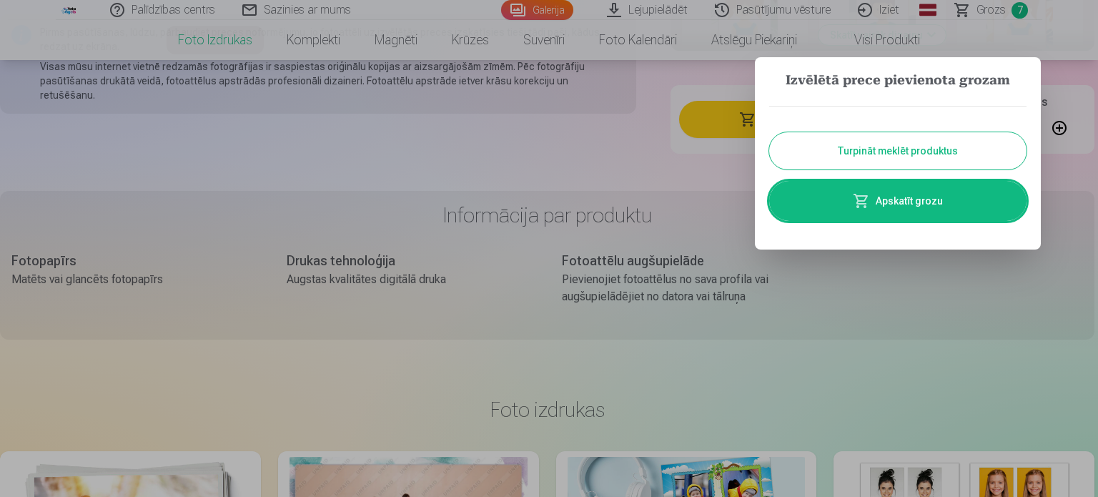
click at [872, 156] on button "Turpināt meklēt produktus" at bounding box center [897, 150] width 257 height 37
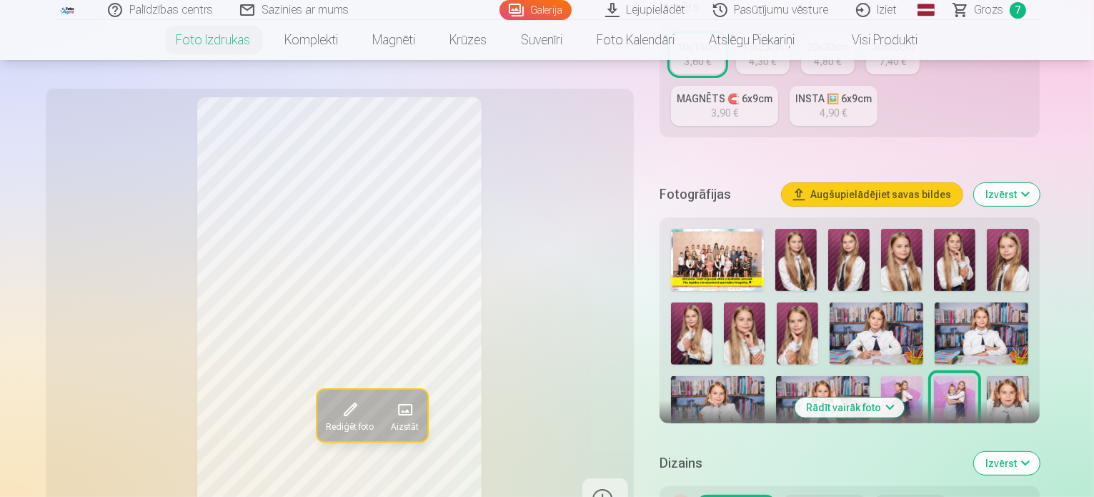
scroll to position [429, 0]
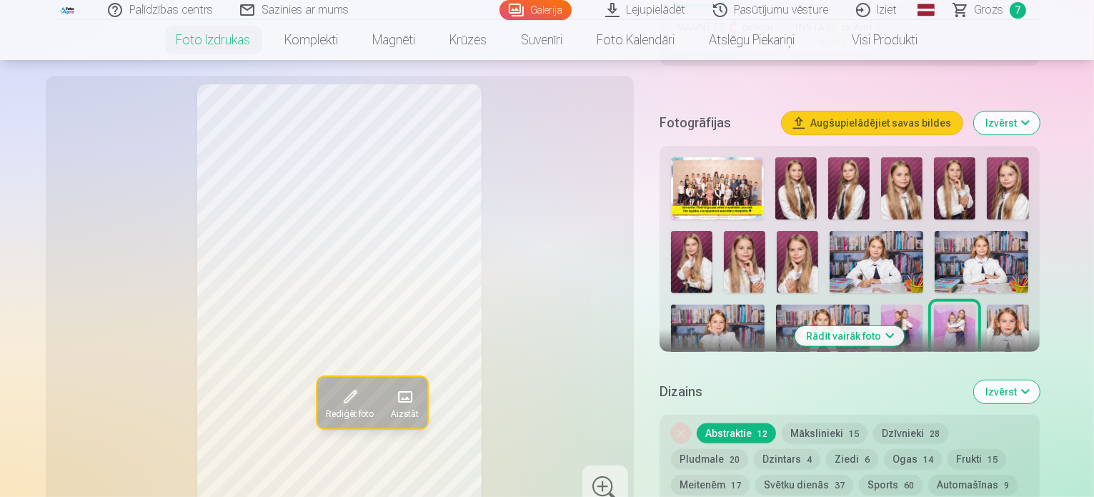
click at [1040, 111] on button "Izvērst" at bounding box center [1007, 122] width 66 height 23
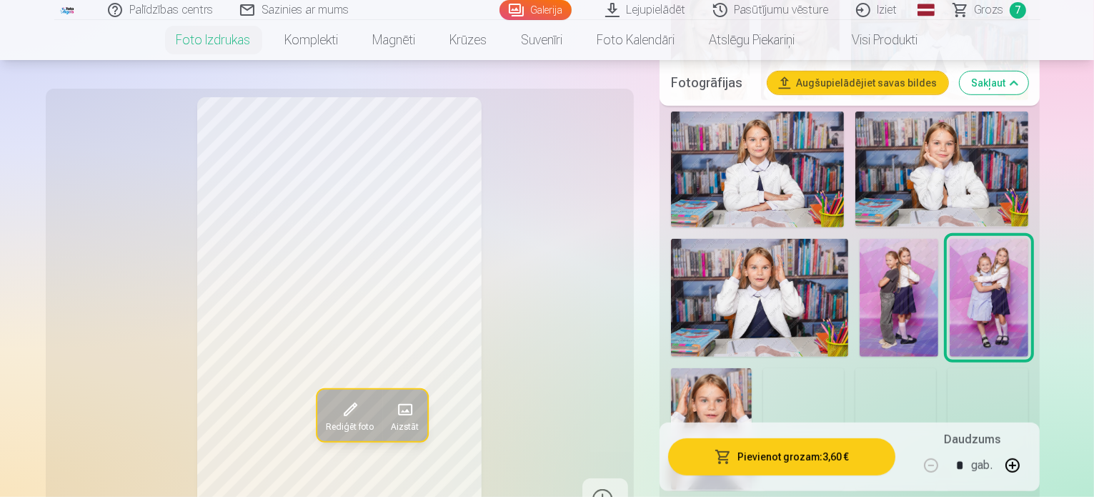
scroll to position [929, 0]
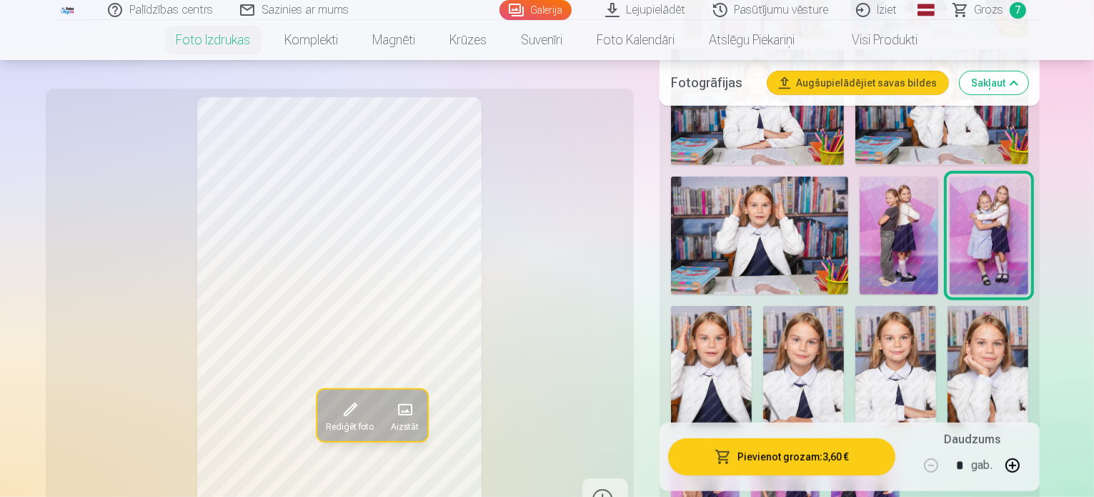
click at [717, 439] on img at bounding box center [705, 490] width 69 height 103
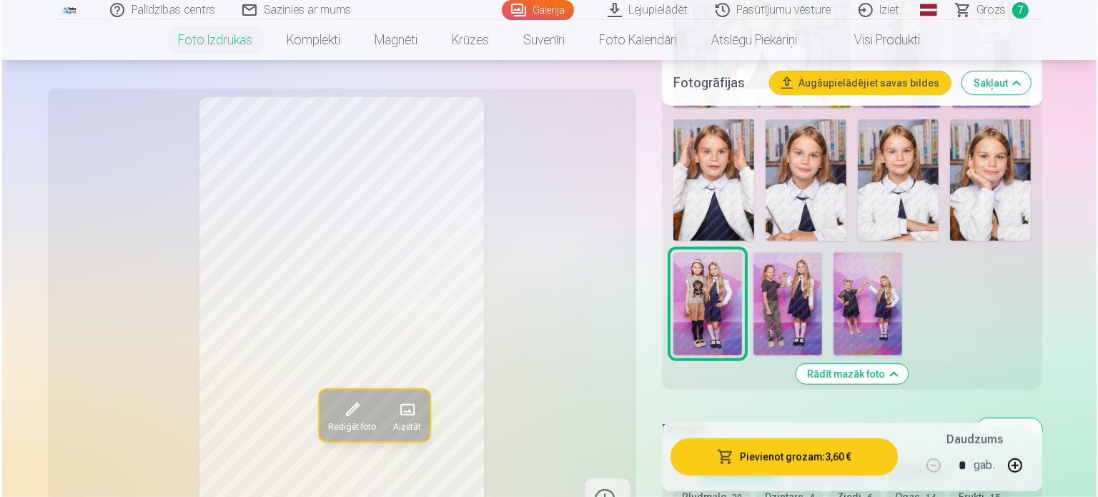
scroll to position [1429, 0]
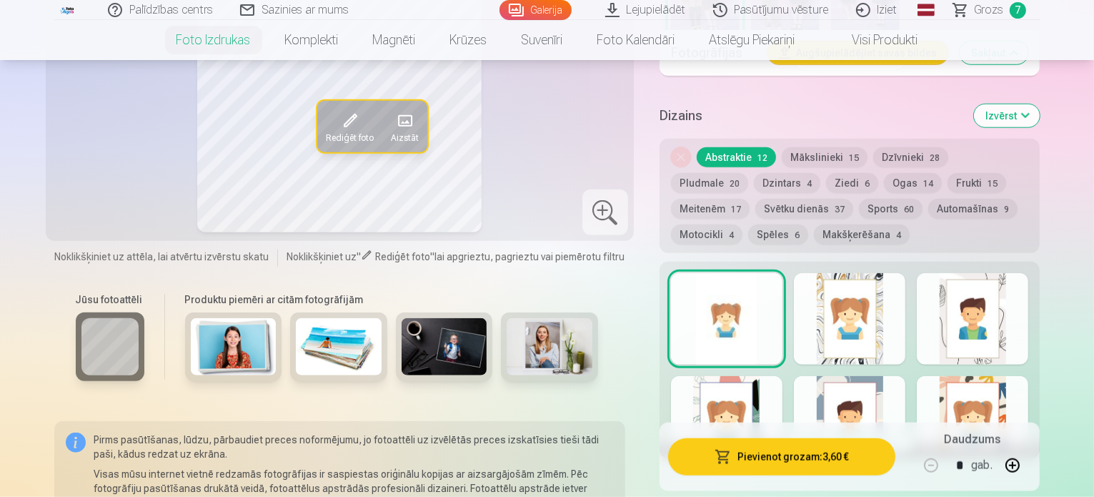
click at [786, 438] on button "Pievienot grozam : 3,60 €" at bounding box center [782, 456] width 228 height 37
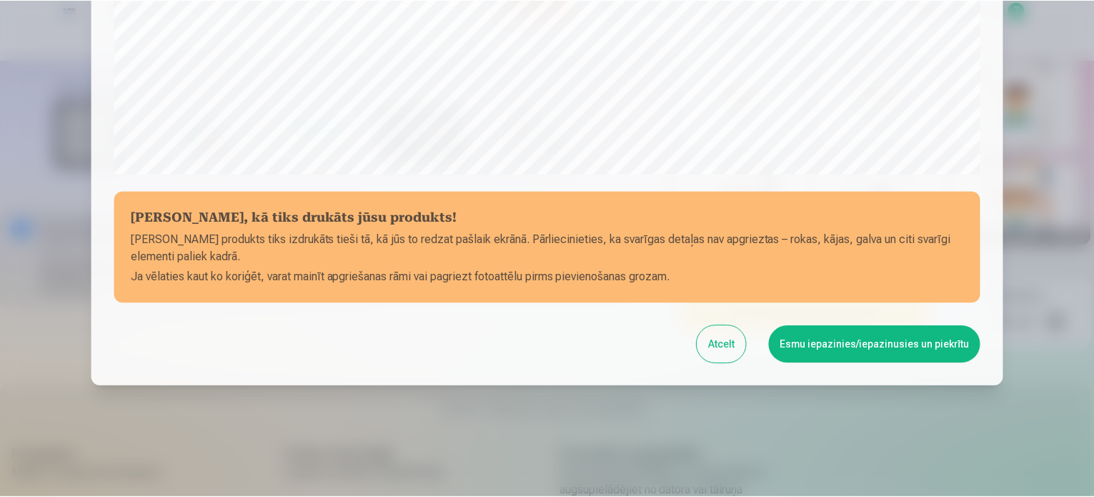
scroll to position [532, 0]
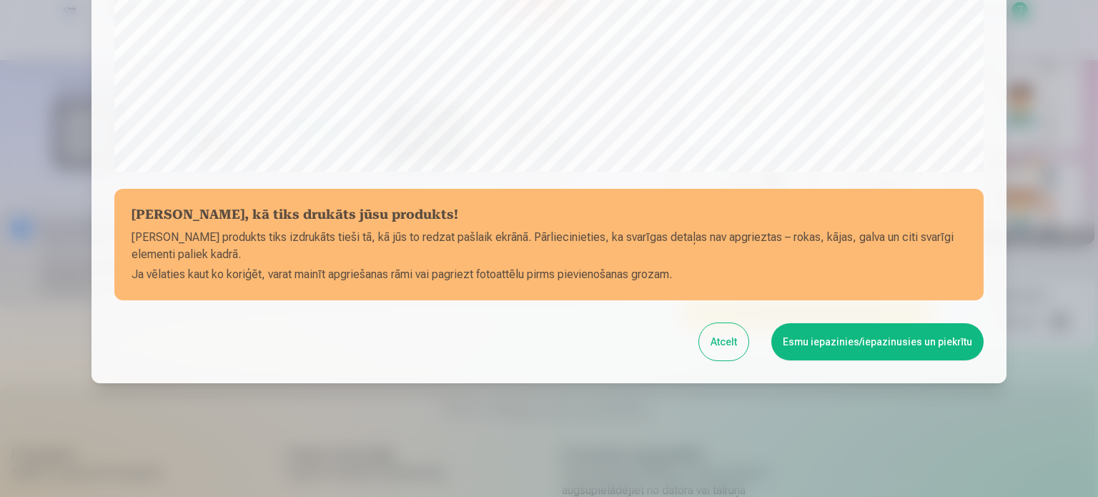
click at [871, 334] on button "Esmu iepazinies/iepazinusies un piekrītu" at bounding box center [877, 341] width 212 height 37
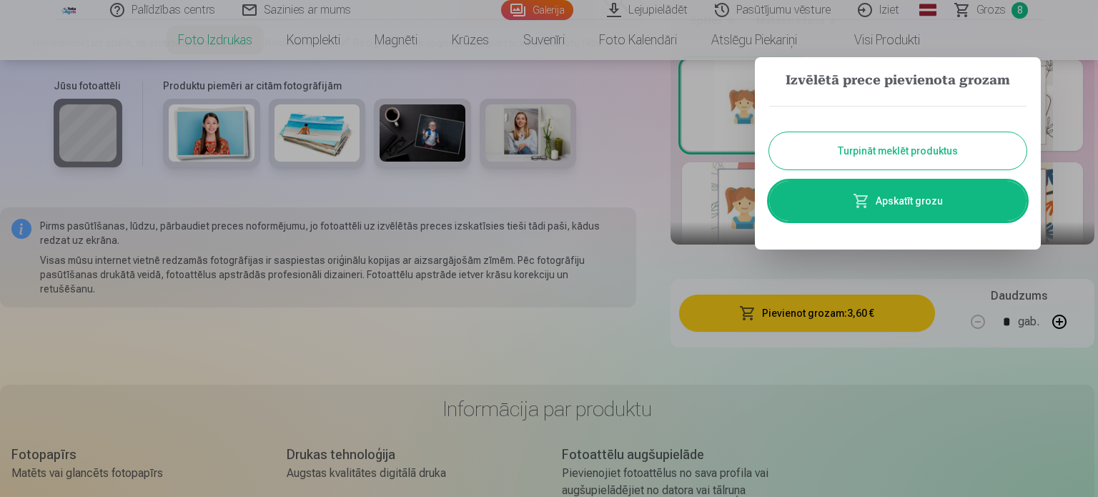
click at [853, 150] on button "Turpināt meklēt produktus" at bounding box center [897, 150] width 257 height 37
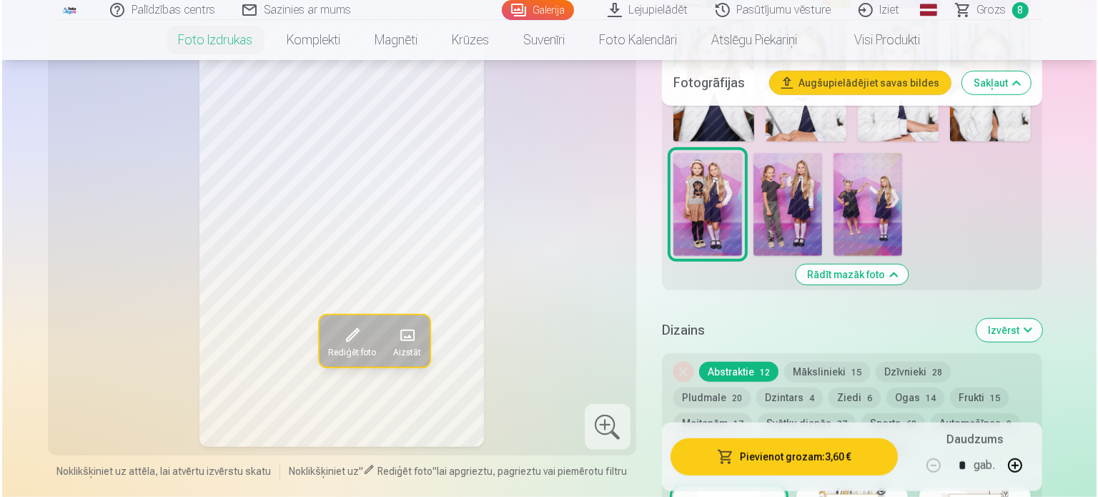
scroll to position [1000, 0]
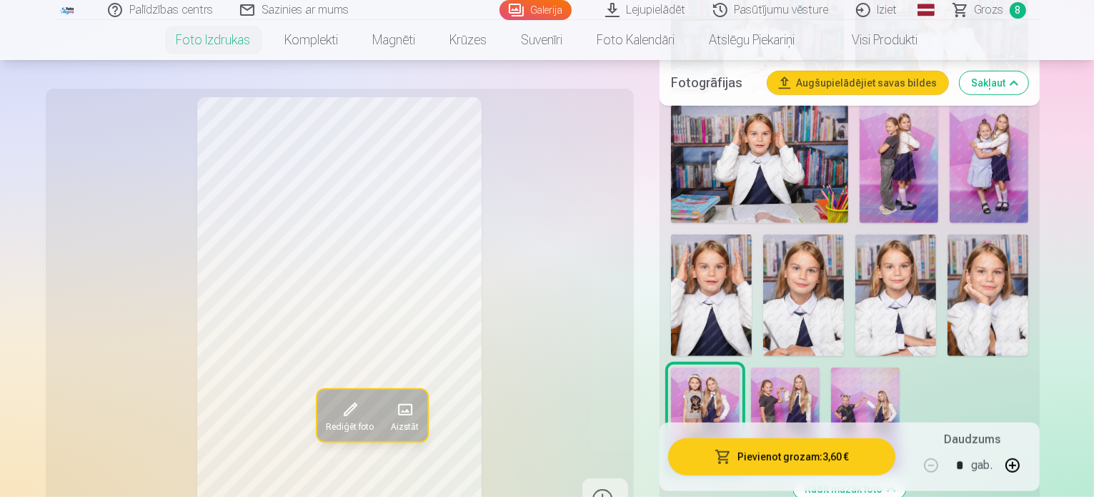
click at [780, 367] on img at bounding box center [785, 418] width 69 height 103
click at [788, 472] on button "Pievienot grozam : 3,60 €" at bounding box center [782, 456] width 228 height 37
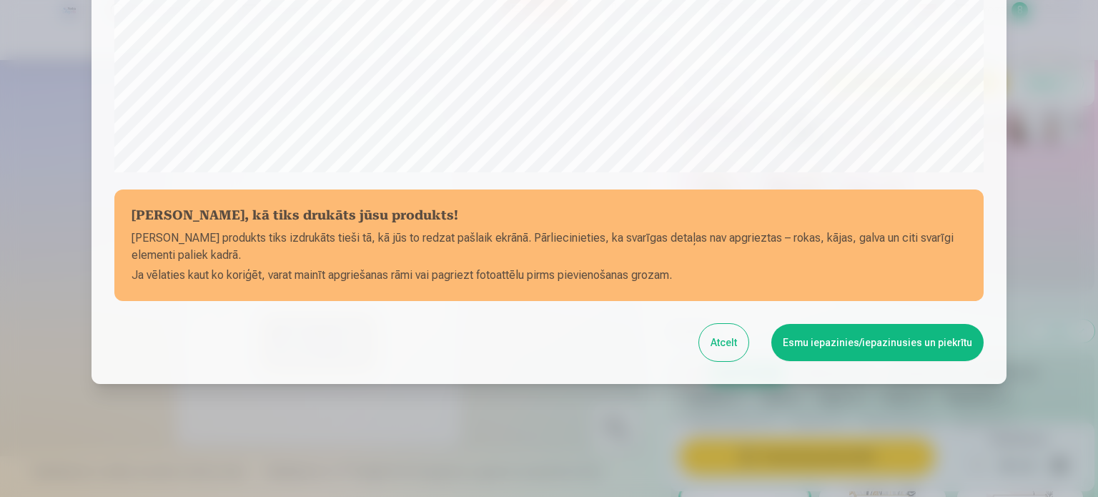
scroll to position [532, 0]
click at [835, 348] on button "Esmu iepazinies/iepazinusies un piekrītu" at bounding box center [877, 341] width 212 height 37
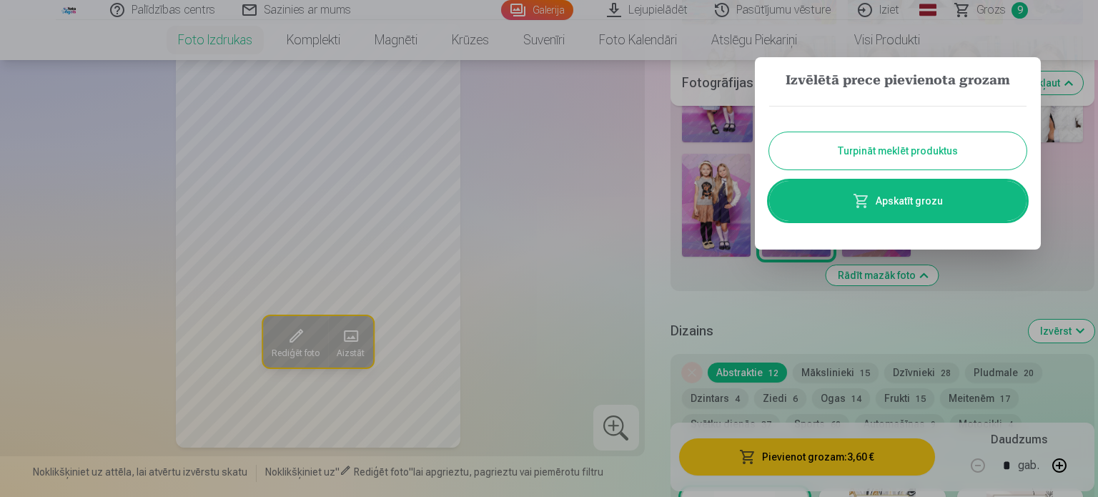
click at [849, 143] on button "Turpināt meklēt produktus" at bounding box center [897, 150] width 257 height 37
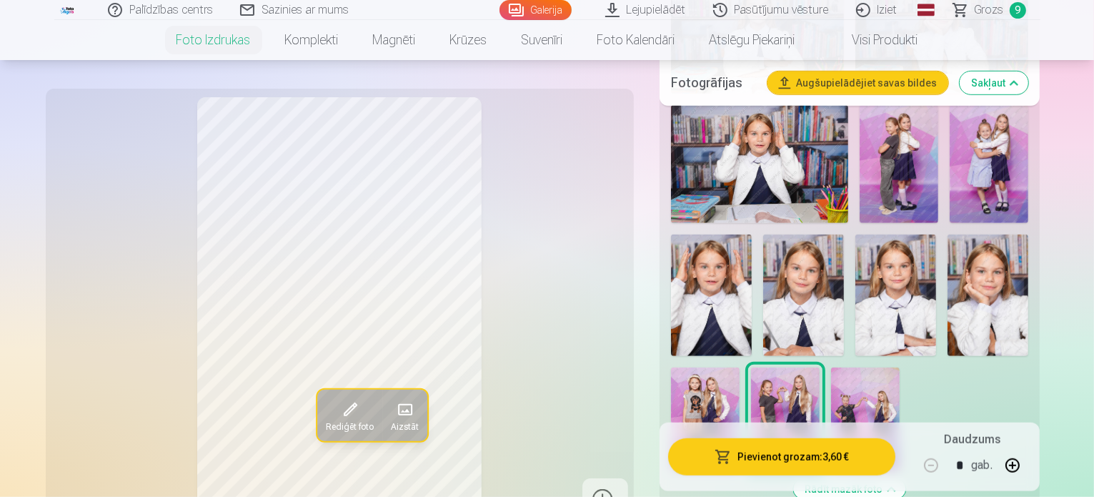
click at [860, 367] on img at bounding box center [865, 418] width 69 height 103
click at [791, 459] on button "Pievienot grozam : 3,60 €" at bounding box center [782, 456] width 228 height 37
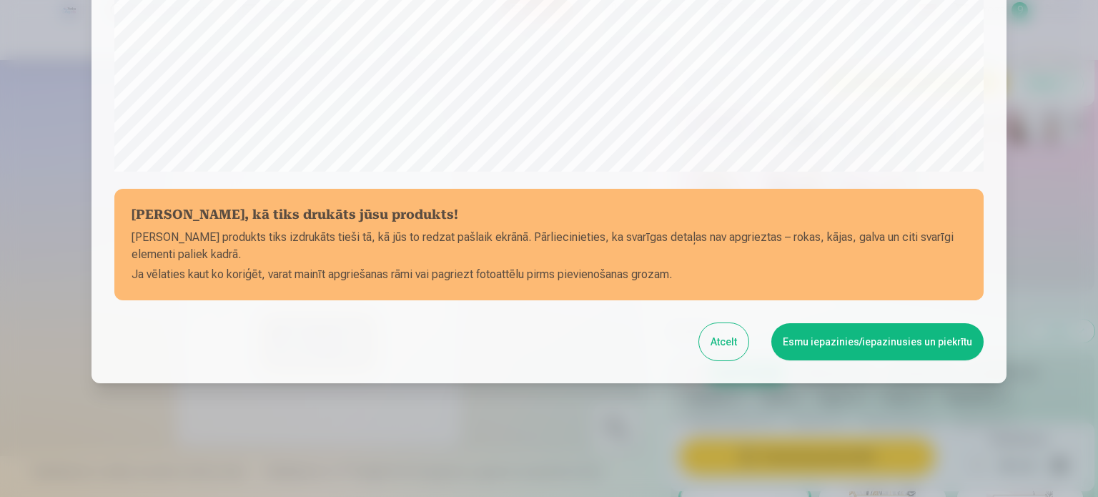
click at [888, 342] on button "Esmu iepazinies/iepazinusies un piekrītu" at bounding box center [877, 341] width 212 height 37
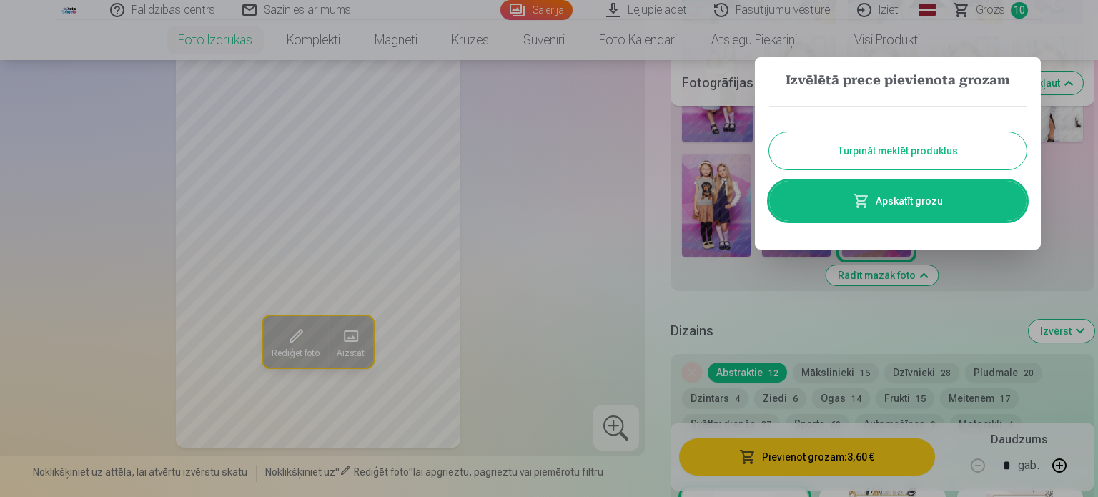
click at [876, 207] on link "Apskatīt grozu" at bounding box center [897, 201] width 257 height 40
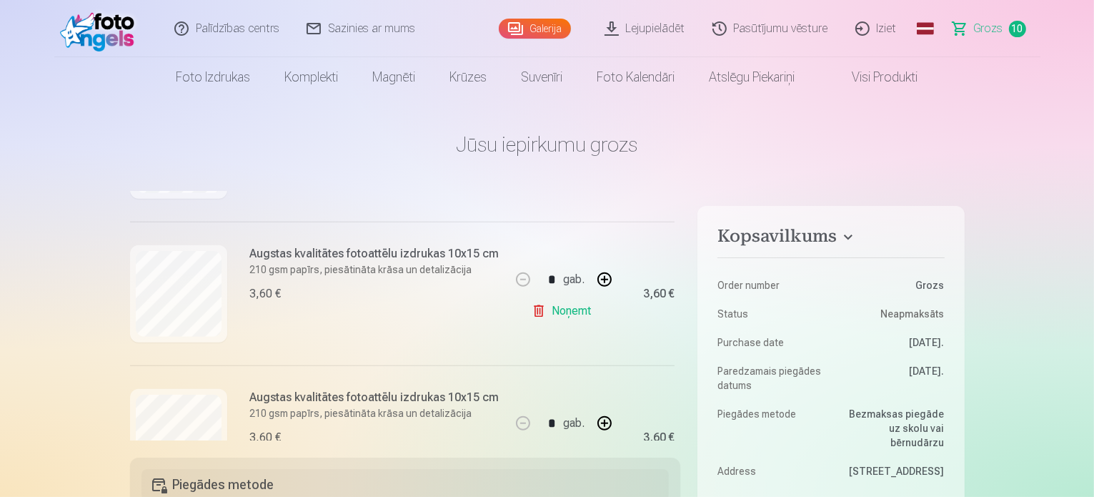
scroll to position [1135, 0]
click at [554, 308] on link "Noņemt" at bounding box center [564, 311] width 65 height 29
click at [556, 317] on link "Noņemt" at bounding box center [564, 311] width 65 height 29
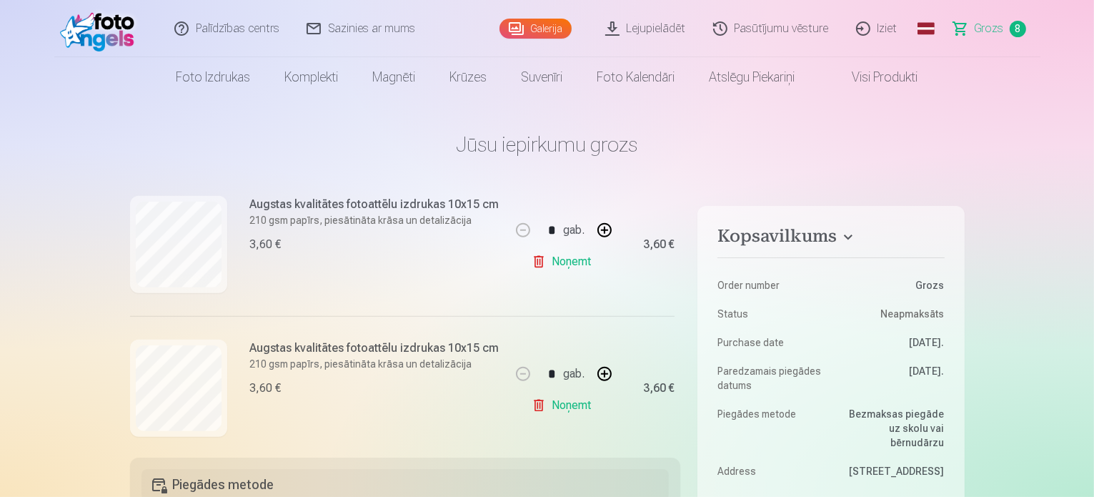
scroll to position [1063, 0]
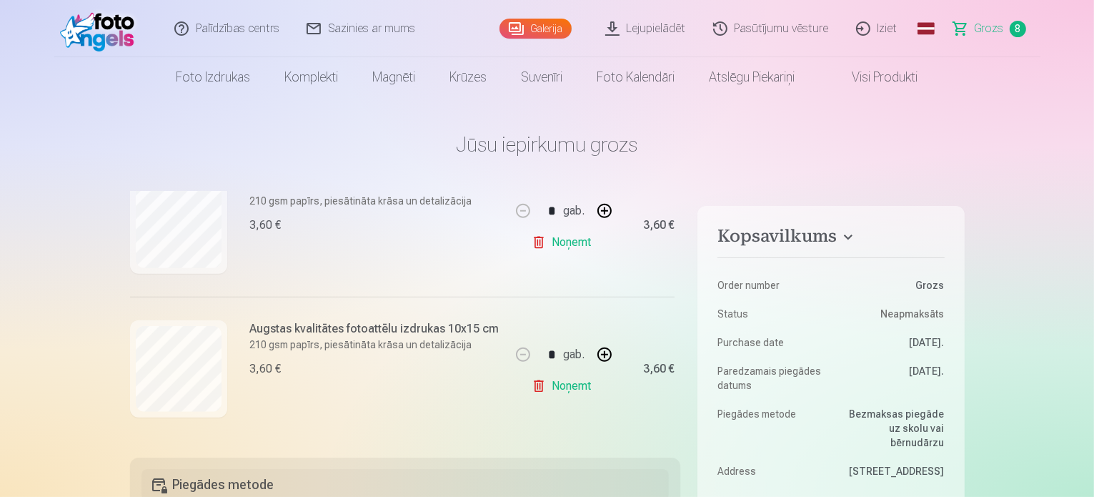
click at [569, 387] on link "Noņemt" at bounding box center [564, 386] width 65 height 29
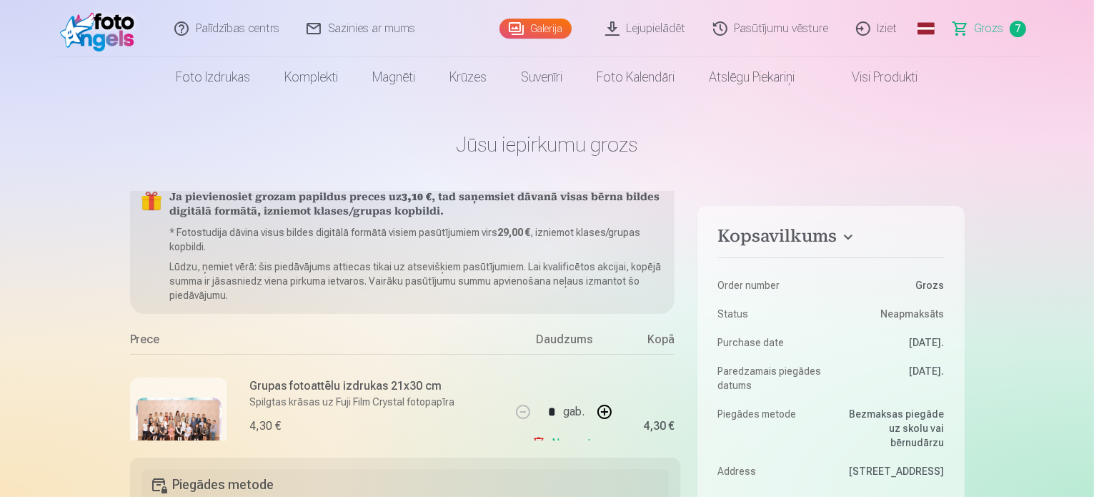
scroll to position [0, 0]
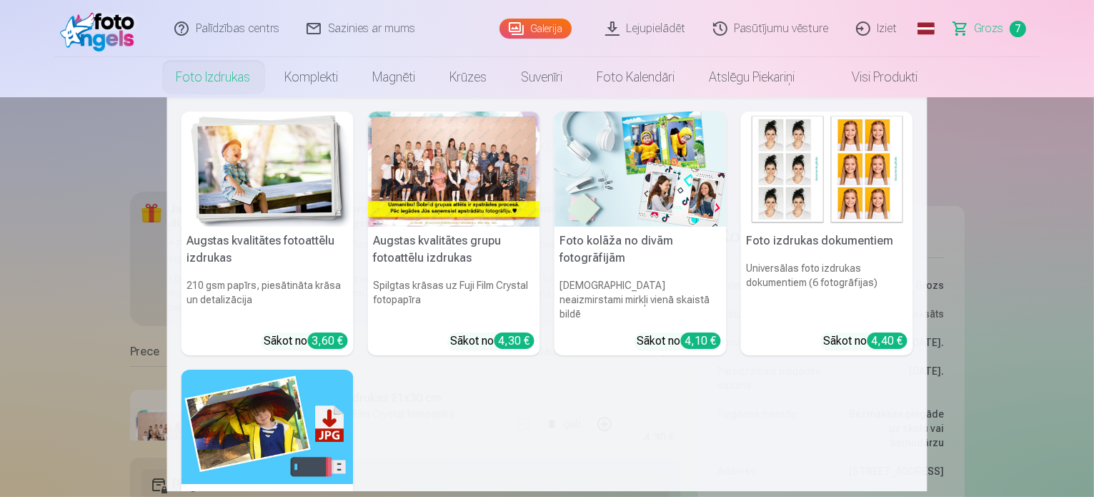
click at [204, 75] on link "Foto izdrukas" at bounding box center [213, 77] width 109 height 40
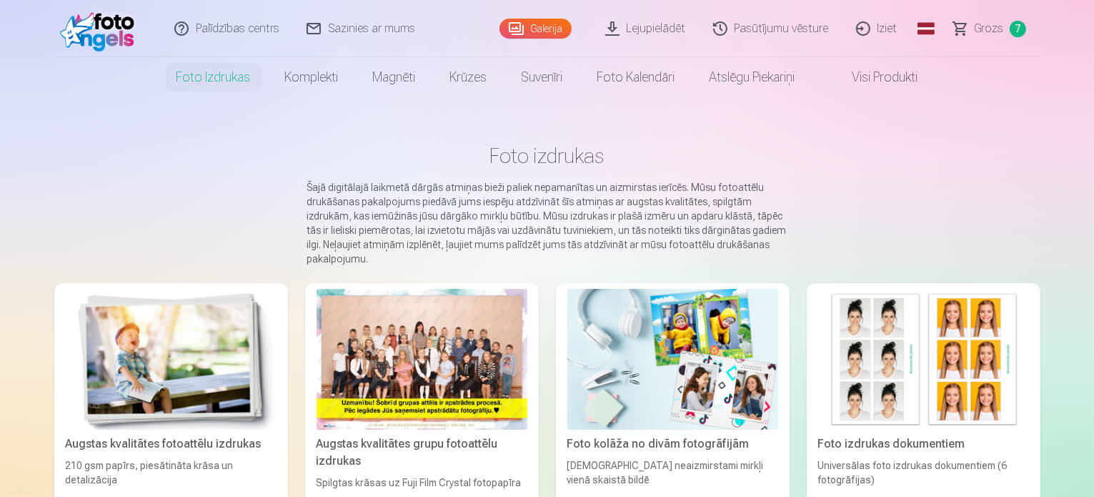
click at [401, 340] on div at bounding box center [422, 359] width 211 height 141
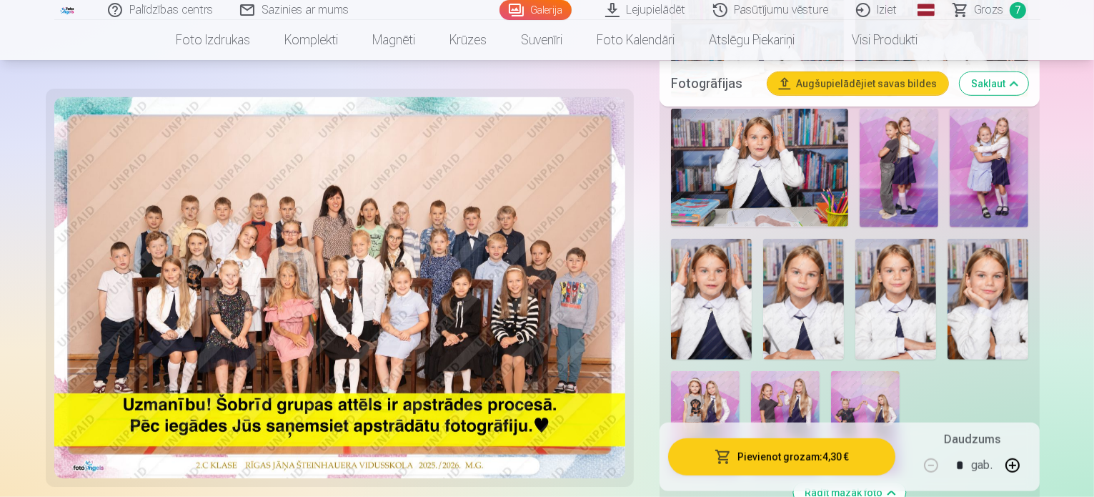
scroll to position [1000, 0]
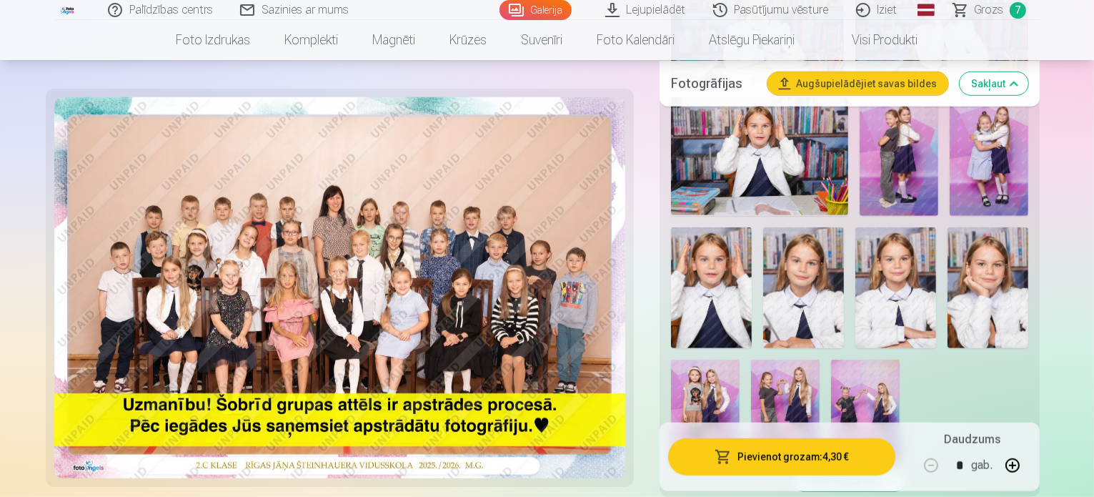
click at [872, 359] on img at bounding box center [865, 410] width 69 height 103
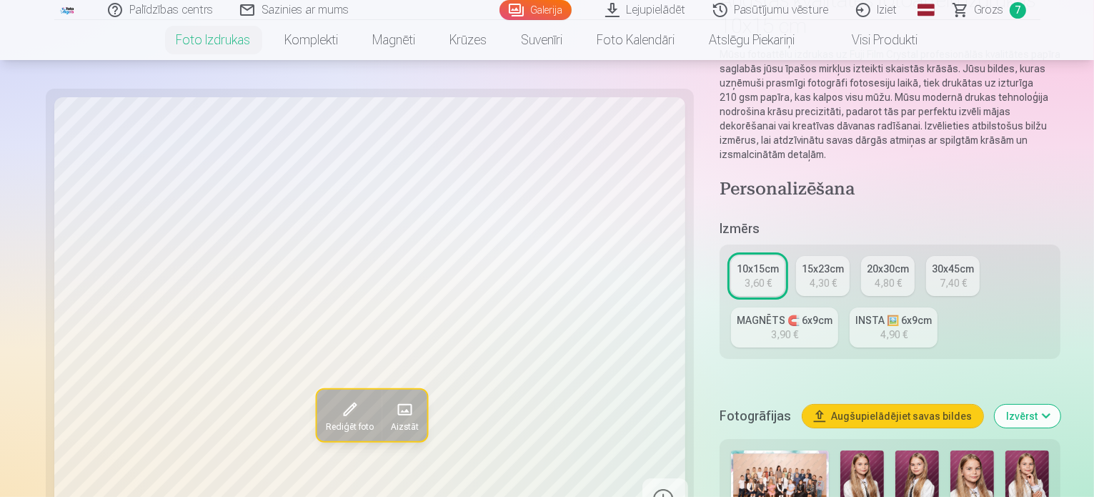
scroll to position [357, 0]
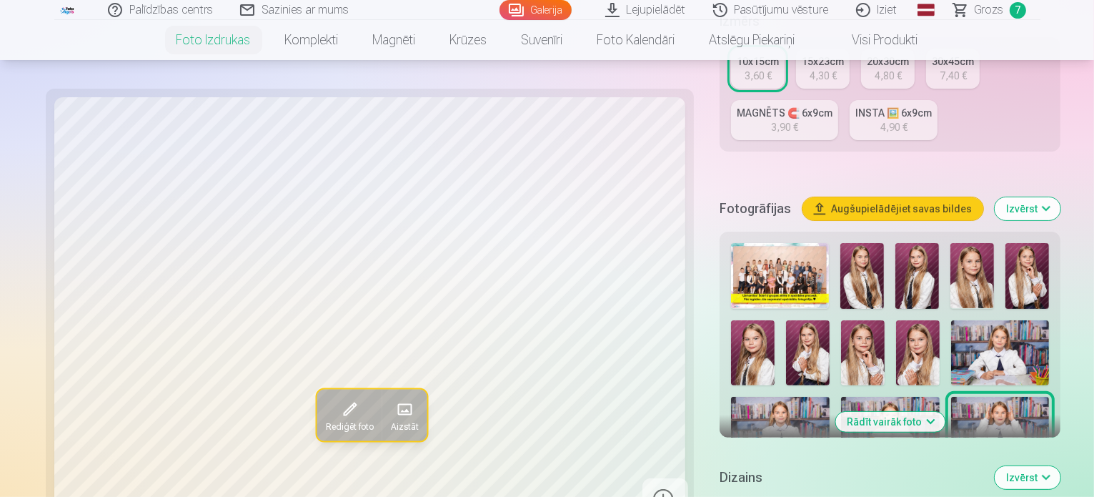
click at [1053, 197] on button "Izvērst" at bounding box center [1028, 208] width 66 height 23
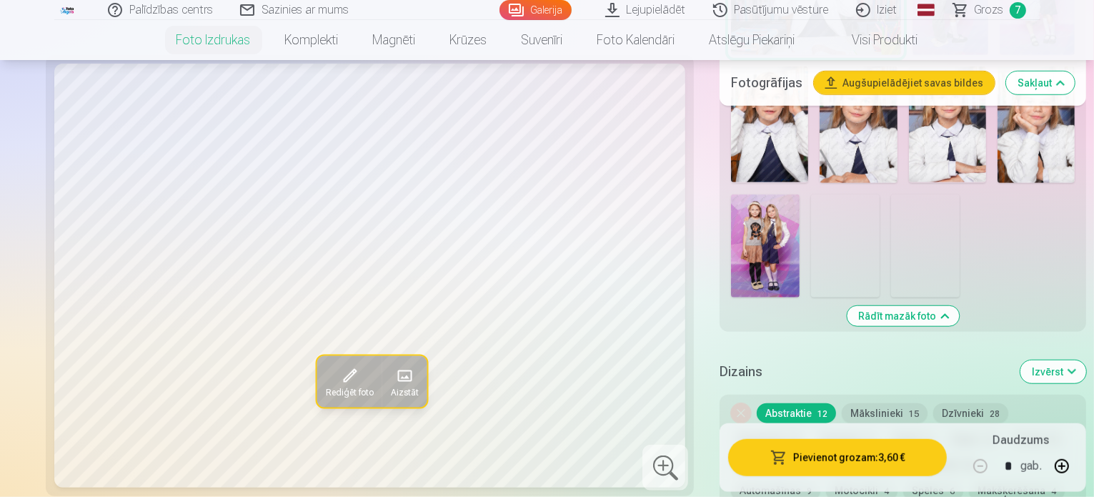
scroll to position [929, 0]
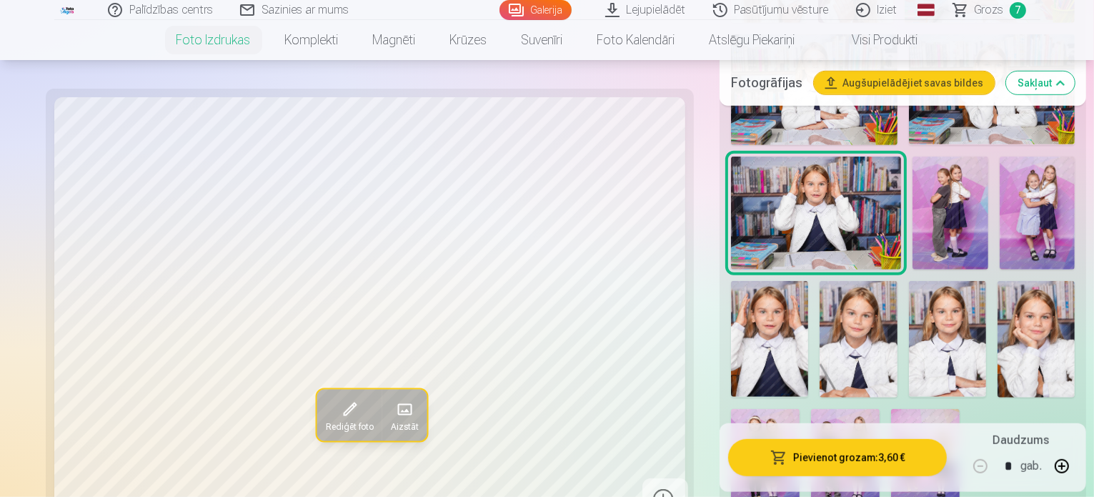
click at [891, 409] on img at bounding box center [925, 460] width 69 height 103
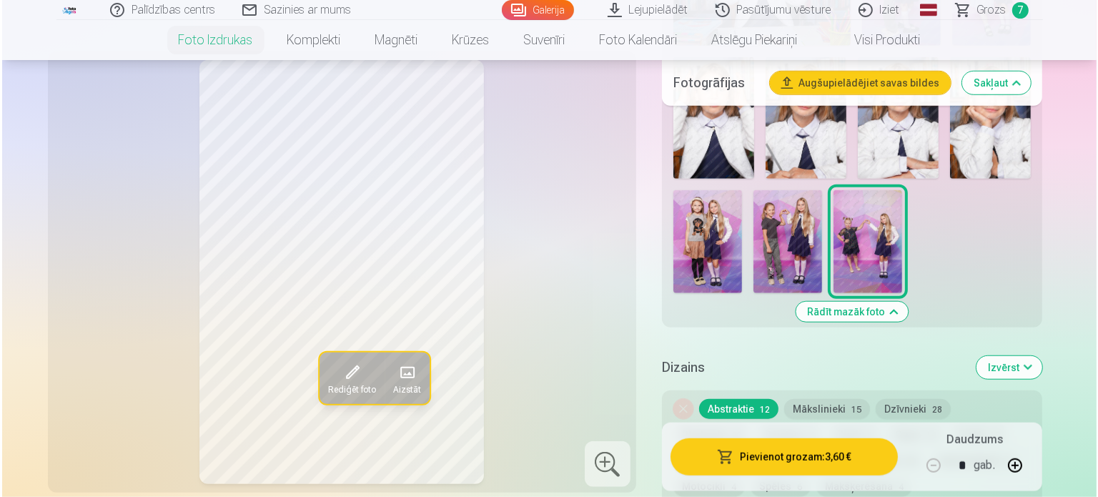
scroll to position [1215, 0]
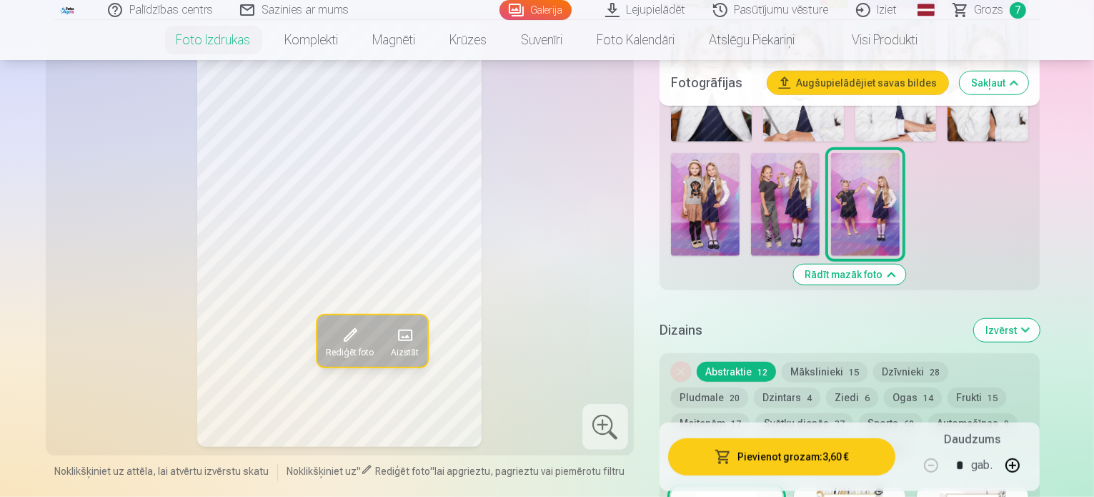
click at [815, 457] on button "Pievienot grozam : 3,60 €" at bounding box center [782, 456] width 228 height 37
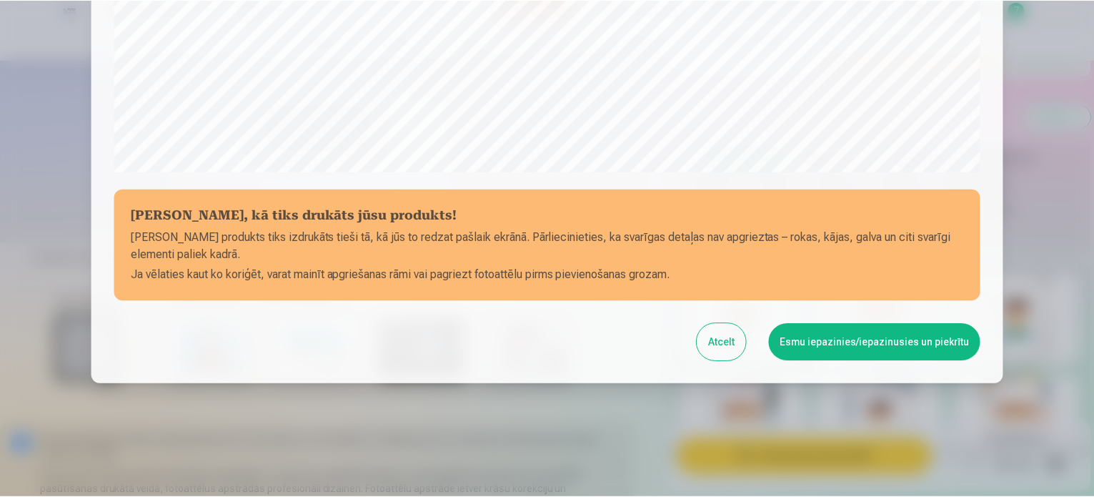
scroll to position [532, 0]
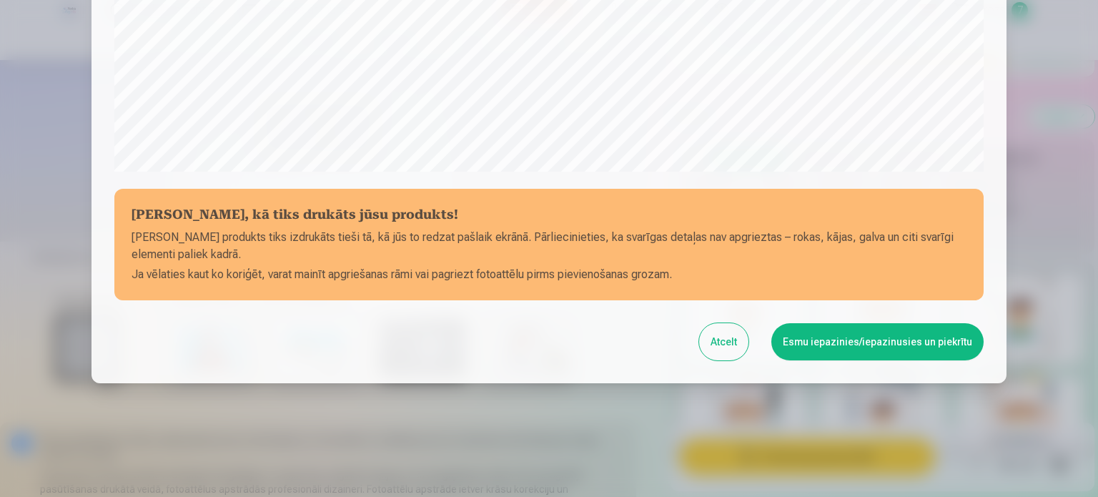
click at [877, 341] on button "Esmu iepazinies/iepazinusies un piekrītu" at bounding box center [877, 341] width 212 height 37
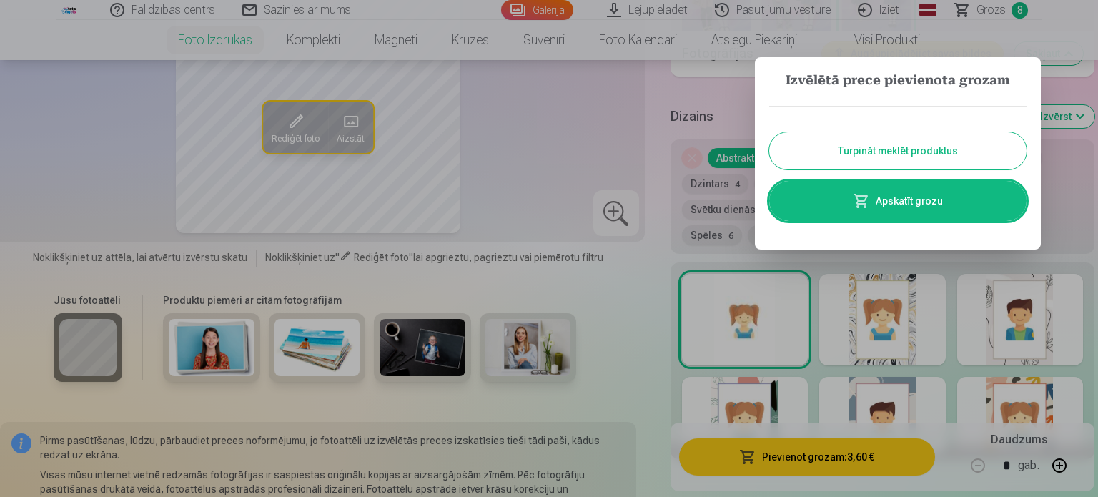
click at [925, 144] on button "Turpināt meklēt produktus" at bounding box center [897, 150] width 257 height 37
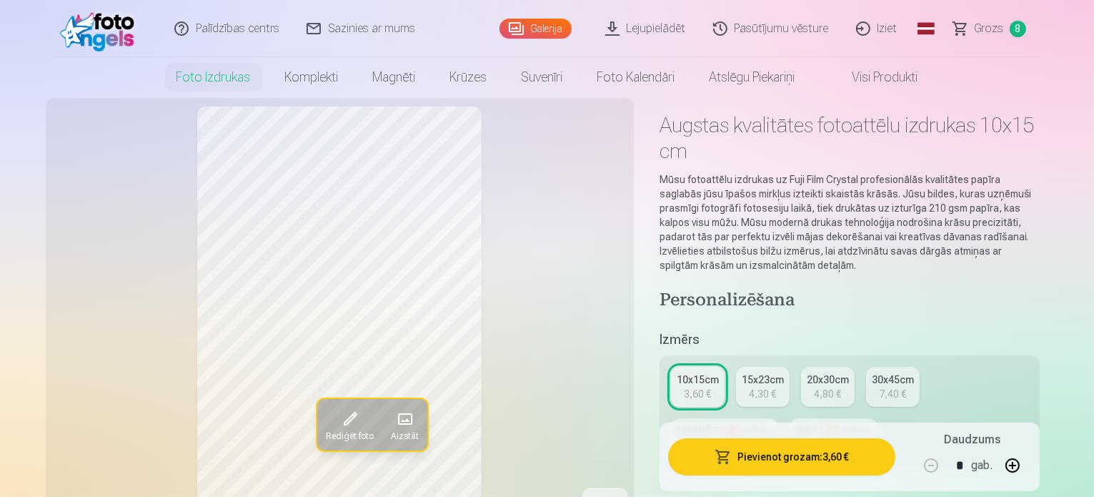
scroll to position [0, 0]
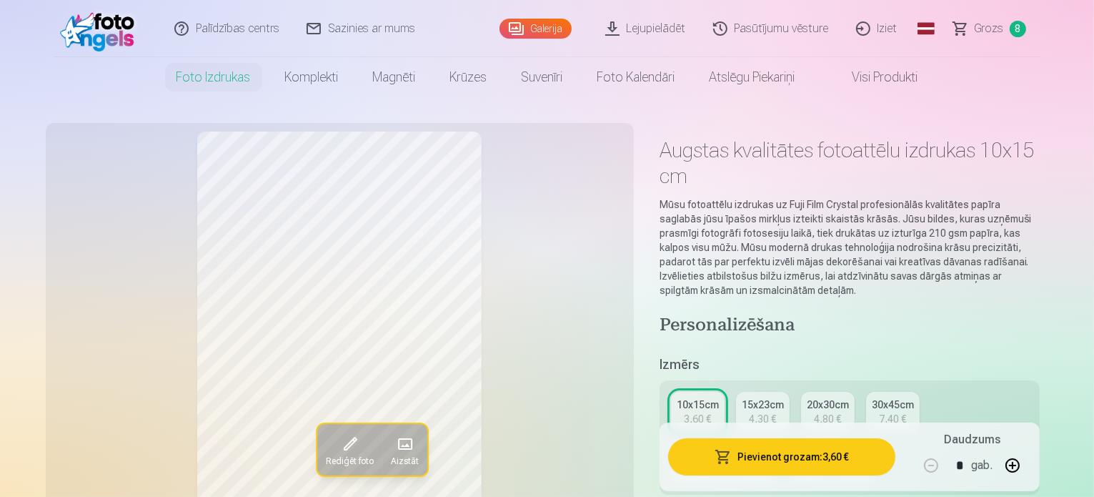
click at [990, 31] on span "Grozs" at bounding box center [989, 28] width 29 height 17
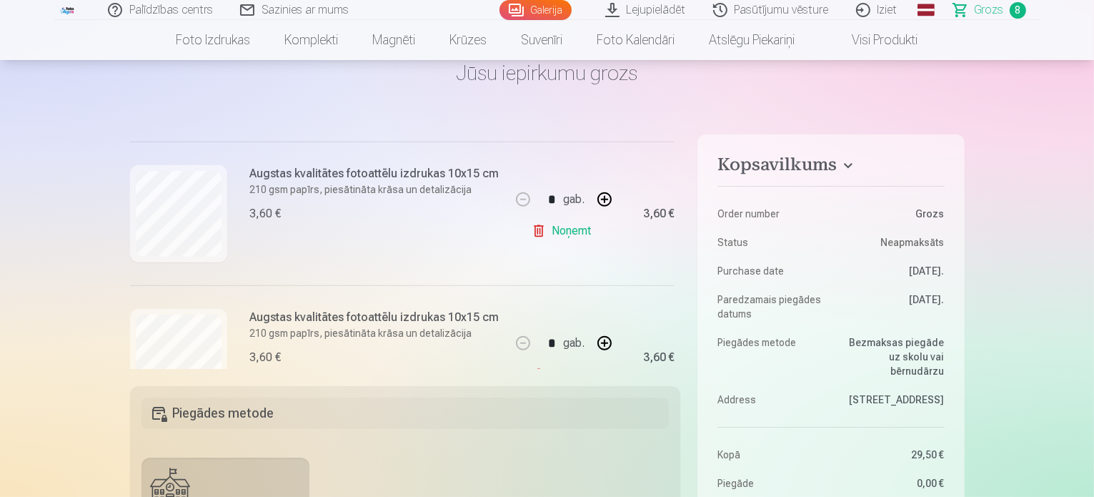
scroll to position [1063, 0]
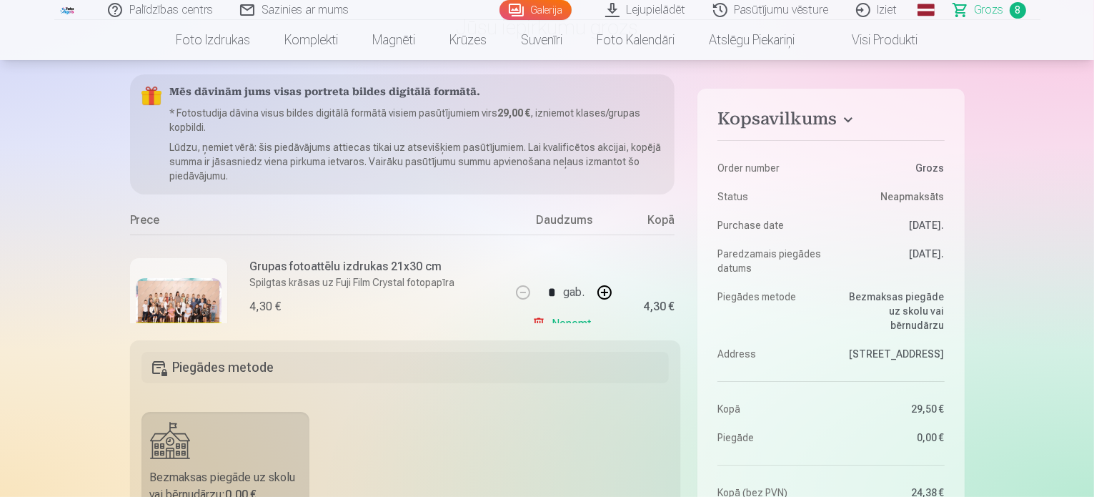
scroll to position [0, 0]
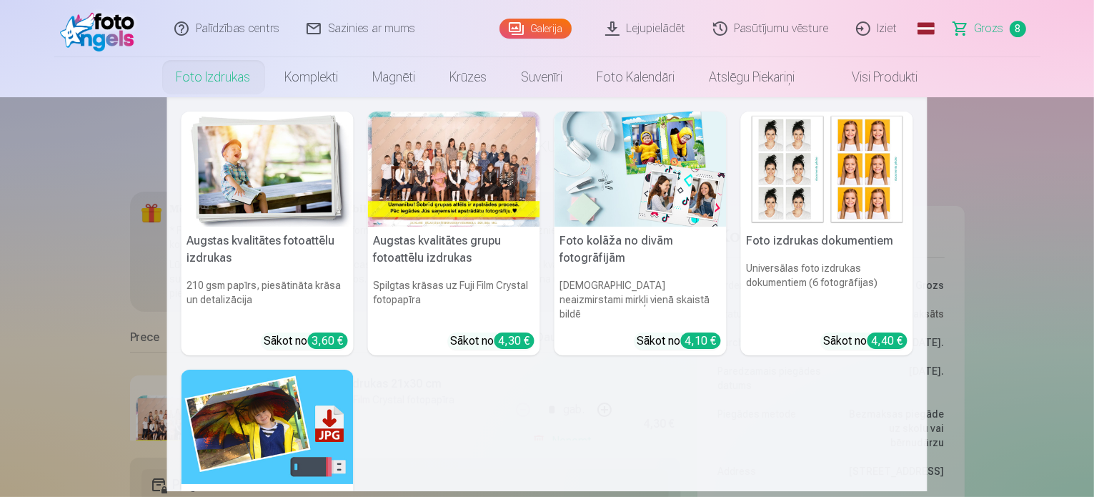
click at [449, 169] on div at bounding box center [454, 168] width 172 height 115
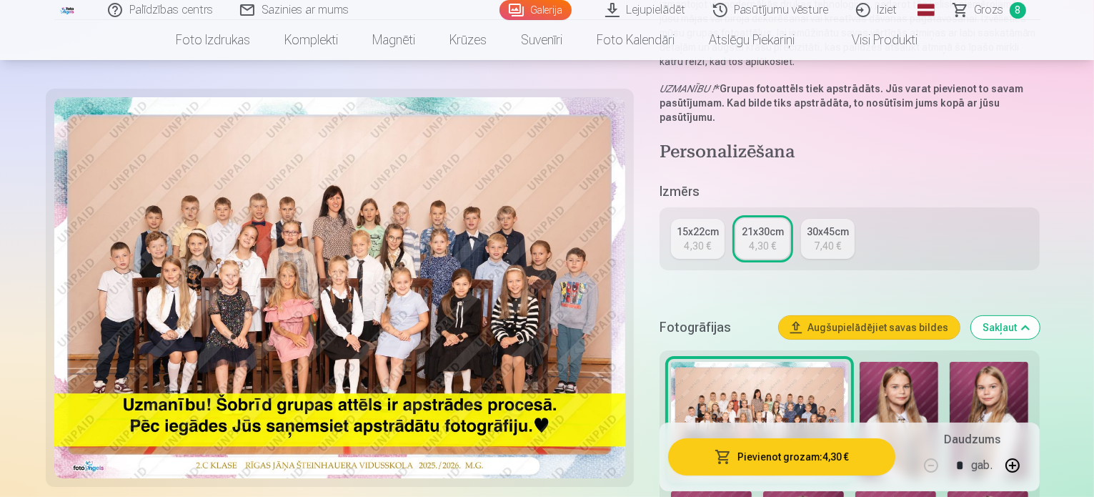
scroll to position [429, 0]
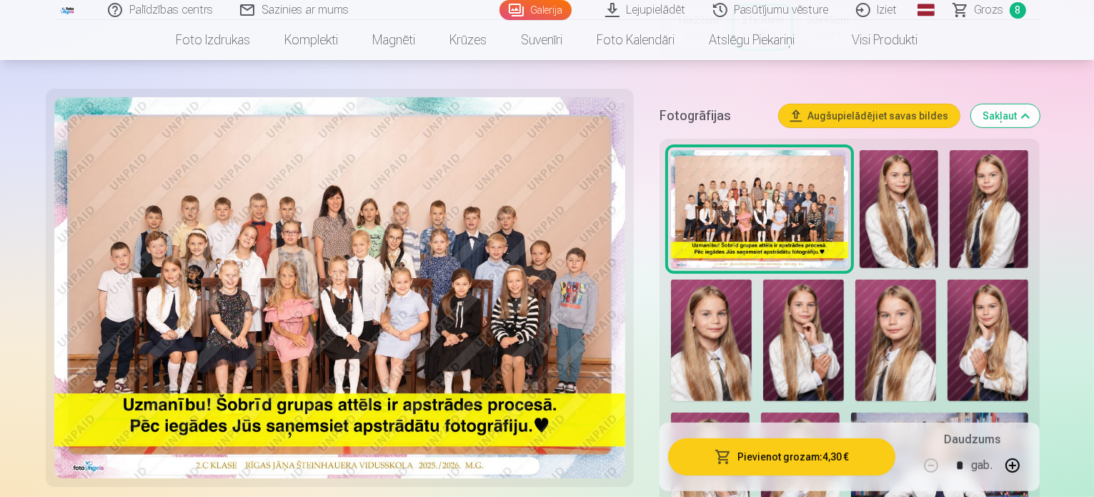
click at [869, 193] on img at bounding box center [899, 209] width 79 height 119
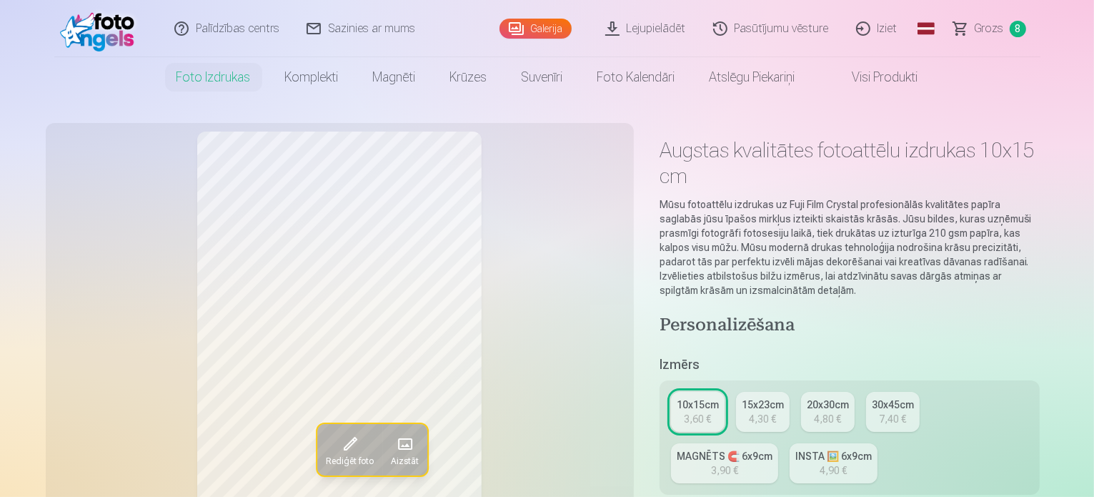
click at [994, 25] on span "Grozs" at bounding box center [989, 28] width 29 height 17
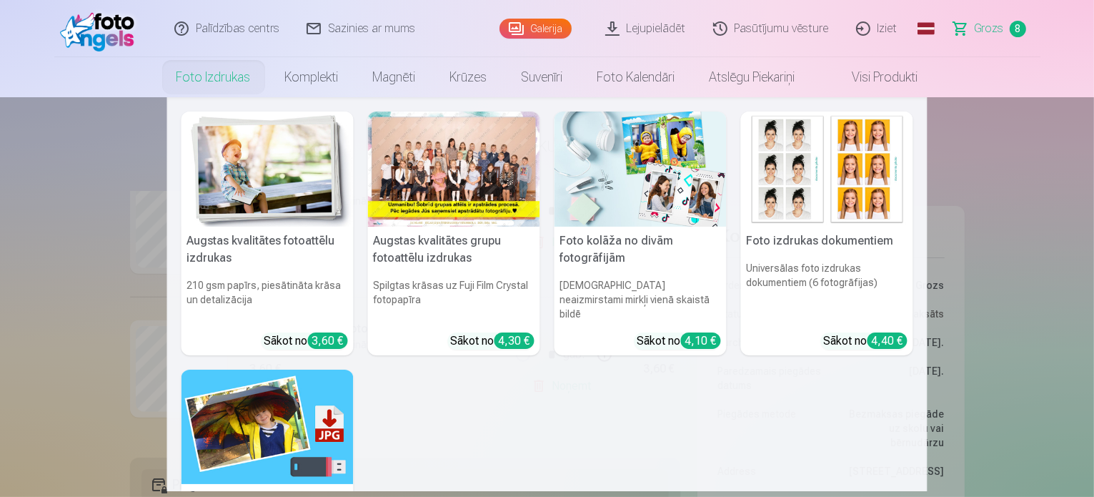
click at [425, 167] on div at bounding box center [454, 168] width 172 height 115
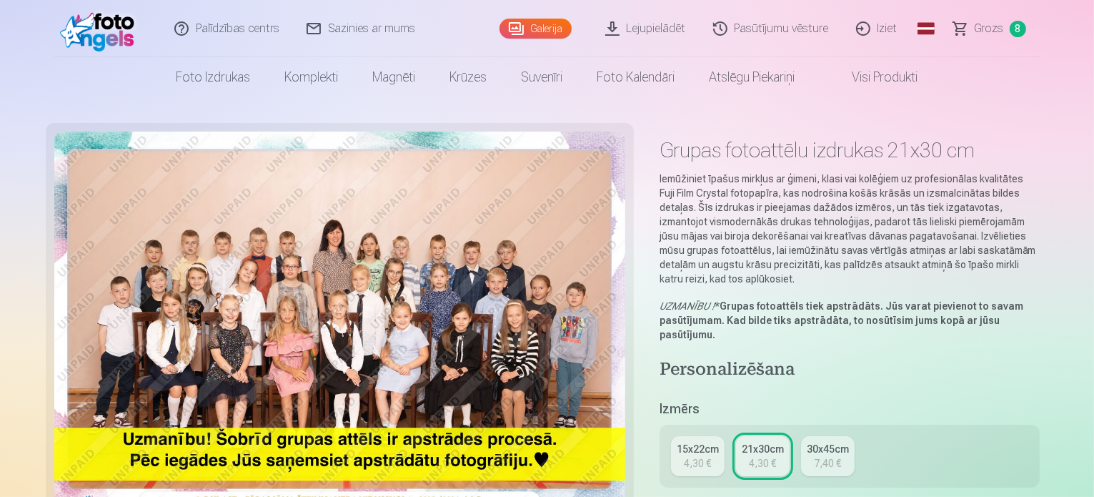
click at [992, 31] on span "Grozs" at bounding box center [989, 28] width 29 height 17
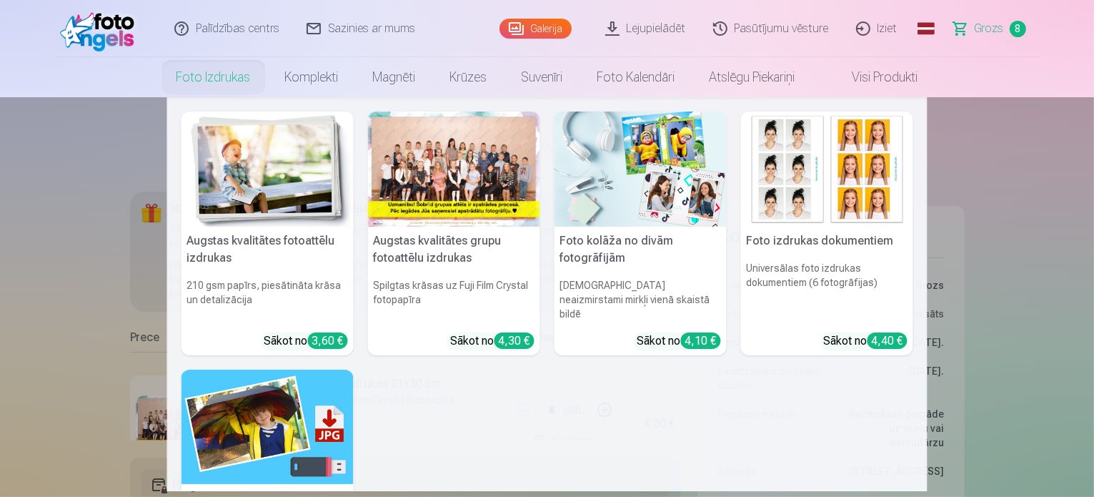
click at [441, 165] on div at bounding box center [454, 168] width 172 height 115
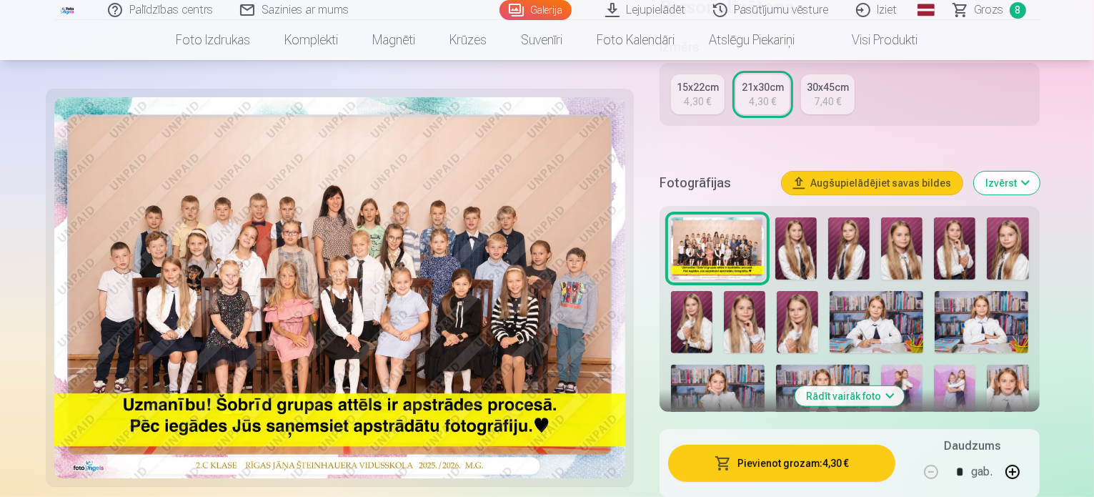
scroll to position [214, 0]
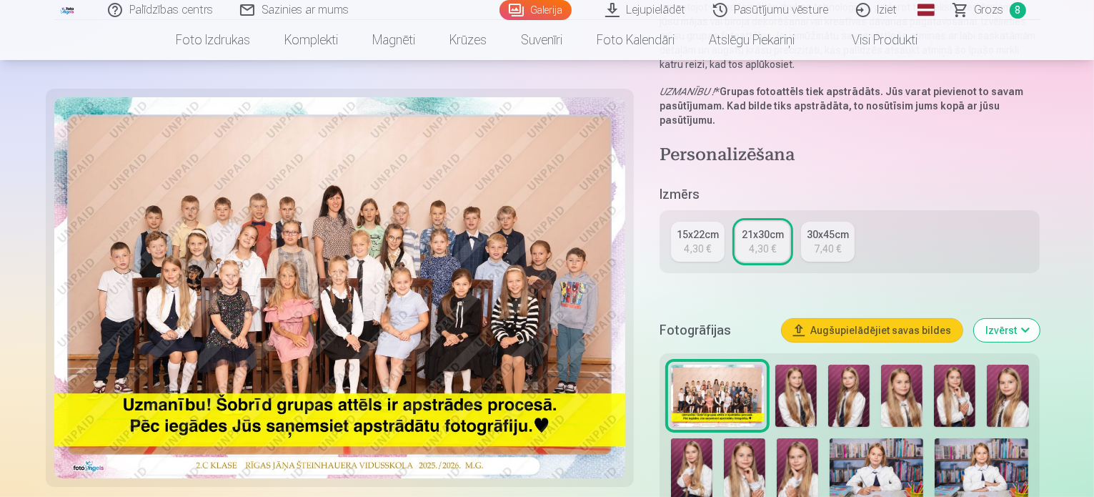
click at [1040, 319] on button "Izvērst" at bounding box center [1007, 330] width 66 height 23
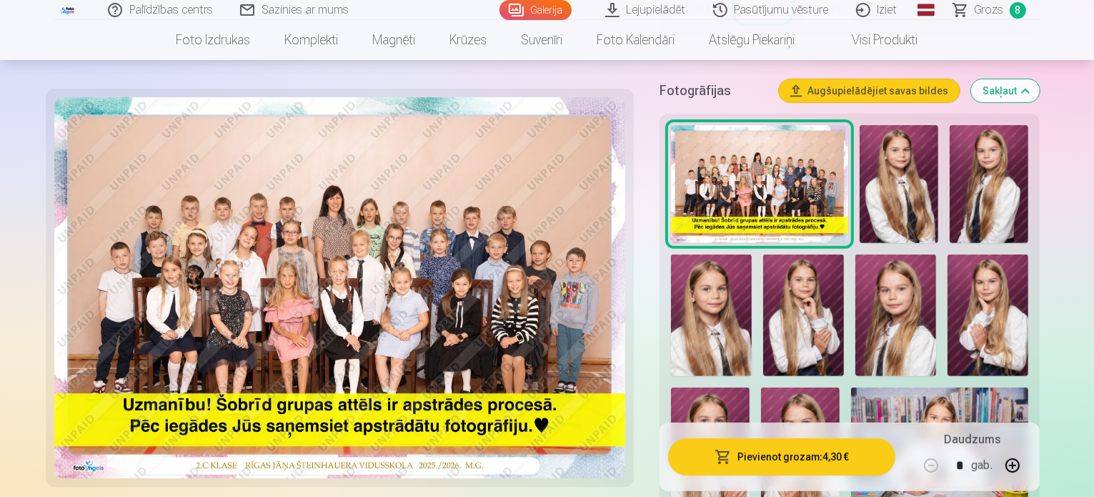
scroll to position [429, 0]
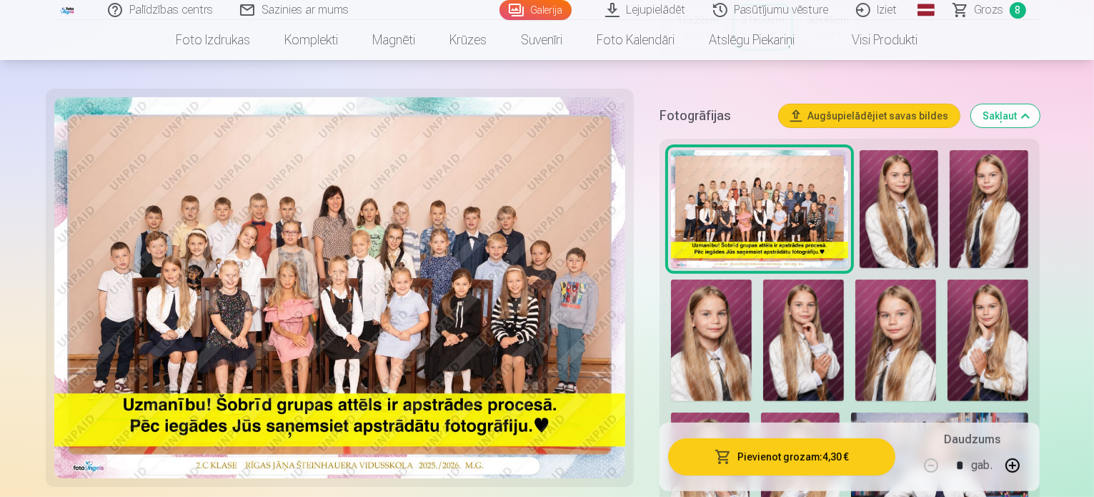
click at [991, 16] on span "Grozs" at bounding box center [989, 9] width 29 height 17
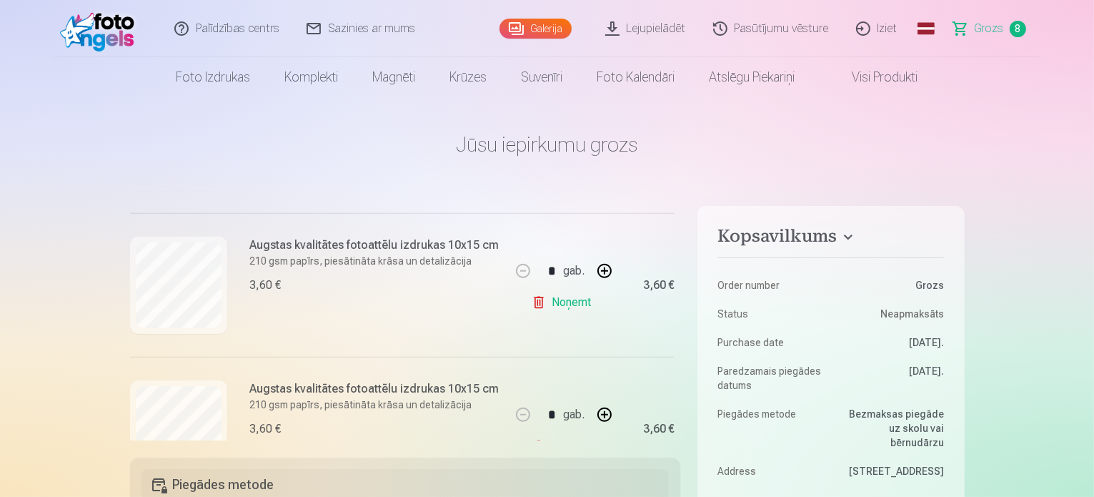
scroll to position [1063, 0]
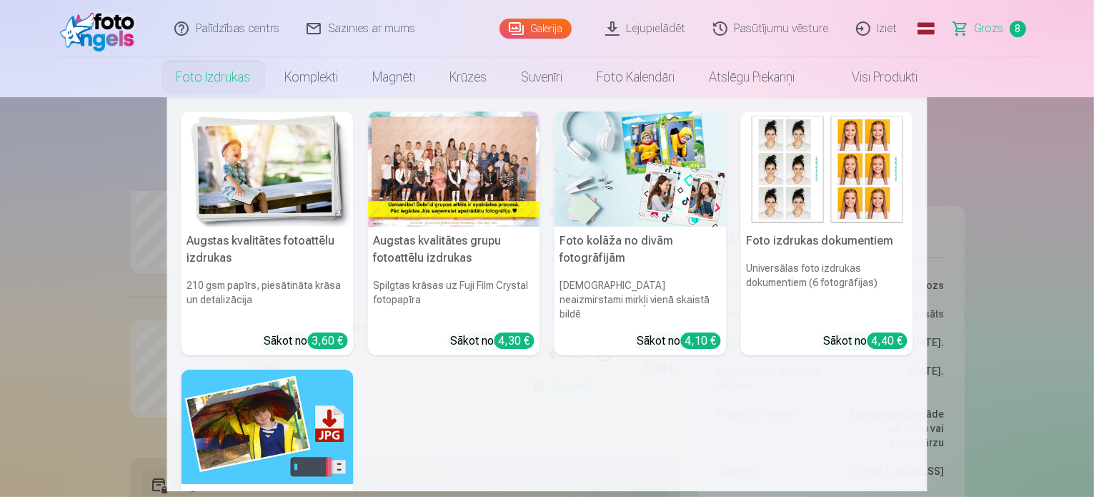
click at [197, 73] on link "Foto izdrukas" at bounding box center [213, 77] width 109 height 40
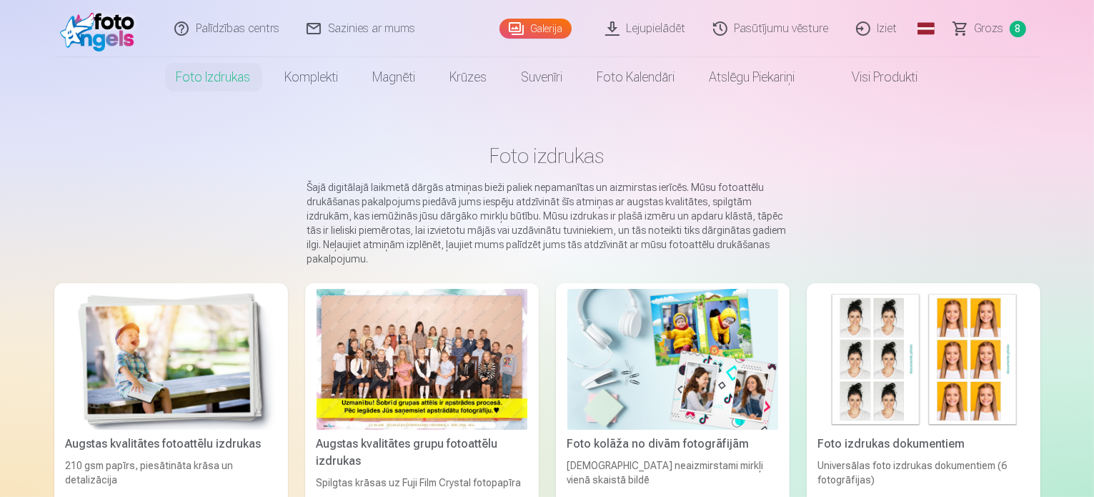
click at [412, 346] on div at bounding box center [422, 359] width 211 height 141
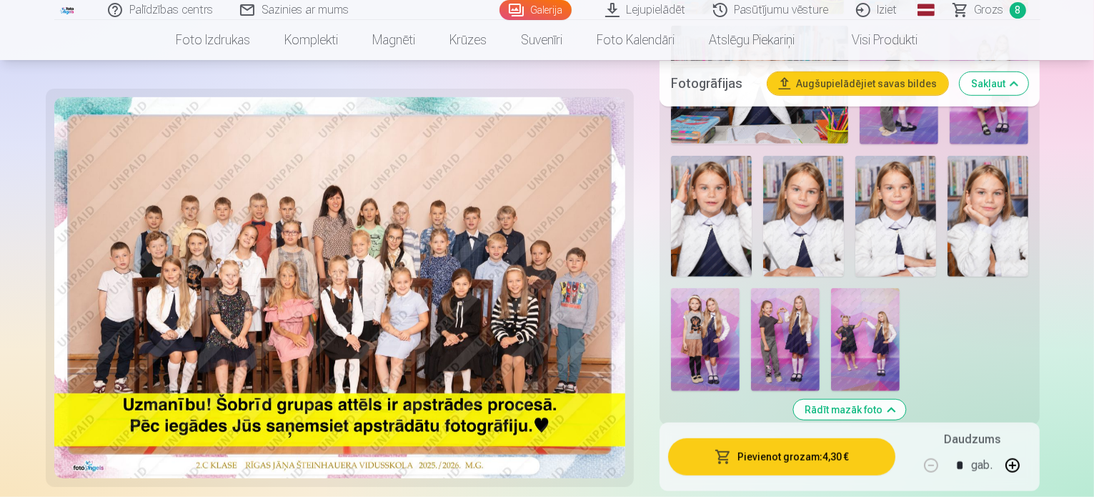
scroll to position [1000, 0]
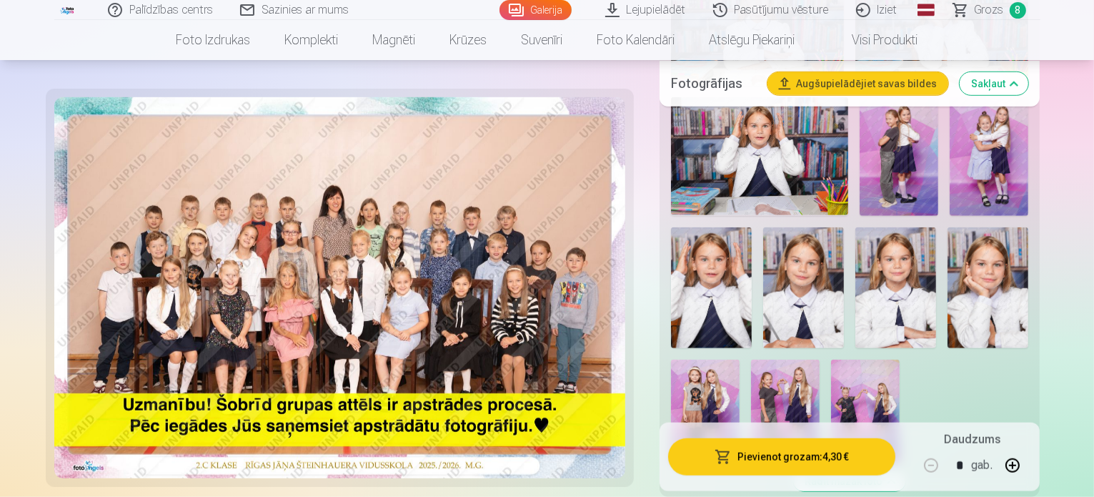
click at [709, 359] on img at bounding box center [705, 410] width 69 height 103
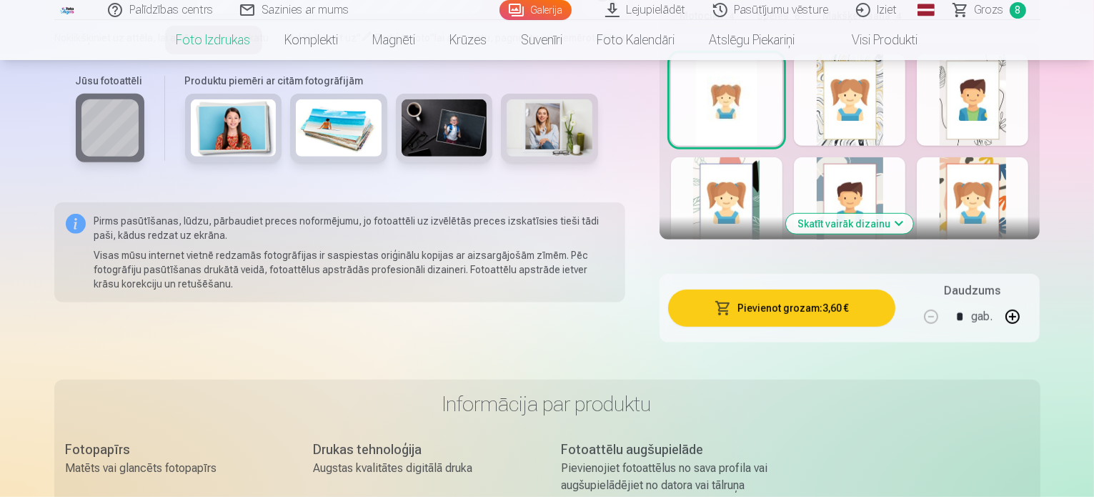
scroll to position [429, 0]
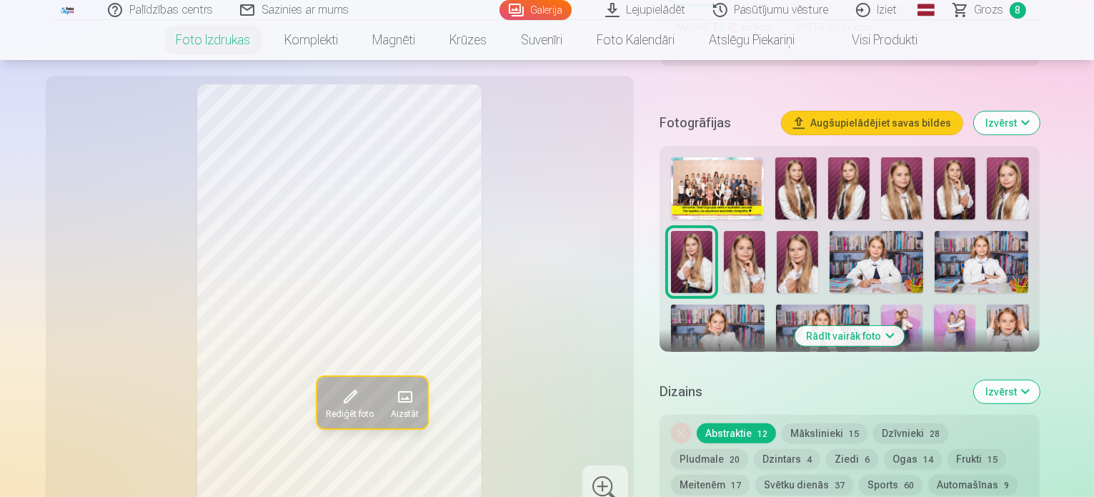
click at [1040, 380] on button "Izvērst" at bounding box center [1007, 391] width 66 height 23
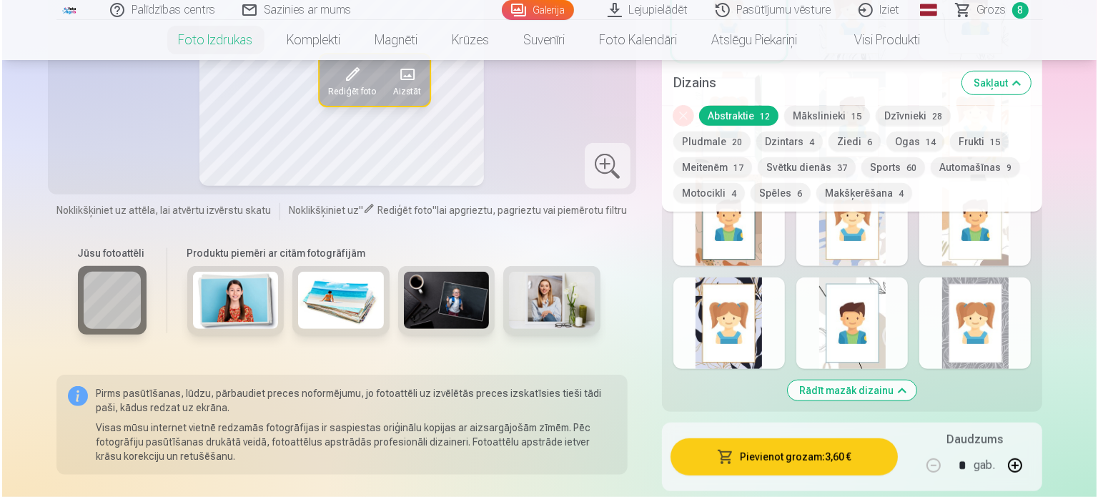
scroll to position [1143, 0]
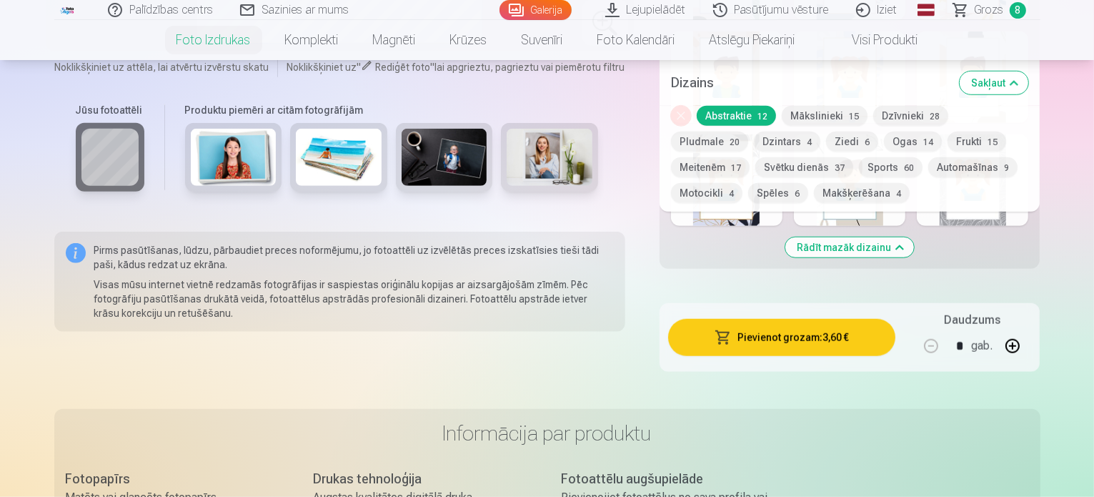
click at [820, 319] on button "Pievienot grozam : 3,60 €" at bounding box center [782, 337] width 228 height 37
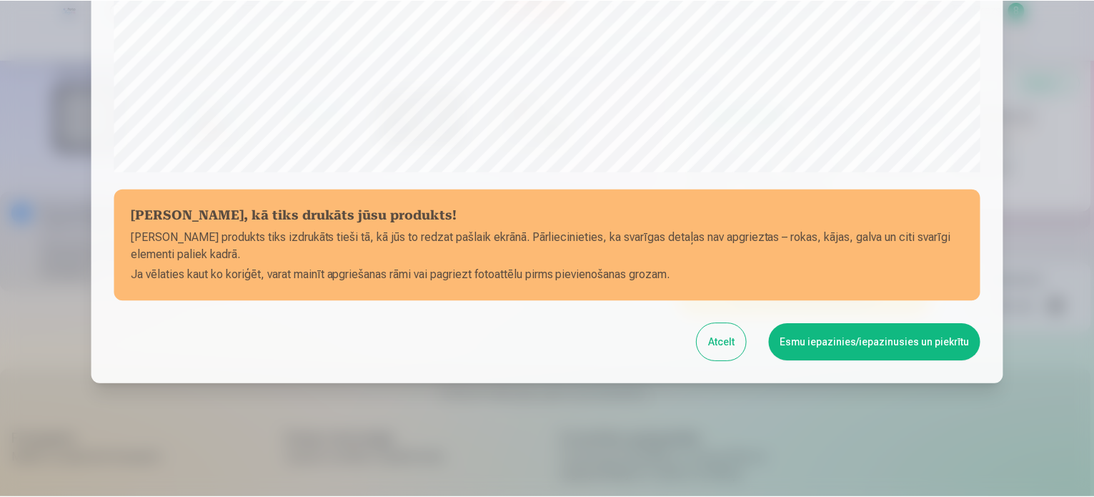
scroll to position [532, 0]
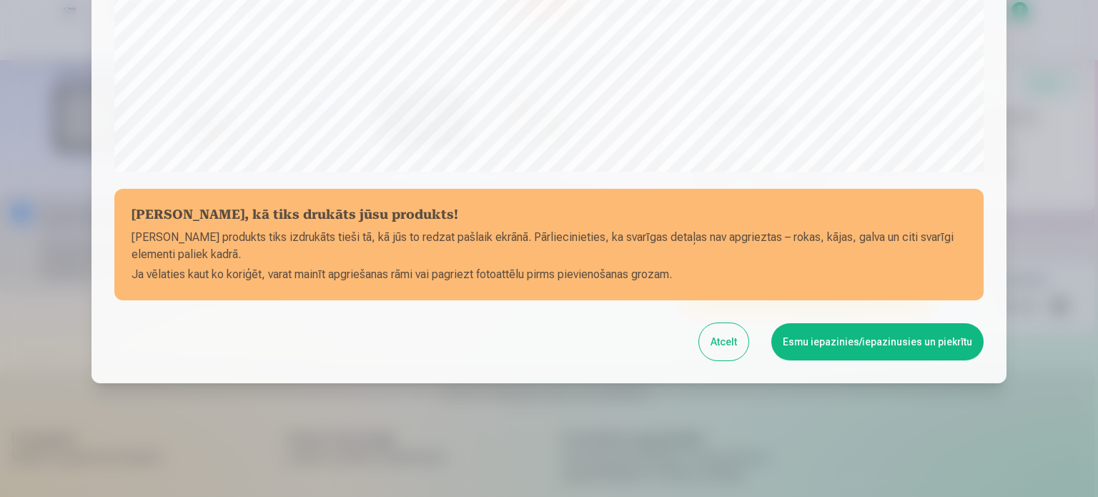
click at [737, 334] on button "Atcelt" at bounding box center [723, 341] width 49 height 37
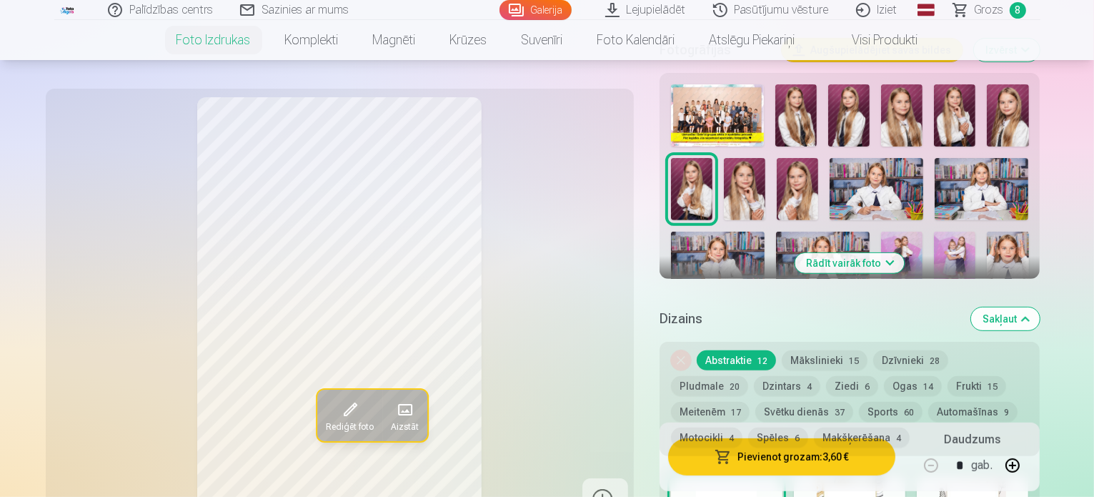
scroll to position [357, 0]
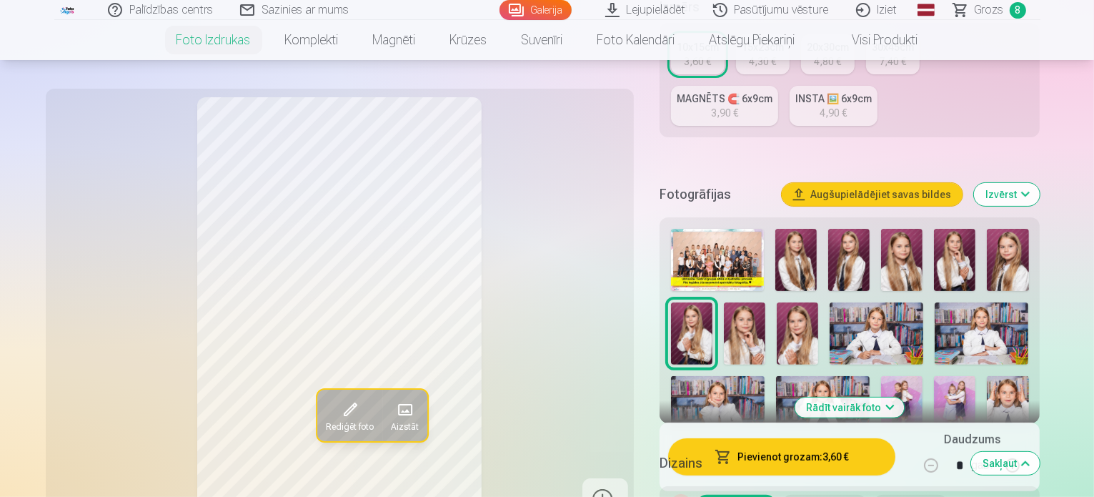
click at [1040, 183] on button "Izvērst" at bounding box center [1007, 194] width 66 height 23
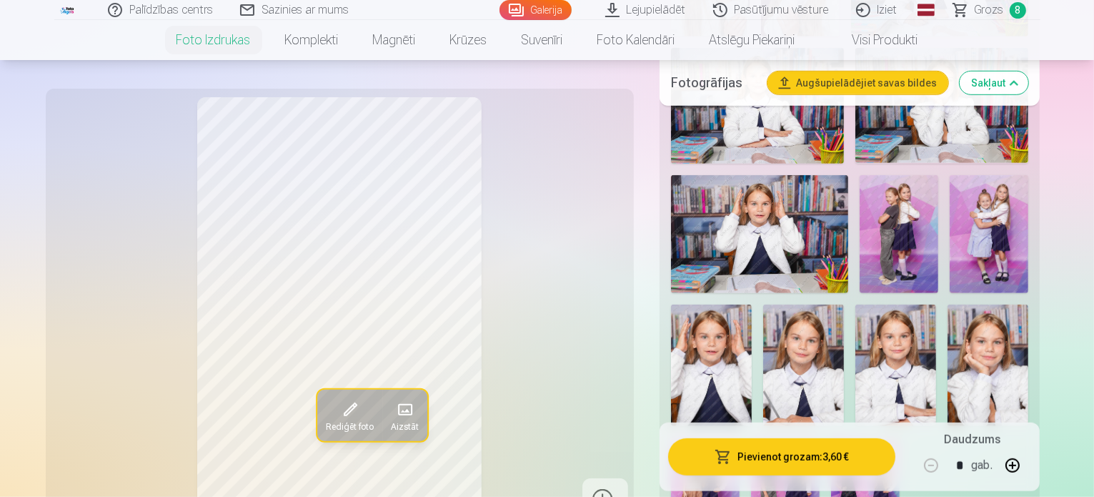
scroll to position [1000, 0]
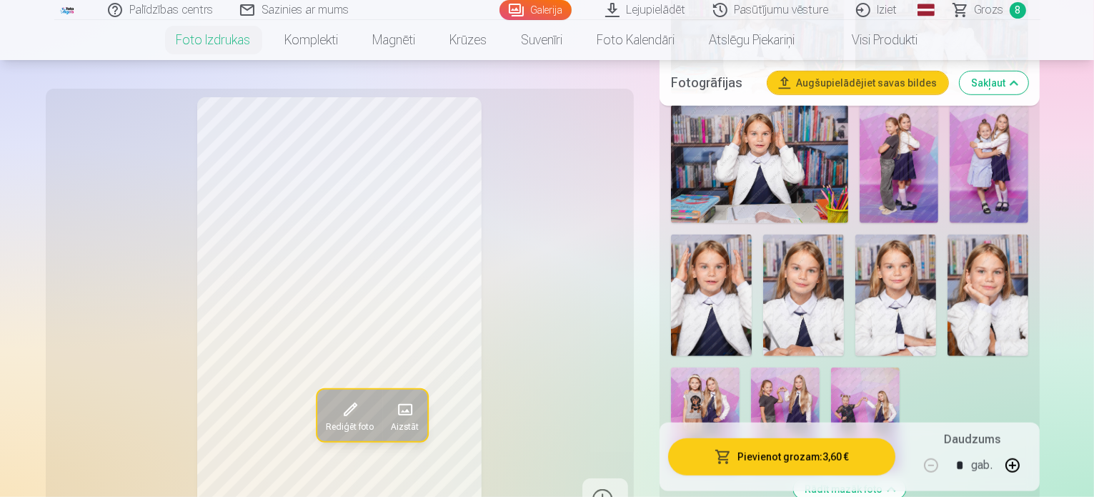
click at [720, 367] on img at bounding box center [705, 418] width 69 height 103
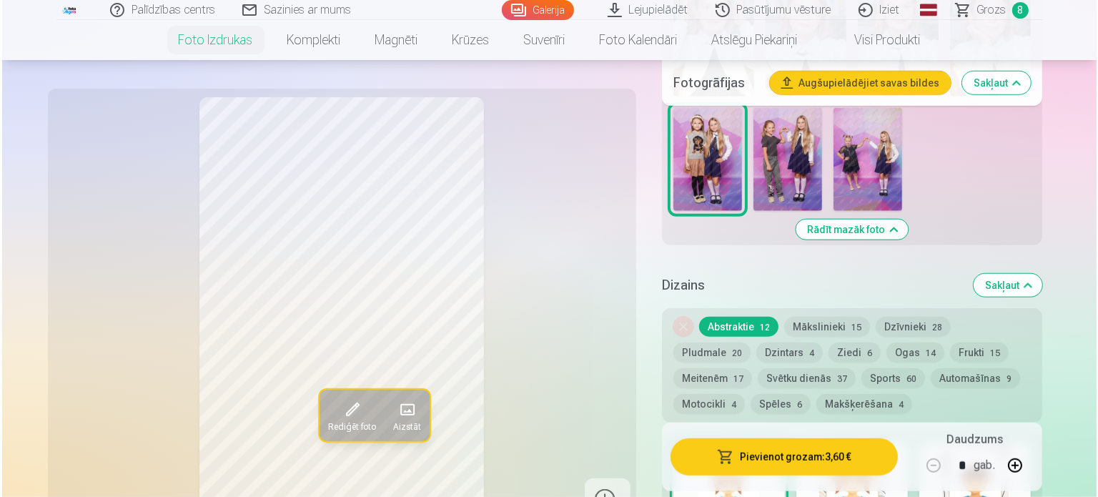
scroll to position [1286, 0]
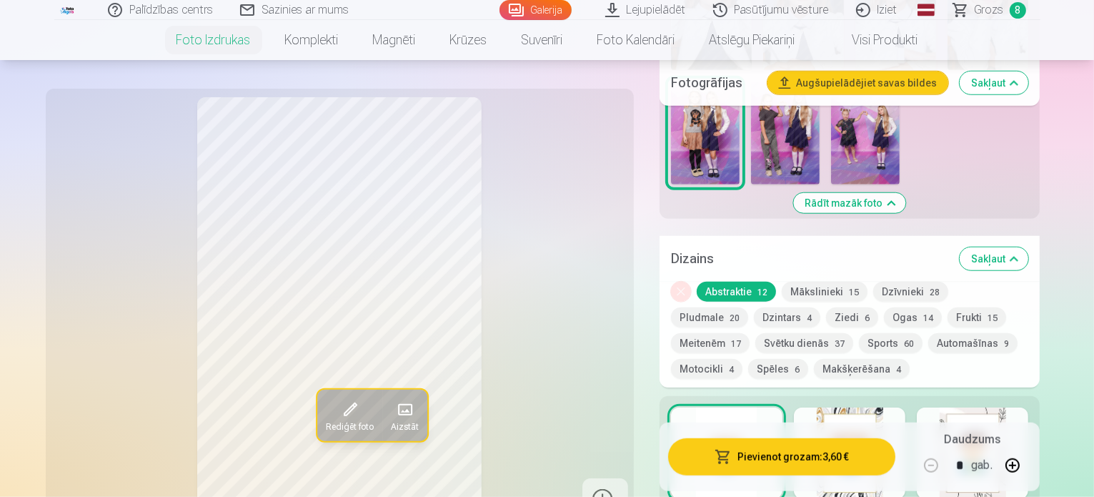
click at [789, 453] on button "Pievienot grozam : 3,60 €" at bounding box center [782, 456] width 228 height 37
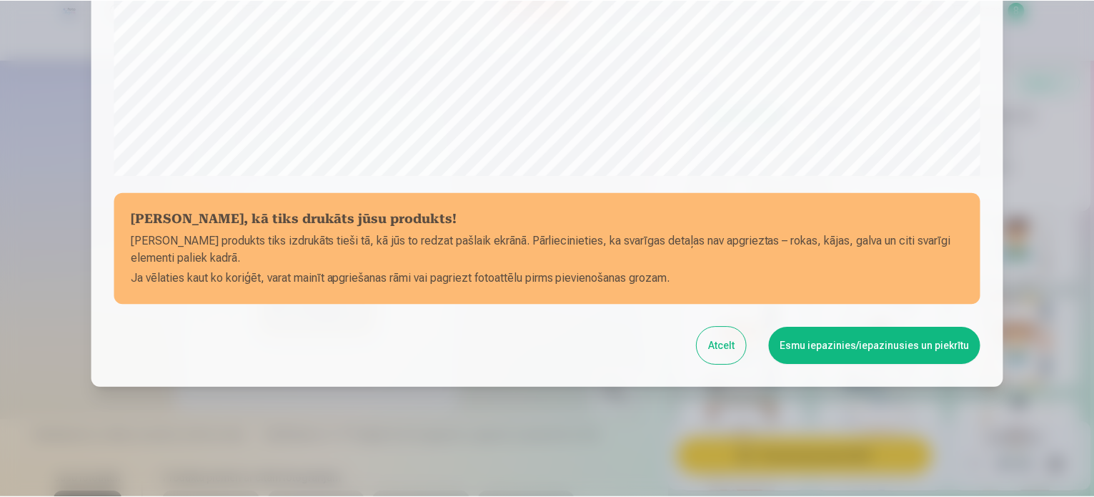
scroll to position [532, 0]
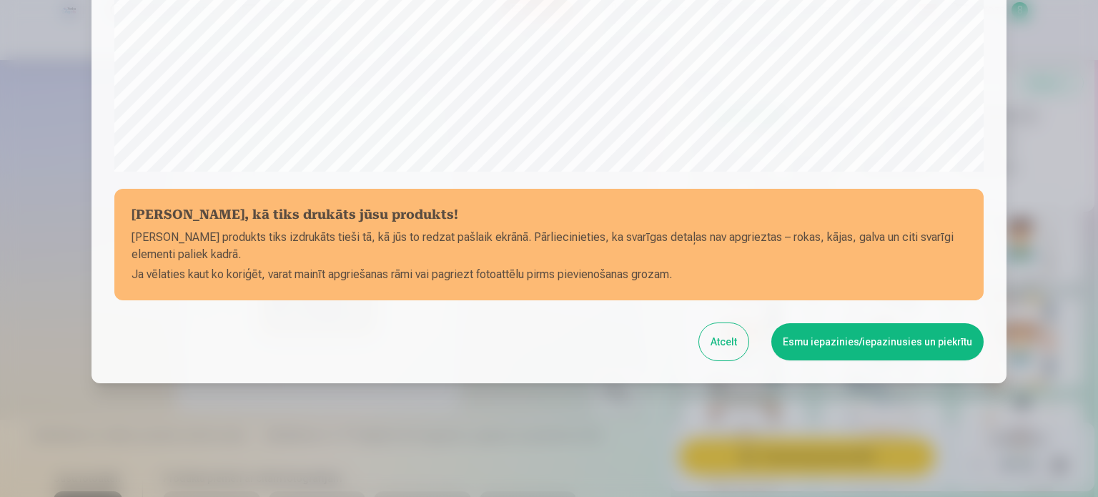
click at [852, 345] on button "Esmu iepazinies/iepazinusies un piekrītu" at bounding box center [877, 341] width 212 height 37
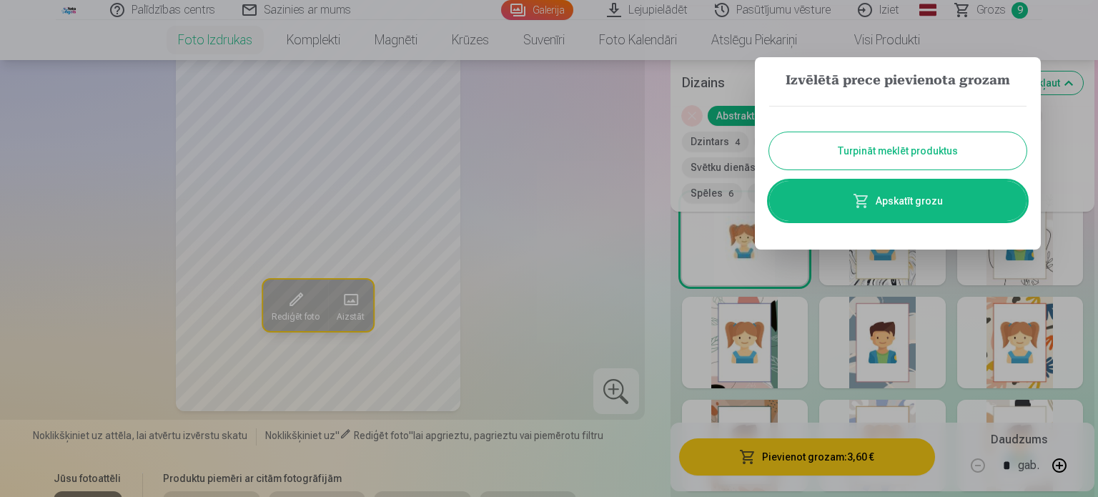
click at [855, 153] on button "Turpināt meklēt produktus" at bounding box center [897, 150] width 257 height 37
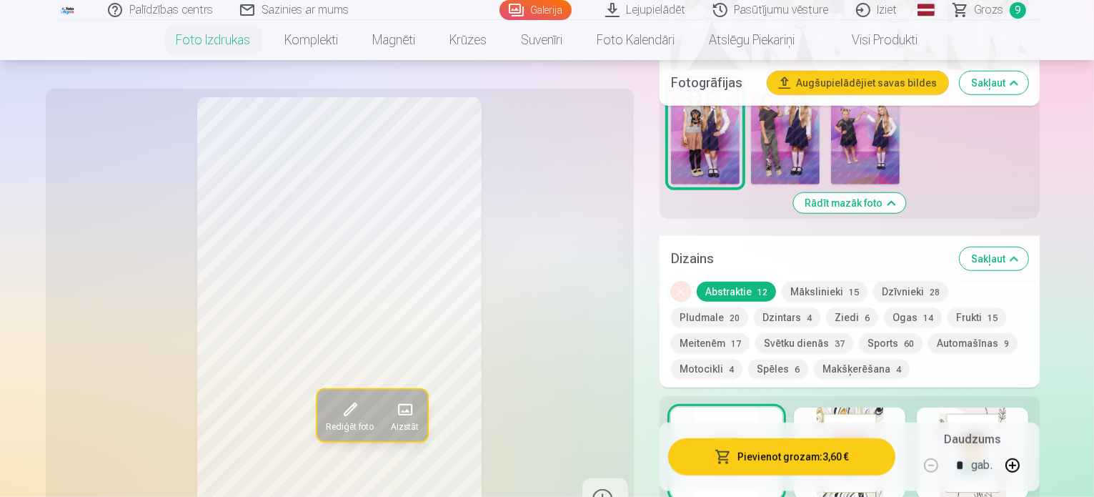
click at [995, 14] on span "Grozs" at bounding box center [989, 9] width 29 height 17
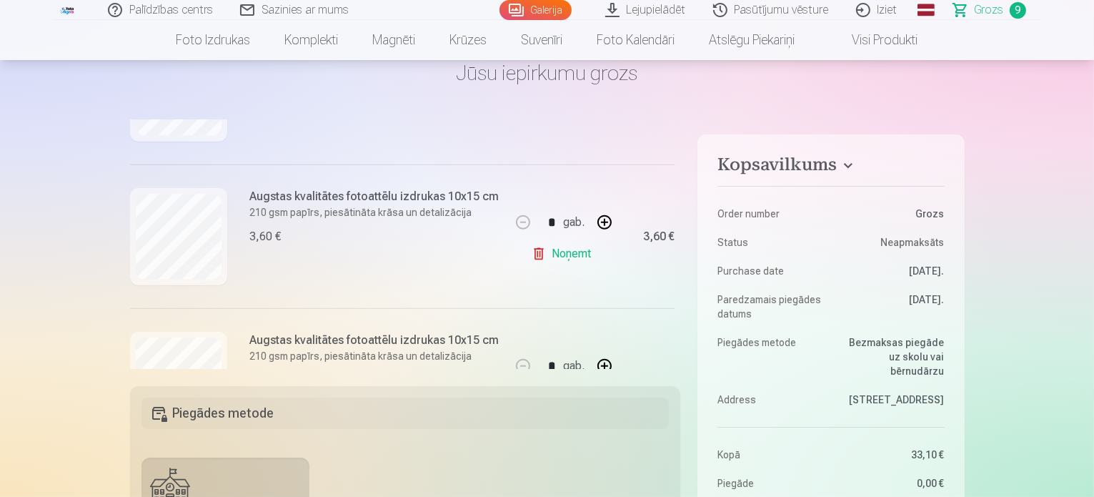
scroll to position [715, 0]
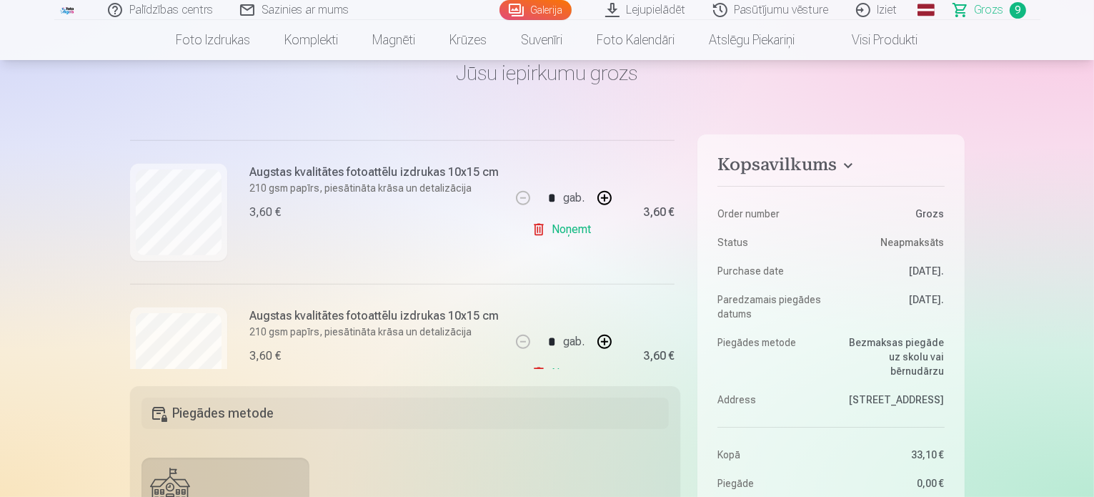
click at [557, 231] on link "Noņemt" at bounding box center [564, 229] width 65 height 29
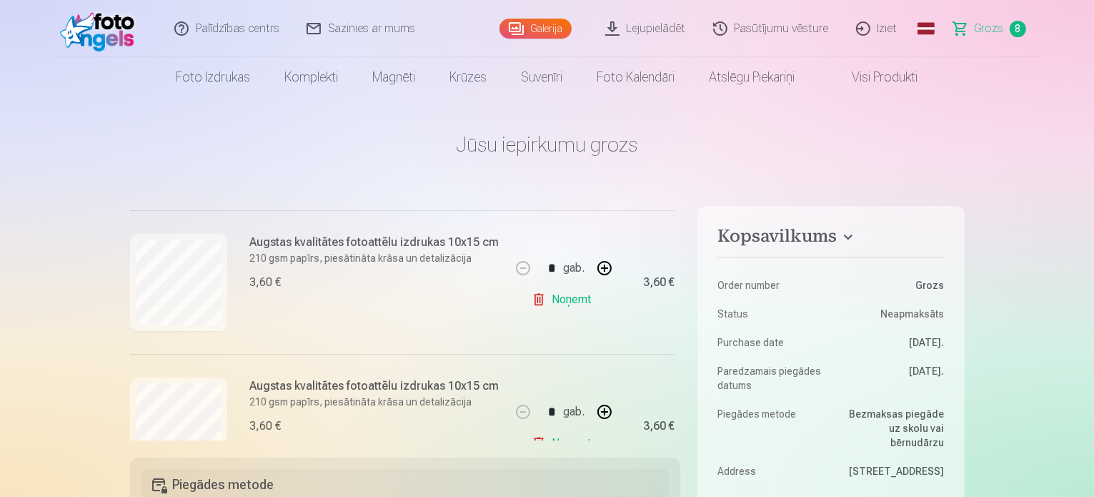
scroll to position [0, 0]
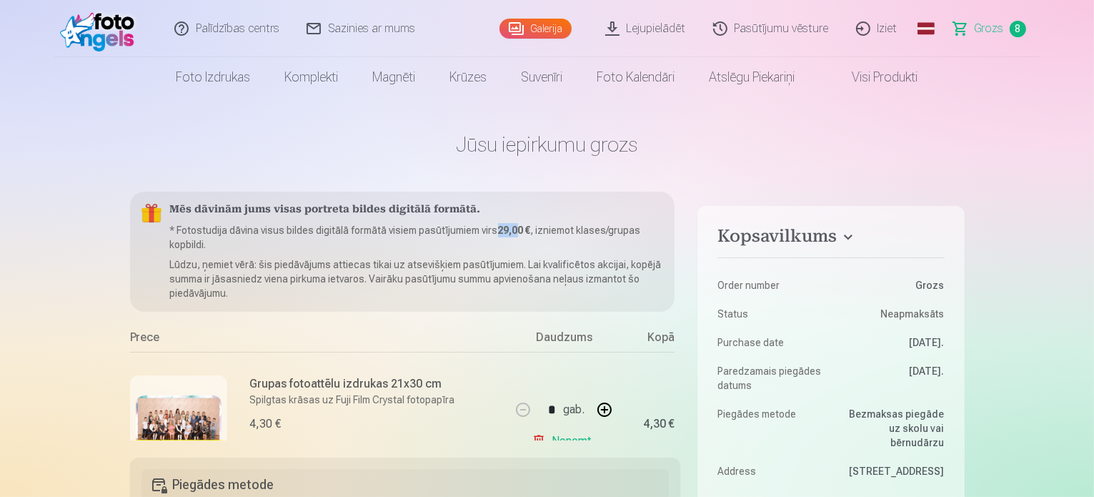
drag, startPoint x: 496, startPoint y: 231, endPoint x: 518, endPoint y: 228, distance: 22.3
click at [518, 228] on p "* Fotostudija dāvina visus bildes digitālā formātā visiem pasūtījumiem virs 29,…" at bounding box center [417, 237] width 494 height 29
drag, startPoint x: 181, startPoint y: 234, endPoint x: 489, endPoint y: 233, distance: 308.0
click at [489, 233] on p "* Fotostudija dāvina visus bildes digitālā formātā visiem pasūtījumiem virs 29,…" at bounding box center [417, 237] width 494 height 29
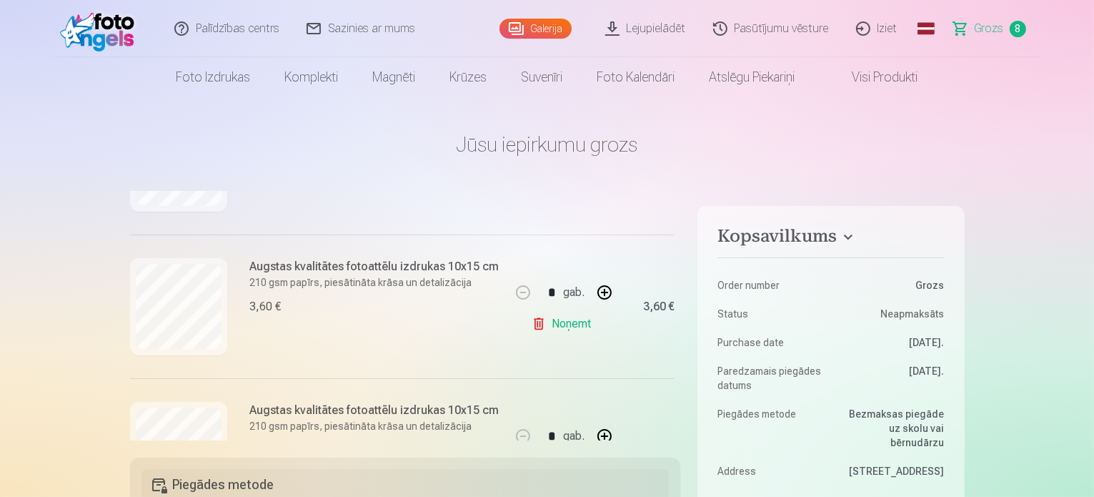
scroll to position [429, 0]
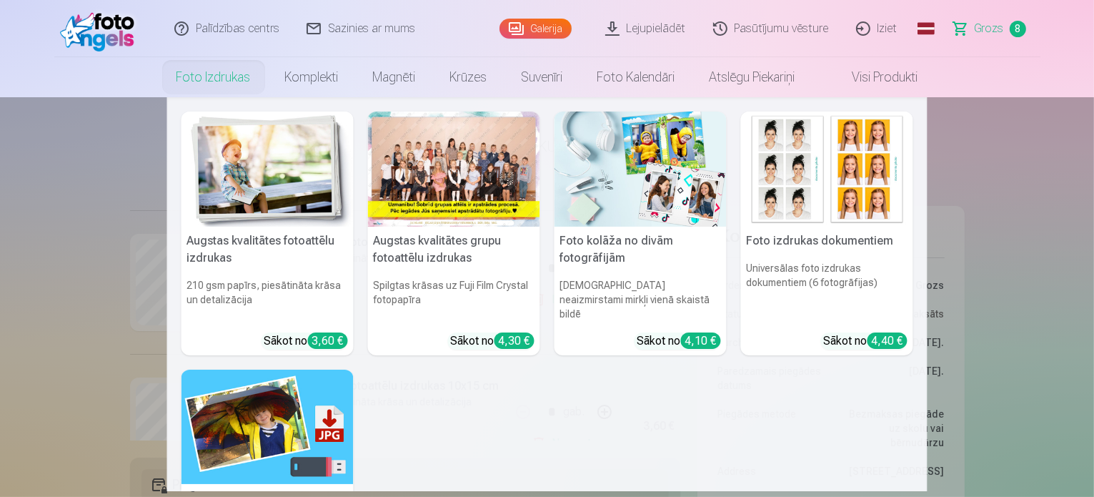
click at [224, 90] on link "Foto izdrukas" at bounding box center [213, 77] width 109 height 40
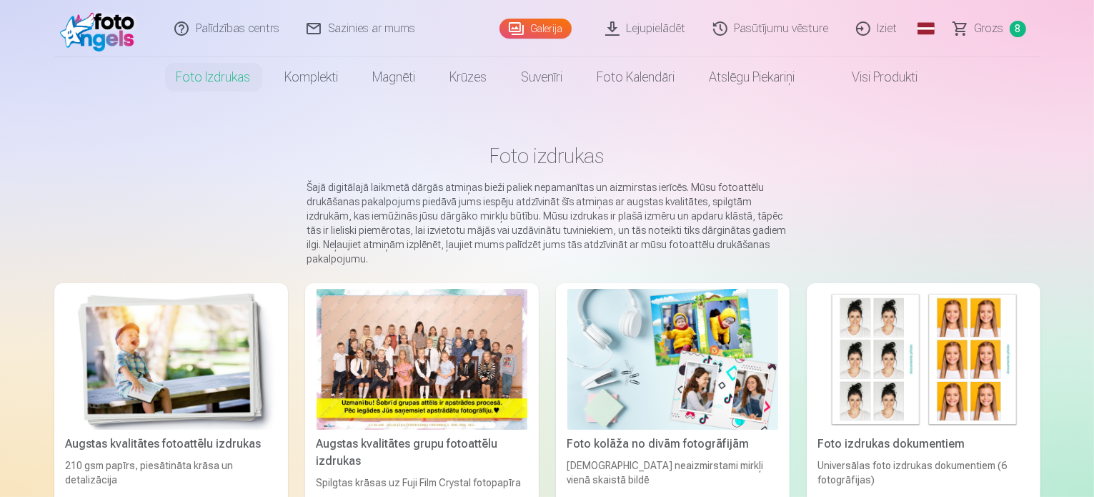
click at [415, 347] on div at bounding box center [422, 359] width 211 height 141
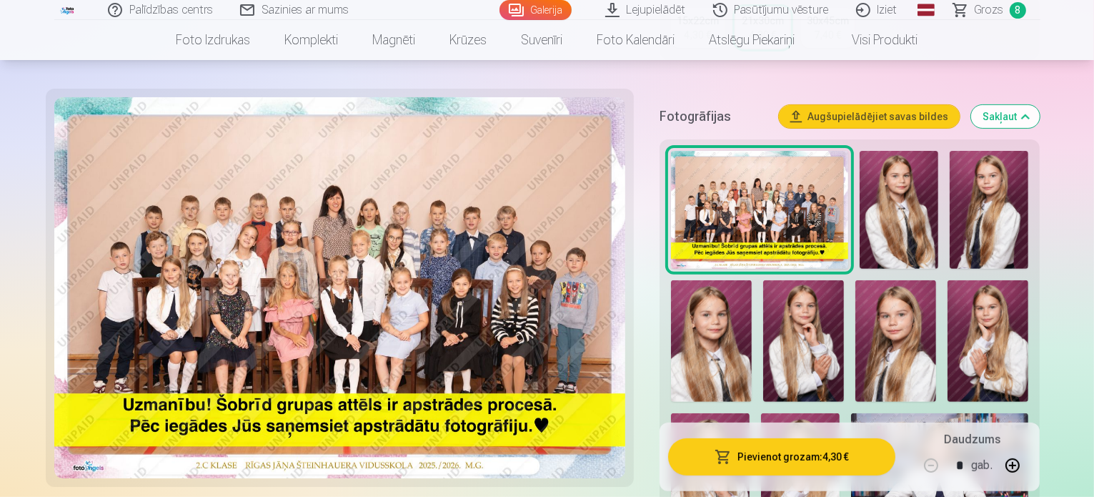
scroll to position [429, 0]
click at [882, 197] on img at bounding box center [899, 209] width 79 height 119
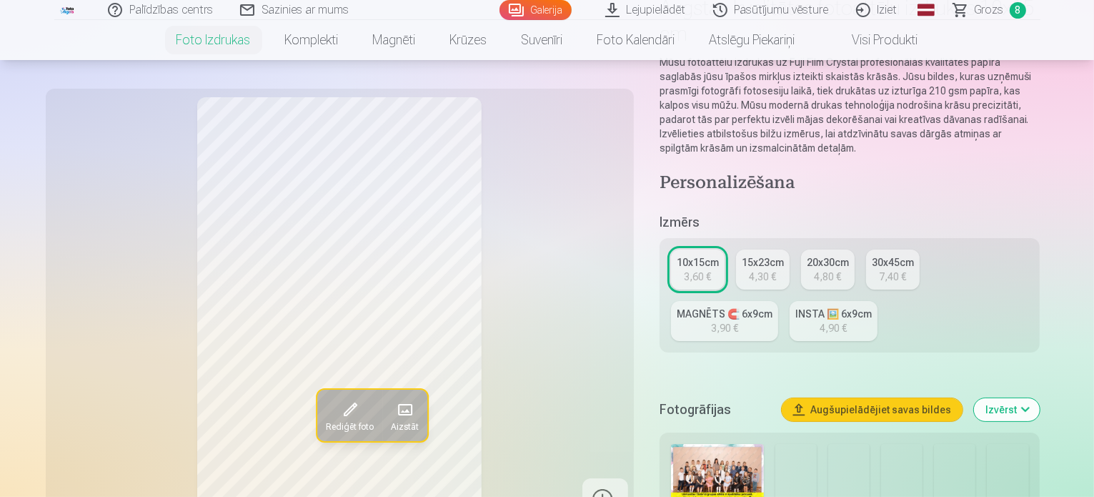
scroll to position [143, 0]
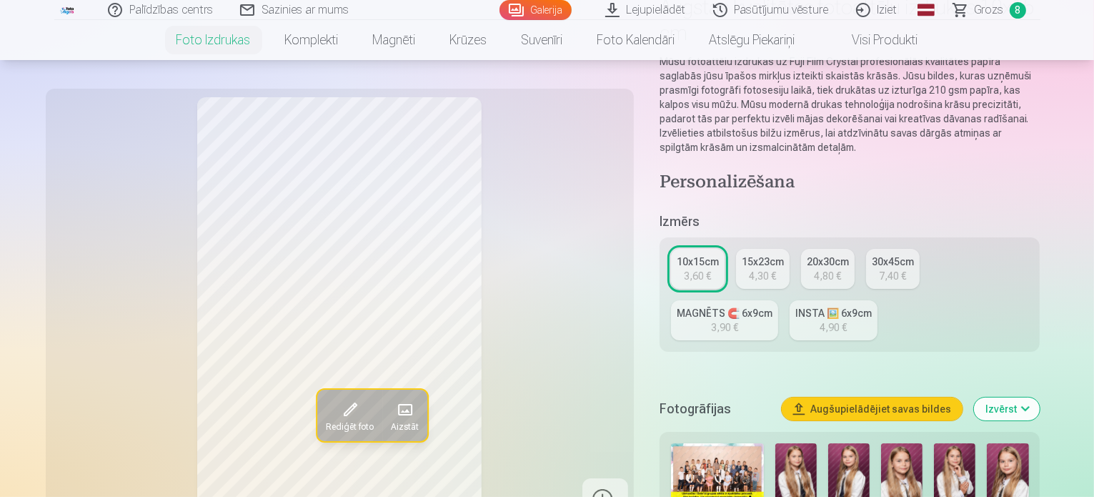
click at [849, 443] on img at bounding box center [848, 474] width 41 height 62
click at [796, 443] on img at bounding box center [795, 474] width 41 height 62
click at [850, 443] on img at bounding box center [848, 474] width 41 height 62
click at [900, 443] on img at bounding box center [901, 474] width 41 height 62
click at [955, 443] on img at bounding box center [954, 474] width 41 height 62
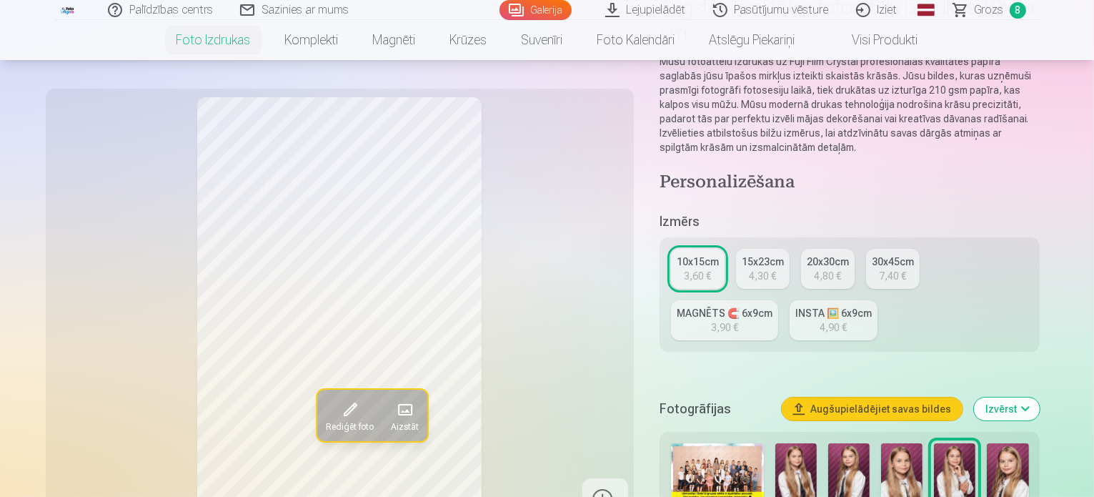
click at [998, 445] on img at bounding box center [1007, 474] width 41 height 62
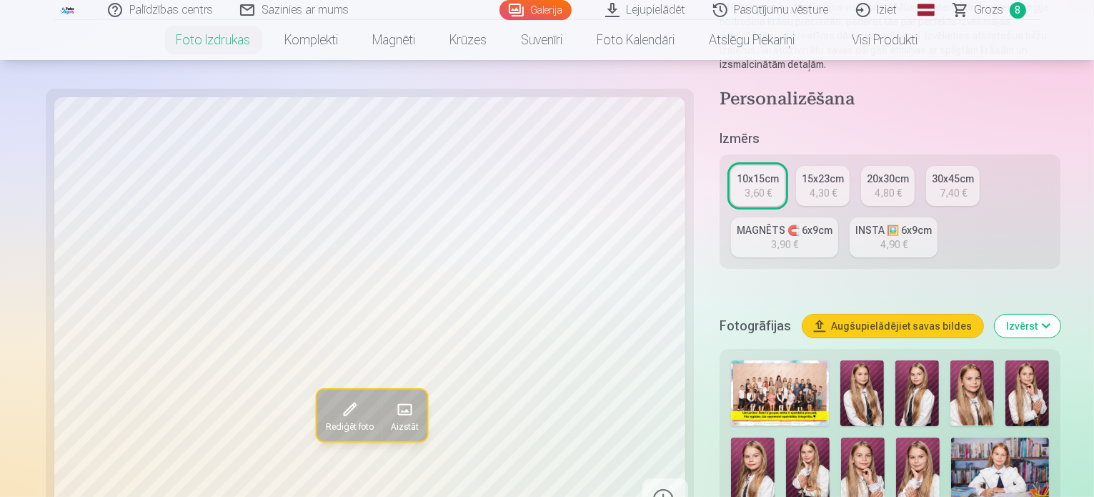
scroll to position [286, 0]
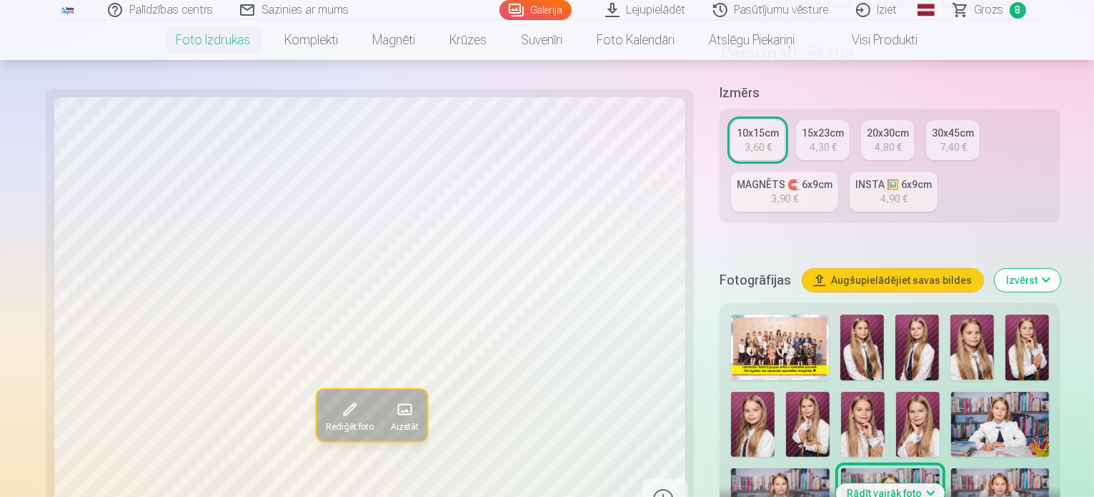
click at [951, 468] on img at bounding box center [1000, 501] width 99 height 66
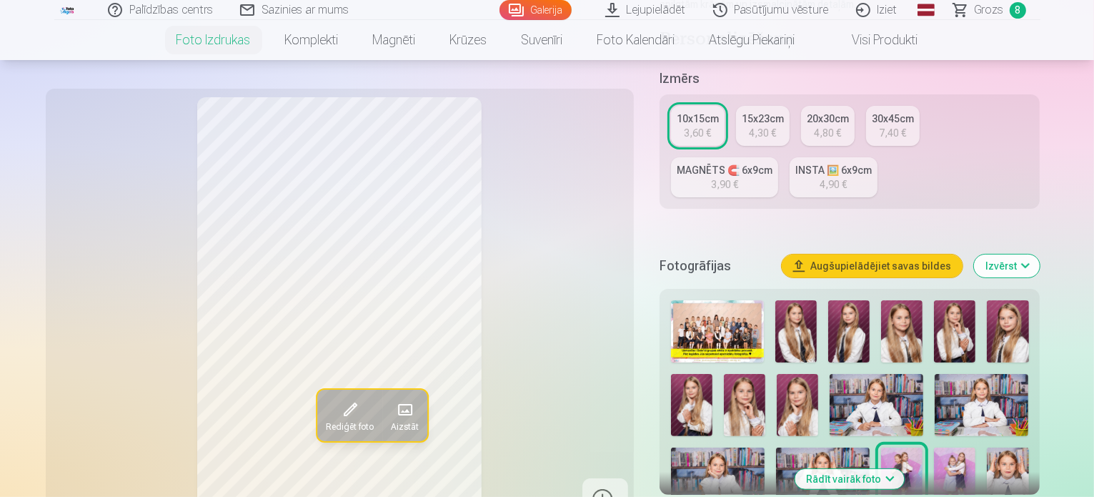
click at [776, 447] on img at bounding box center [823, 478] width 94 height 62
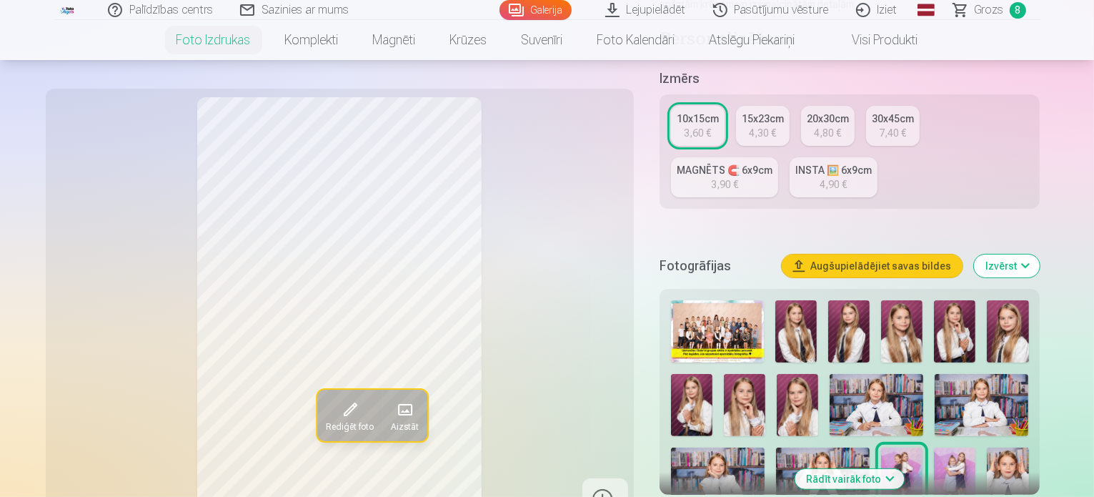
click at [934, 447] on img at bounding box center [954, 478] width 41 height 62
click at [987, 447] on img at bounding box center [1007, 478] width 41 height 62
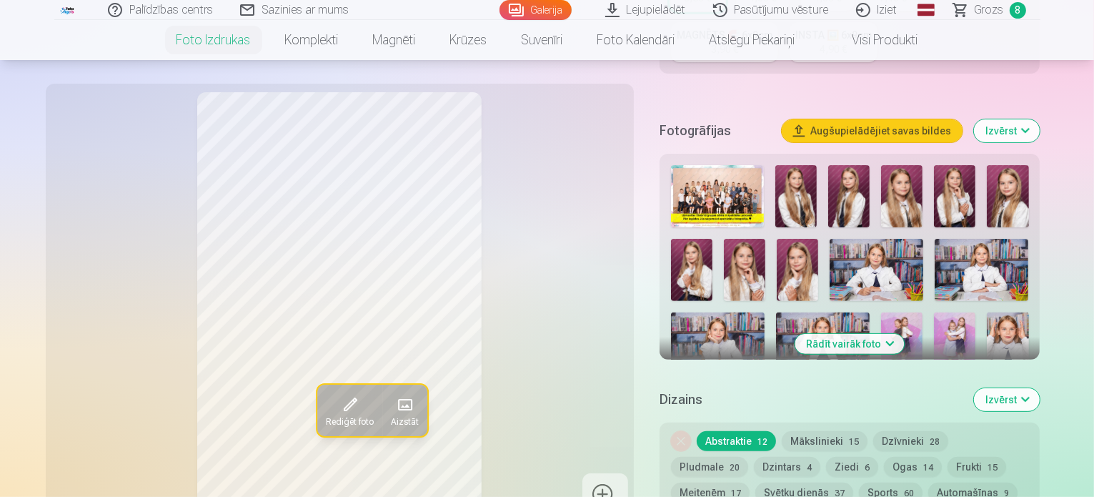
scroll to position [429, 0]
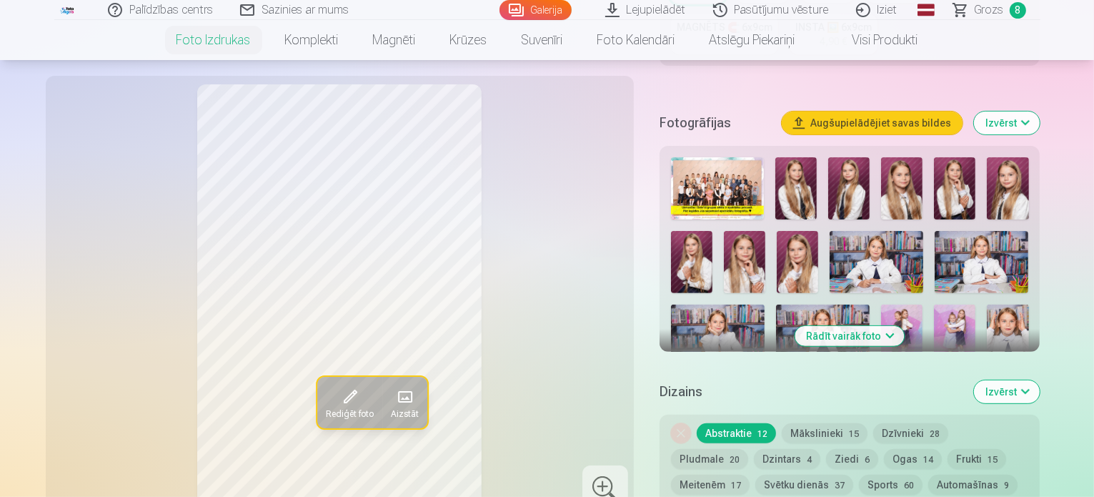
click at [1040, 111] on button "Izvērst" at bounding box center [1007, 122] width 66 height 23
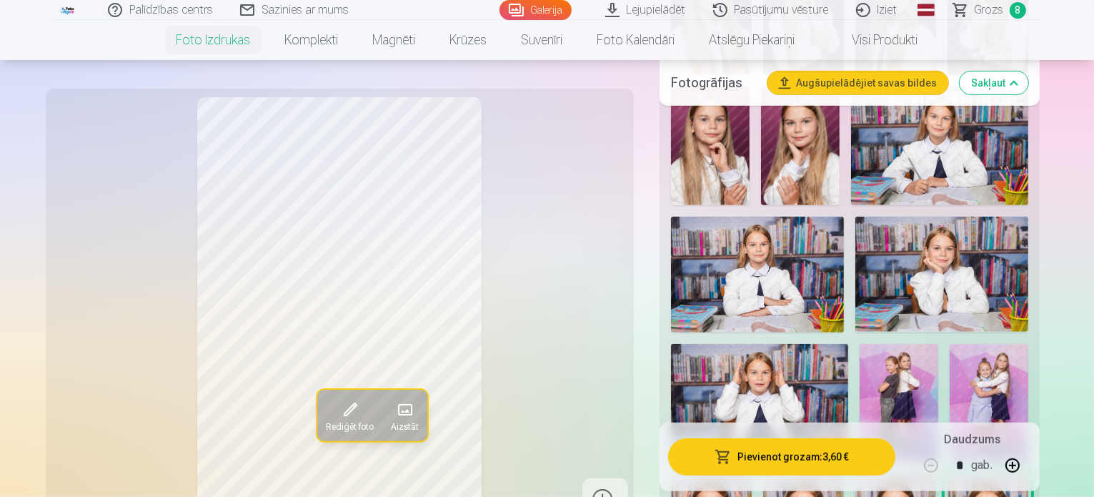
scroll to position [786, 0]
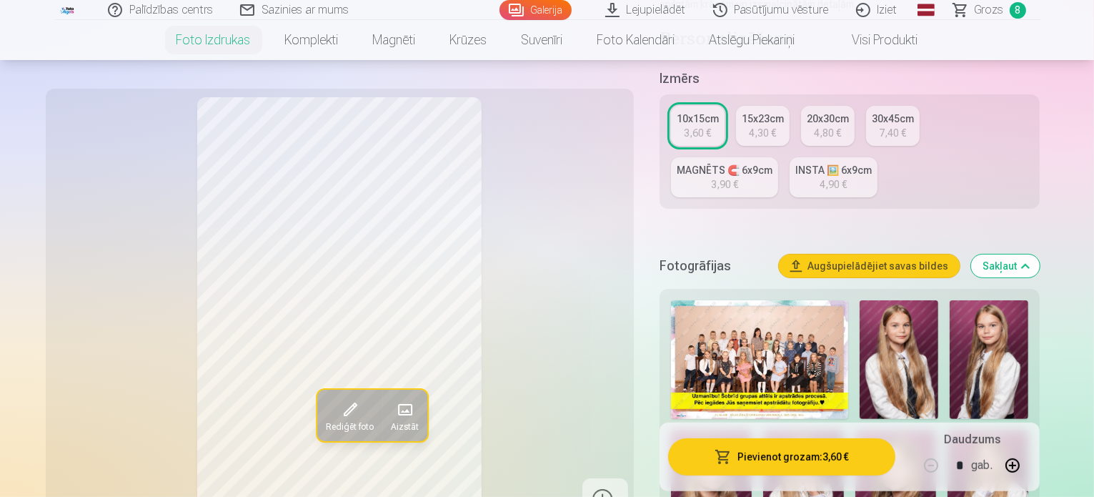
scroll to position [0, 0]
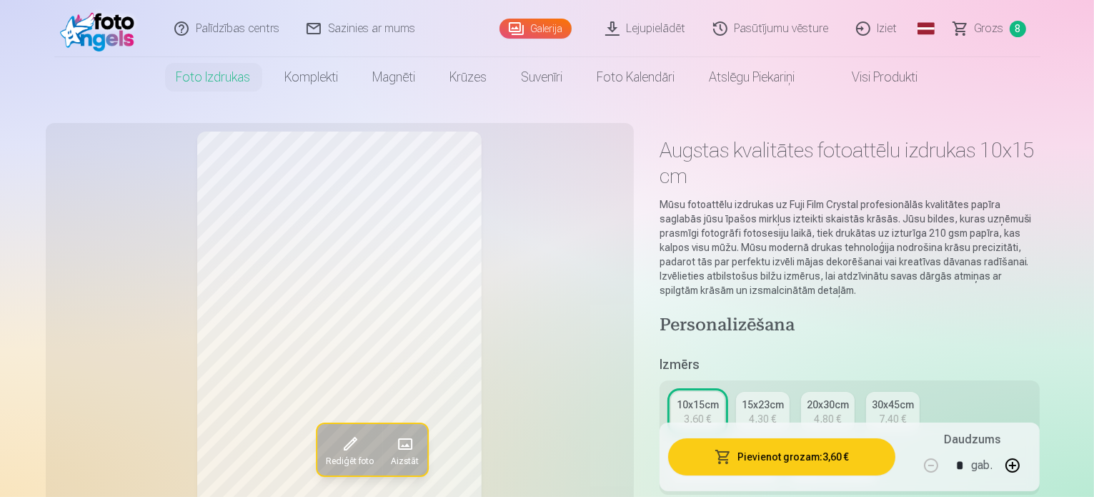
click at [980, 28] on span "Grozs" at bounding box center [989, 28] width 29 height 17
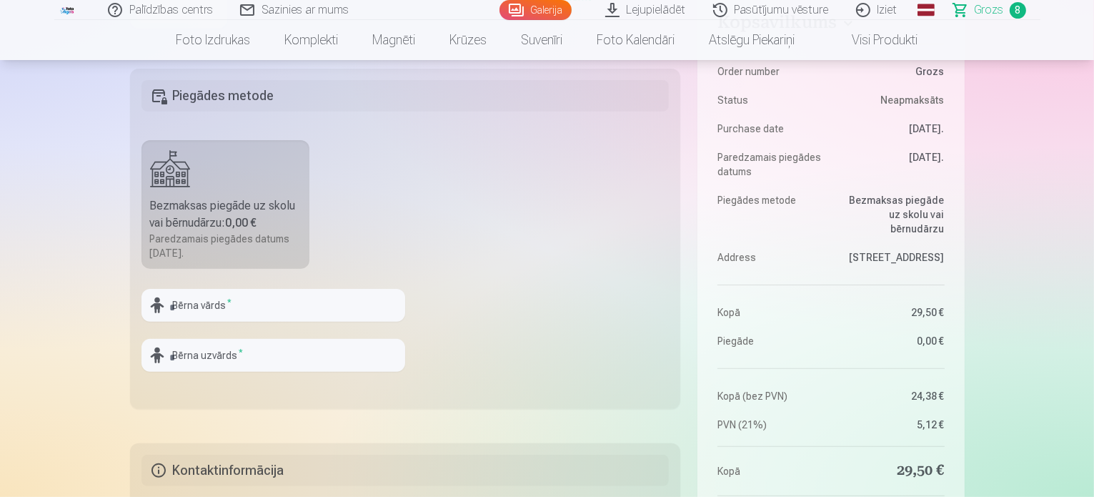
scroll to position [286, 0]
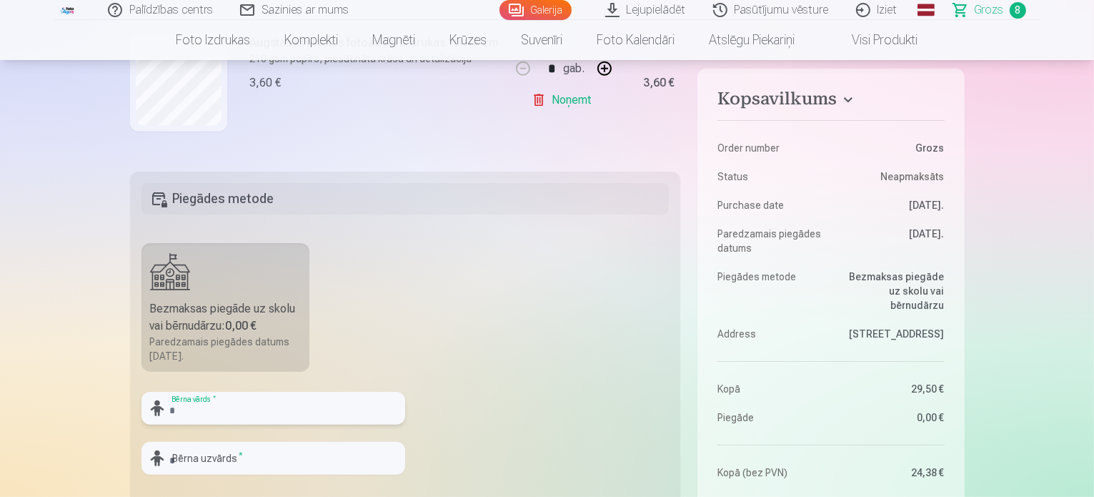
click at [203, 409] on input "text" at bounding box center [273, 408] width 264 height 33
drag, startPoint x: 203, startPoint y: 409, endPoint x: 149, endPoint y: 404, distance: 54.5
click at [149, 404] on div "***** Bērna vārds *" at bounding box center [273, 408] width 264 height 33
type input "*****"
click at [197, 461] on input "text" at bounding box center [273, 458] width 264 height 33
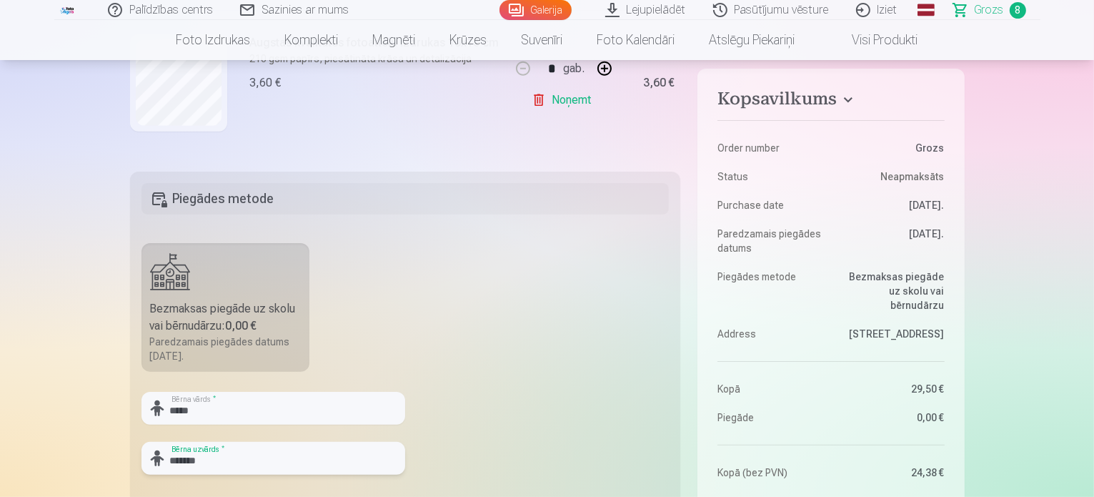
type input "*******"
click at [476, 327] on fieldset "Piegādes metode Bezmaksas piegāde uz skolu vai bērnudārzu : 0,00 € Paredzamais …" at bounding box center [405, 341] width 551 height 340
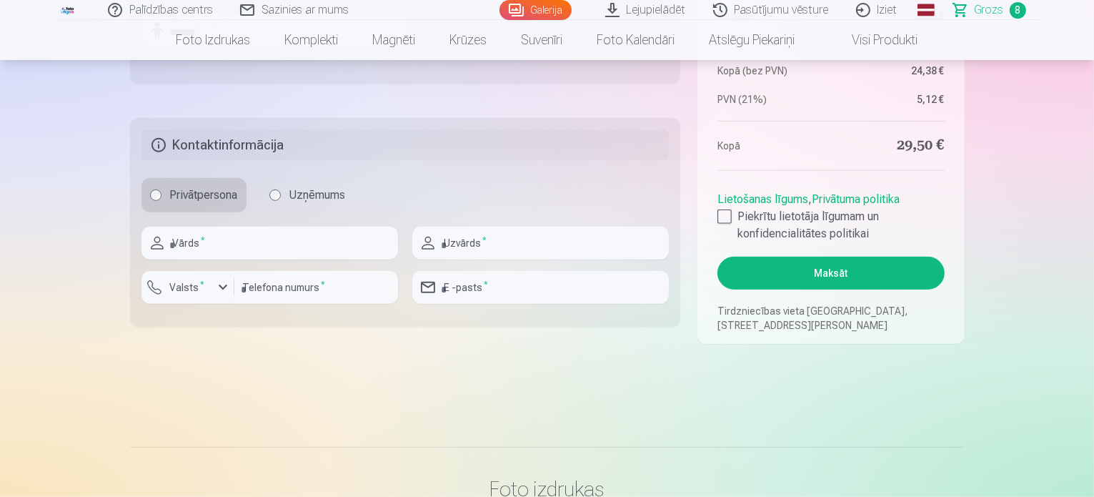
scroll to position [715, 0]
click at [242, 243] on input "text" at bounding box center [269, 242] width 257 height 33
type input "*****"
click at [452, 237] on input "text" at bounding box center [540, 242] width 257 height 33
type input "*******"
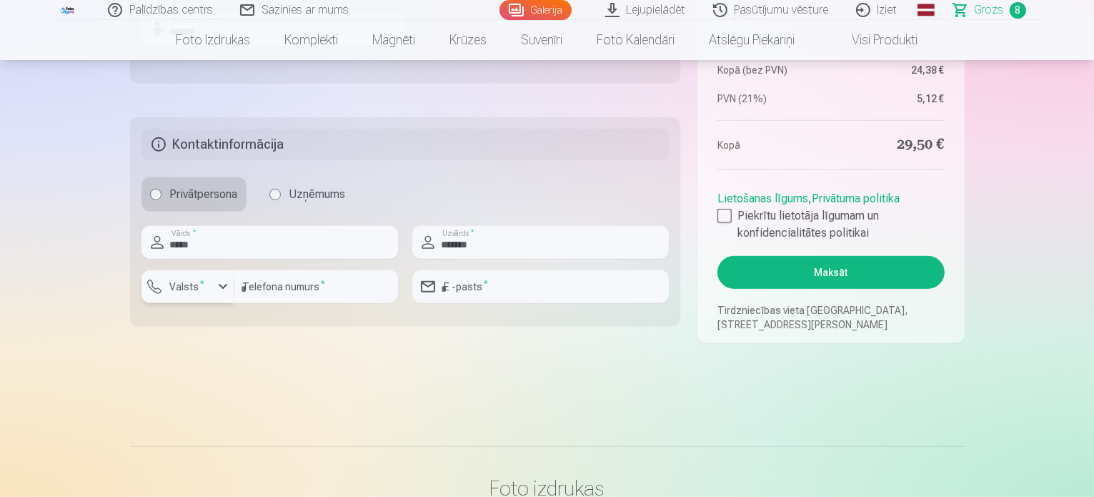
click at [222, 291] on div "button" at bounding box center [222, 286] width 17 height 17
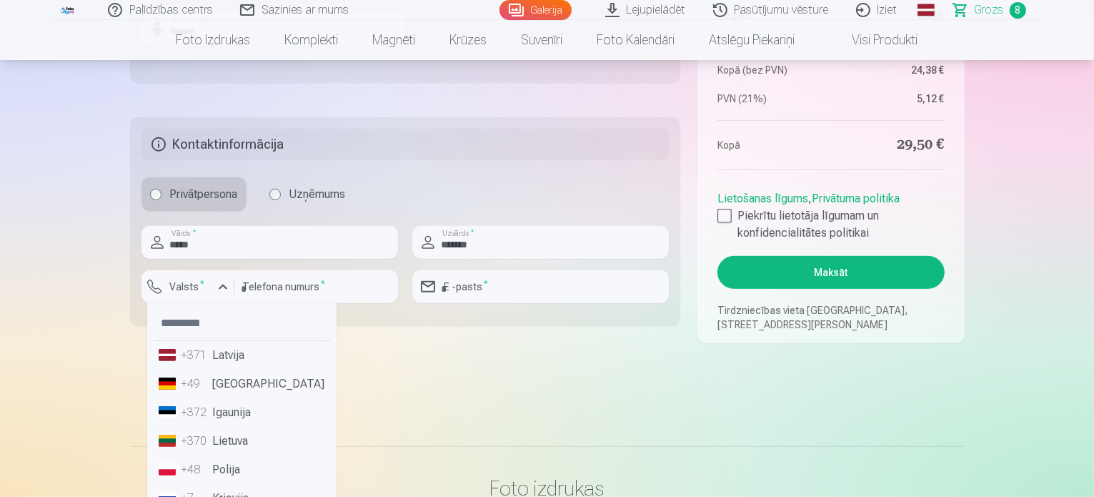
click at [236, 361] on li "+371 Latvija" at bounding box center [242, 355] width 178 height 29
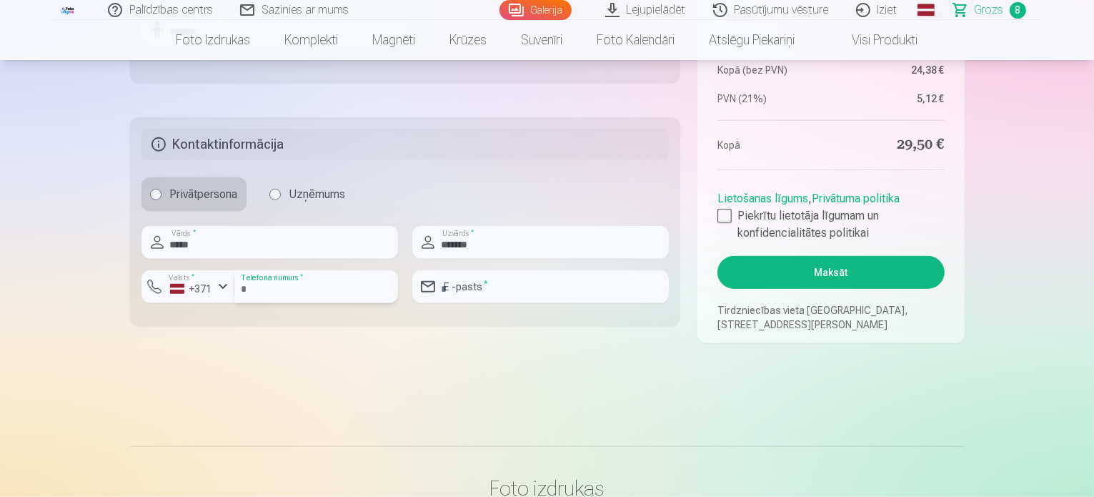
click at [289, 285] on input "number" at bounding box center [316, 286] width 164 height 33
type input "********"
click at [490, 289] on input "email" at bounding box center [540, 286] width 257 height 33
type input "**********"
click at [727, 214] on div at bounding box center [724, 216] width 14 height 14
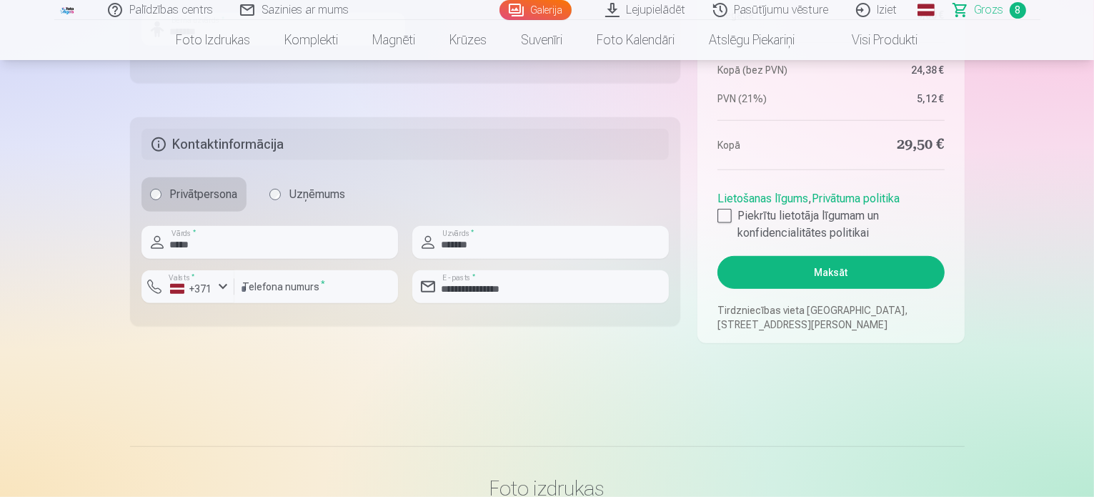
click at [825, 267] on button "Maksāt" at bounding box center [830, 272] width 227 height 33
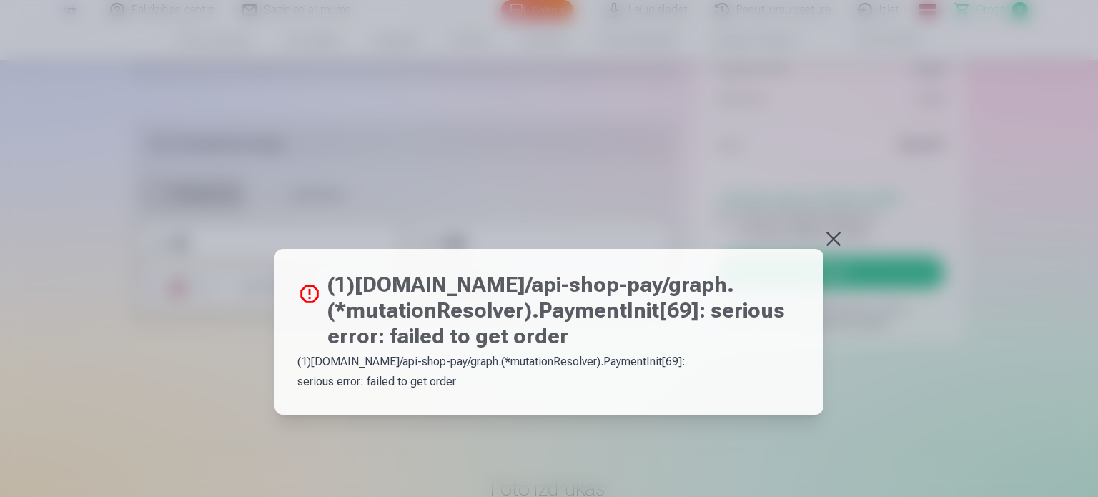
click at [831, 239] on button at bounding box center [833, 239] width 20 height 20
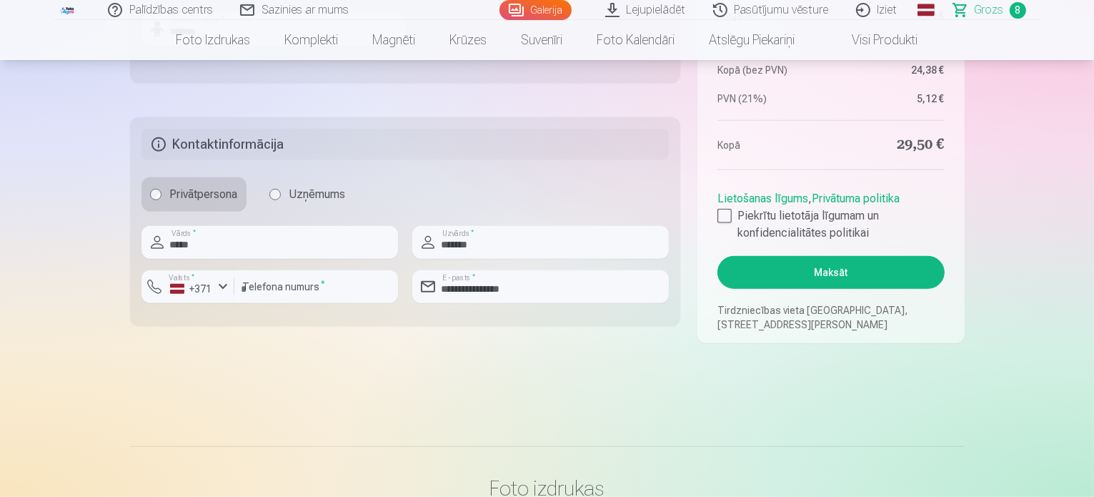
click at [843, 271] on button "Maksāt" at bounding box center [830, 272] width 227 height 33
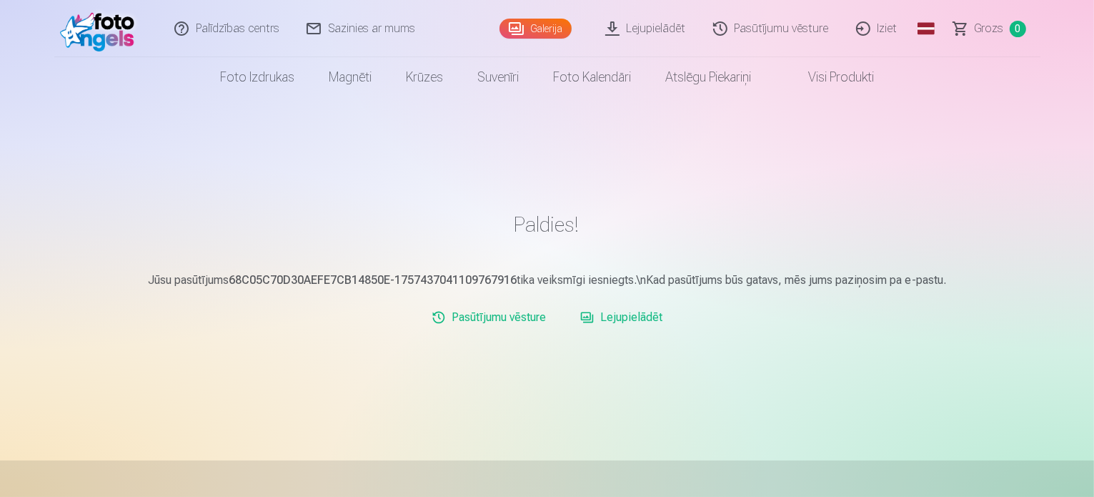
click at [627, 315] on link "Lejupielādēt" at bounding box center [622, 317] width 94 height 29
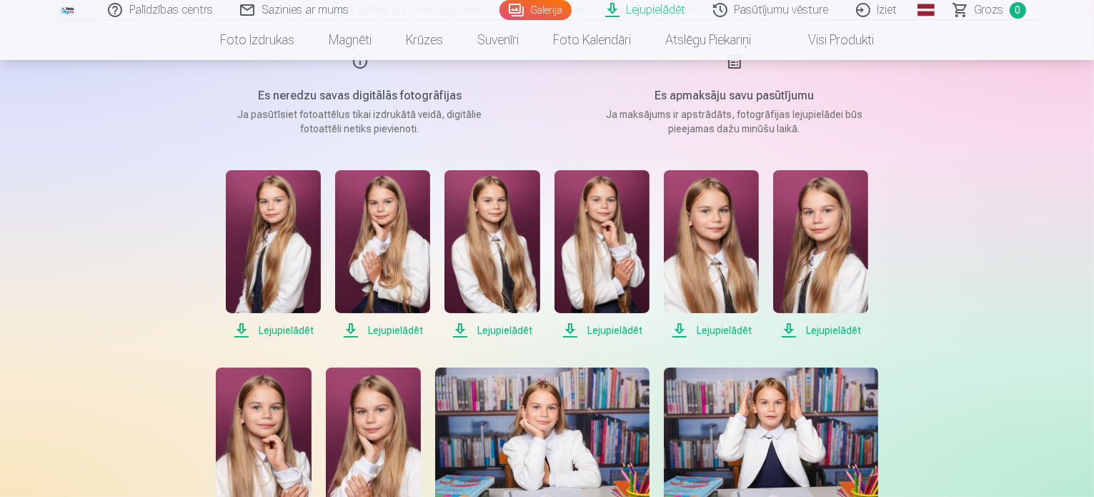
scroll to position [214, 0]
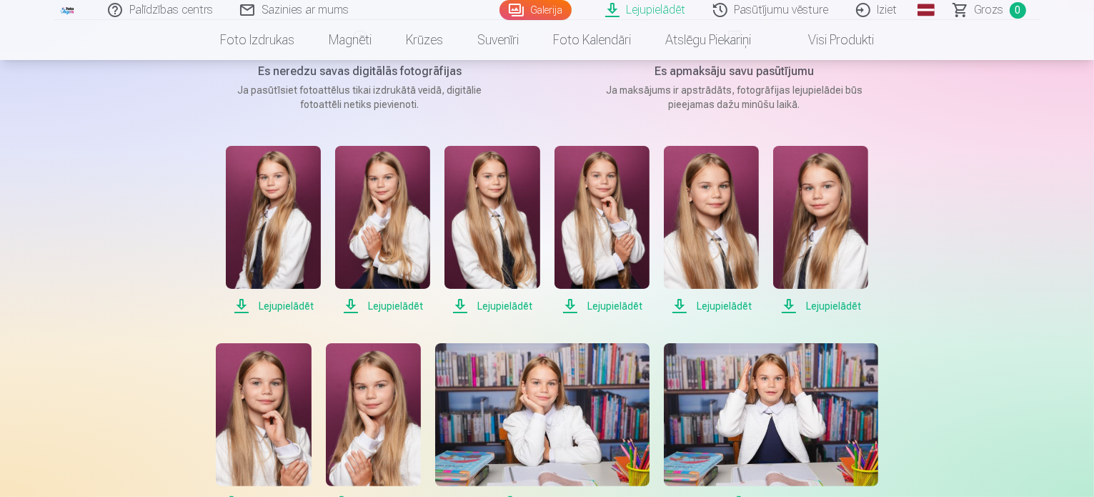
click at [287, 305] on span "Lejupielādēt" at bounding box center [273, 305] width 95 height 17
click at [392, 305] on span "Lejupielādēt" at bounding box center [382, 305] width 95 height 17
click at [503, 311] on span "Lejupielādēt" at bounding box center [491, 305] width 95 height 17
click at [617, 309] on span "Lejupielādēt" at bounding box center [602, 305] width 95 height 17
click at [714, 308] on span "Lejupielādēt" at bounding box center [711, 305] width 95 height 17
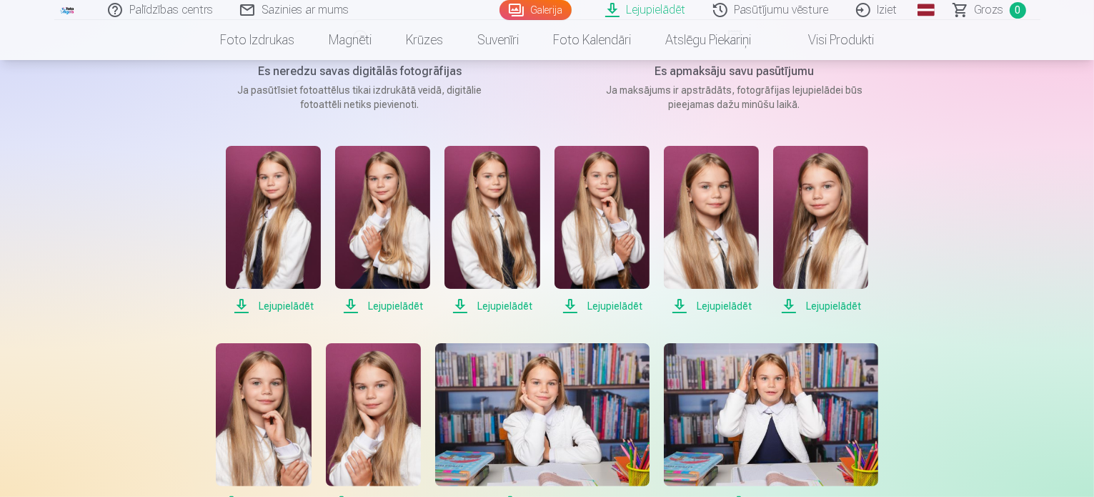
click at [826, 304] on span "Lejupielādēt" at bounding box center [820, 305] width 95 height 17
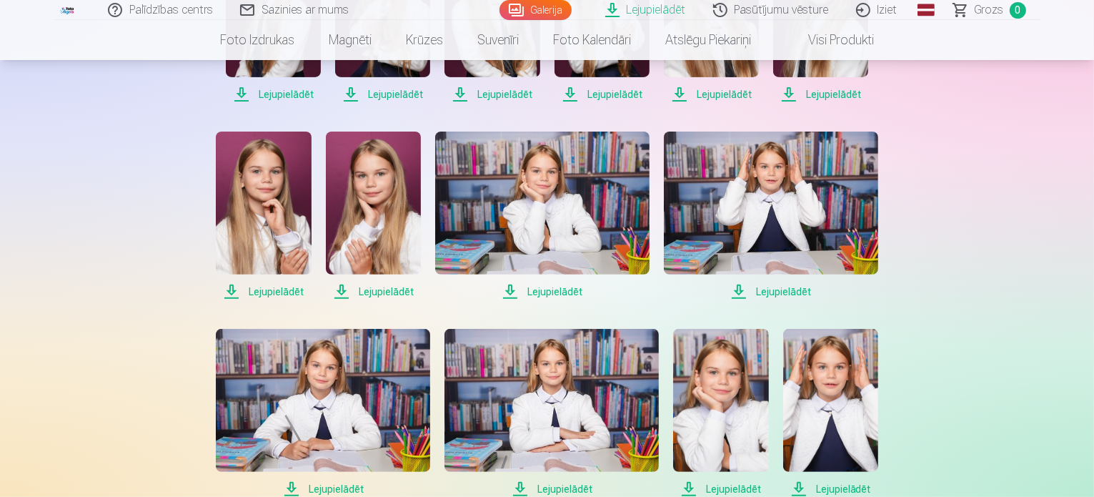
scroll to position [429, 0]
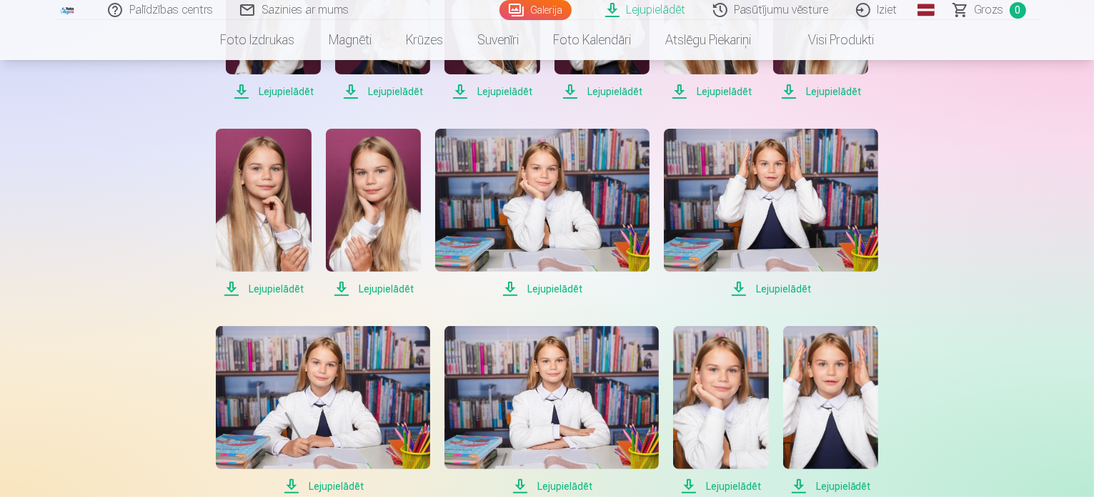
click at [274, 294] on span "Lejupielādēt" at bounding box center [263, 288] width 95 height 17
click at [377, 292] on span "Lejupielādēt" at bounding box center [373, 288] width 95 height 17
click at [557, 288] on span "Lejupielādēt" at bounding box center [542, 288] width 214 height 17
click at [785, 290] on span "Lejupielādēt" at bounding box center [771, 288] width 214 height 17
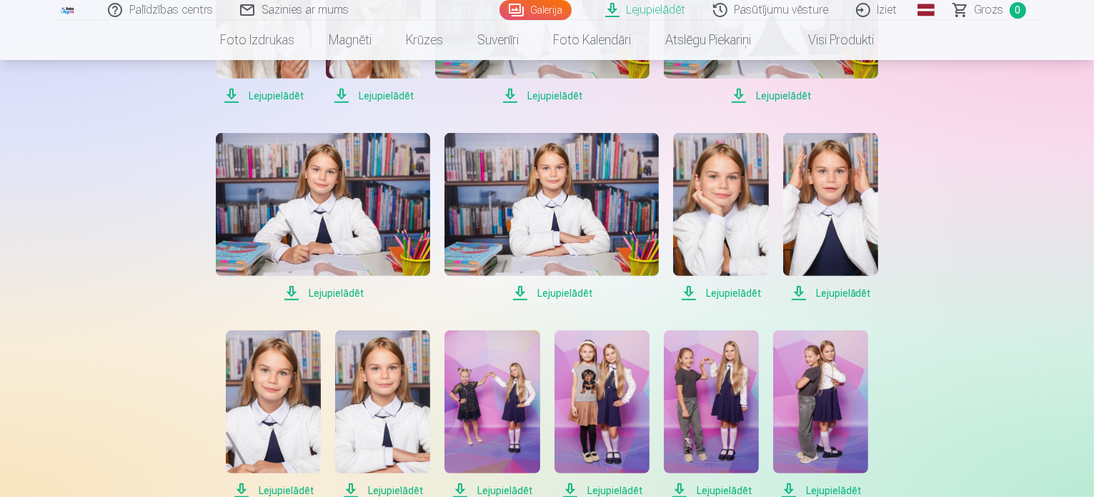
scroll to position [643, 0]
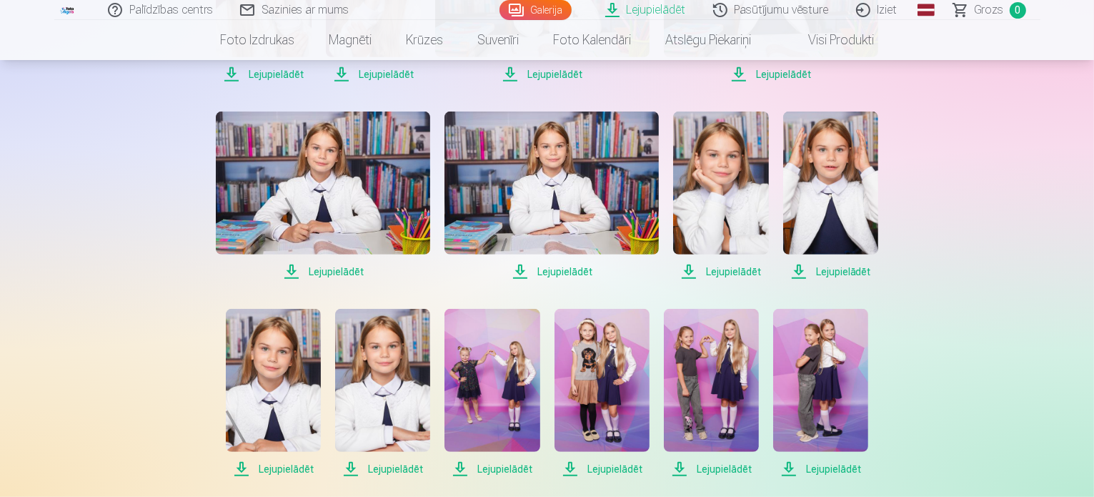
click at [335, 277] on span "Lejupielādēt" at bounding box center [323, 271] width 214 height 17
click at [557, 274] on span "Lejupielādēt" at bounding box center [551, 271] width 214 height 17
click at [734, 269] on span "Lejupielādēt" at bounding box center [720, 271] width 95 height 17
click at [832, 274] on span "Lejupielādēt" at bounding box center [830, 271] width 95 height 17
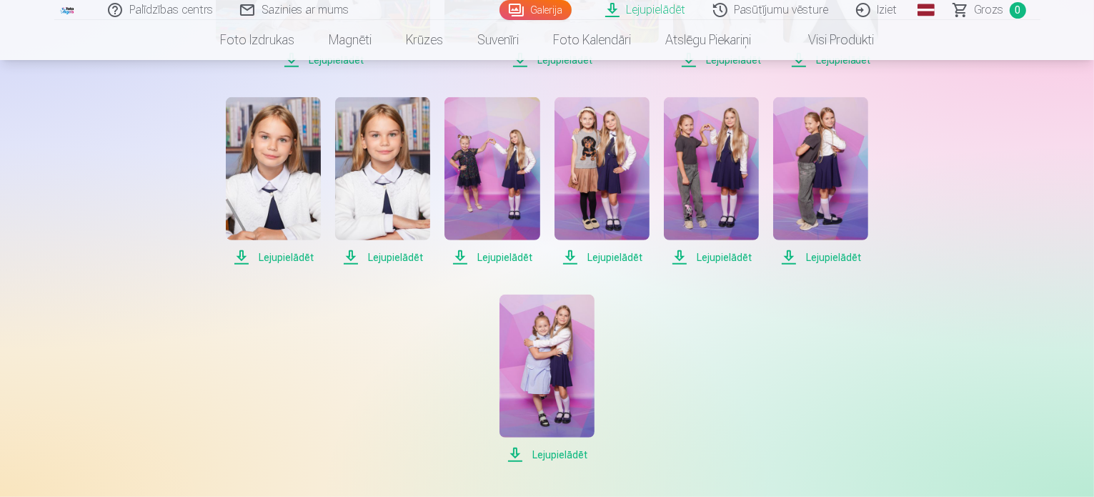
scroll to position [857, 0]
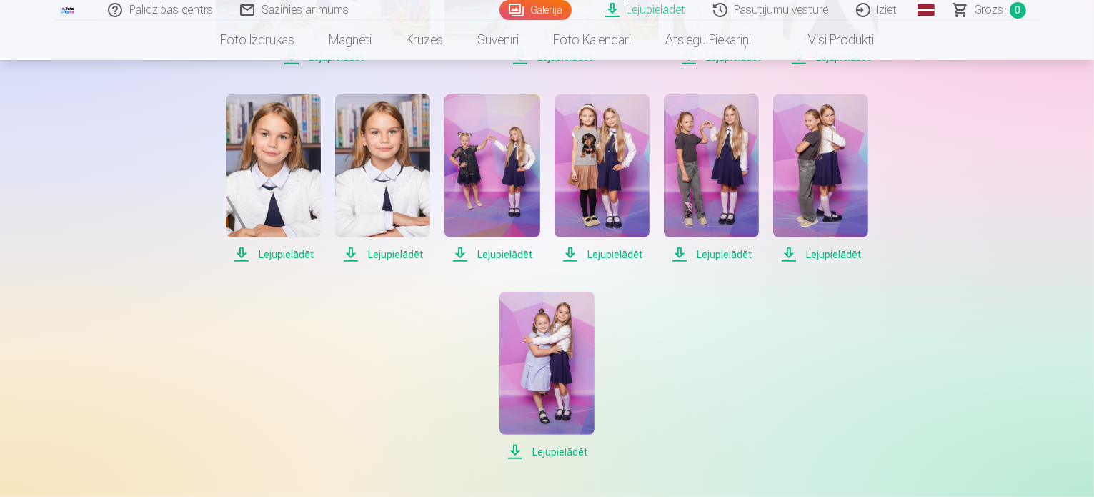
click at [284, 259] on span "Lejupielādēt" at bounding box center [273, 254] width 95 height 17
click at [389, 253] on span "Lejupielādēt" at bounding box center [382, 254] width 95 height 17
click at [504, 257] on span "Lejupielādēt" at bounding box center [491, 254] width 95 height 17
click at [602, 252] on span "Lejupielādēt" at bounding box center [602, 254] width 95 height 17
click at [722, 255] on span "Lejupielādēt" at bounding box center [711, 254] width 95 height 17
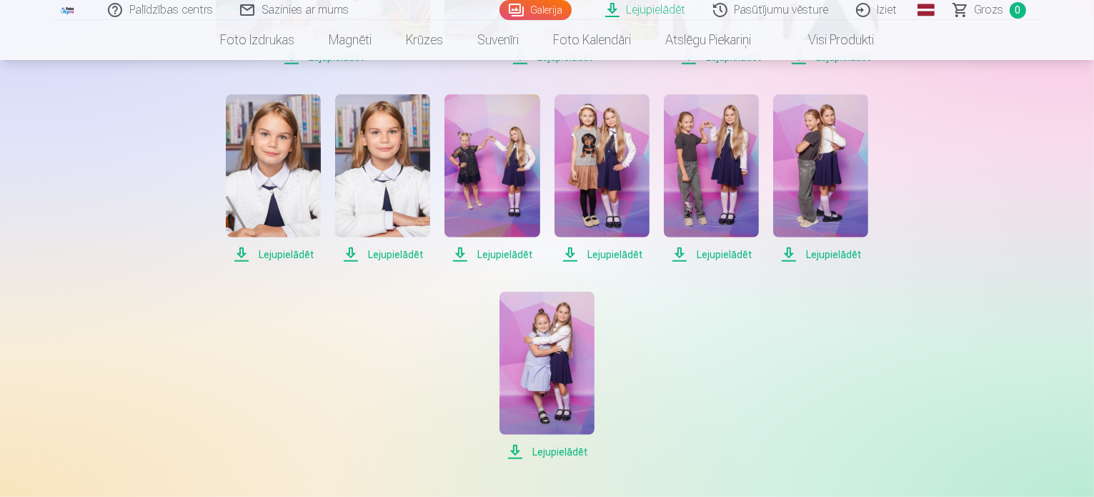
click at [836, 255] on span "Lejupielādēt" at bounding box center [820, 254] width 95 height 17
click at [556, 454] on span "Lejupielādēt" at bounding box center [546, 451] width 95 height 17
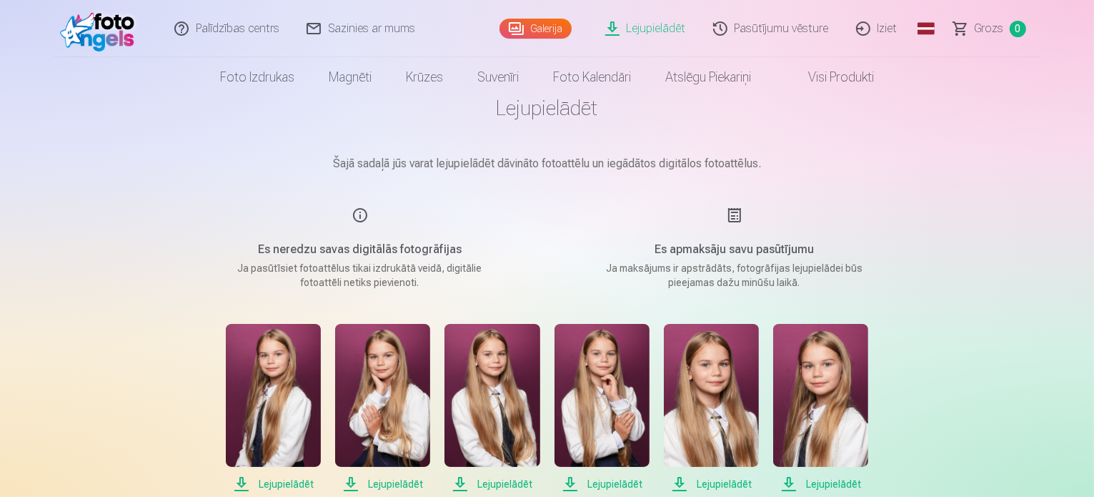
scroll to position [0, 0]
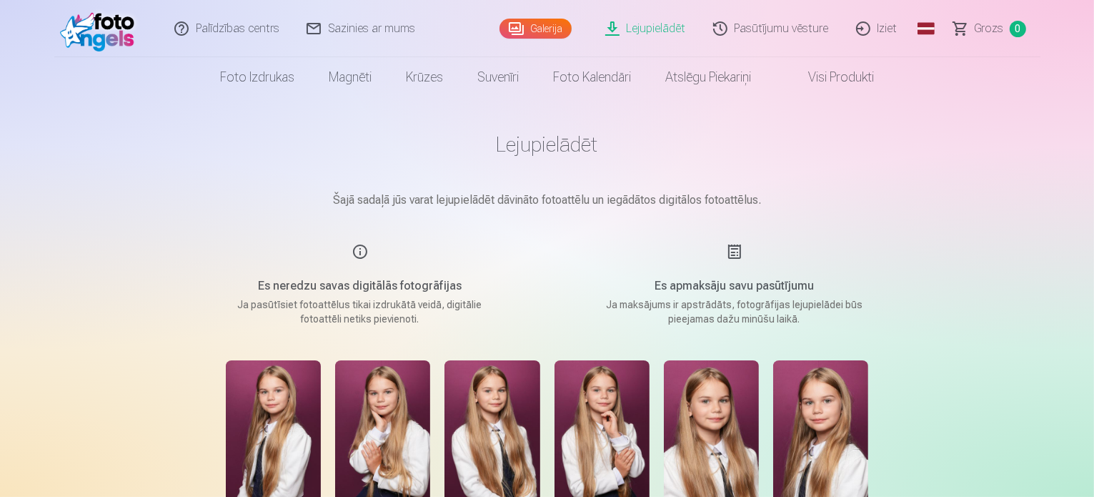
click at [877, 25] on link "Iziet" at bounding box center [877, 28] width 69 height 57
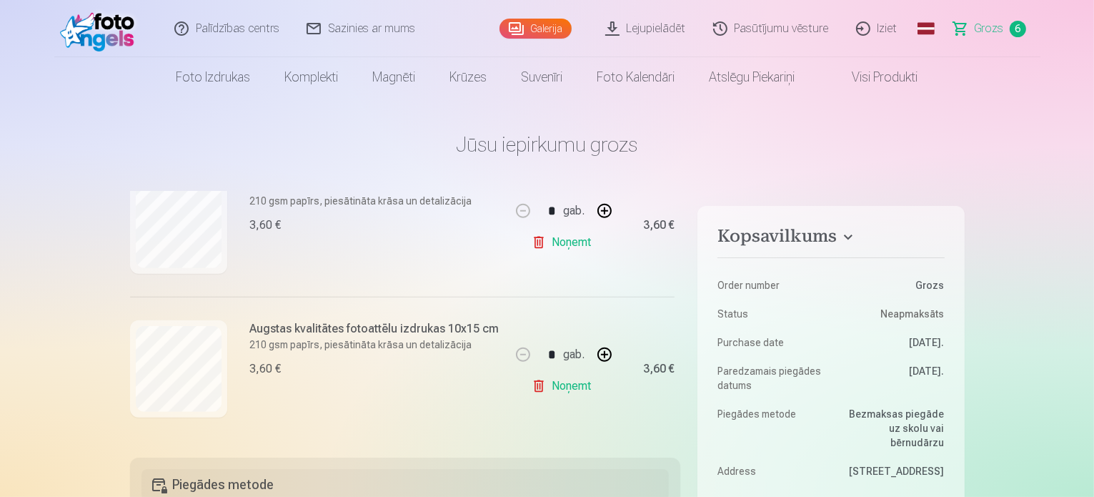
scroll to position [289, 0]
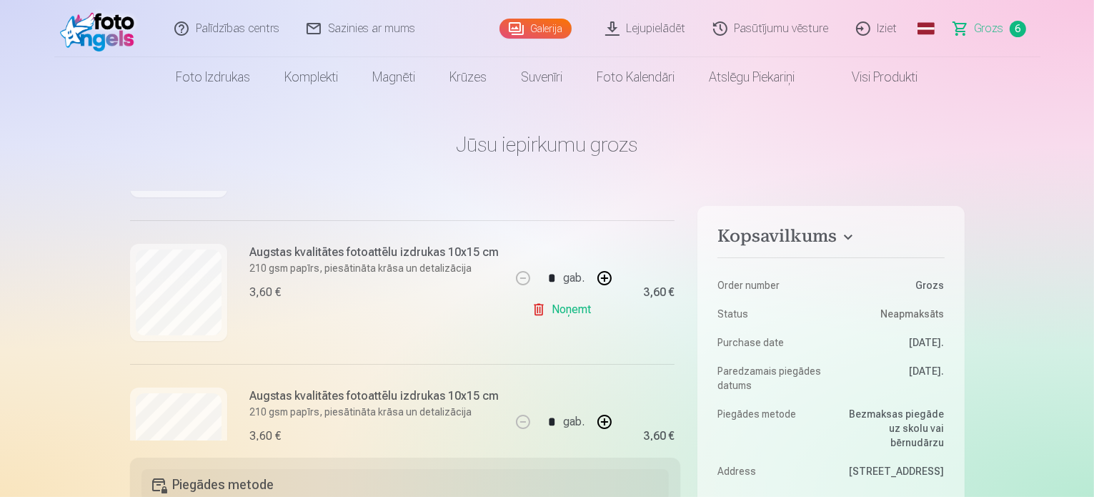
click at [885, 29] on link "Iziet" at bounding box center [877, 28] width 69 height 57
